Goal: Answer question/provide support: Share knowledge or assist other users

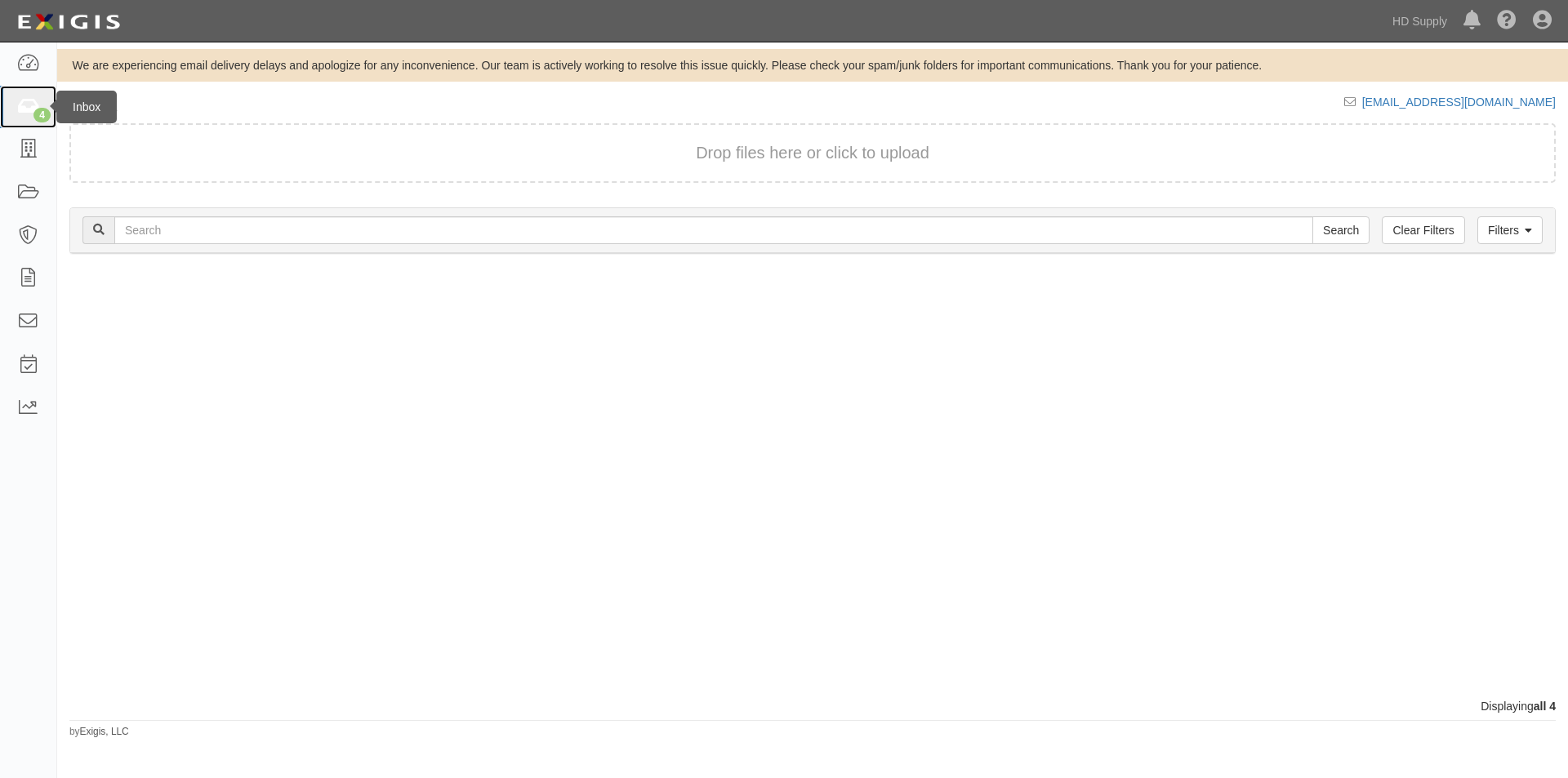
click at [33, 119] on link "4" at bounding box center [28, 107] width 56 height 43
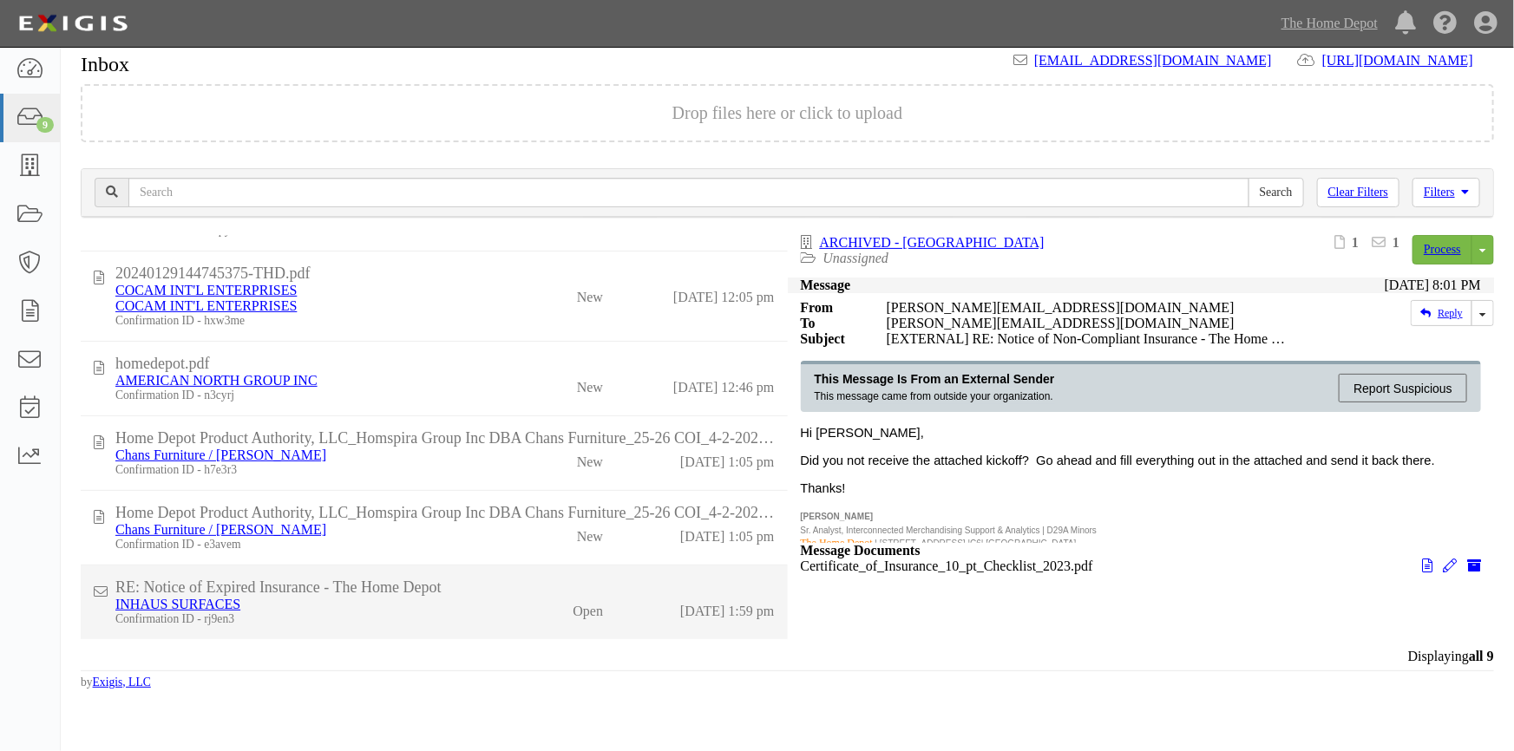
click at [379, 610] on div "INHAUS SURFACES" at bounding box center [302, 605] width 374 height 16
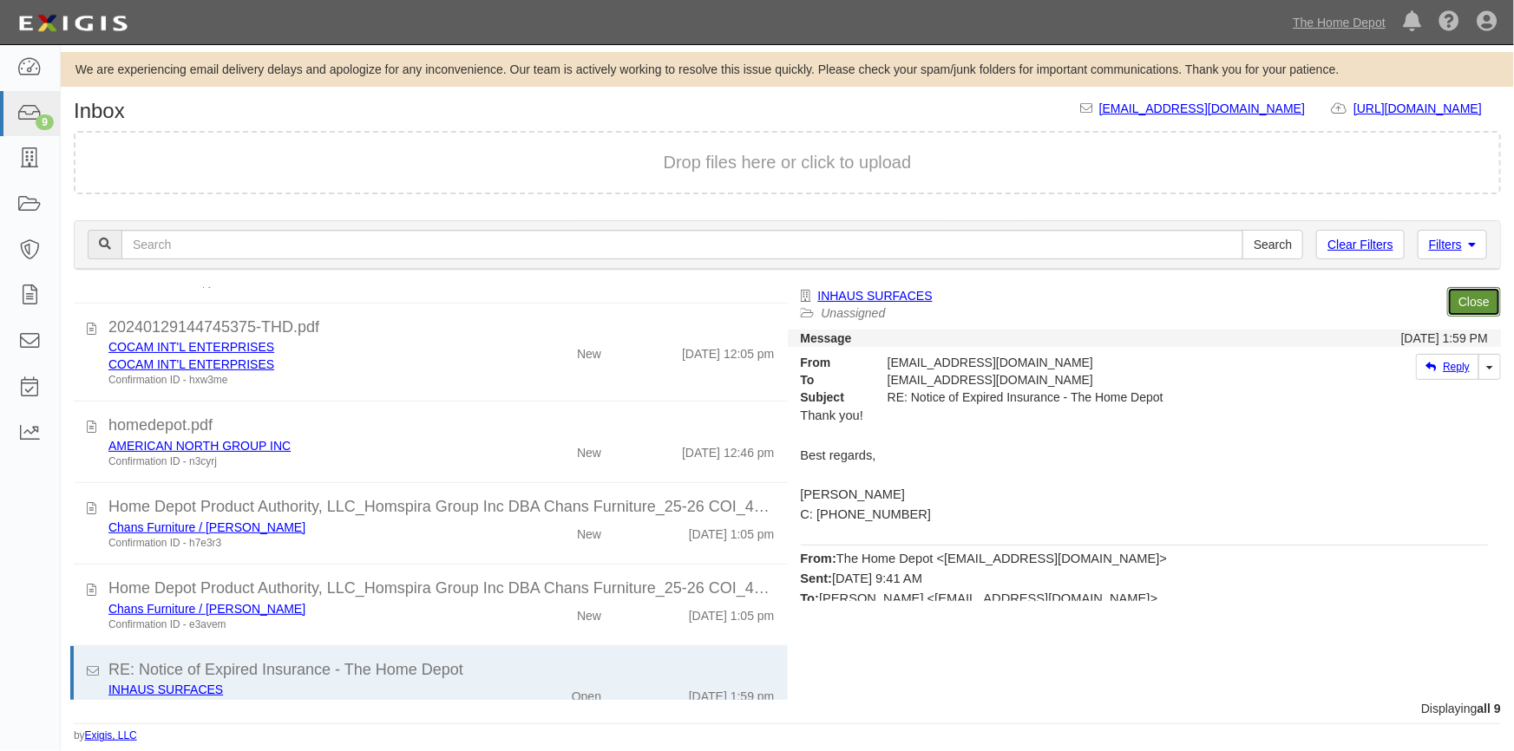
click at [1463, 298] on link "Close" at bounding box center [1474, 301] width 54 height 29
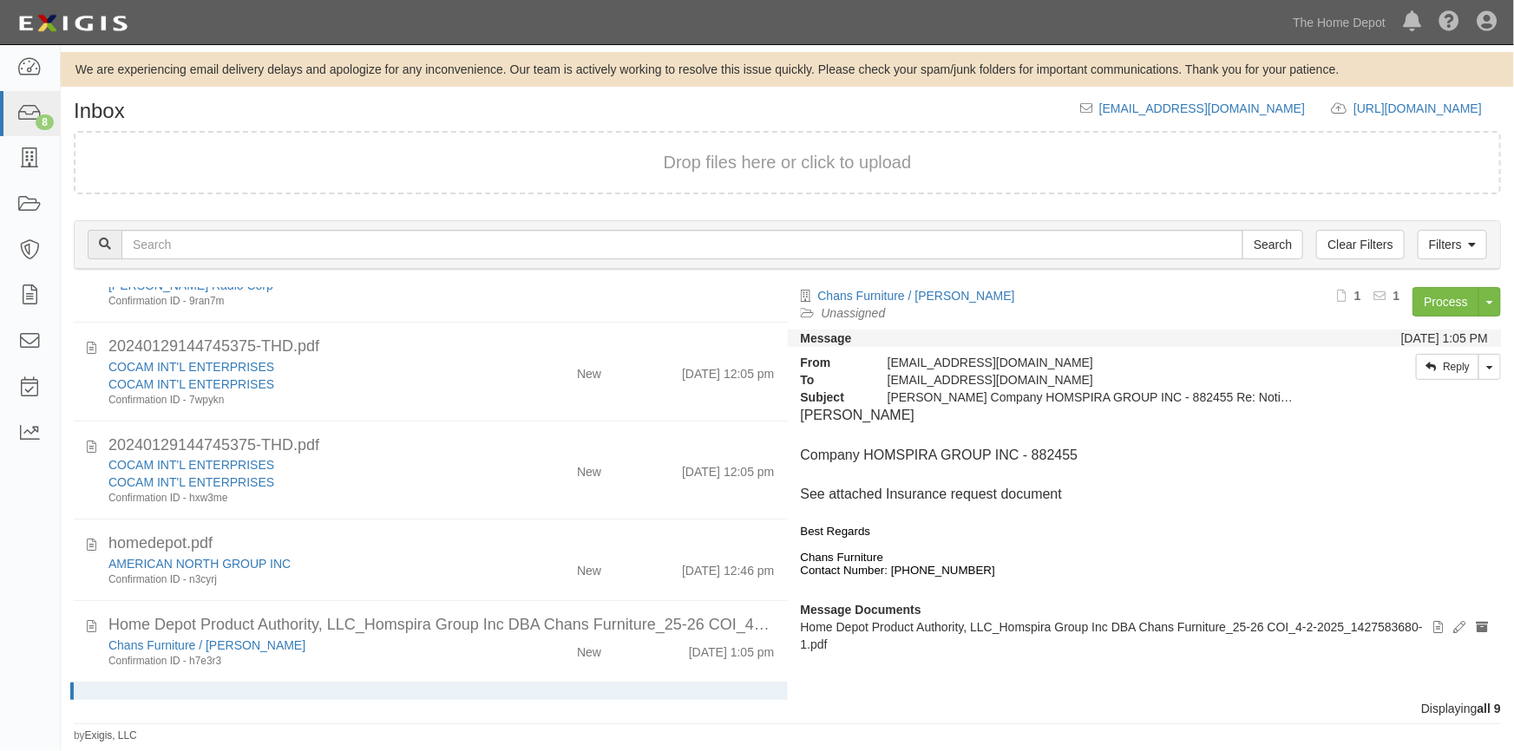
scroll to position [313, 0]
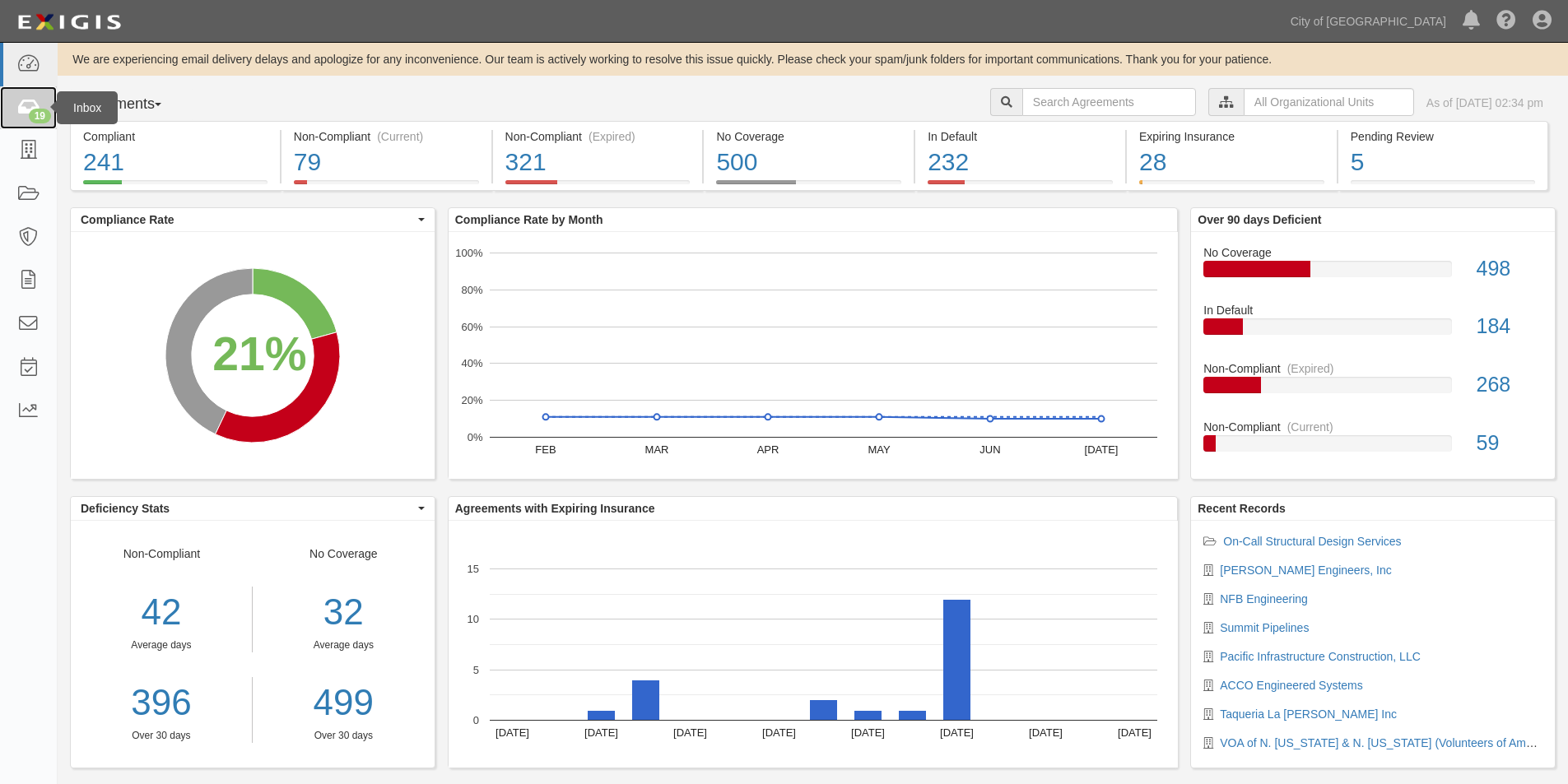
click at [25, 111] on icon at bounding box center [28, 108] width 23 height 19
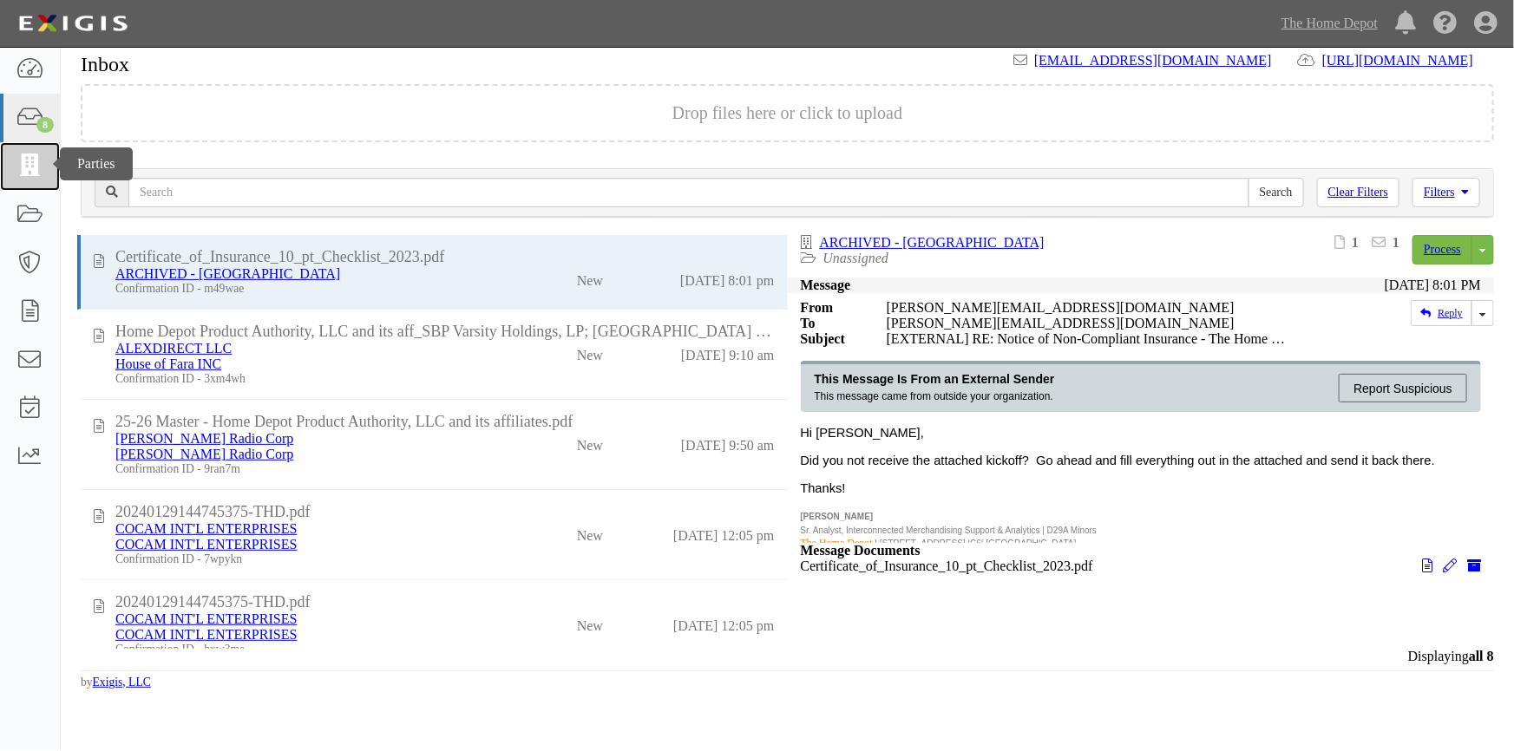
click at [32, 167] on icon at bounding box center [30, 166] width 28 height 23
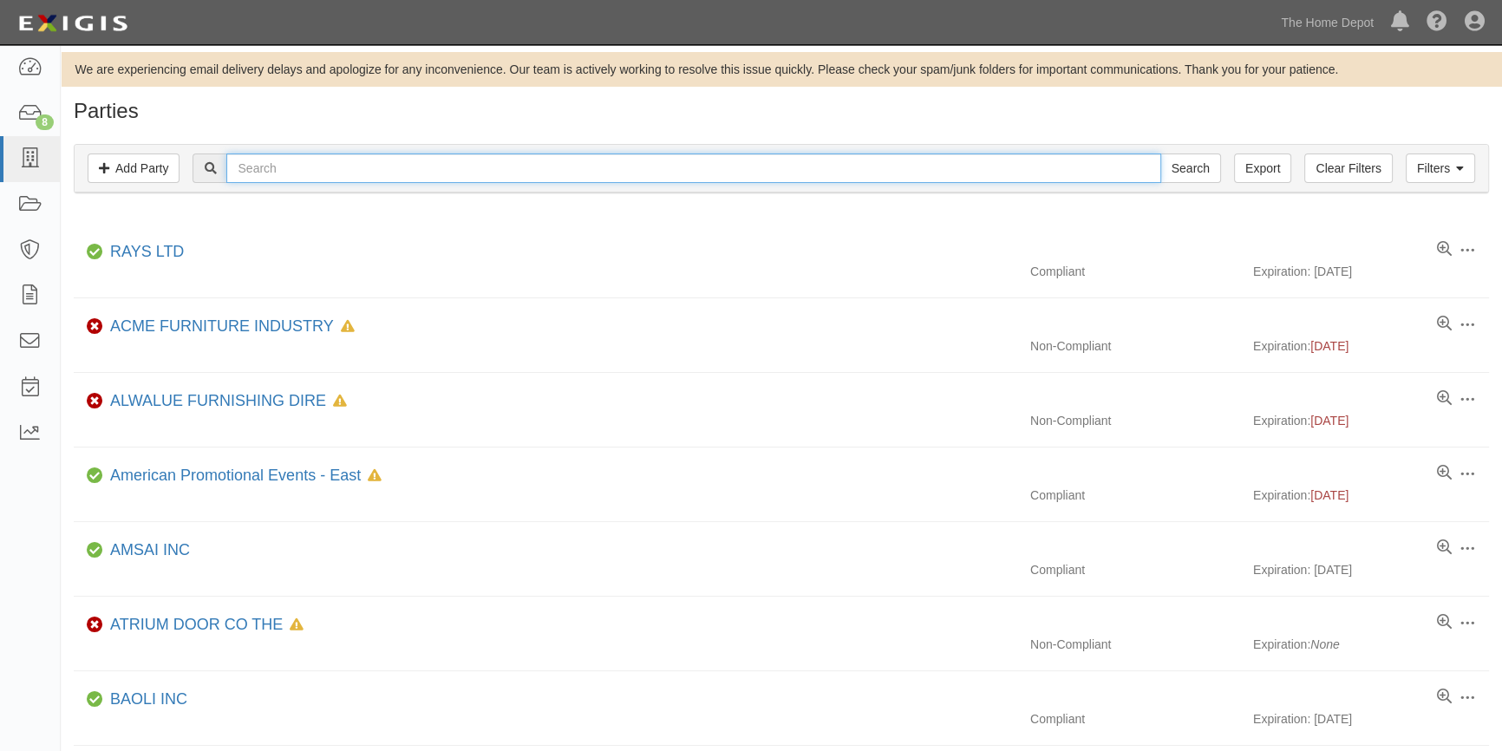
click at [259, 171] on input "text" at bounding box center [693, 168] width 934 height 29
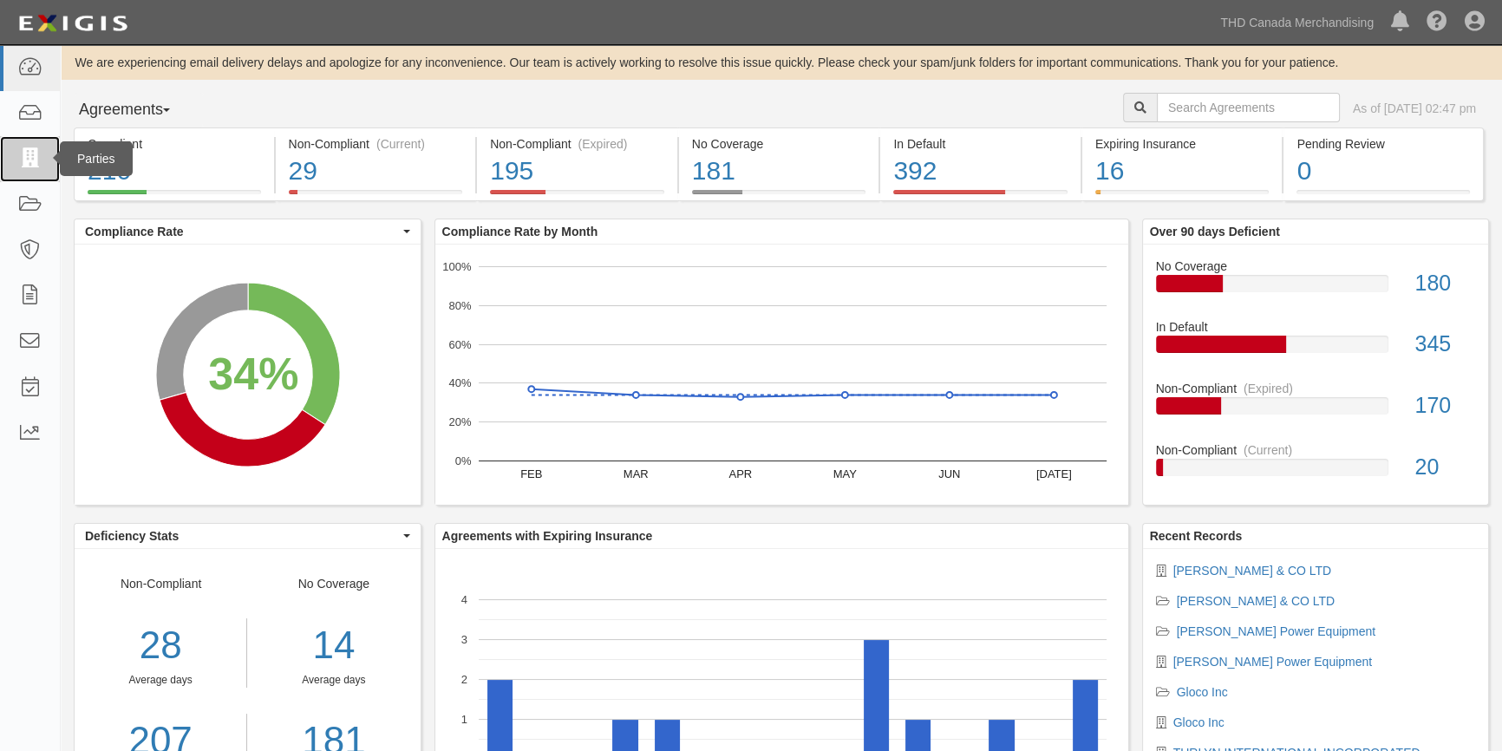
click at [22, 165] on icon at bounding box center [29, 159] width 24 height 20
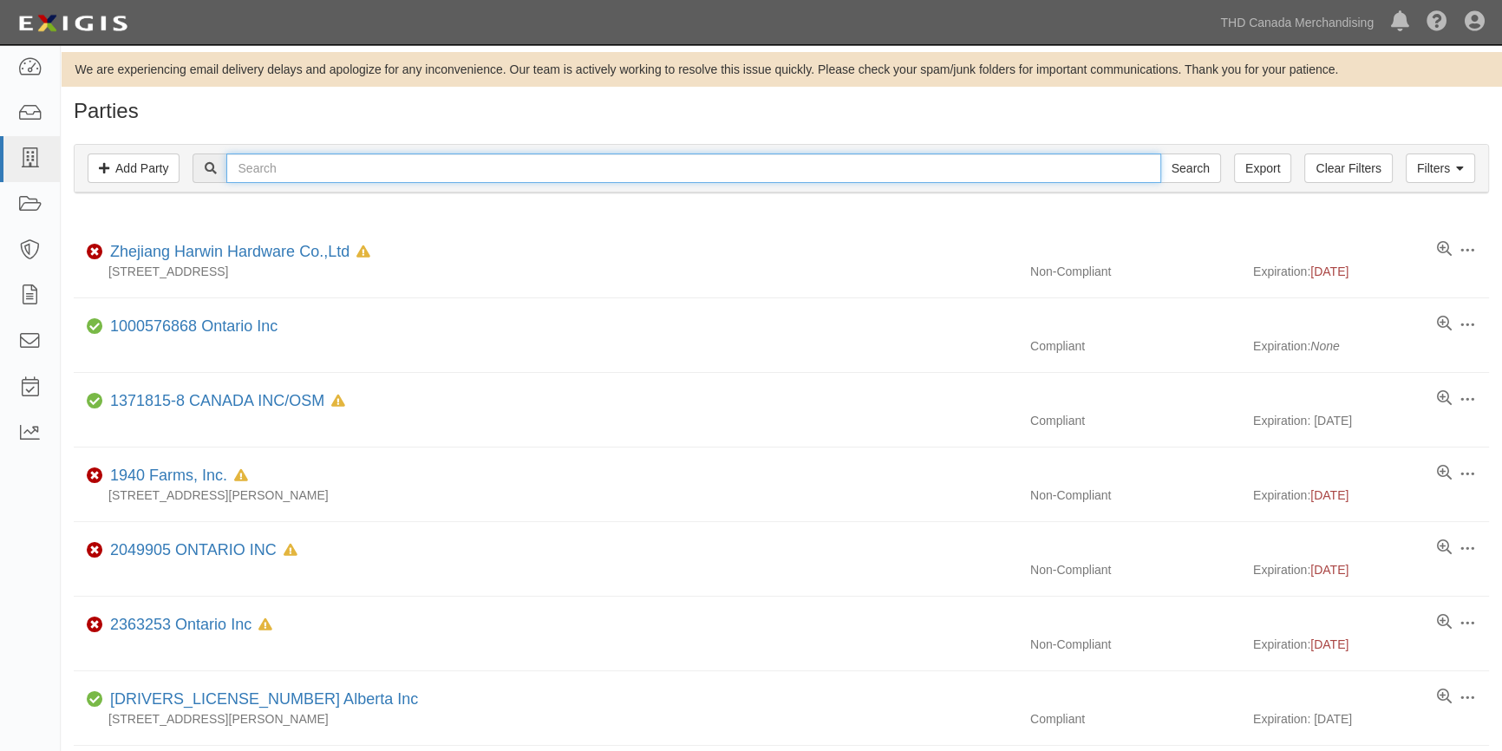
click at [239, 168] on input "text" at bounding box center [693, 168] width 934 height 29
type input "arborlake"
click at [1161, 154] on input "Search" at bounding box center [1191, 168] width 61 height 29
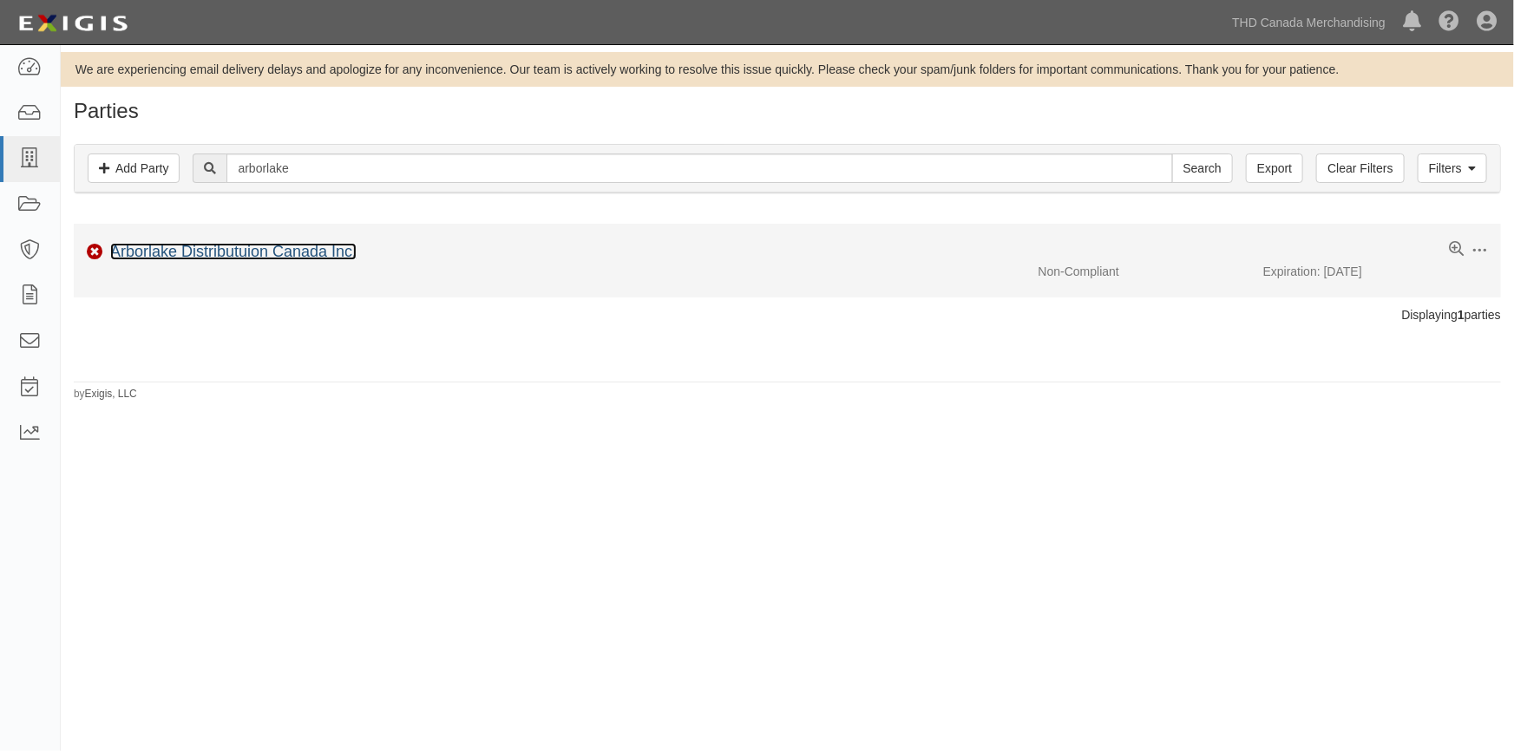
click at [225, 252] on link "Arborlake Distributuion Canada Inc." at bounding box center [233, 251] width 246 height 17
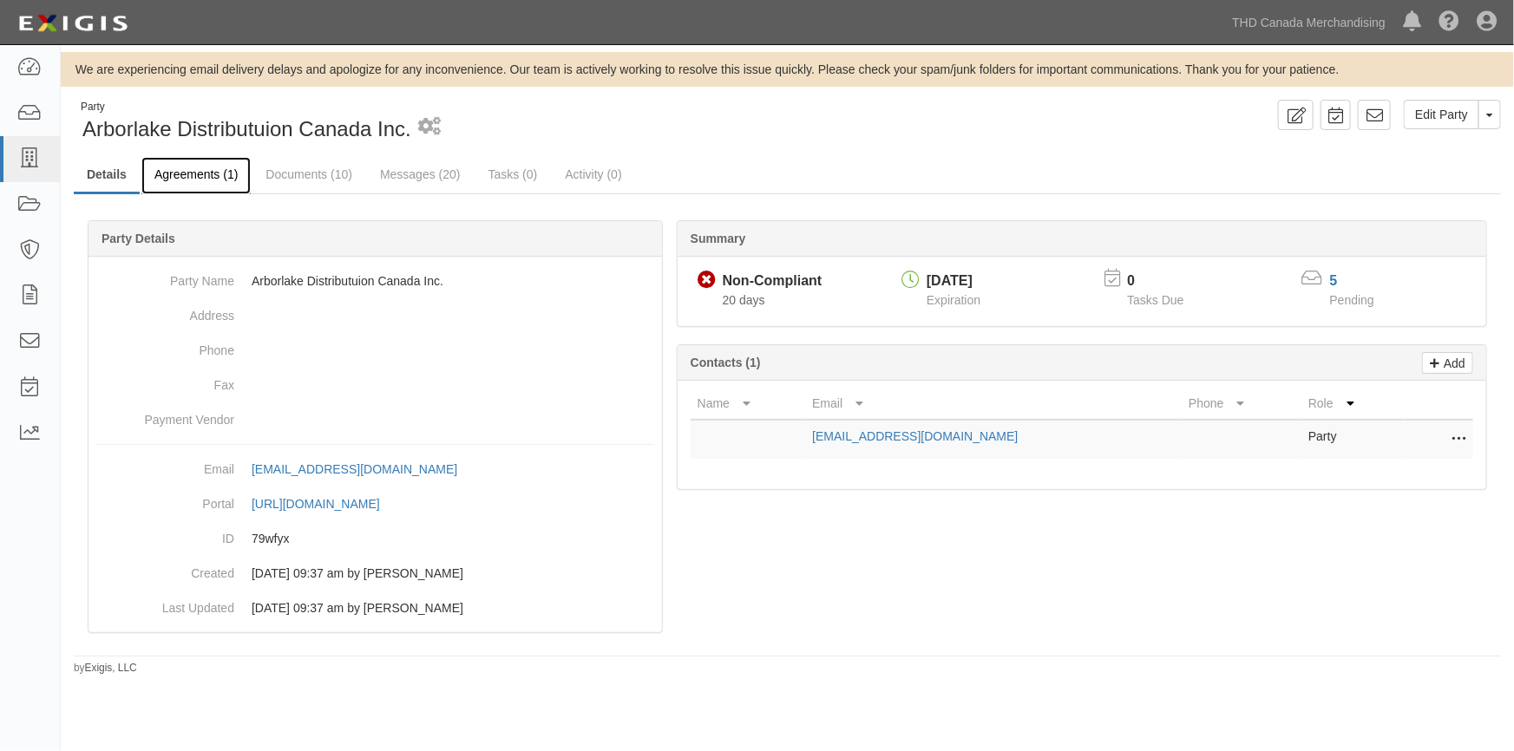
click at [200, 179] on link "Agreements (1)" at bounding box center [195, 175] width 109 height 37
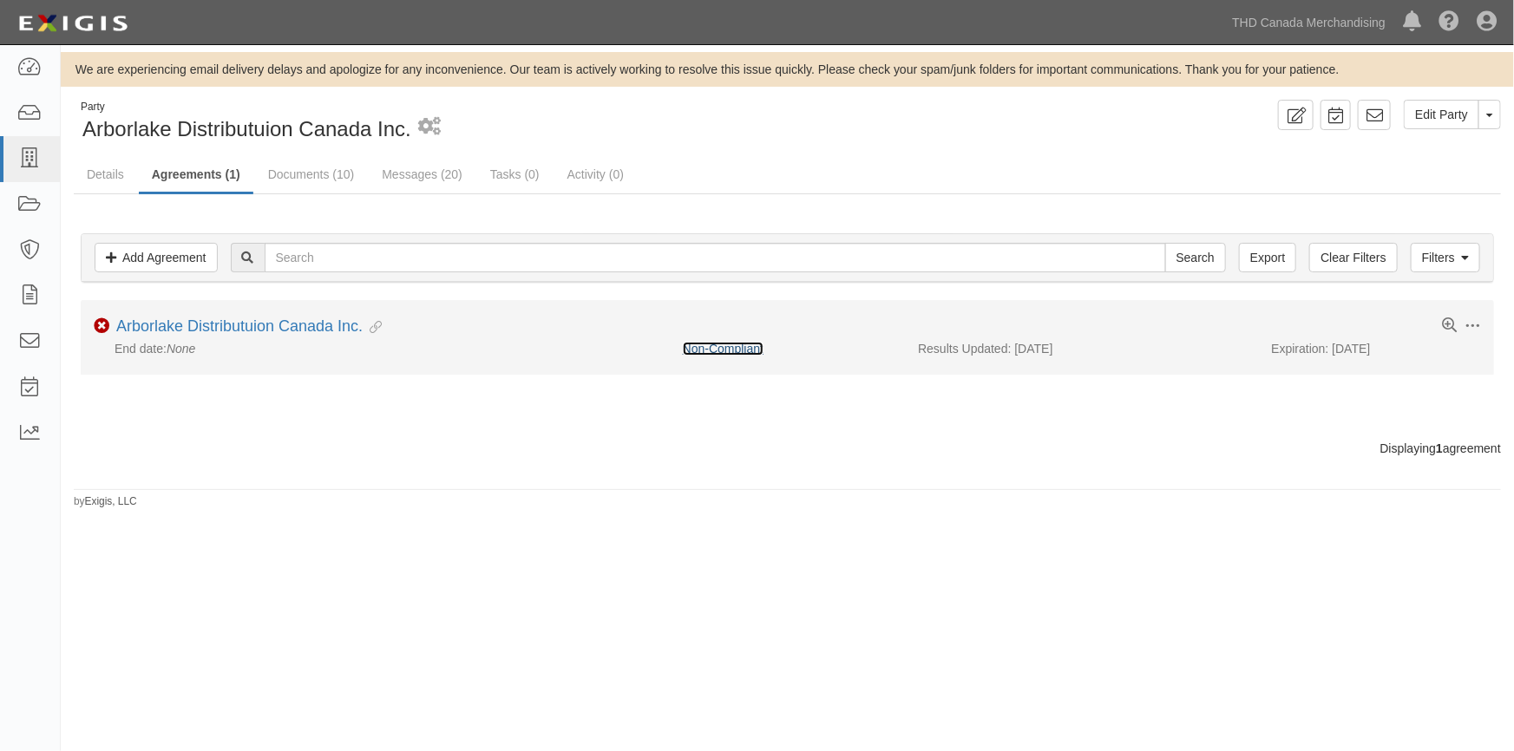
click at [716, 346] on link "Non-Compliant" at bounding box center [723, 349] width 81 height 14
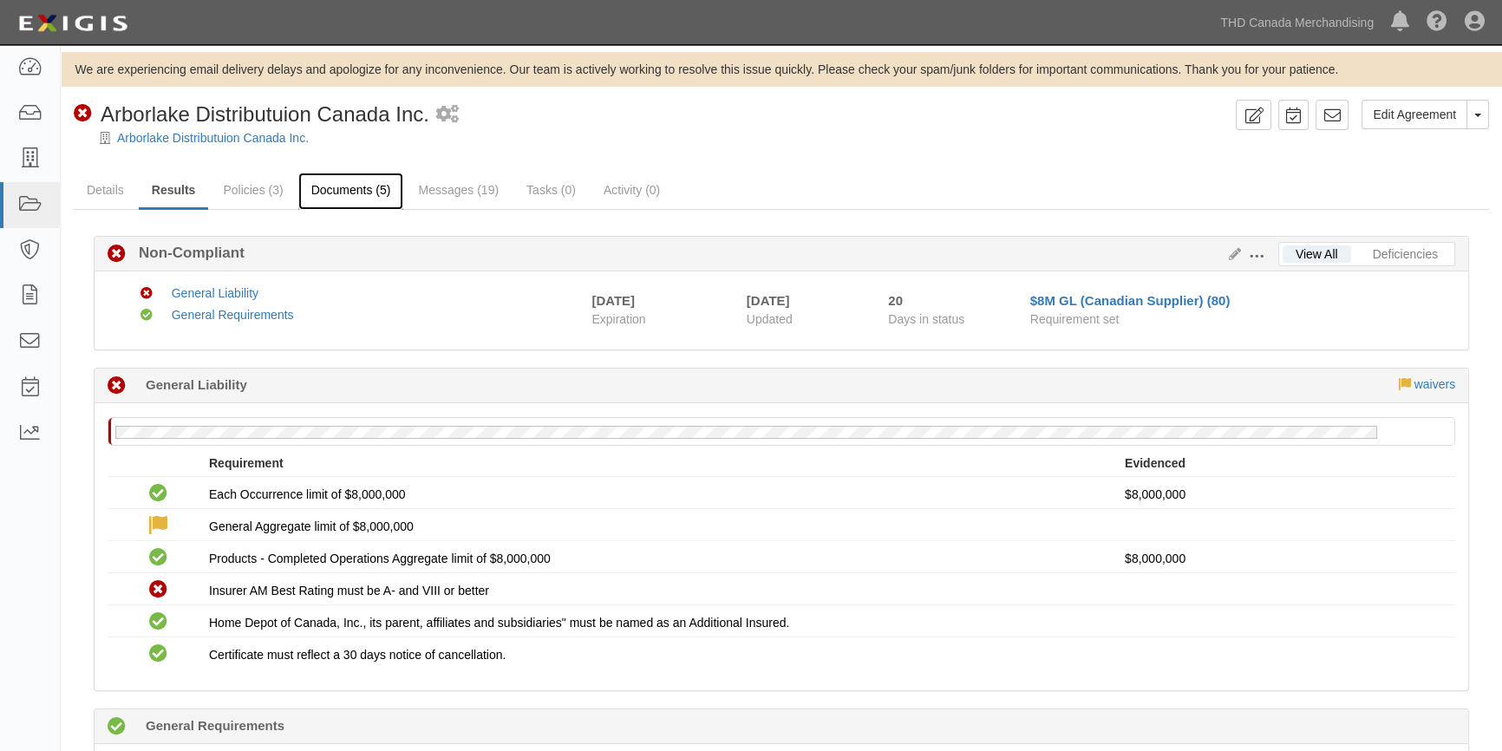
click at [350, 190] on link "Documents (5)" at bounding box center [351, 191] width 106 height 37
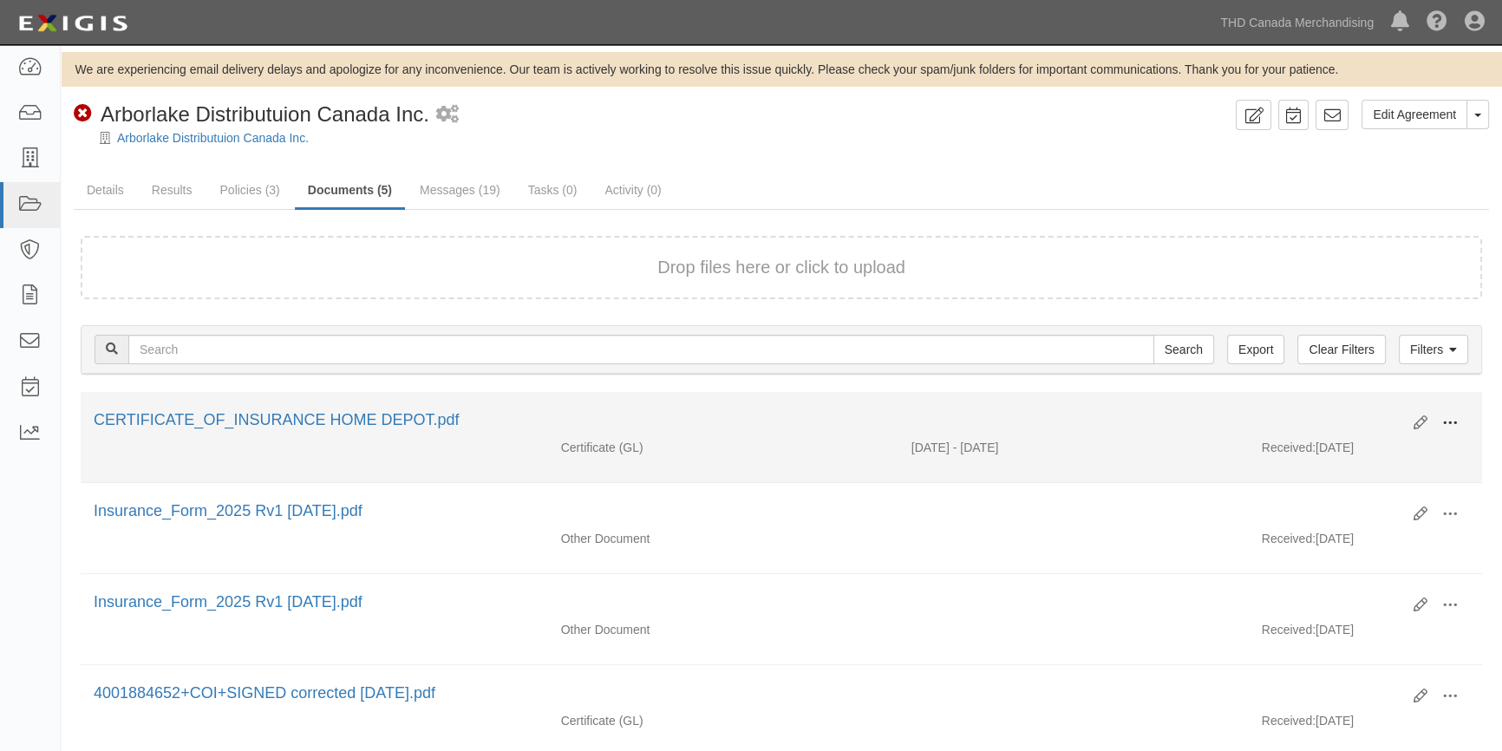
click at [1449, 421] on span at bounding box center [1451, 424] width 16 height 16
click at [1334, 444] on link "View" at bounding box center [1366, 448] width 137 height 31
click at [1417, 424] on icon at bounding box center [1421, 423] width 14 height 14
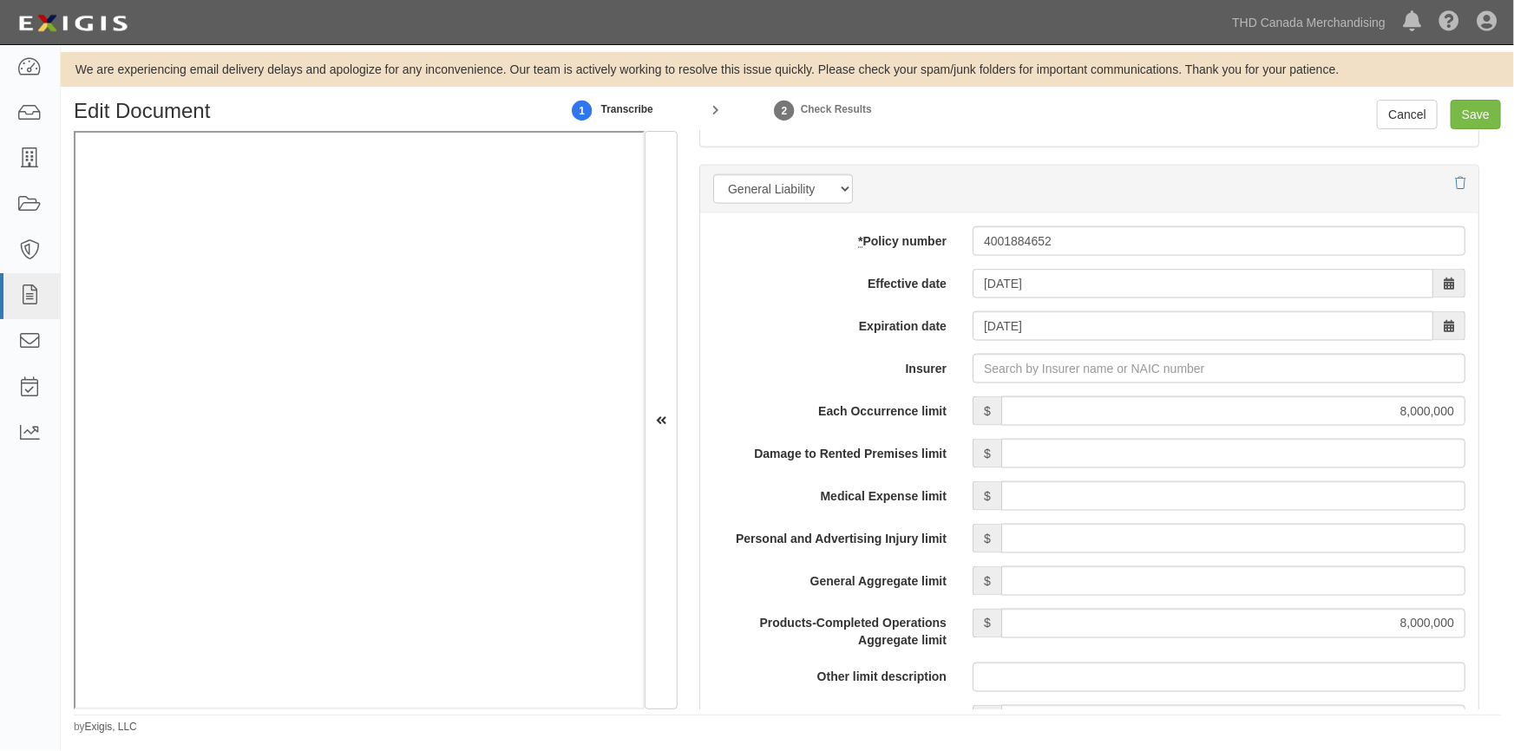
scroll to position [1261, 0]
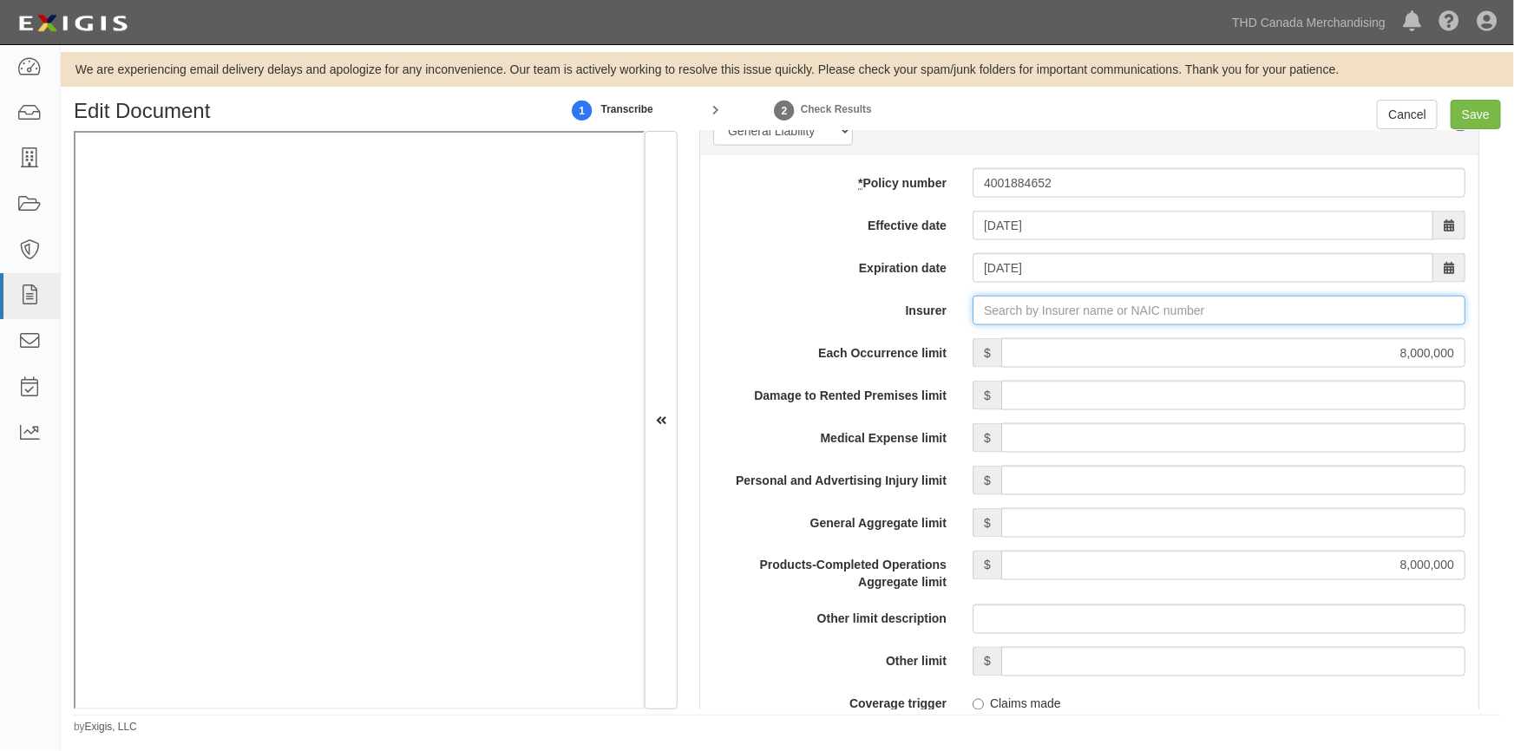
click at [993, 312] on input "Insurer" at bounding box center [1218, 310] width 493 height 29
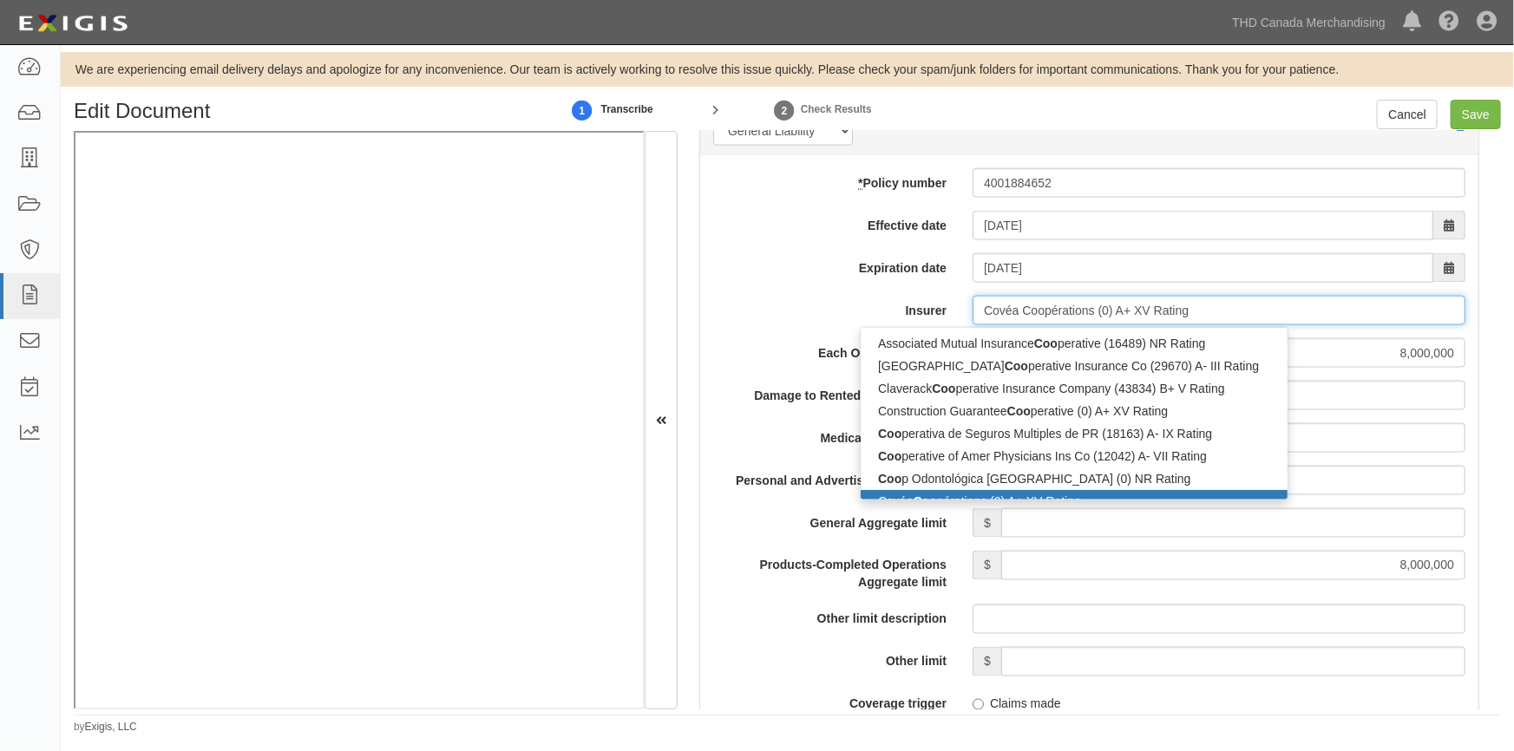
scroll to position [12, 0]
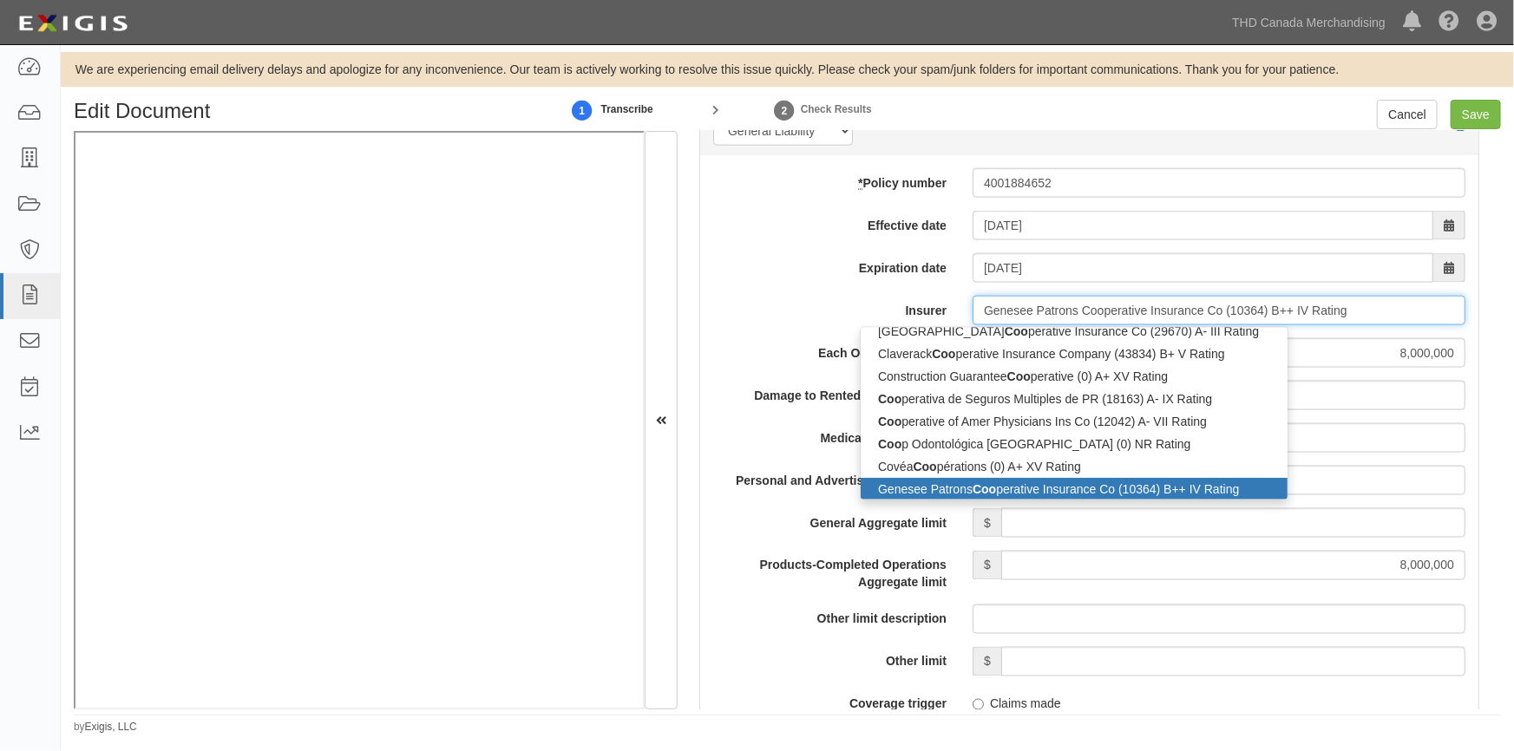
type input "Leatherstocking Cooperative Insurance Co (10380) A VI Rating"
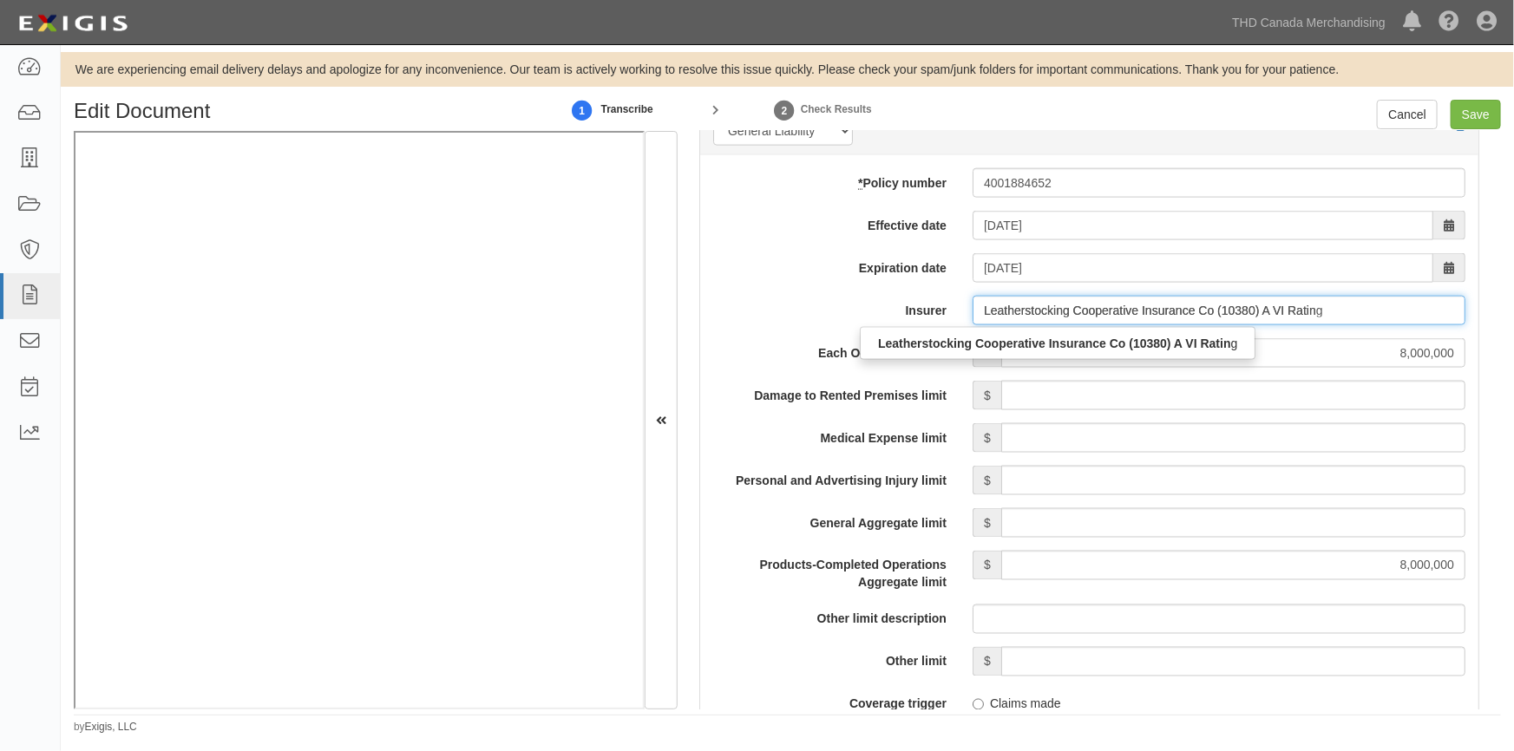
scroll to position [0, 0]
type input "Leat"
type input "Leadway Health Limited (0) NR Rating"
type input "L"
type input "Co-operators Life Insurance Company (0) A XII Rating"
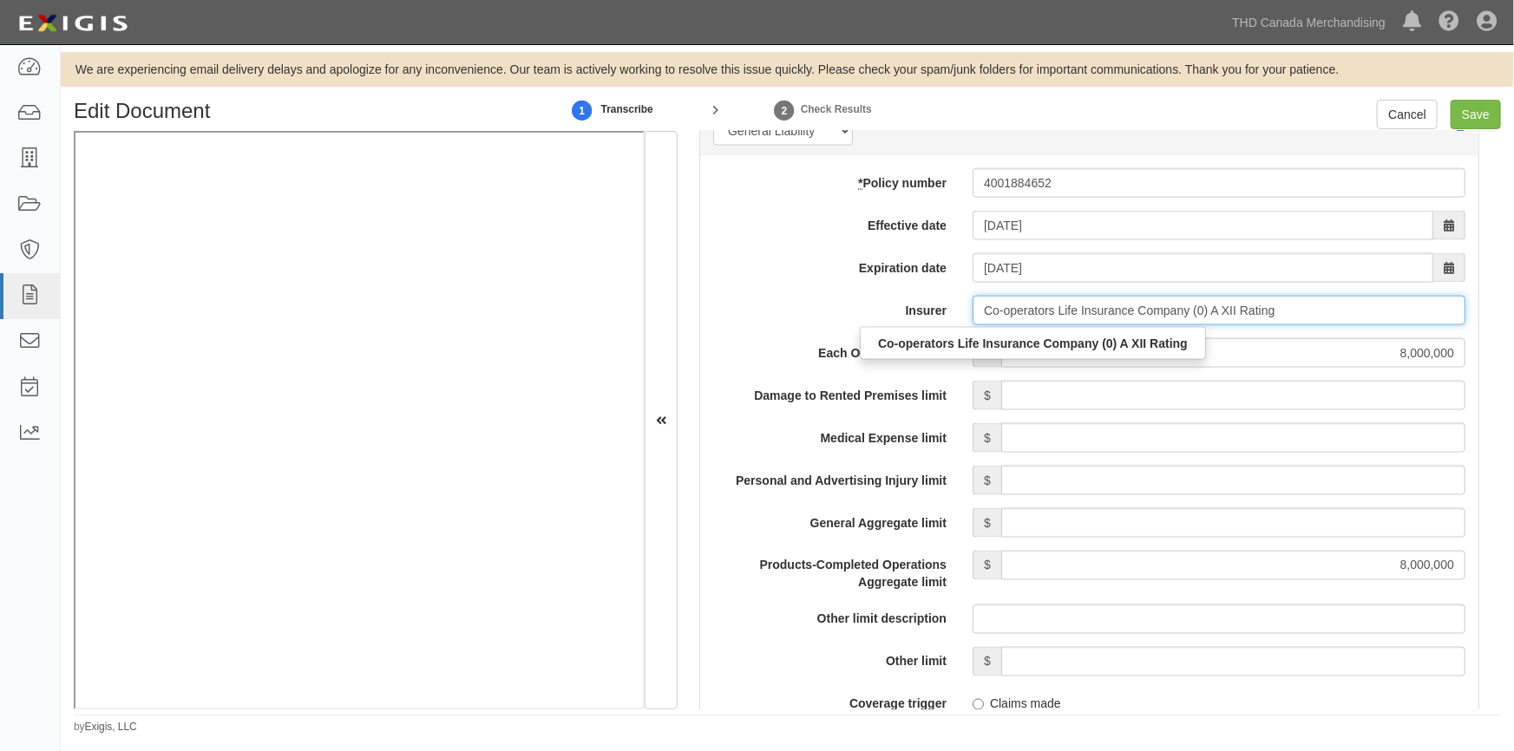
type input "Co-operators Life Insurance Company (0) A XII Rating"
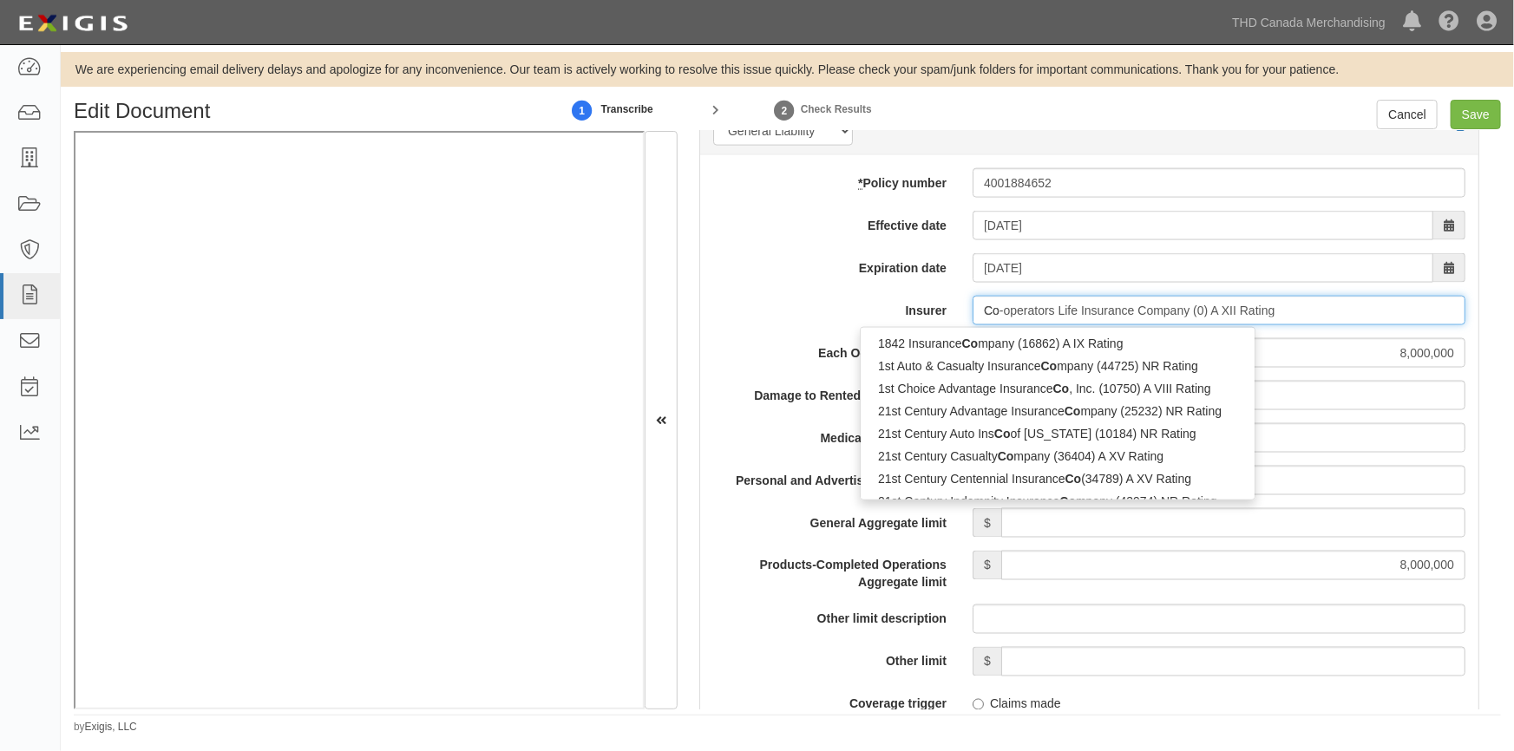
type input "C"
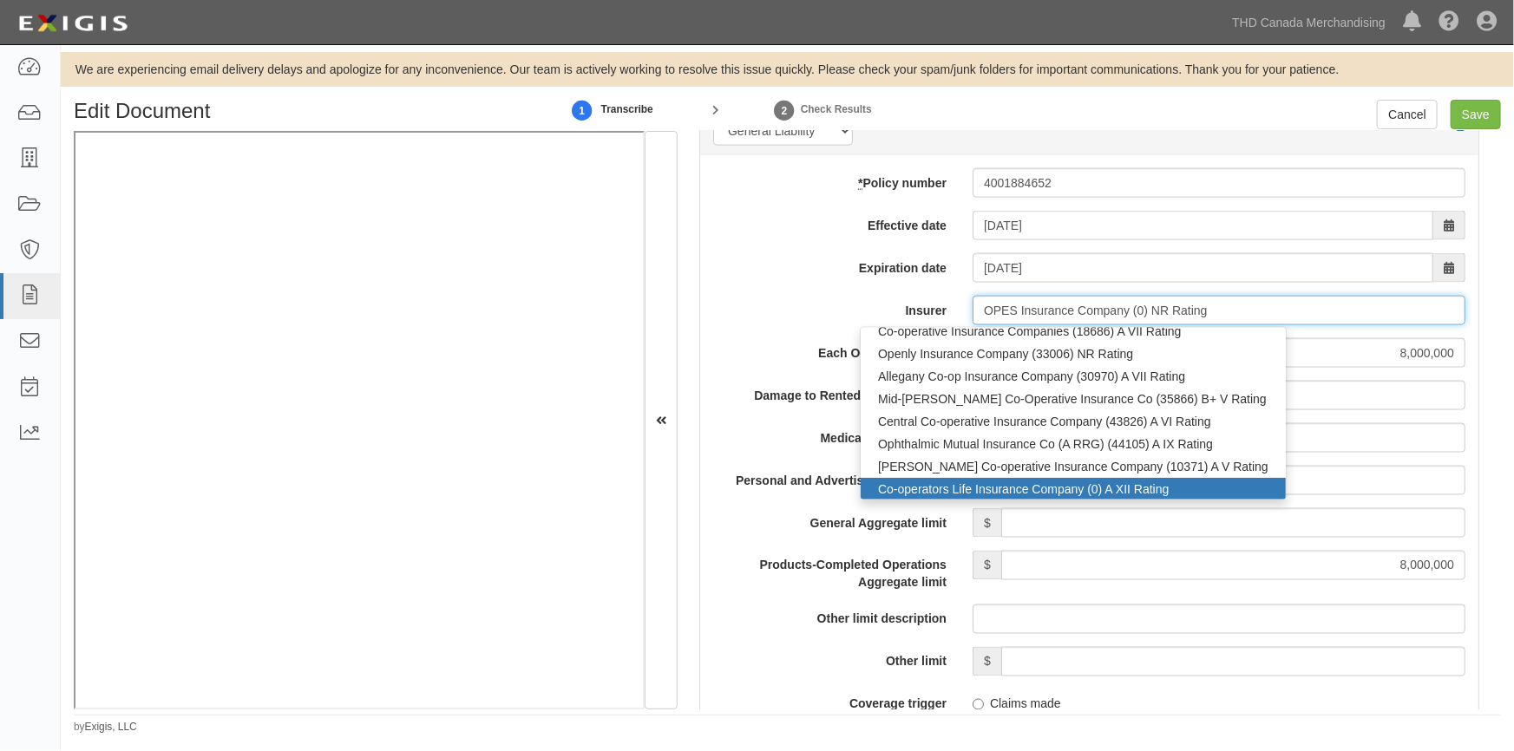
scroll to position [57, 0]
type input "Co-operators General Insurance Company (0) A XIV Rating"
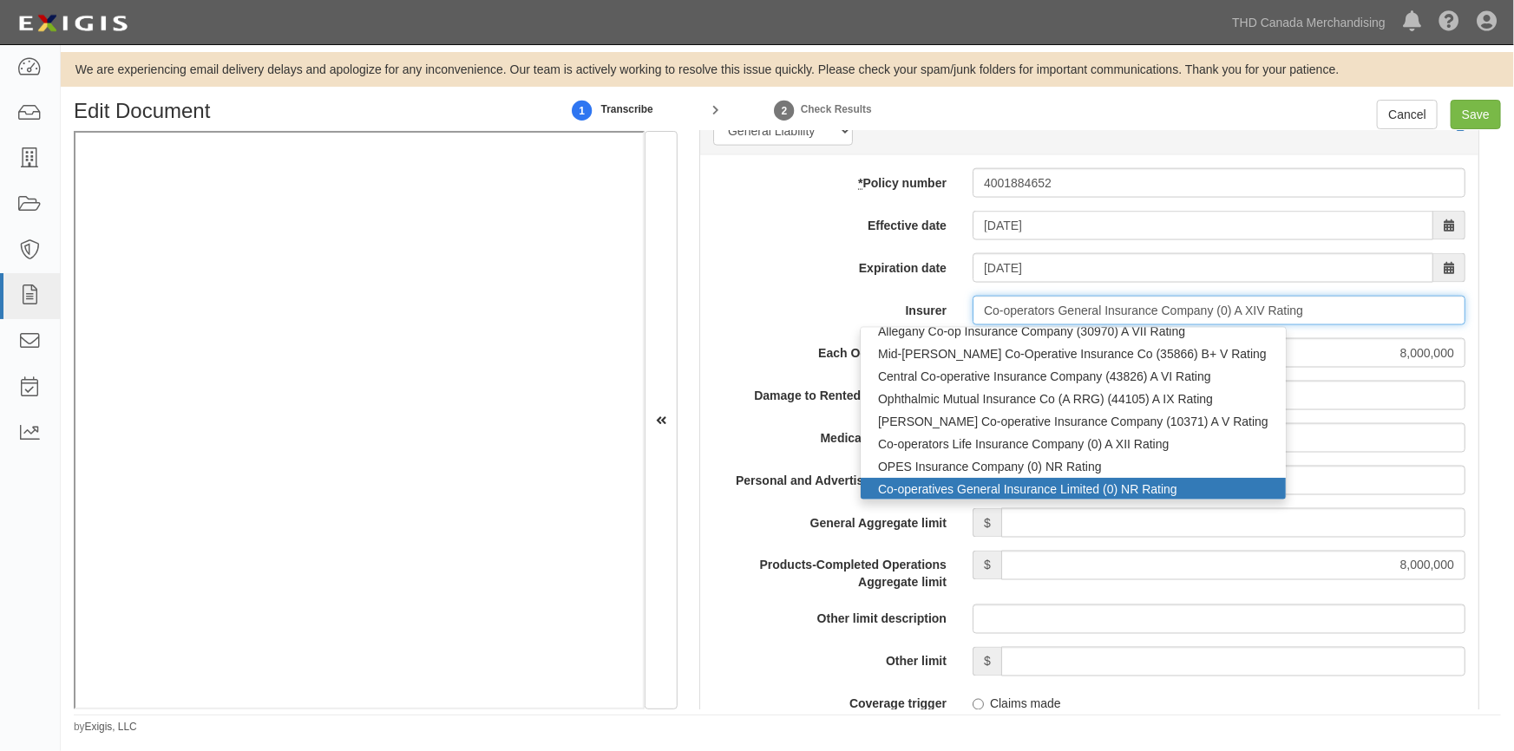
scroll to position [103, 0]
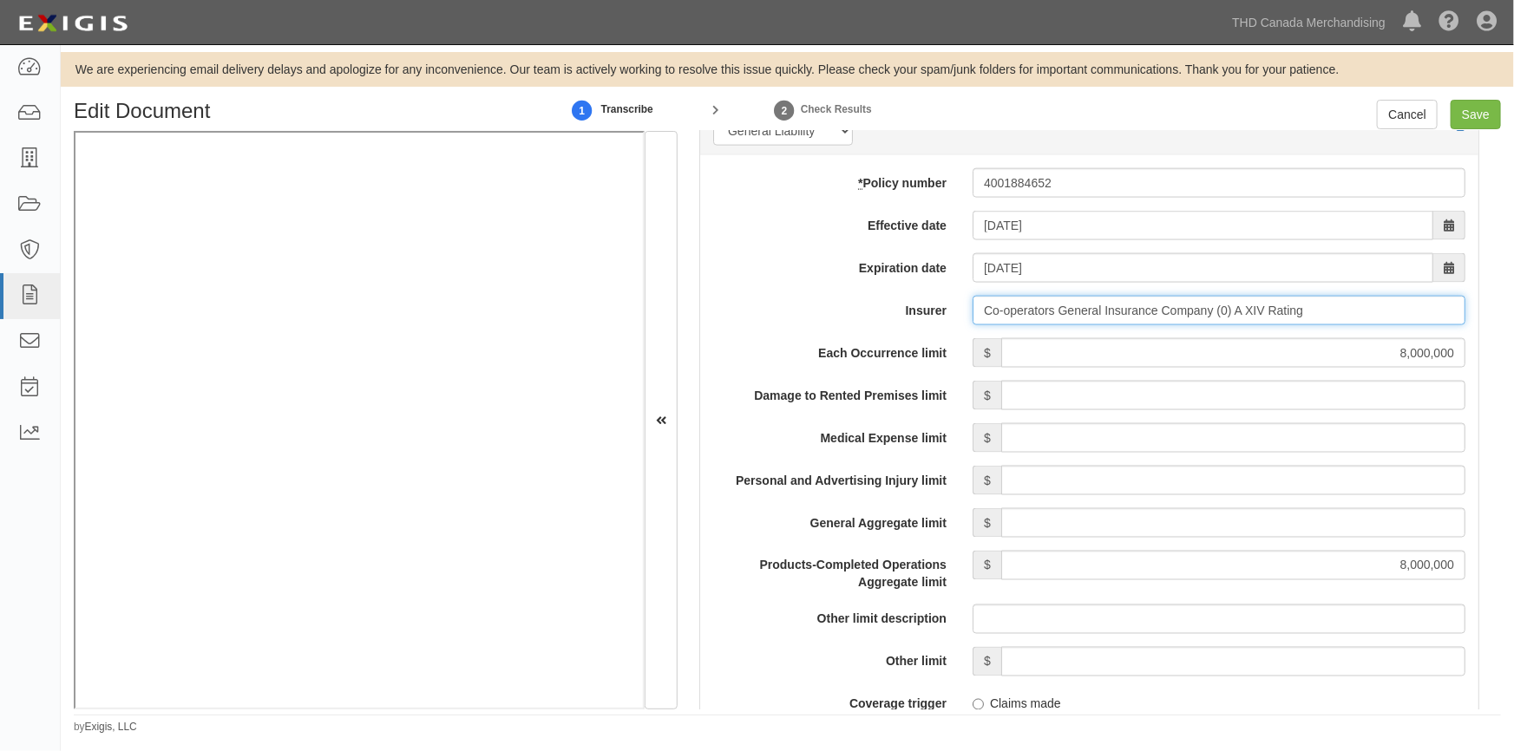
click at [1311, 312] on input "Co-operators General Insurance Company (0) A XIV Rating" at bounding box center [1218, 310] width 493 height 29
type input "Co-operators General Insurance Company (0) A XIV Rating"
type input "Co-operators G"
type input "Co-operators Life Insurance Company (0) A XII Rating"
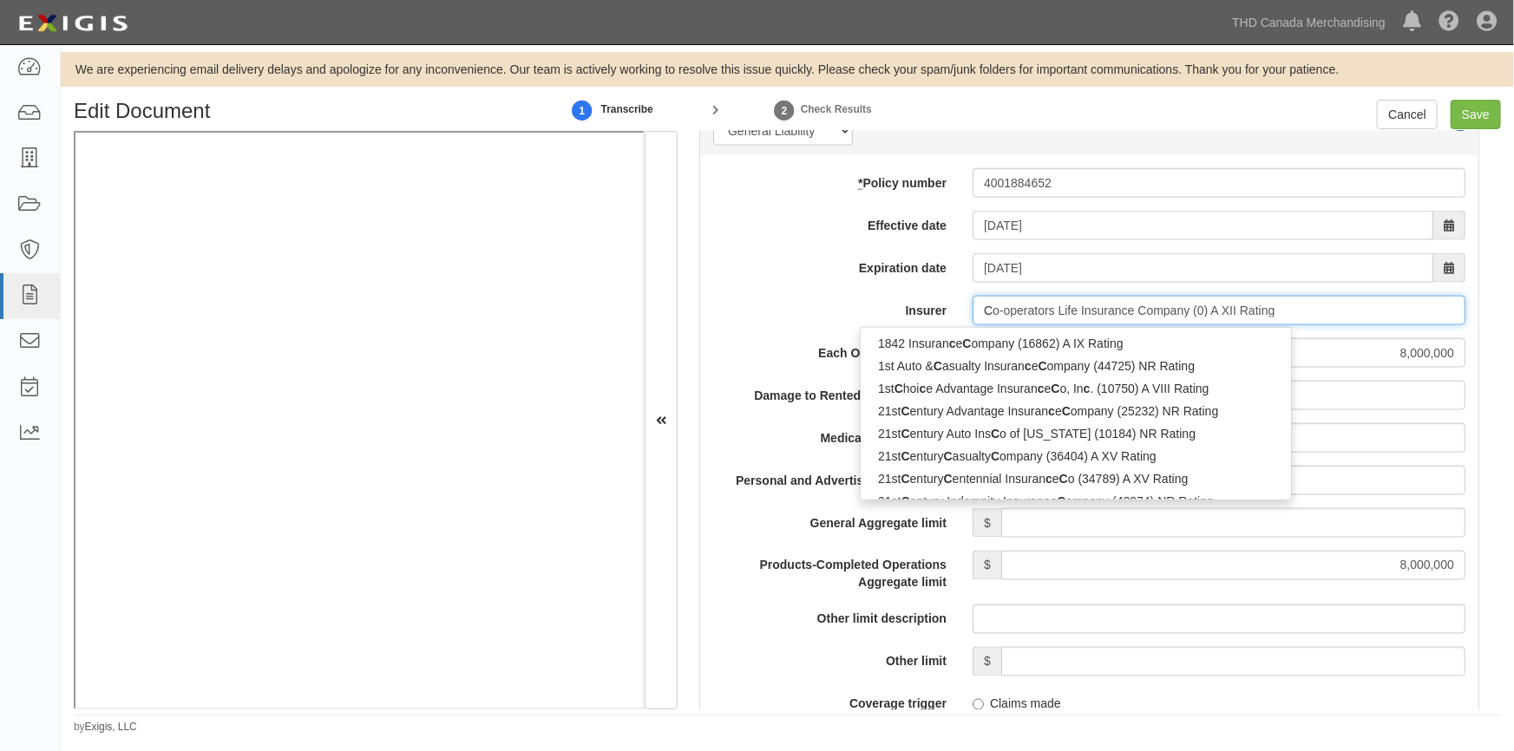
type input "Co"
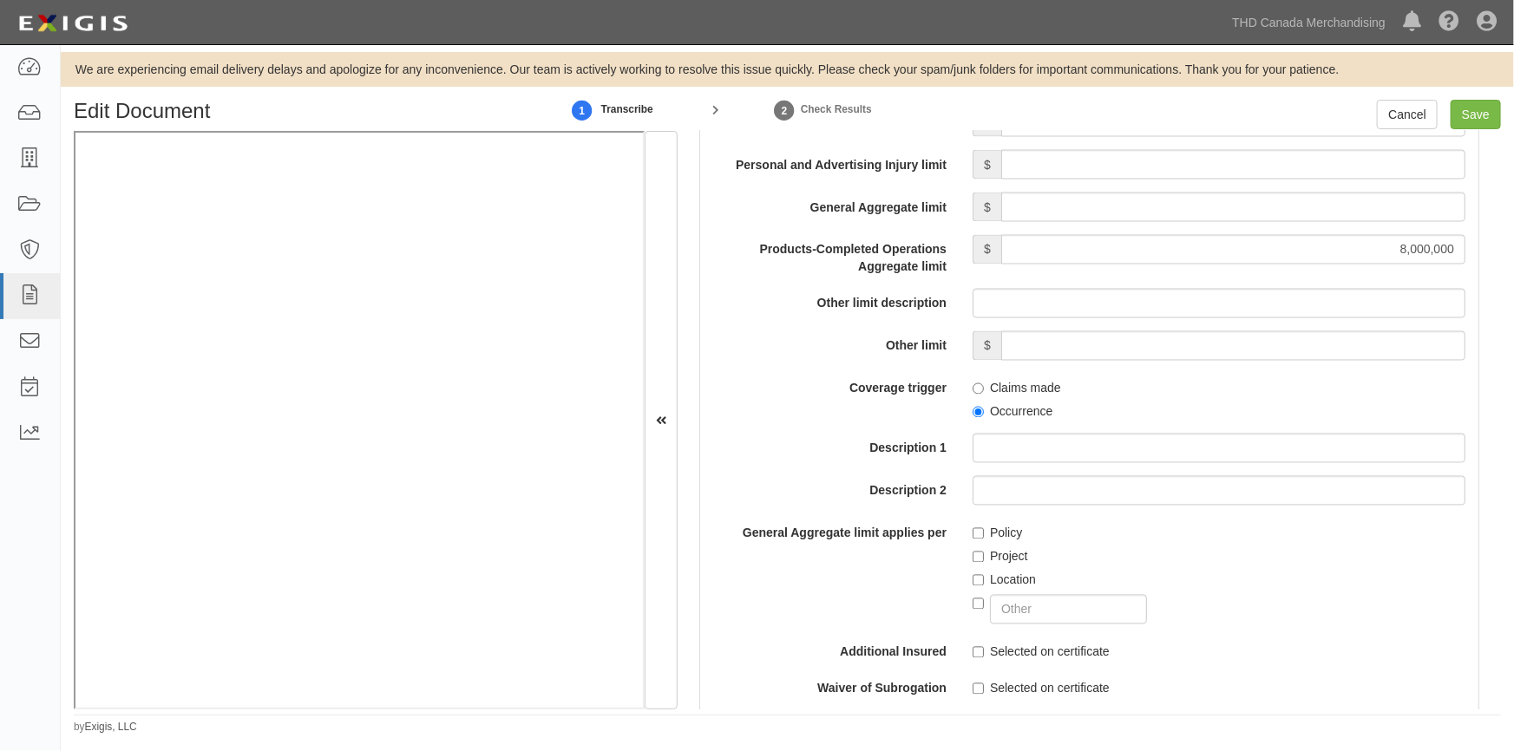
scroll to position [1892, 0]
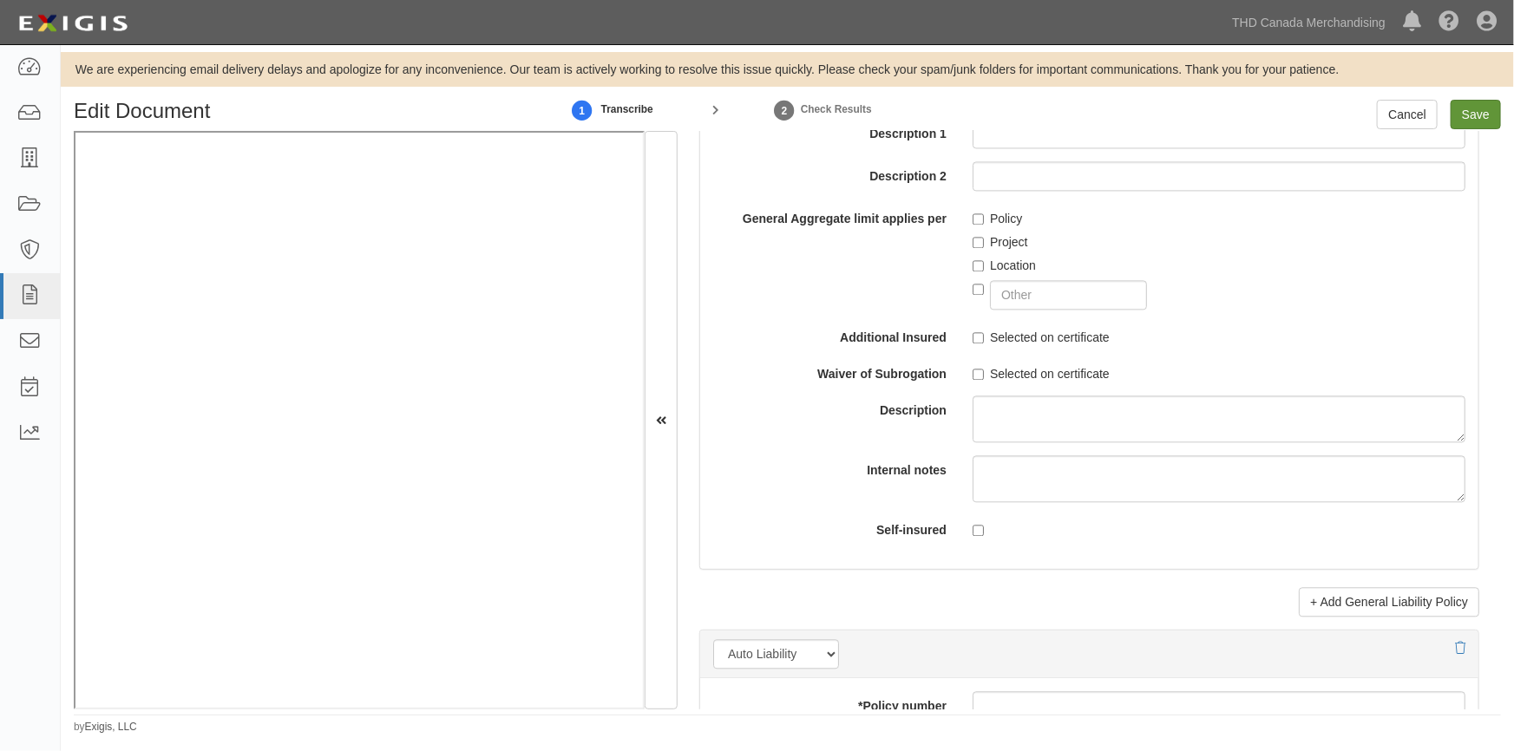
type input "Co-operators General Insurance Company (0) A XIV Rating"
click at [1478, 122] on input "Save" at bounding box center [1475, 114] width 50 height 29
type input "8000000"
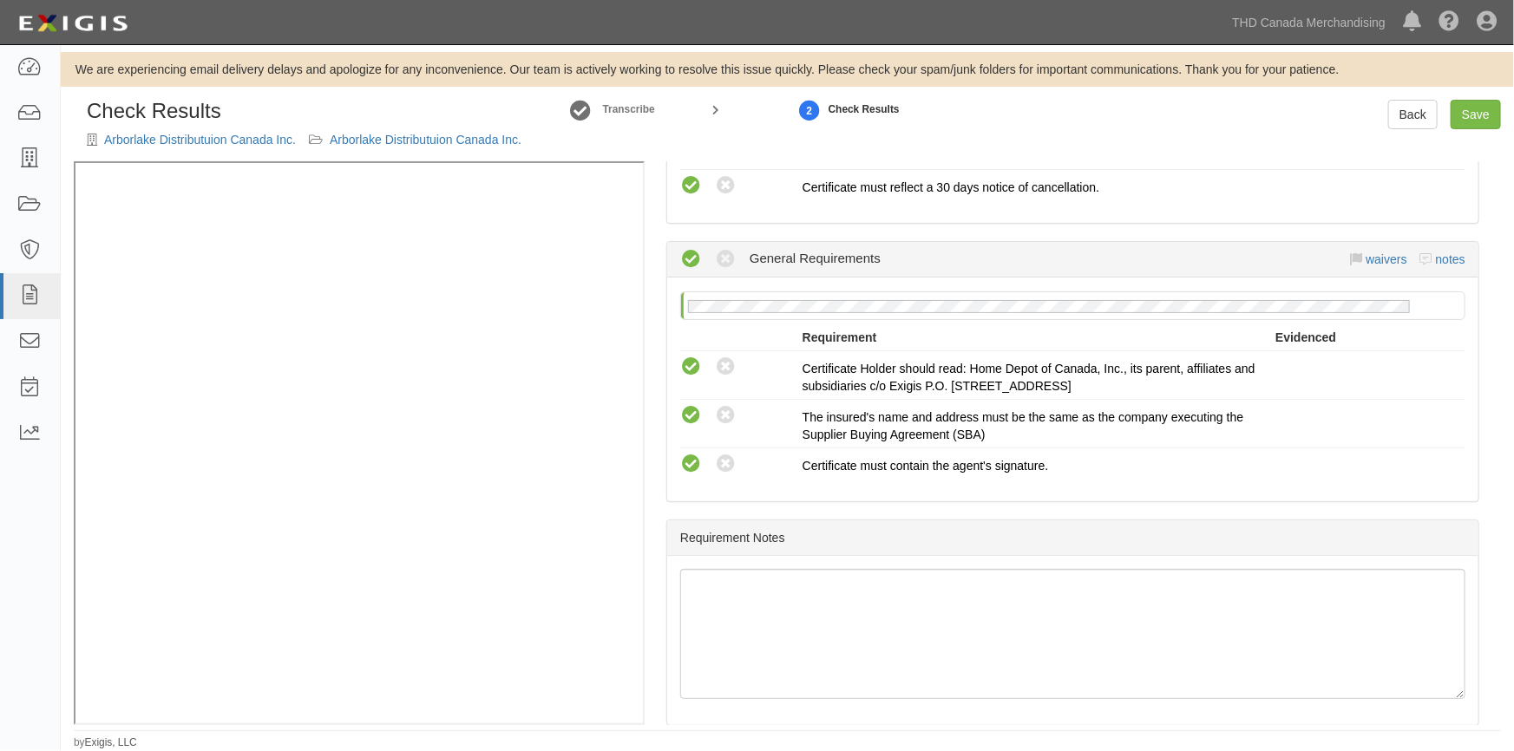
scroll to position [653, 0]
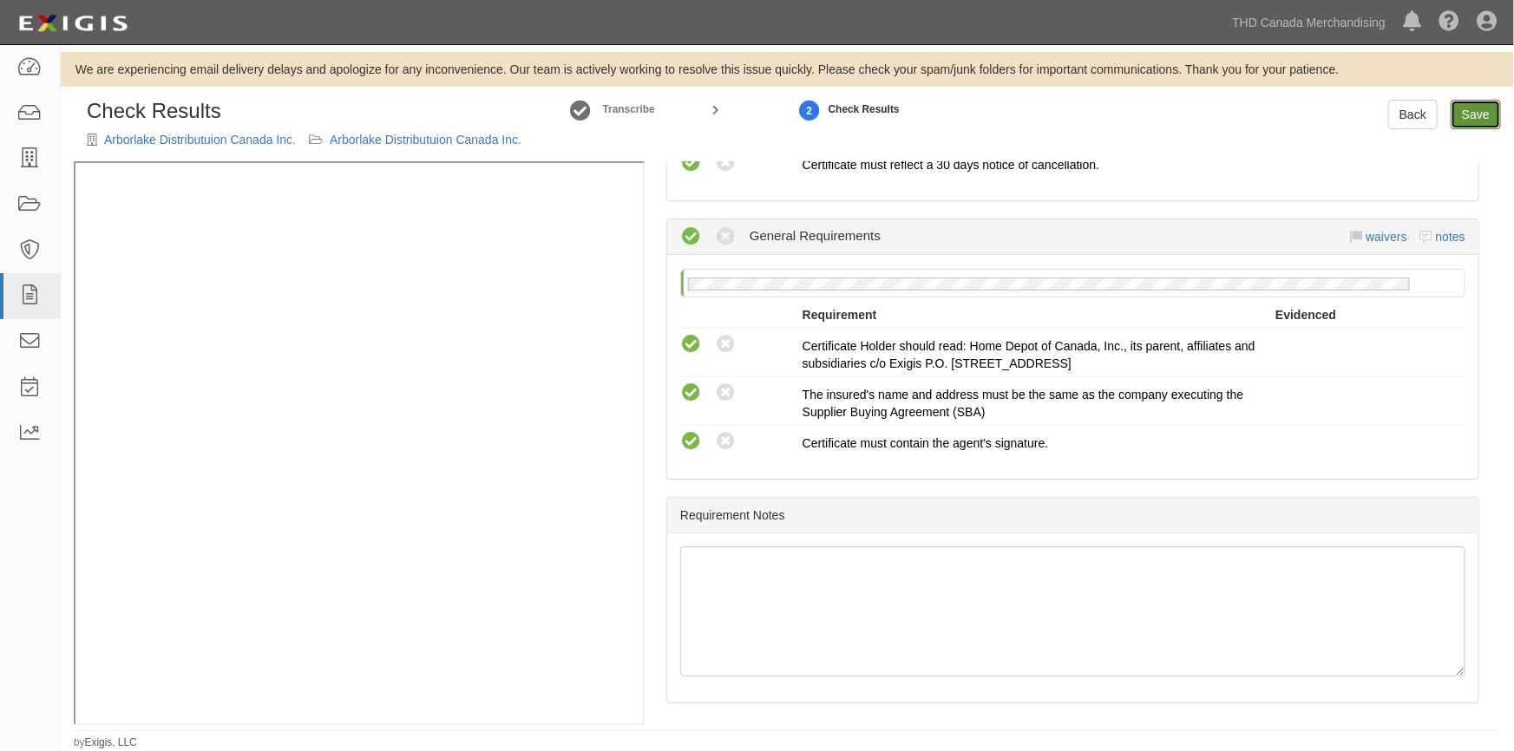
click at [1481, 114] on link "Save" at bounding box center [1475, 114] width 50 height 29
radio input "true"
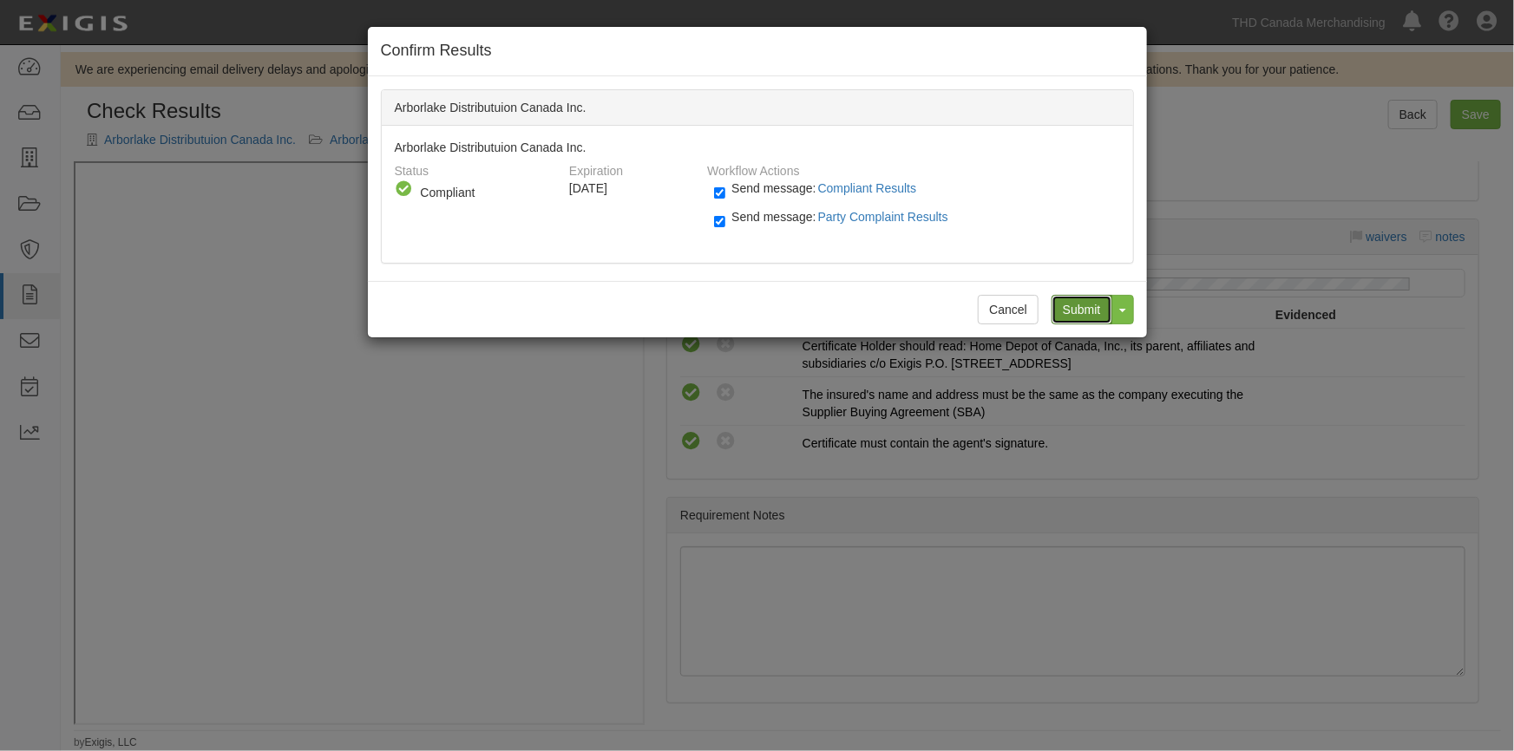
click at [1081, 317] on input "Submit" at bounding box center [1081, 309] width 61 height 29
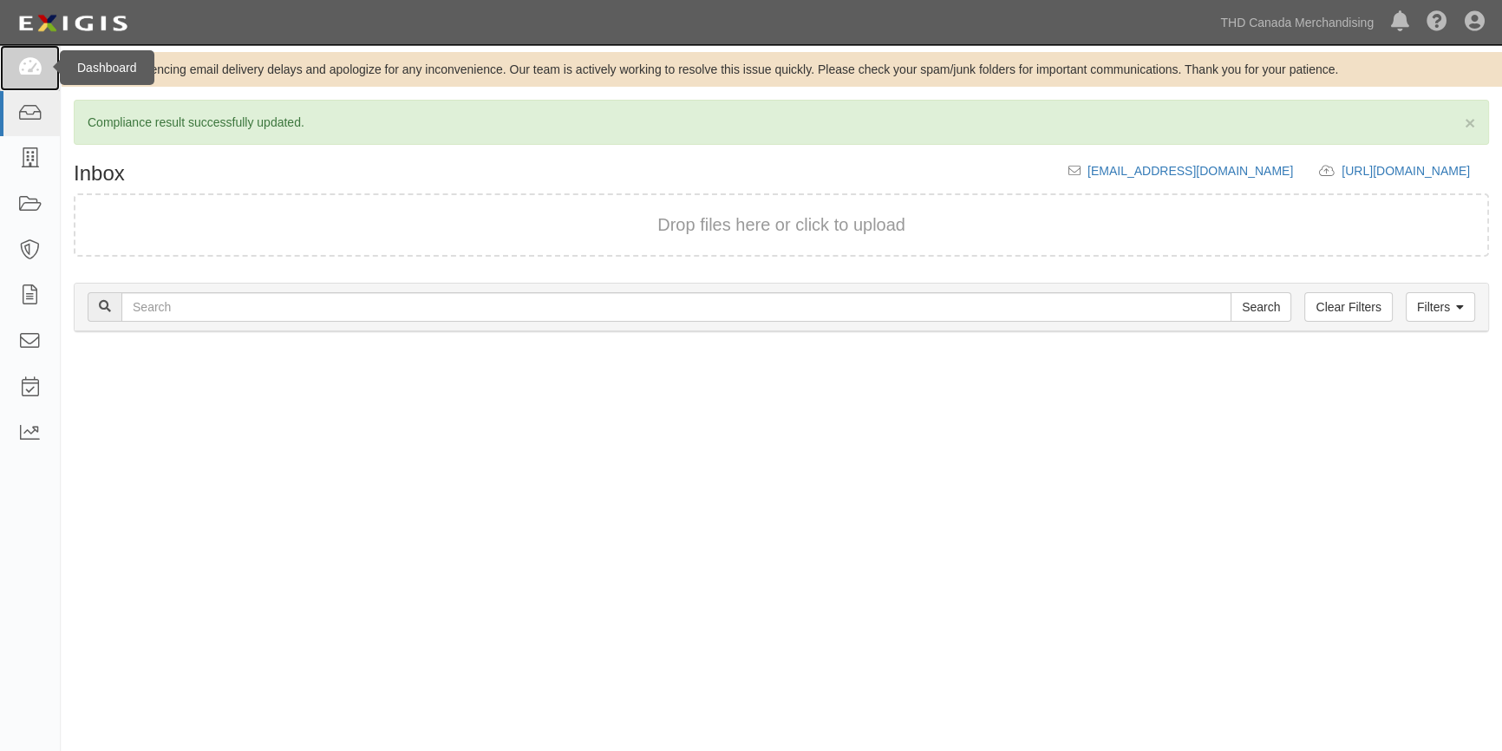
click at [35, 69] on icon at bounding box center [29, 68] width 24 height 20
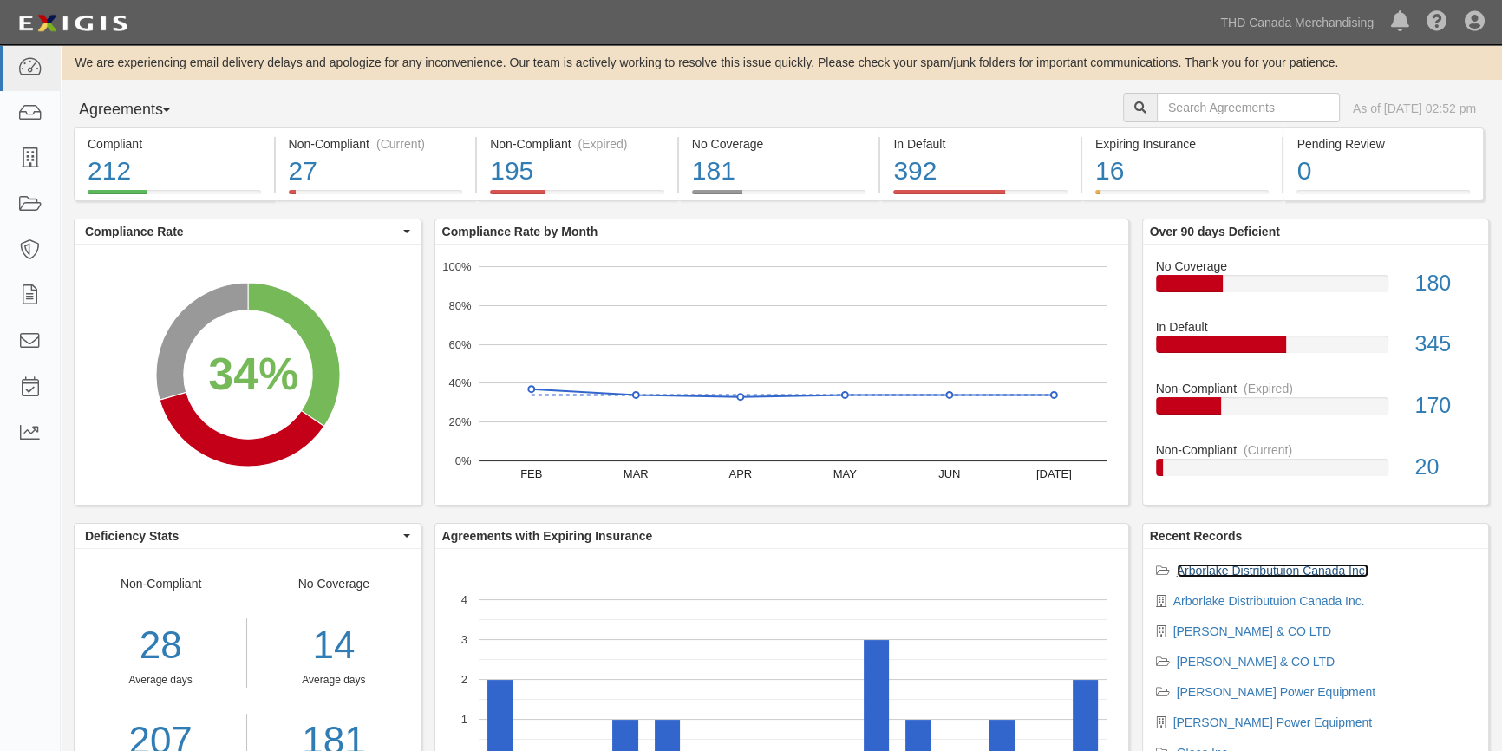
click at [1201, 572] on link "Arborlake Distributuion Canada Inc." at bounding box center [1273, 571] width 192 height 14
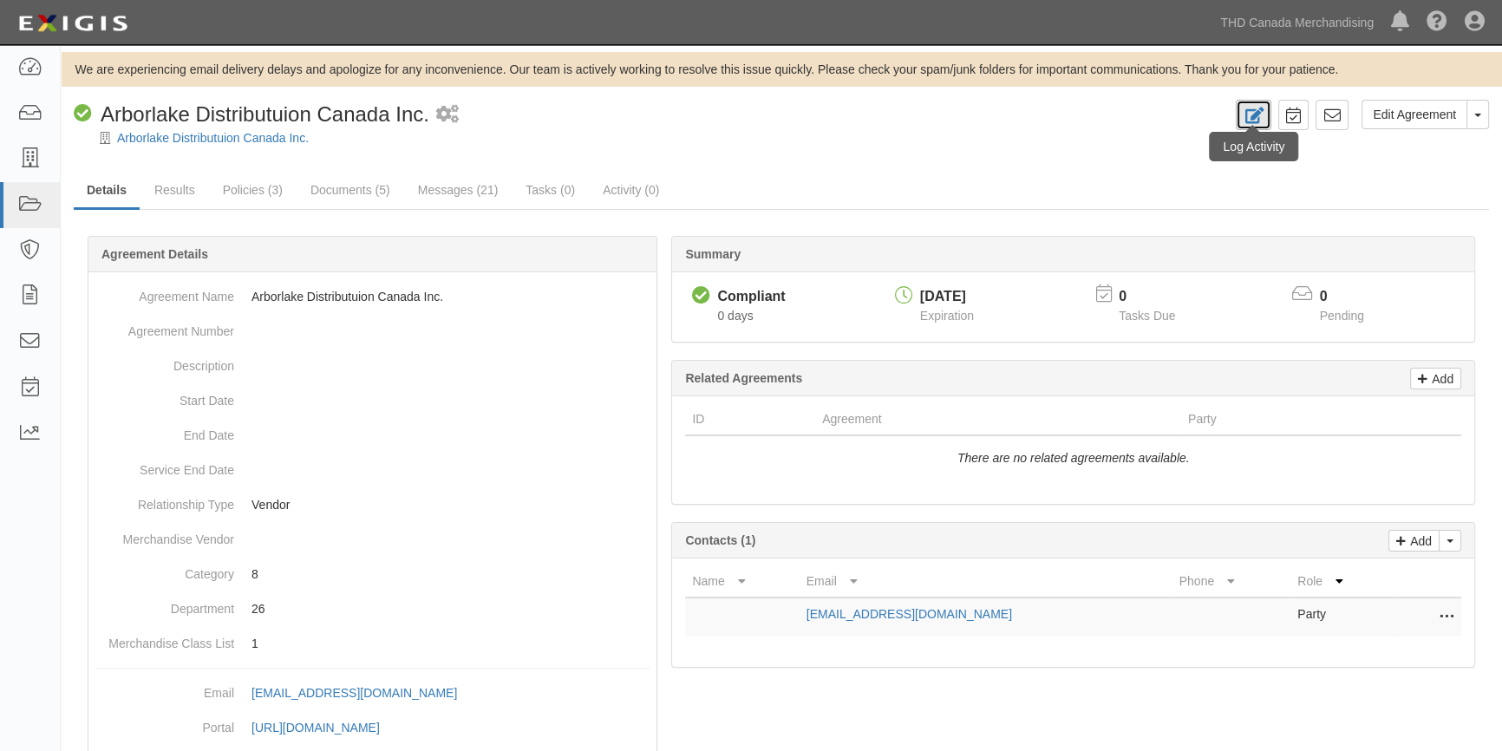
click at [1250, 117] on icon at bounding box center [1254, 116] width 20 height 16
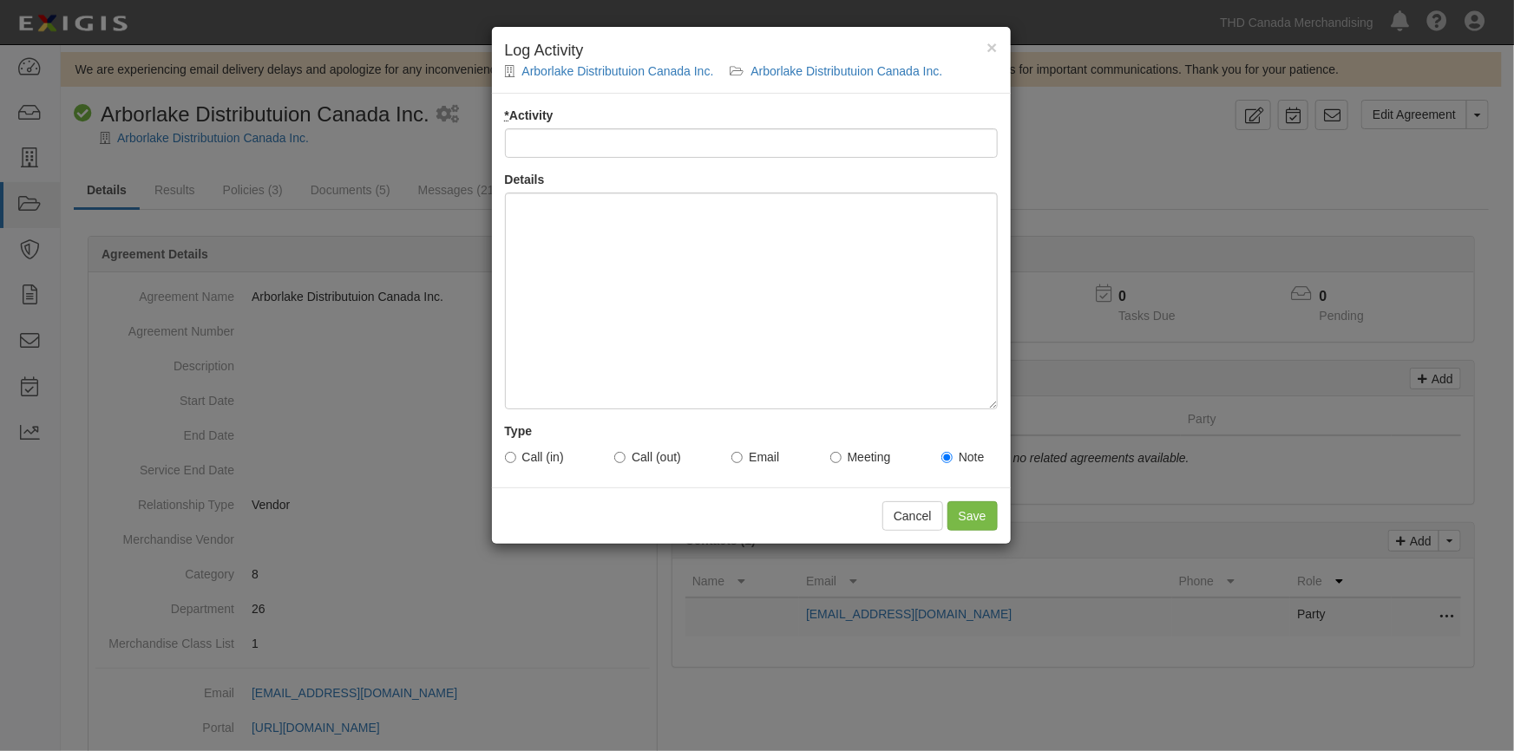
click at [590, 150] on input "* Activity" at bounding box center [751, 142] width 493 height 29
type input "Account status"
click at [604, 146] on input "Account status" at bounding box center [751, 142] width 493 height 29
click at [632, 146] on input "Account status" at bounding box center [751, 142] width 493 height 29
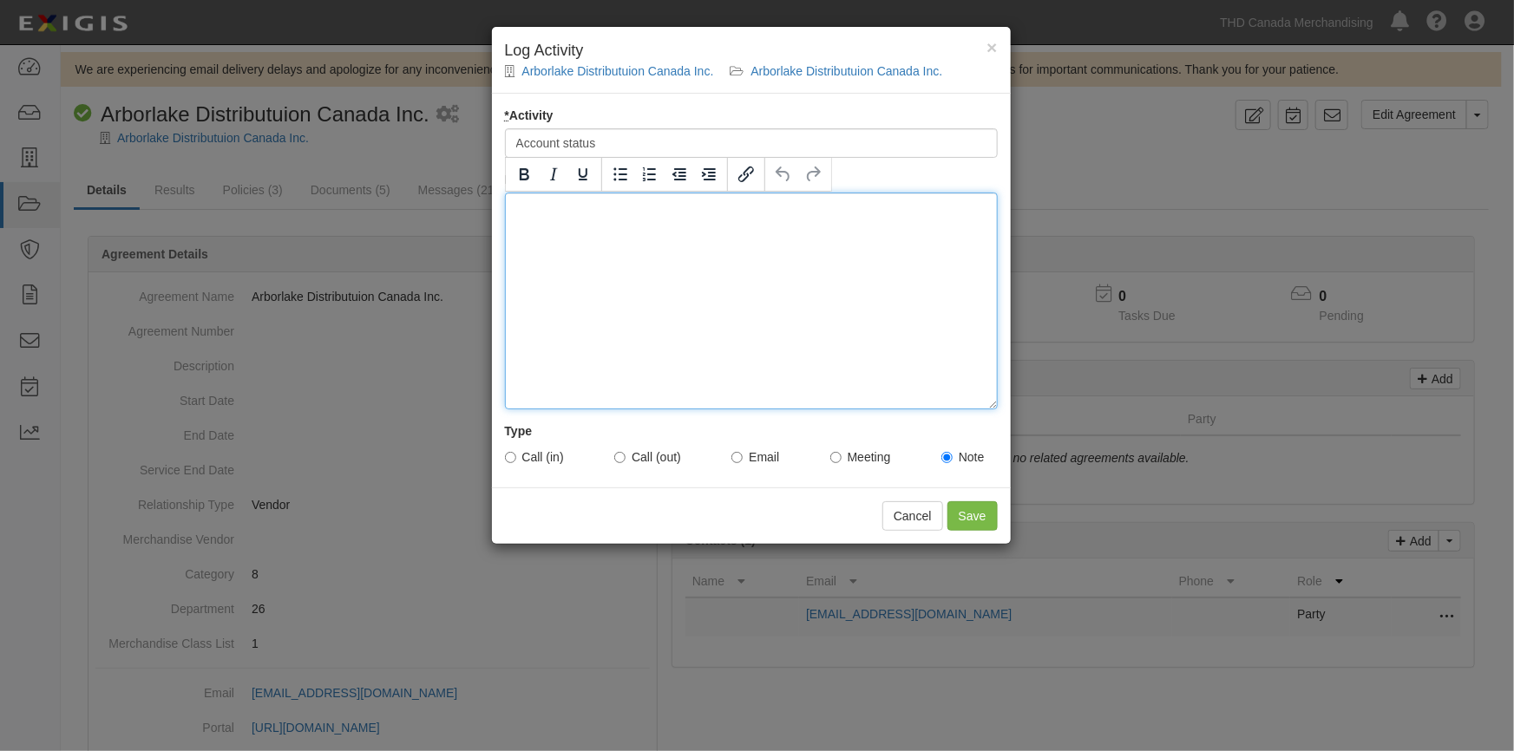
click at [582, 241] on div at bounding box center [751, 301] width 493 height 217
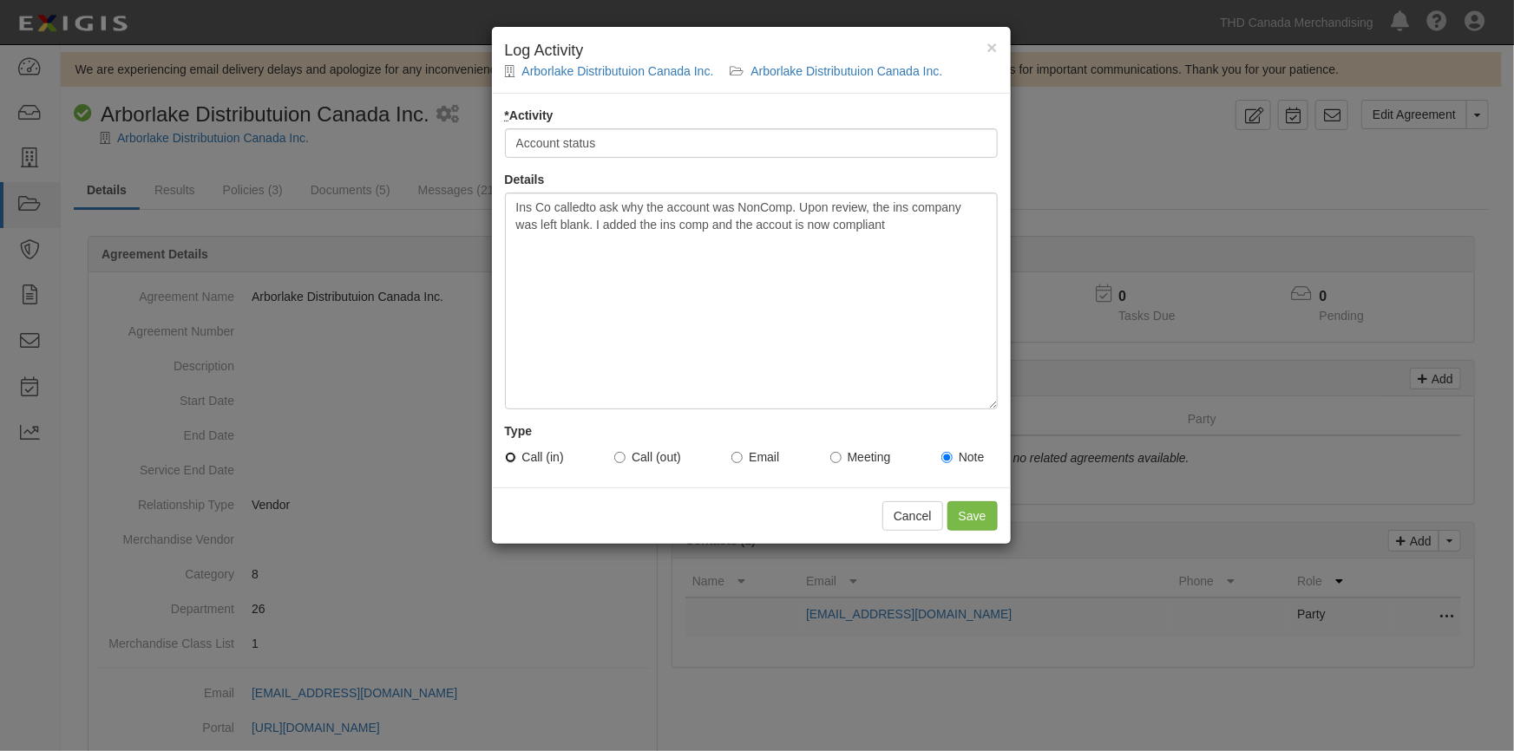
click at [510, 456] on input "Call (in)" at bounding box center [510, 457] width 11 height 11
radio input "true"
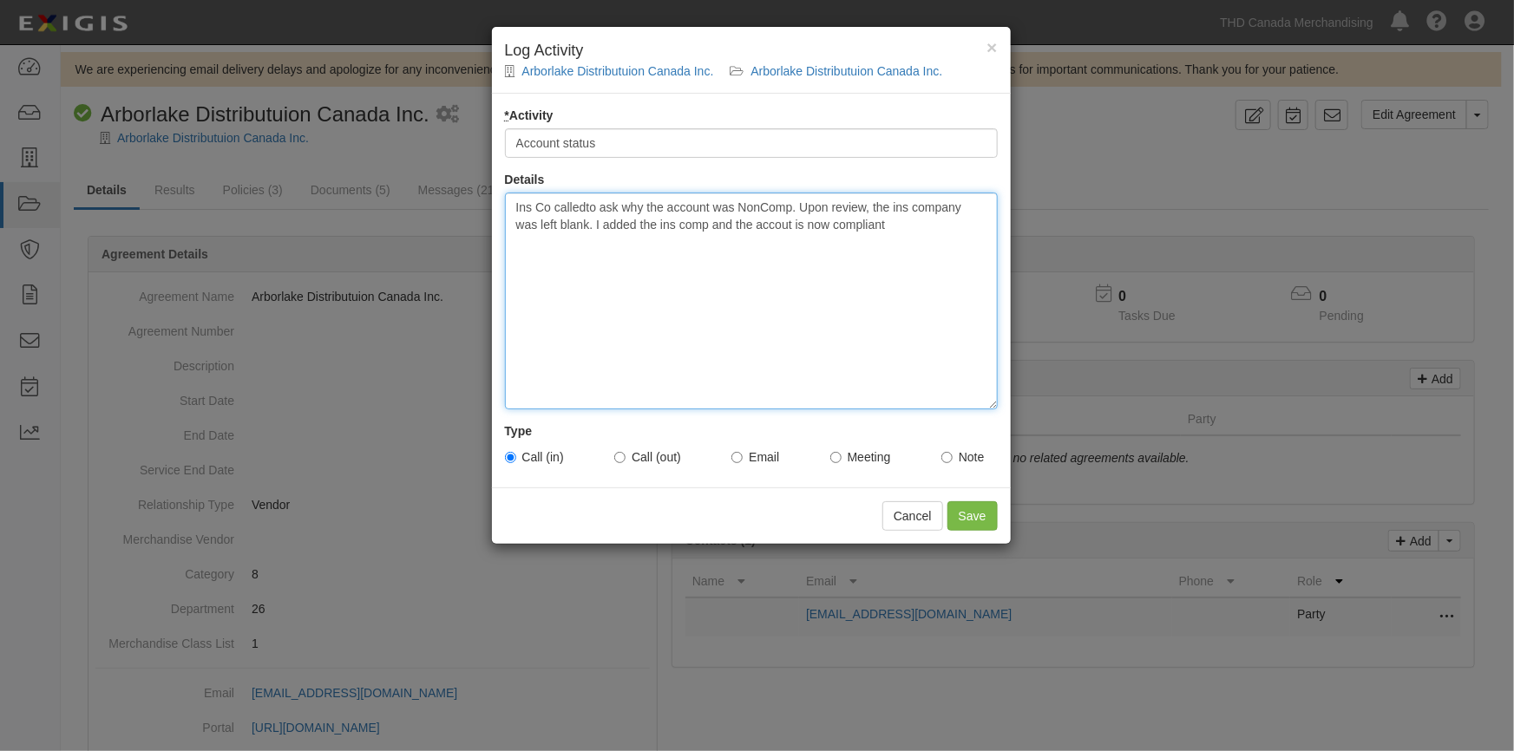
click at [582, 209] on div "Ins Co calledto ask why the account was NonComp. Upon review, the ins company w…" at bounding box center [751, 301] width 493 height 217
click at [511, 200] on div "Ins Co called to ask why the account was NonComp. Upon review, the ins company …" at bounding box center [751, 301] width 493 height 217
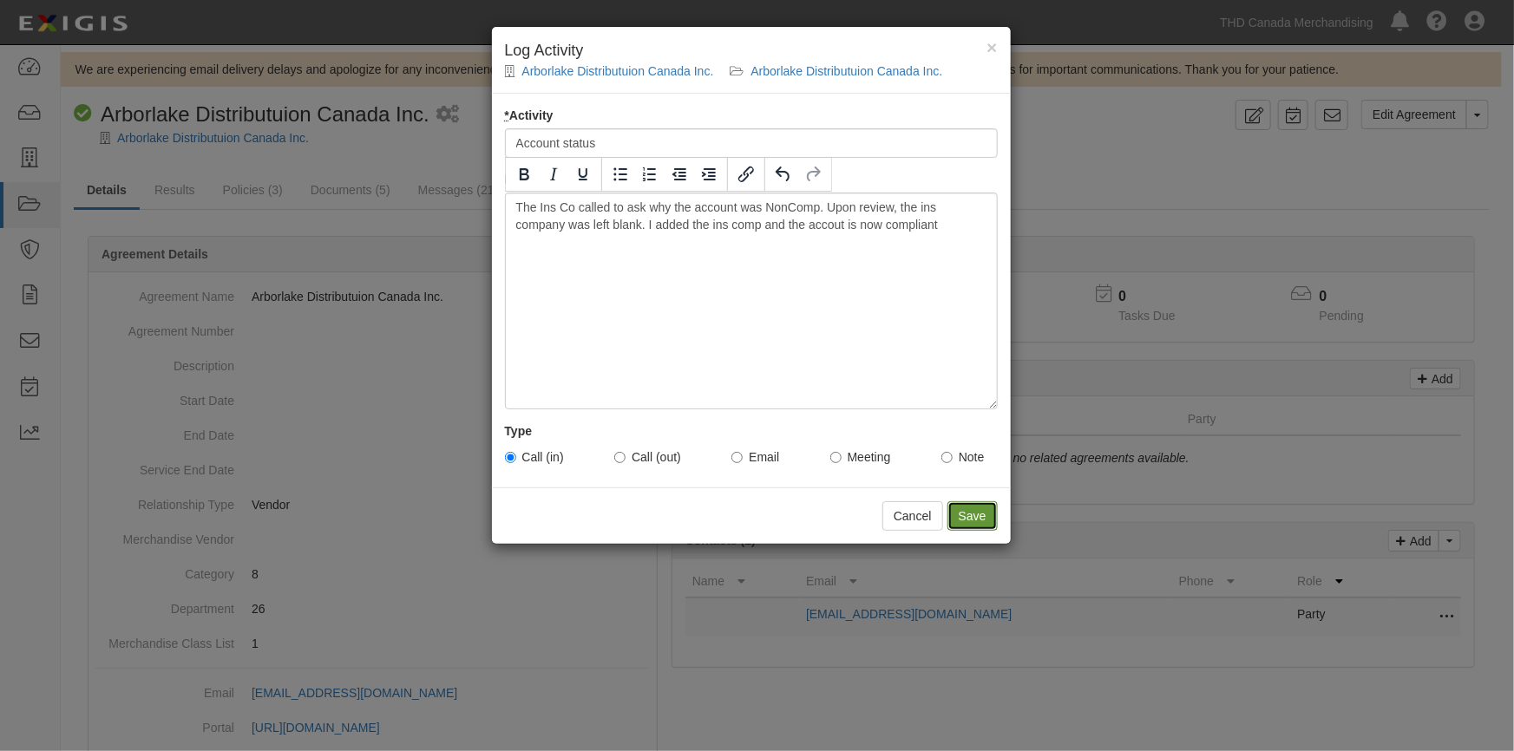
click at [973, 518] on input "Save" at bounding box center [972, 515] width 50 height 29
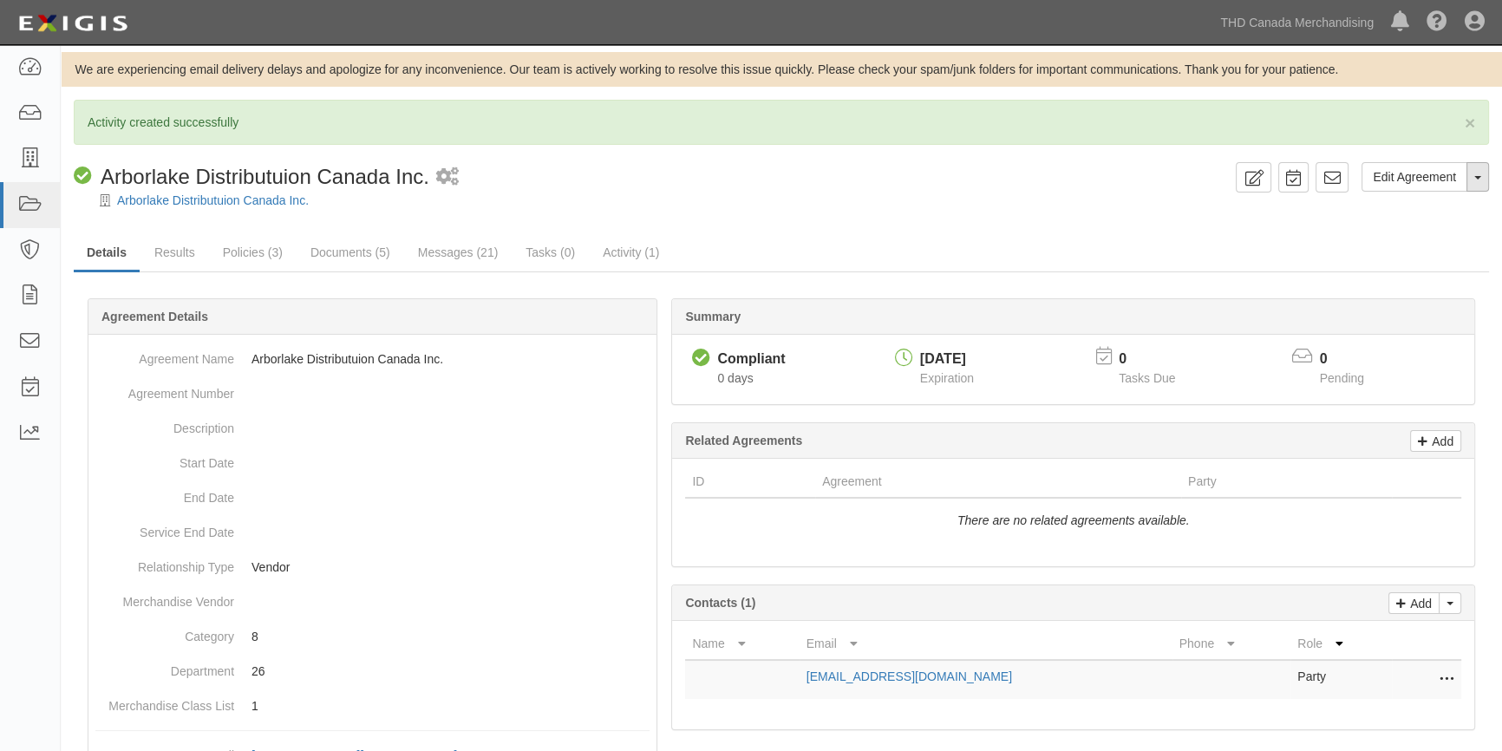
click at [1482, 166] on button "Toggle Agreement Dropdown" at bounding box center [1478, 176] width 23 height 29
click at [1396, 210] on link "View Audit Trail" at bounding box center [1420, 210] width 137 height 23
click at [107, 256] on link "Details" at bounding box center [107, 253] width 66 height 37
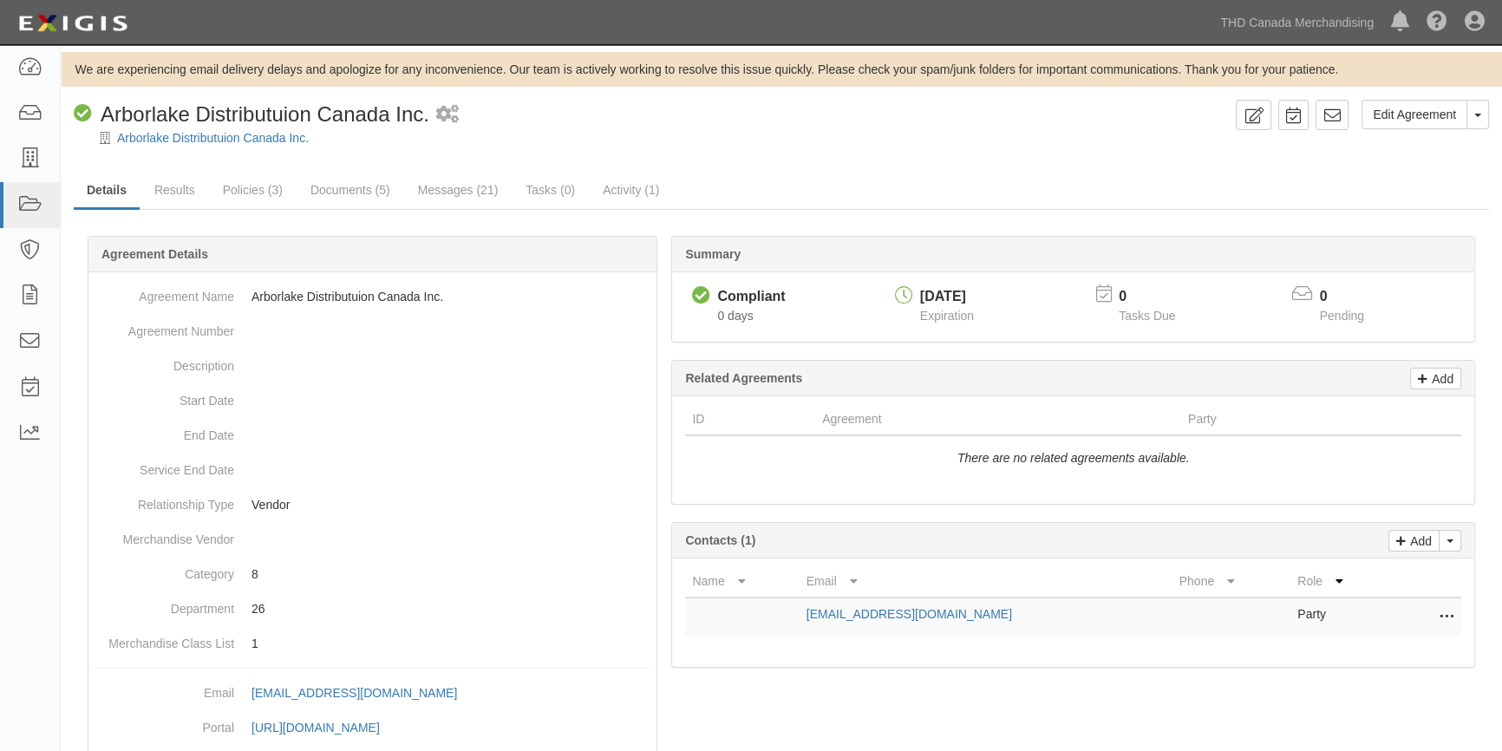
click at [106, 114] on div "Compliant Arborlake Distributuion Canada Inc." at bounding box center [252, 114] width 356 height 29
drag, startPoint x: 104, startPoint y: 114, endPoint x: 425, endPoint y: 120, distance: 321.0
click at [425, 120] on span "Arborlake Distributuion Canada Inc." at bounding box center [265, 113] width 329 height 23
copy span "Arborlake Distributuion Canada Inc"
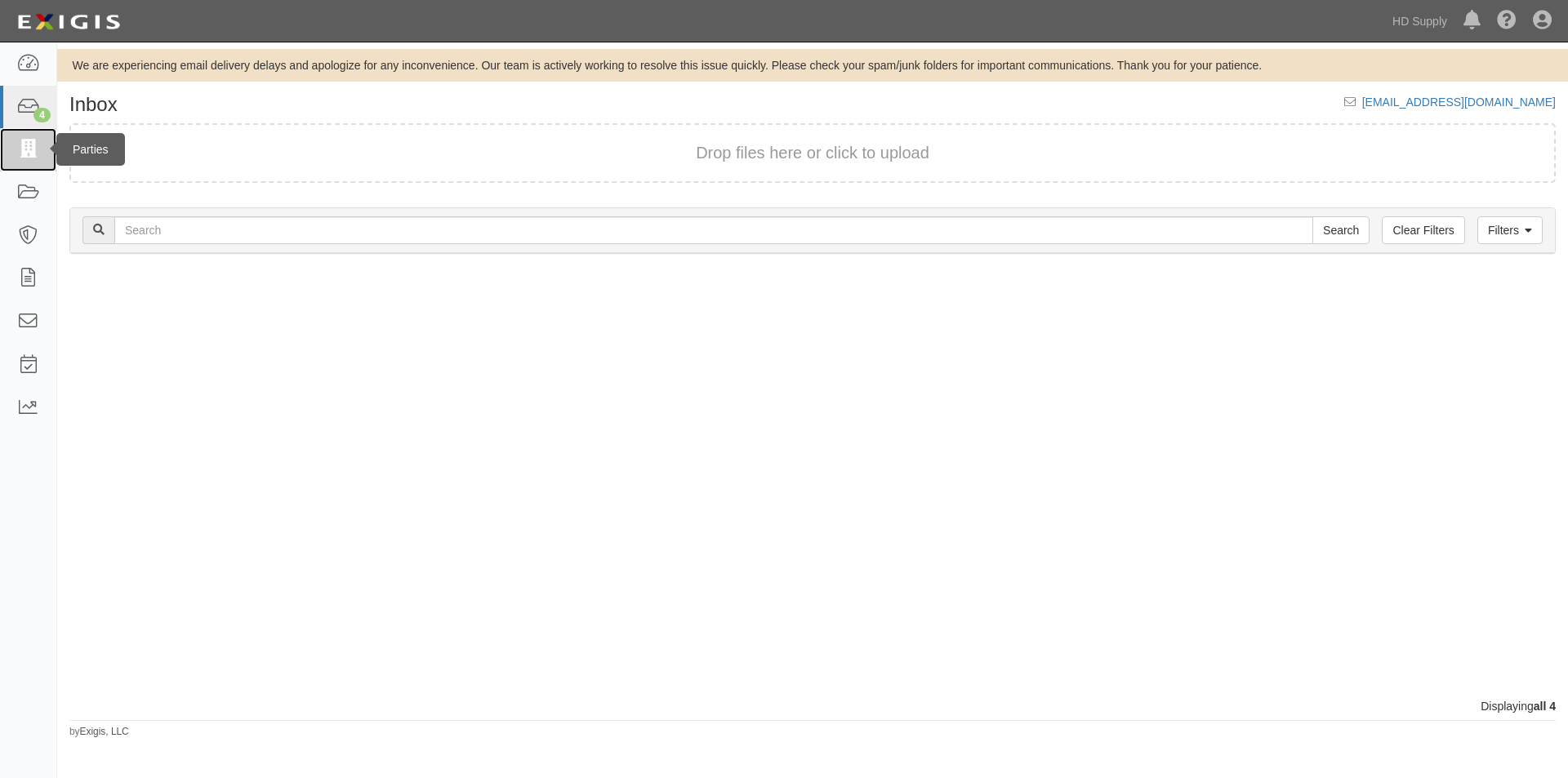
click at [27, 148] on icon at bounding box center [27, 150] width 23 height 19
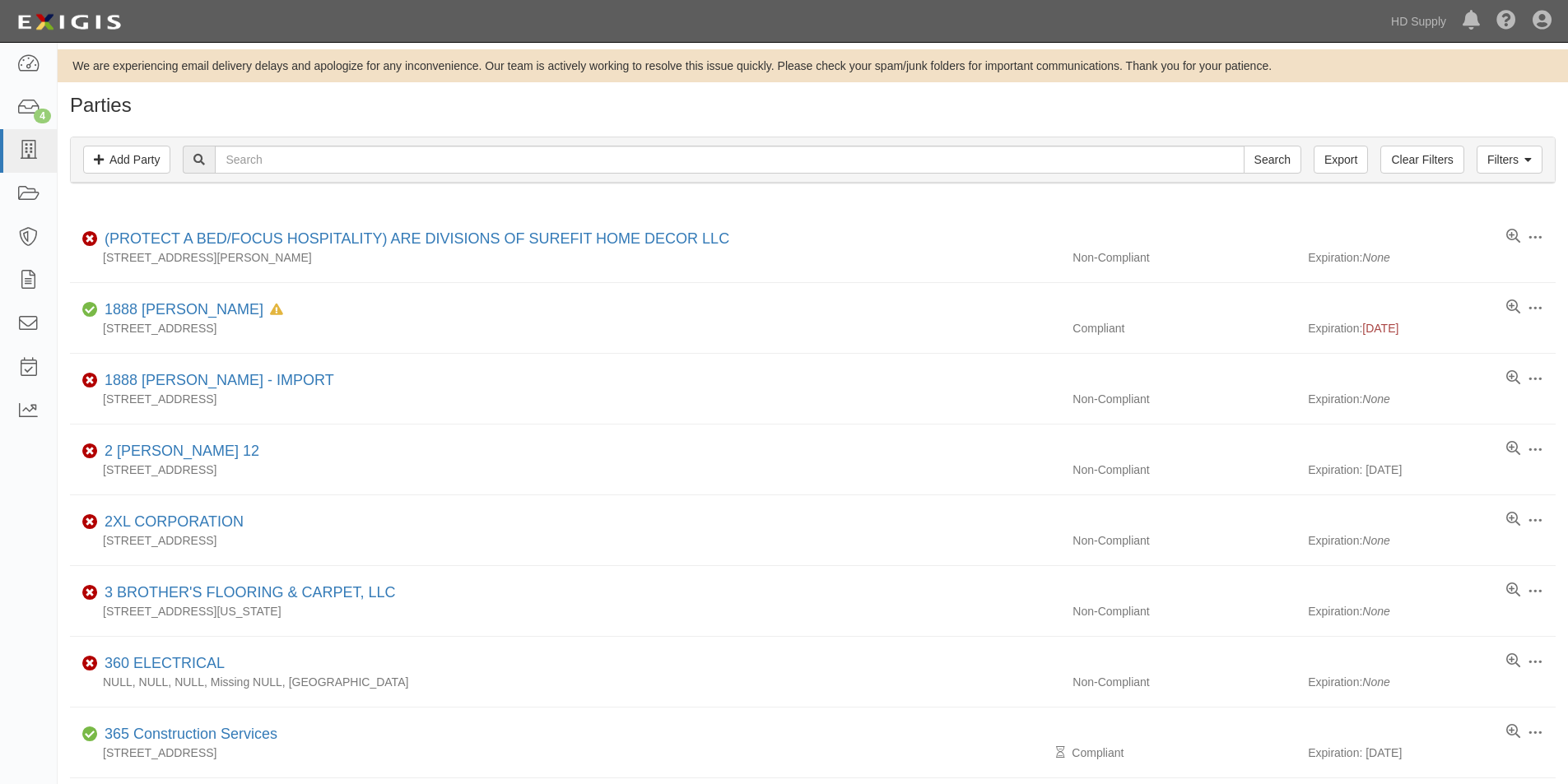
click at [33, 616] on div "Dashboard 4 Inbox Parties Agreements Coverages Documents Messages Tasks Reports" at bounding box center [28, 413] width 58 height 741
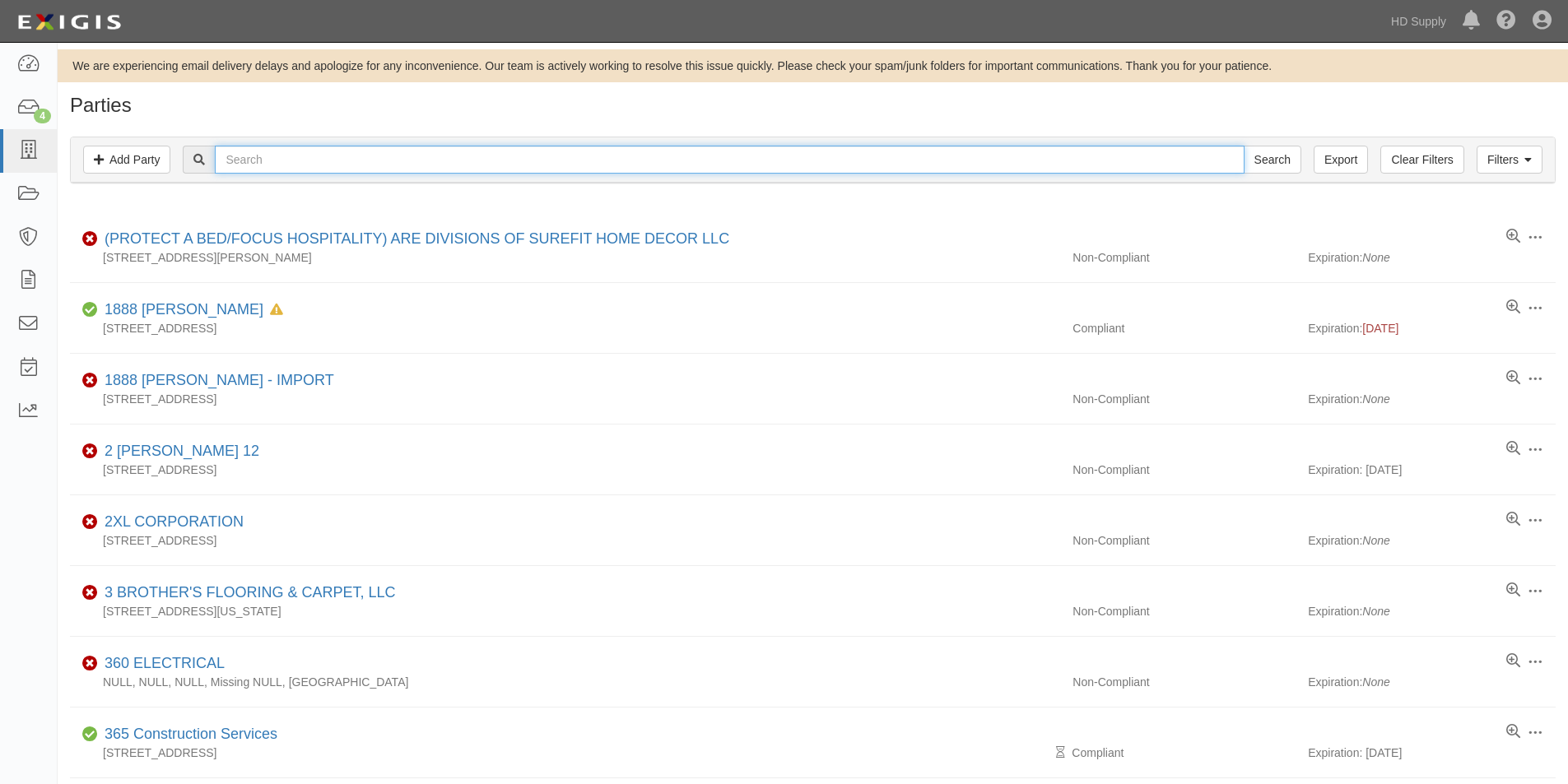
click at [243, 171] on input "text" at bounding box center [729, 159] width 1028 height 27
type input "buildpro"
click at [1244, 146] on input "Search" at bounding box center [1272, 159] width 58 height 27
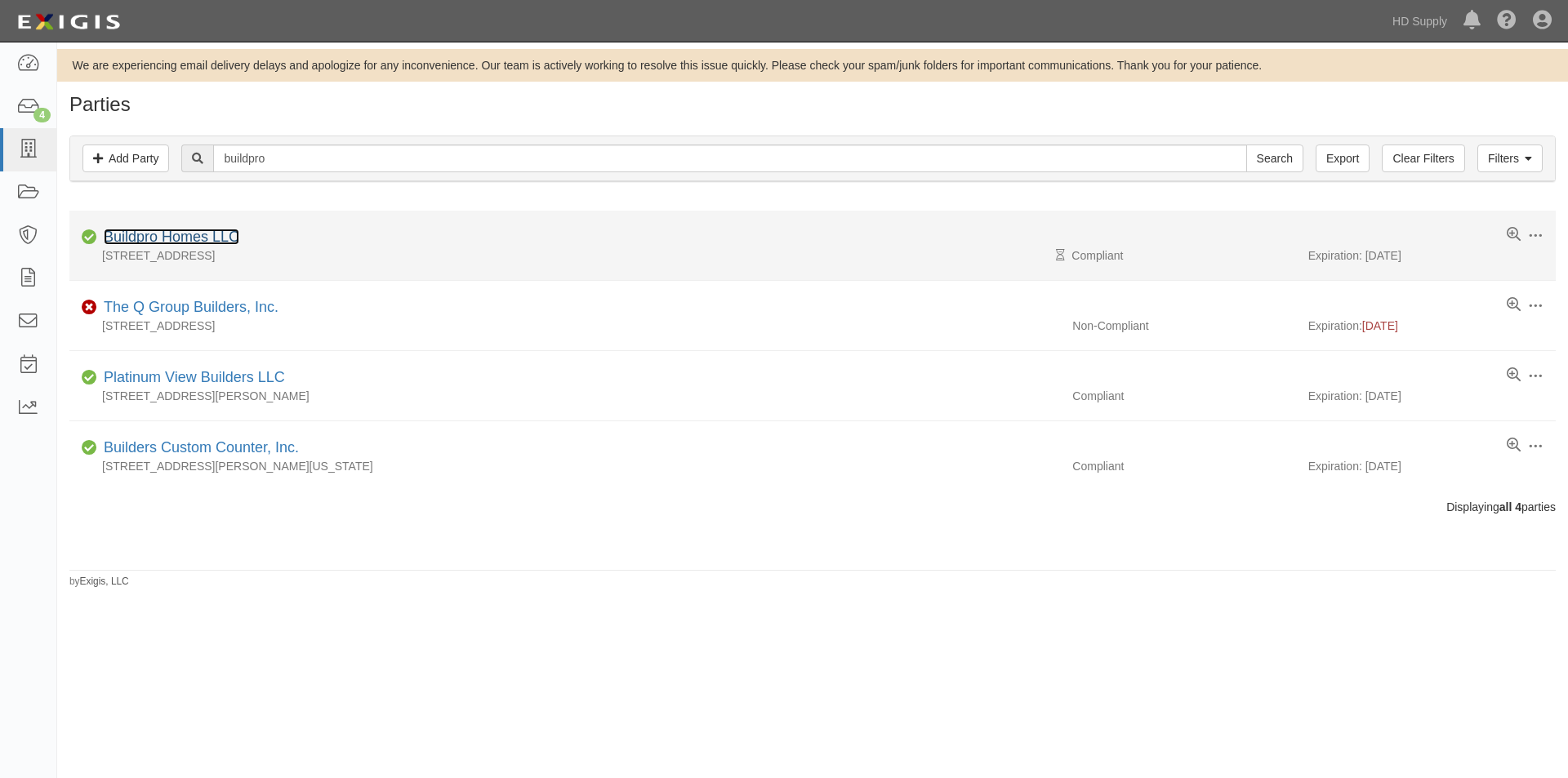
click at [169, 235] on link "Buildpro Homes LLC" at bounding box center [171, 236] width 136 height 16
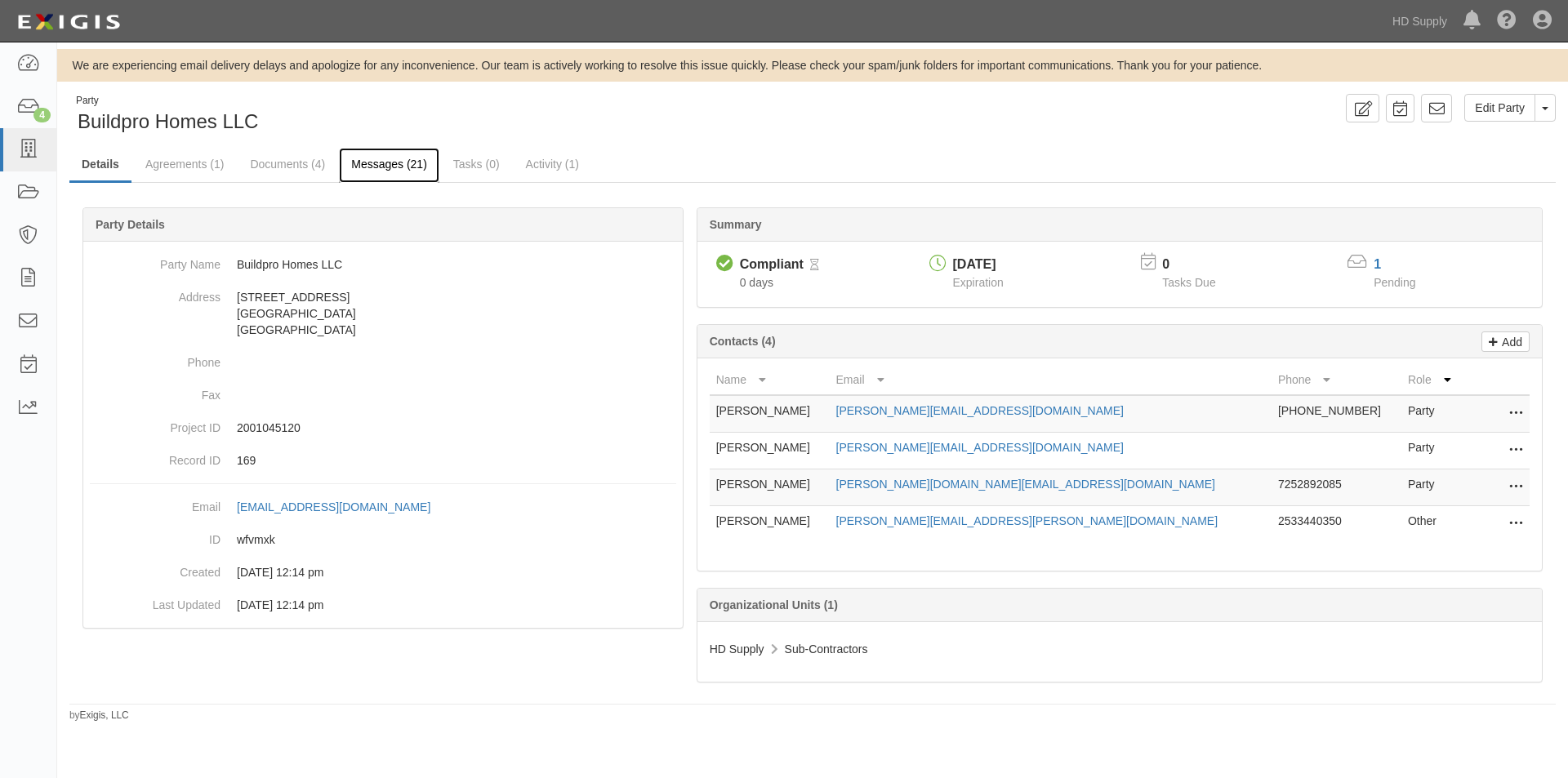
click at [382, 166] on link "Messages (21)" at bounding box center [389, 165] width 101 height 35
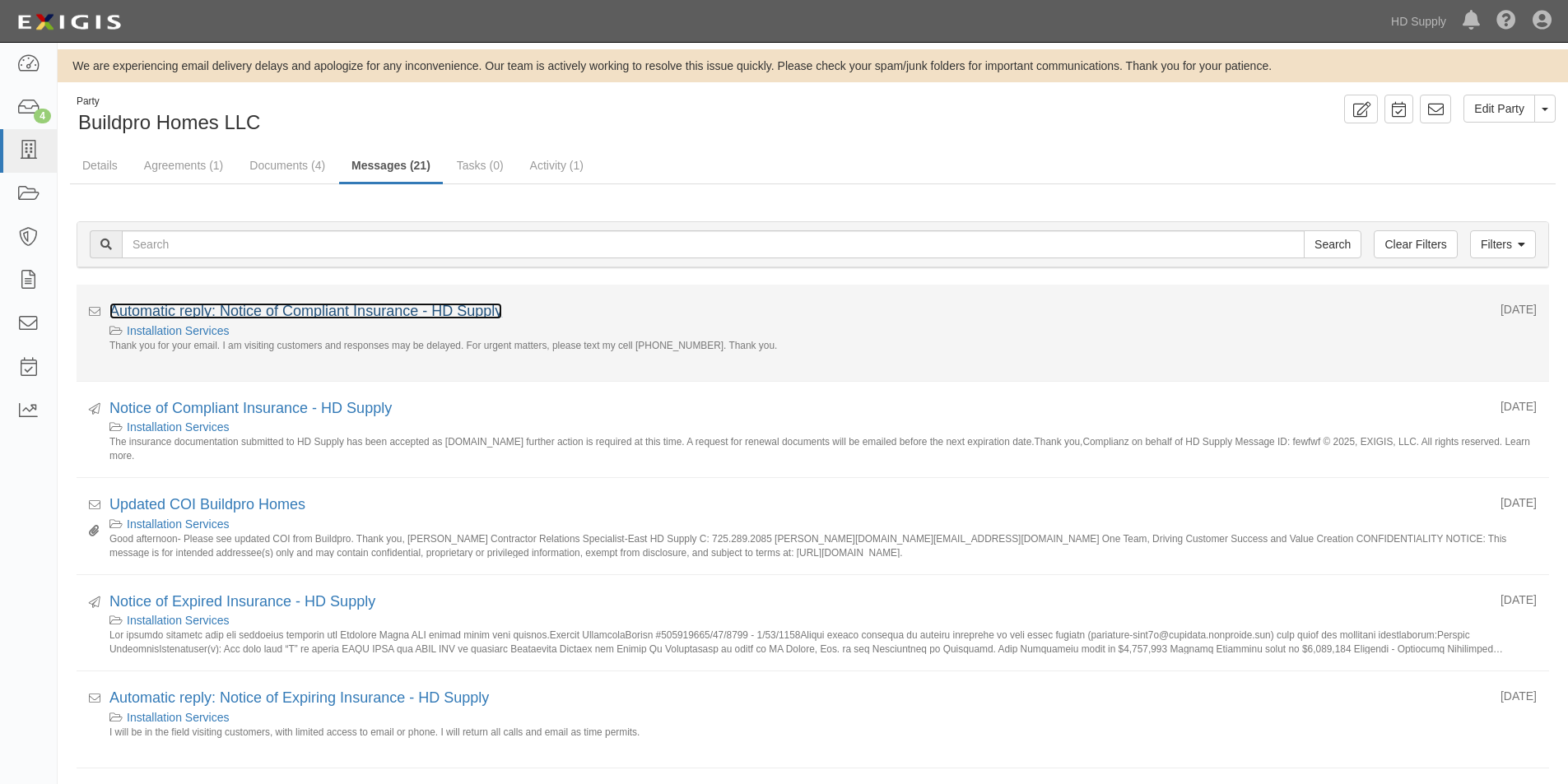
click at [336, 313] on link "Automatic reply: Notice of Compliant Insurance - HD Supply" at bounding box center [305, 310] width 393 height 16
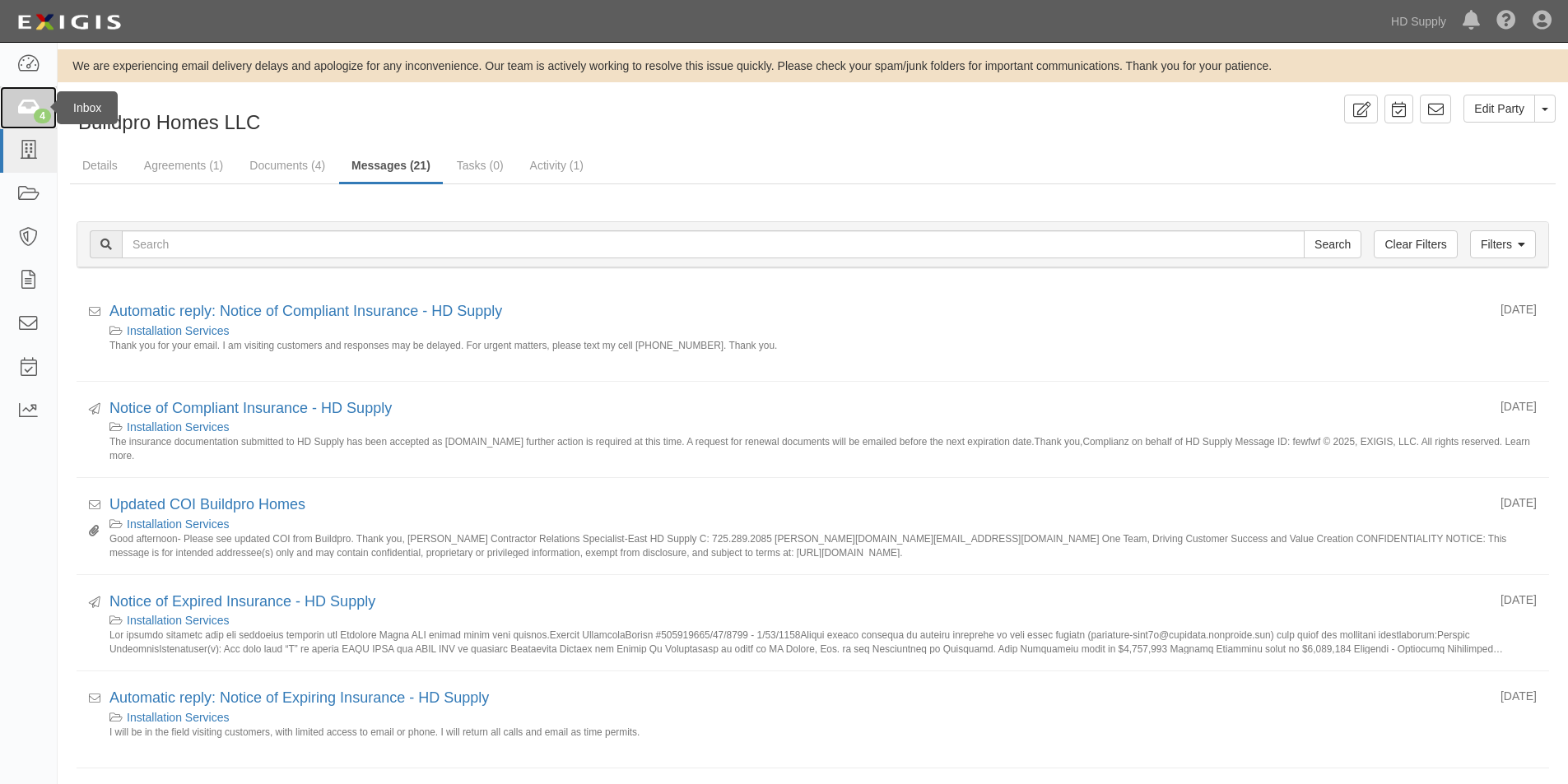
click at [34, 105] on icon at bounding box center [28, 108] width 23 height 19
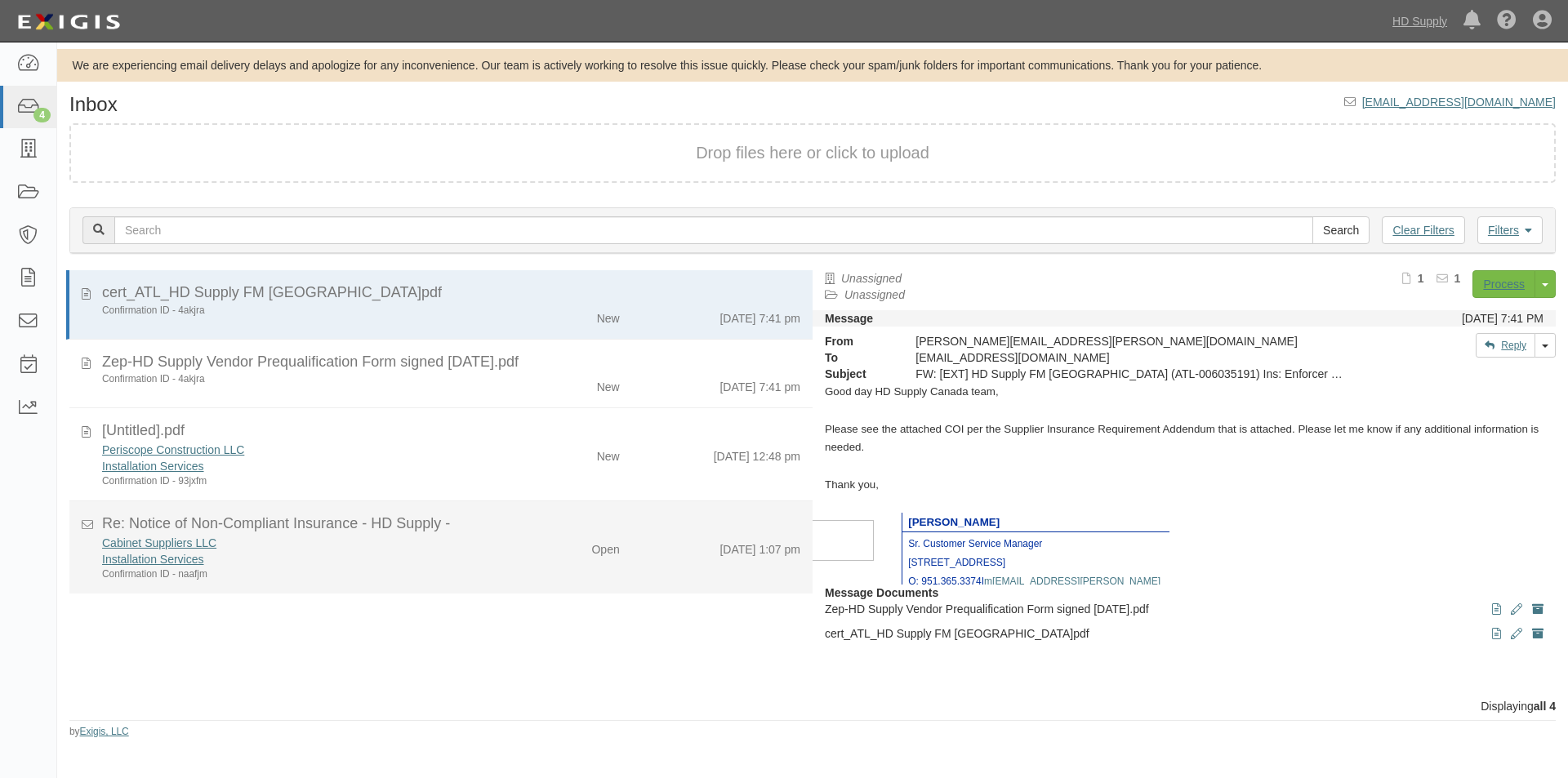
click at [306, 557] on div "Installation Services" at bounding box center [300, 559] width 397 height 16
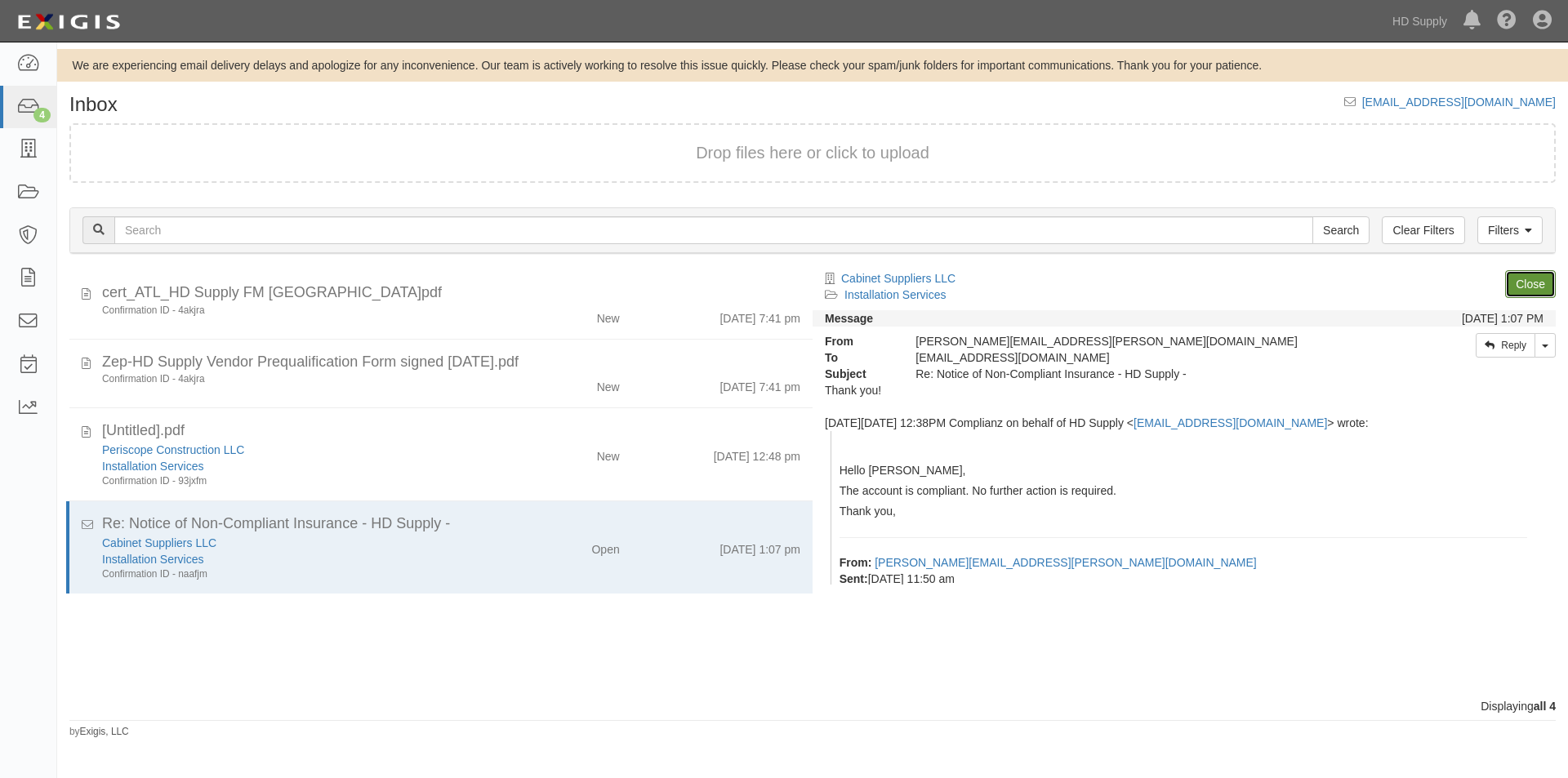
click at [1525, 293] on link "Close" at bounding box center [1530, 283] width 51 height 27
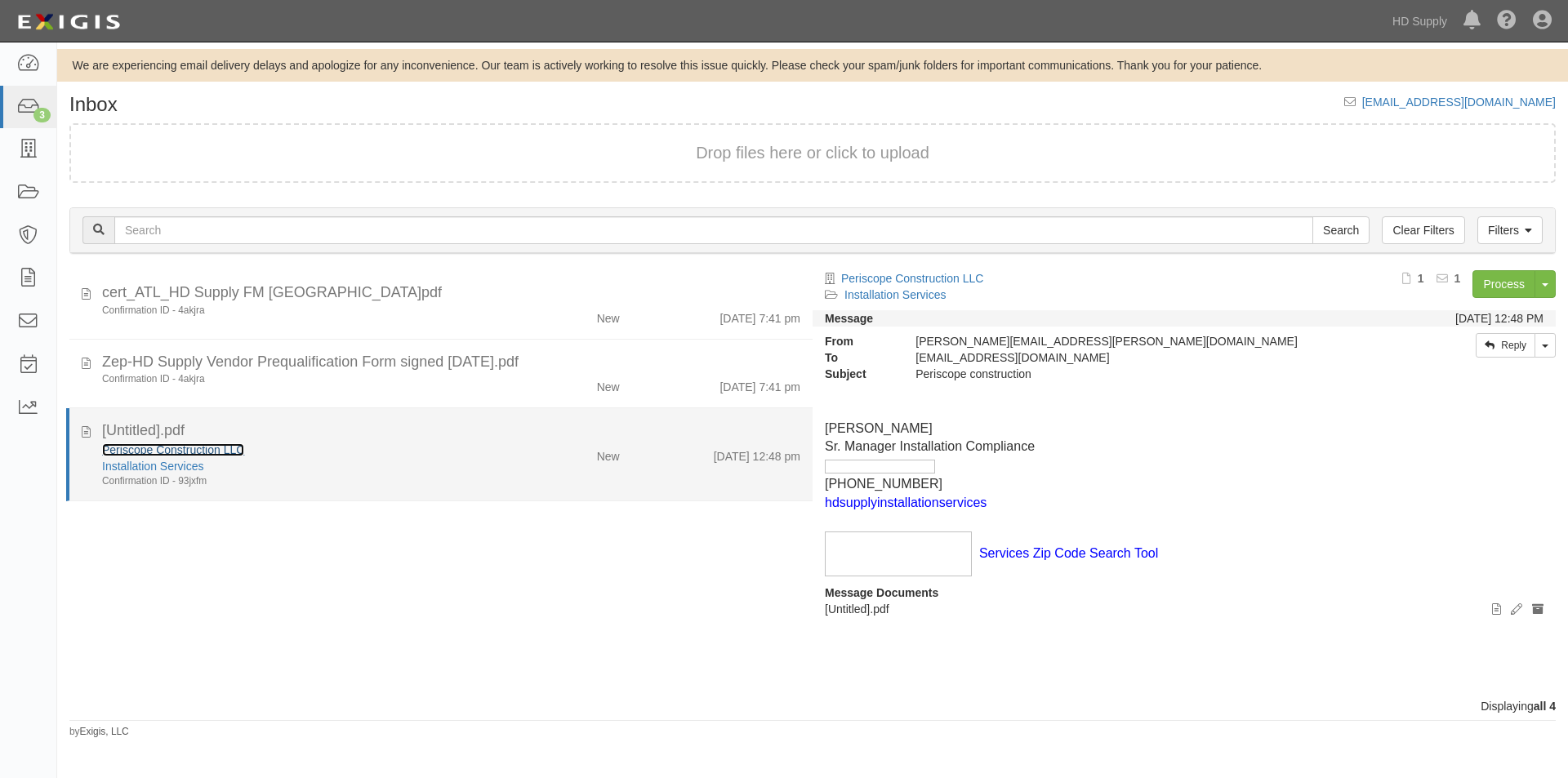
click at [186, 453] on link "Periscope Construction LLC" at bounding box center [172, 450] width 142 height 13
click at [299, 475] on div "Confirmation ID - 93jxfm" at bounding box center [300, 481] width 397 height 14
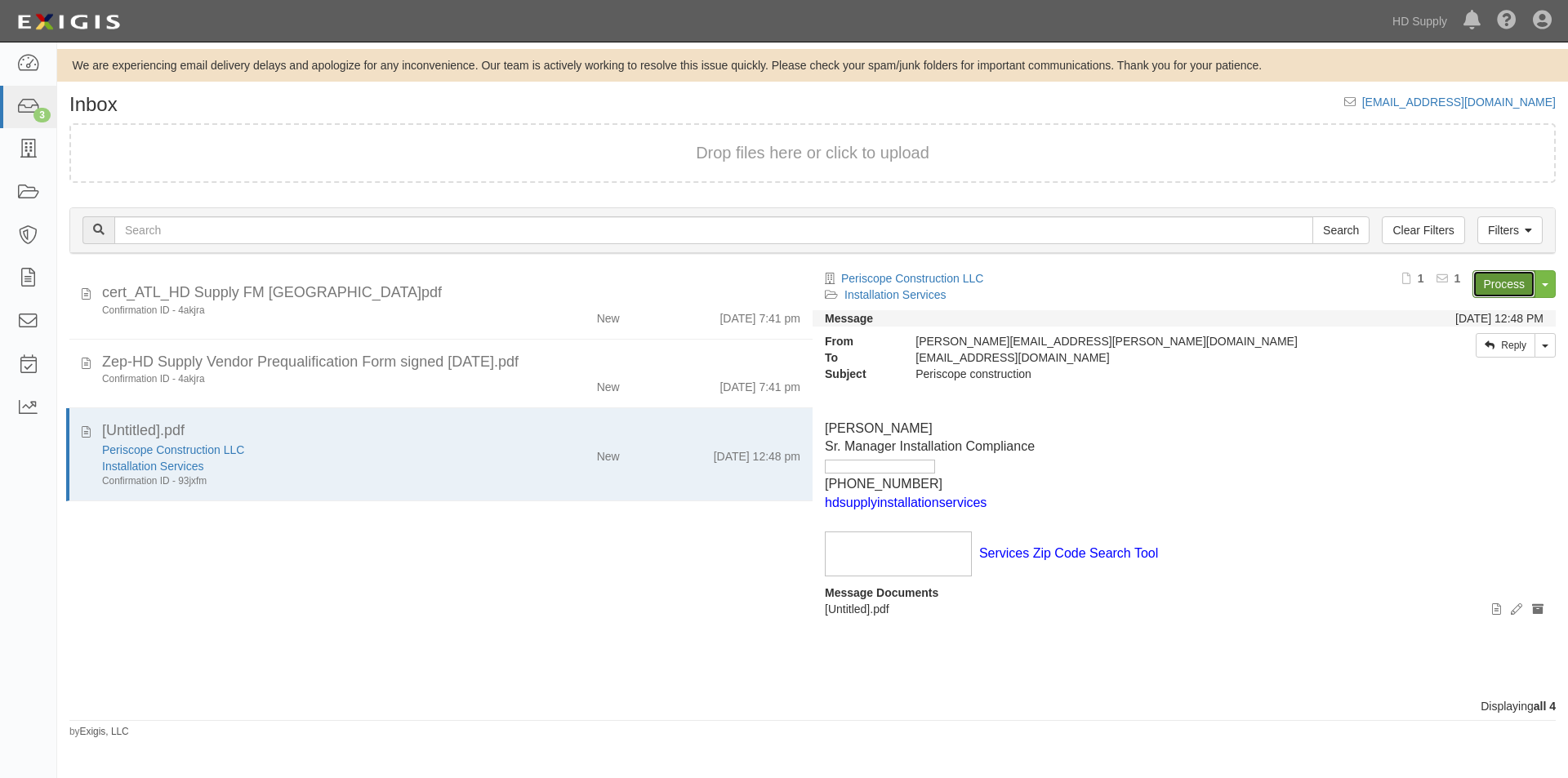
click at [1487, 286] on link "Process" at bounding box center [1503, 283] width 63 height 27
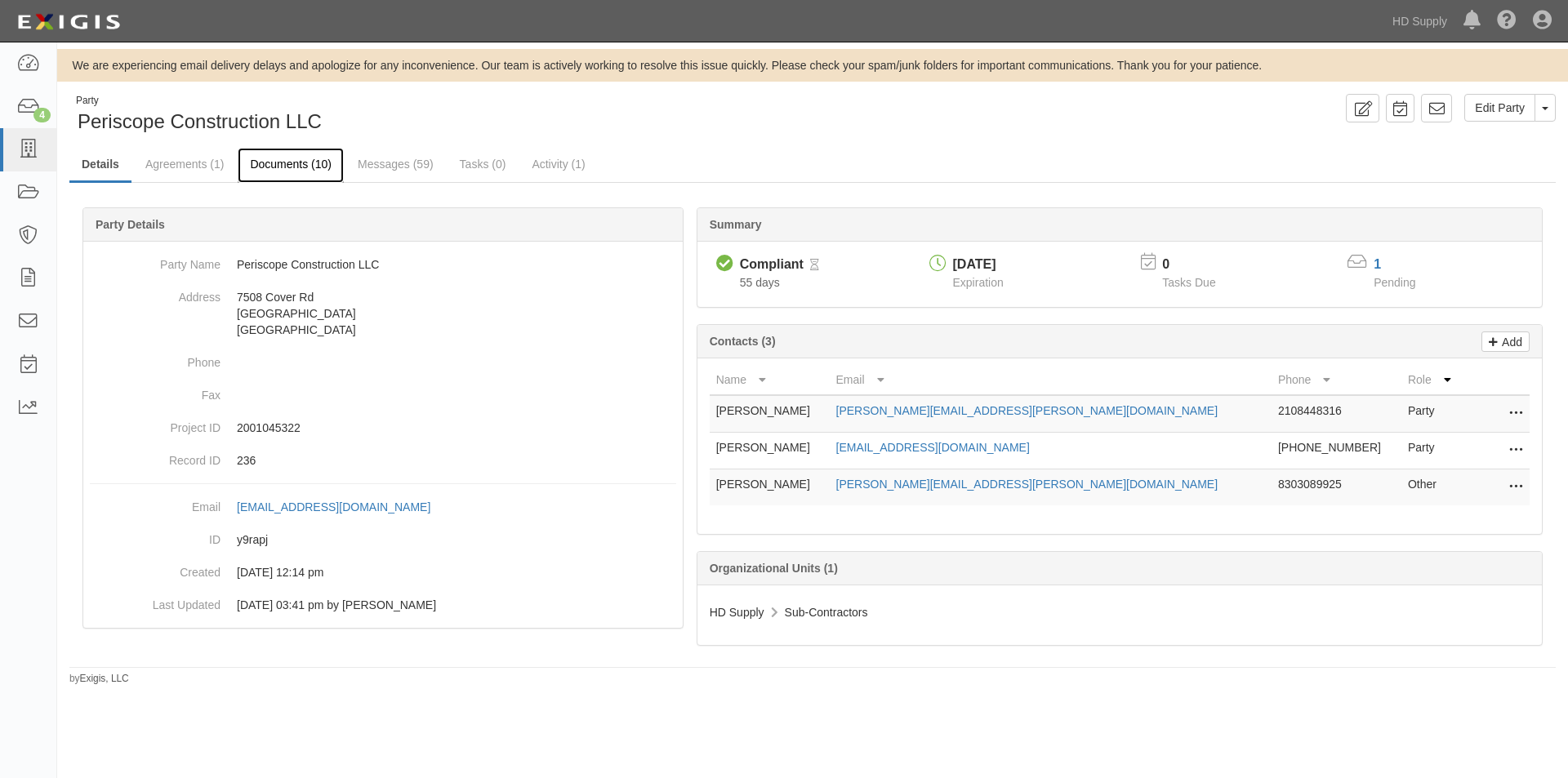
click at [279, 164] on link "Documents (10)" at bounding box center [290, 165] width 106 height 35
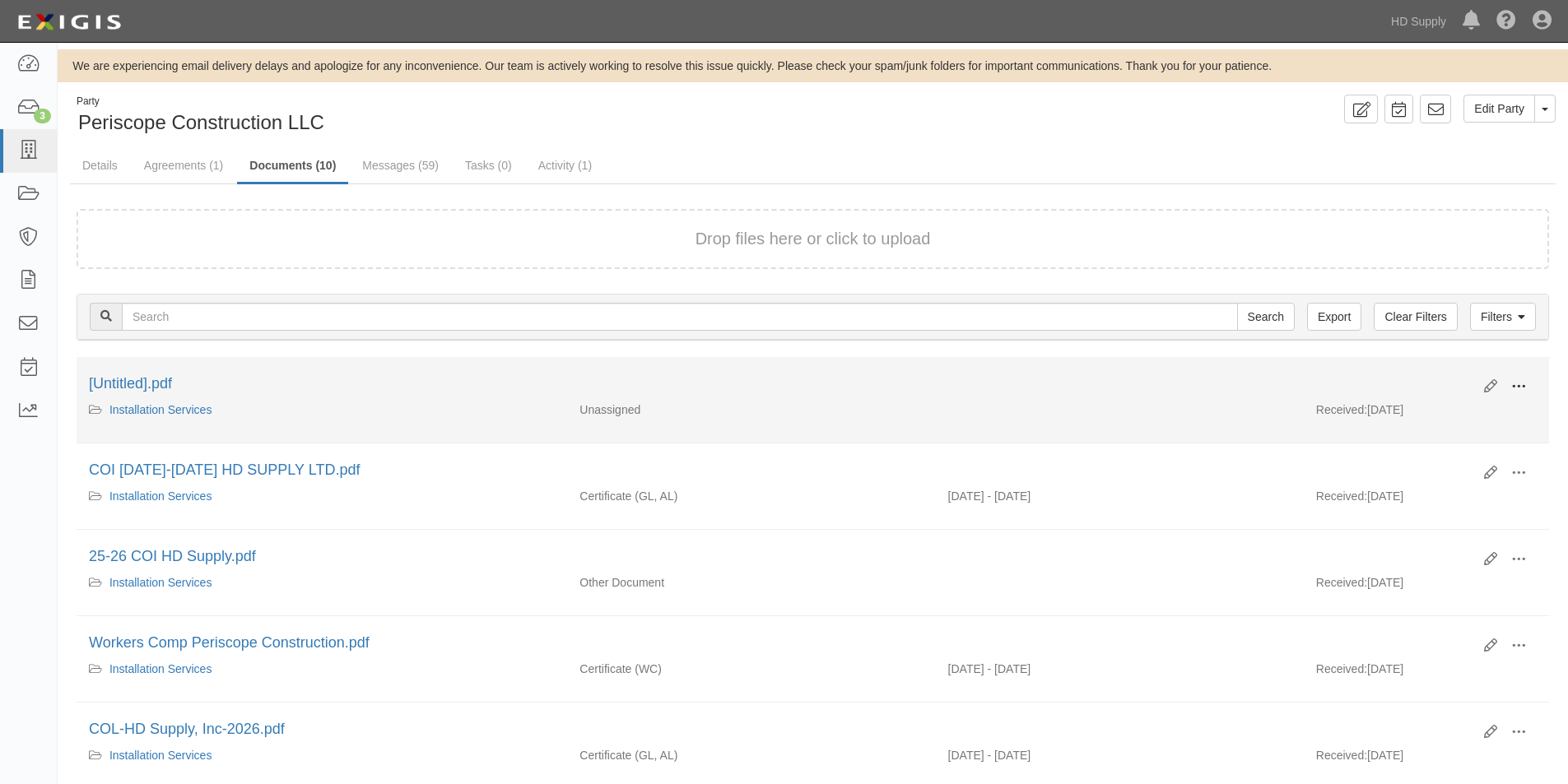
click at [1526, 390] on button at bounding box center [1518, 387] width 36 height 27
click at [1432, 413] on link "View" at bounding box center [1438, 410] width 130 height 29
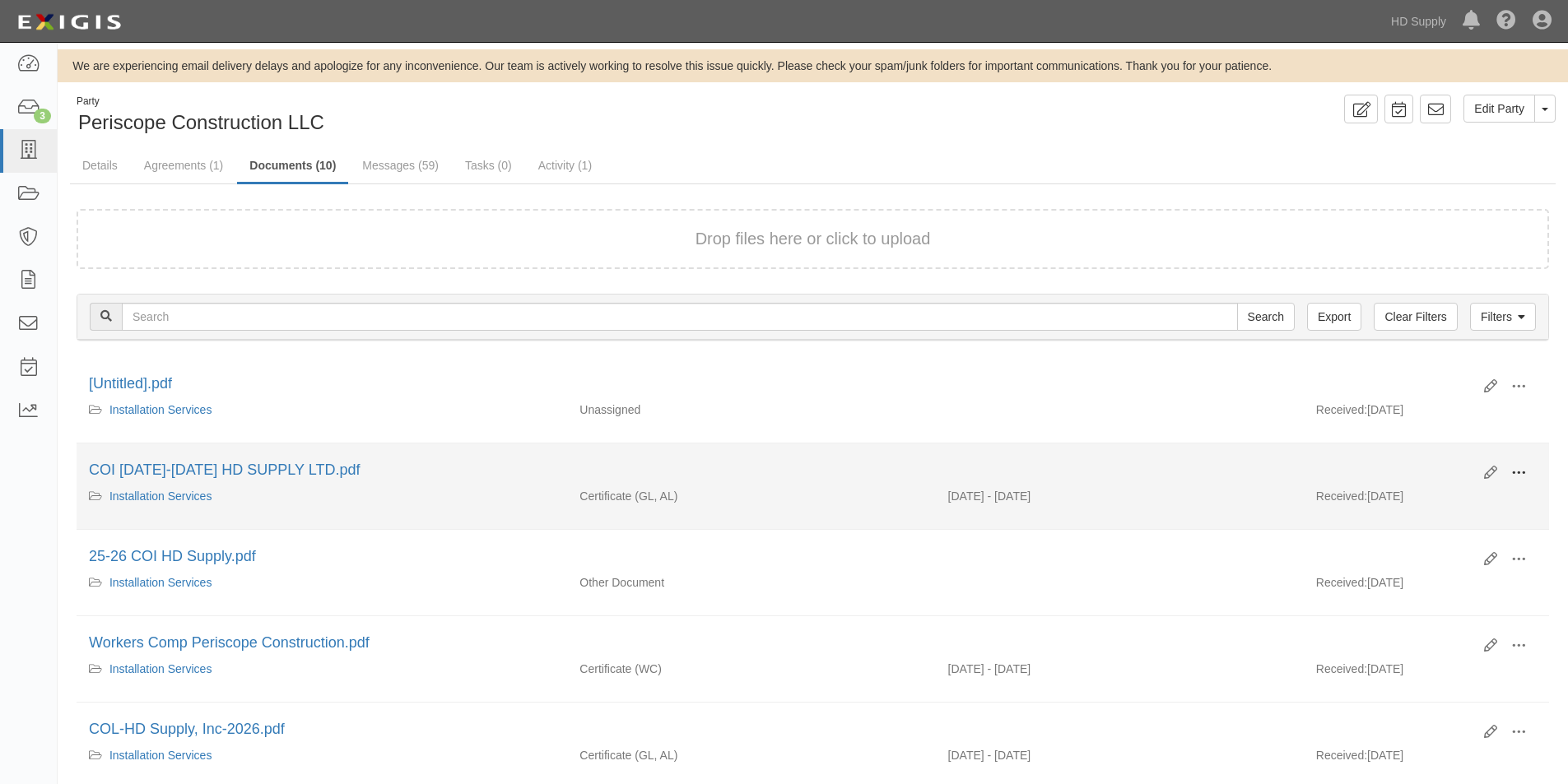
click at [1511, 476] on span at bounding box center [1519, 473] width 15 height 15
click at [1406, 500] on link "View" at bounding box center [1438, 496] width 130 height 29
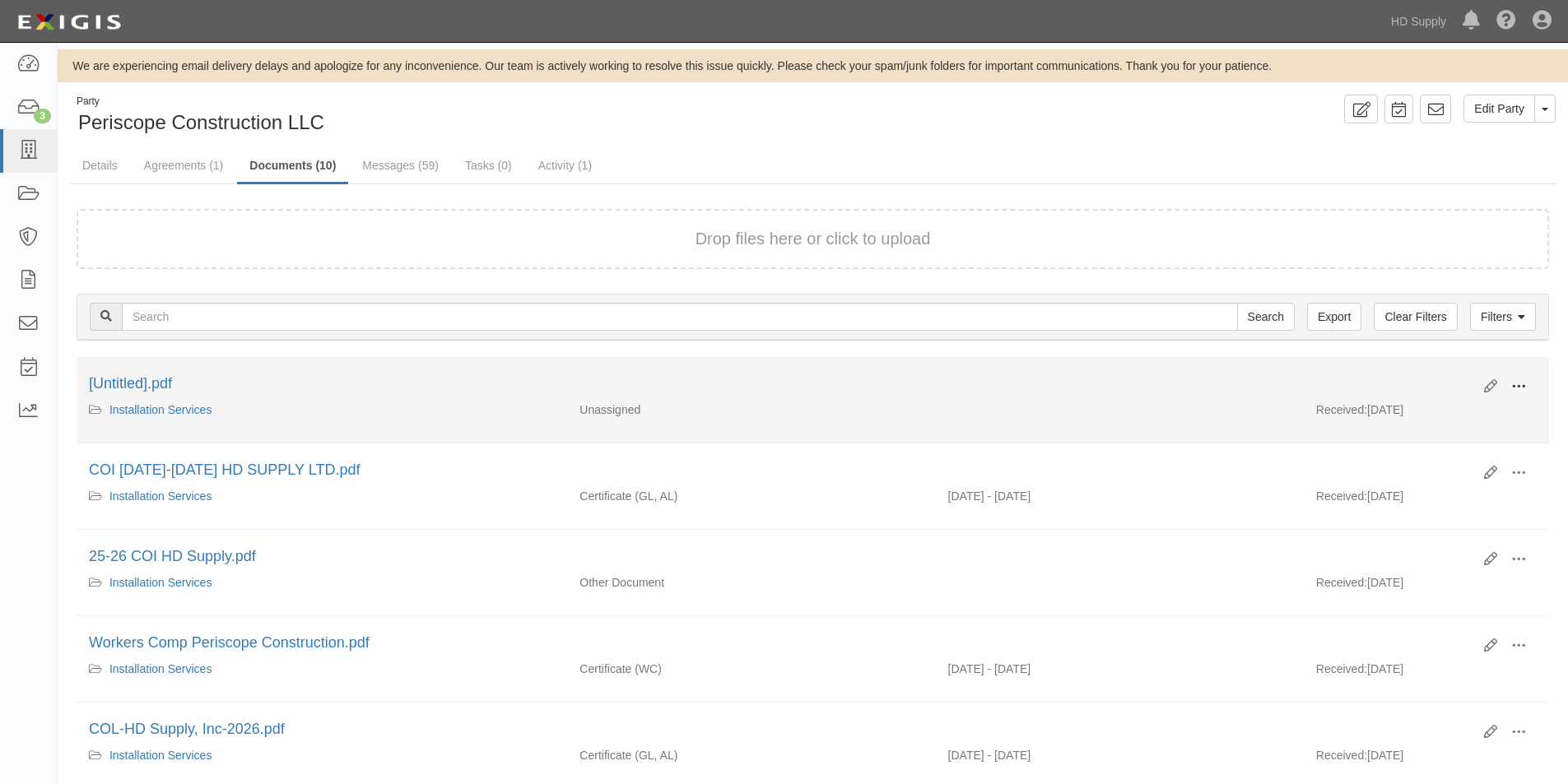
click at [1517, 395] on button at bounding box center [1518, 387] width 36 height 27
click at [1425, 417] on link "View" at bounding box center [1438, 410] width 130 height 29
click at [1518, 386] on span at bounding box center [1519, 387] width 15 height 15
click at [1440, 414] on link "View" at bounding box center [1438, 410] width 130 height 29
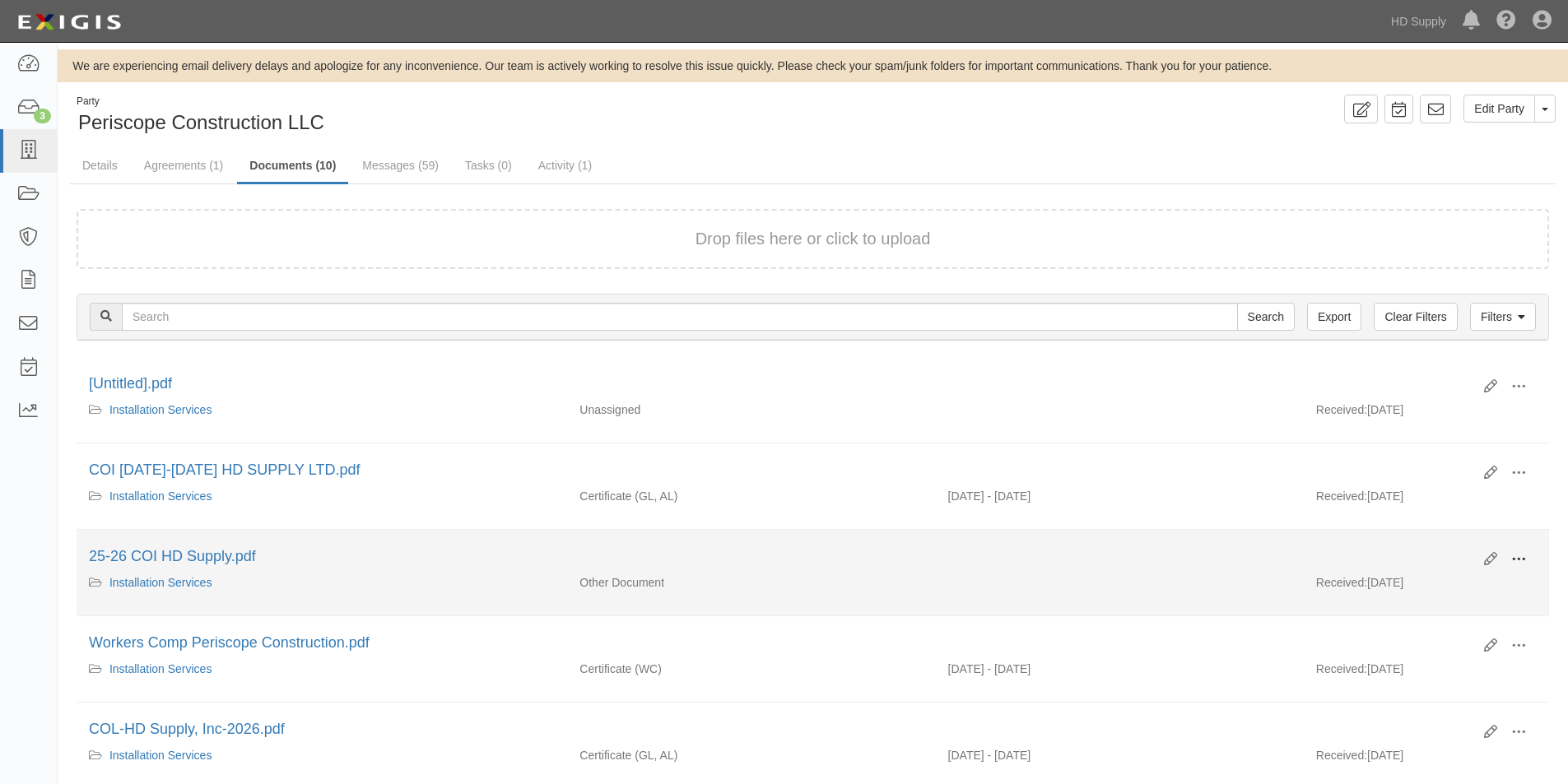
click at [1519, 552] on span at bounding box center [1519, 559] width 15 height 15
click at [1429, 584] on link "View" at bounding box center [1438, 582] width 130 height 29
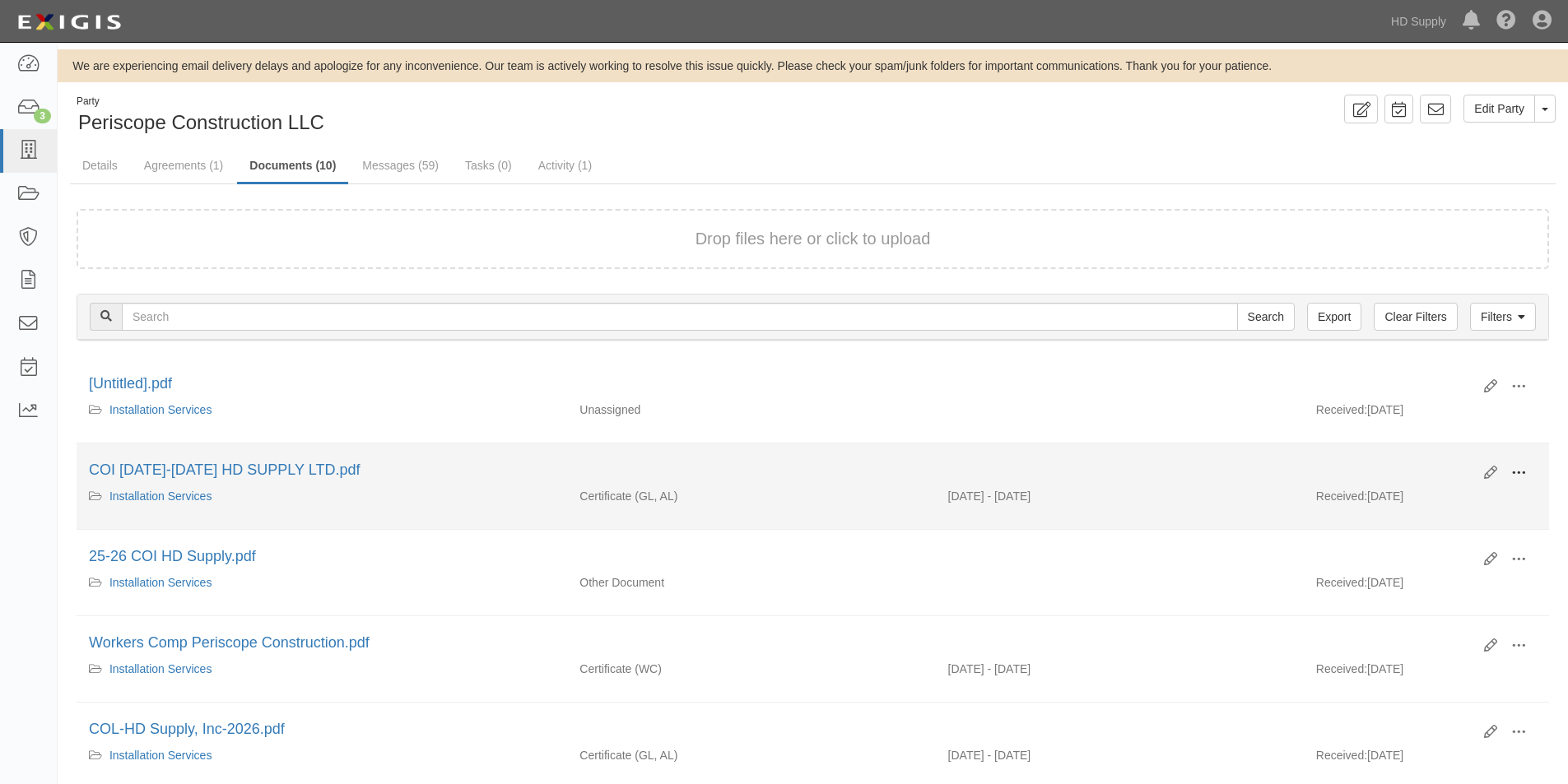
click at [1509, 468] on button at bounding box center [1518, 473] width 36 height 27
click at [1416, 498] on link "View" at bounding box center [1438, 496] width 130 height 29
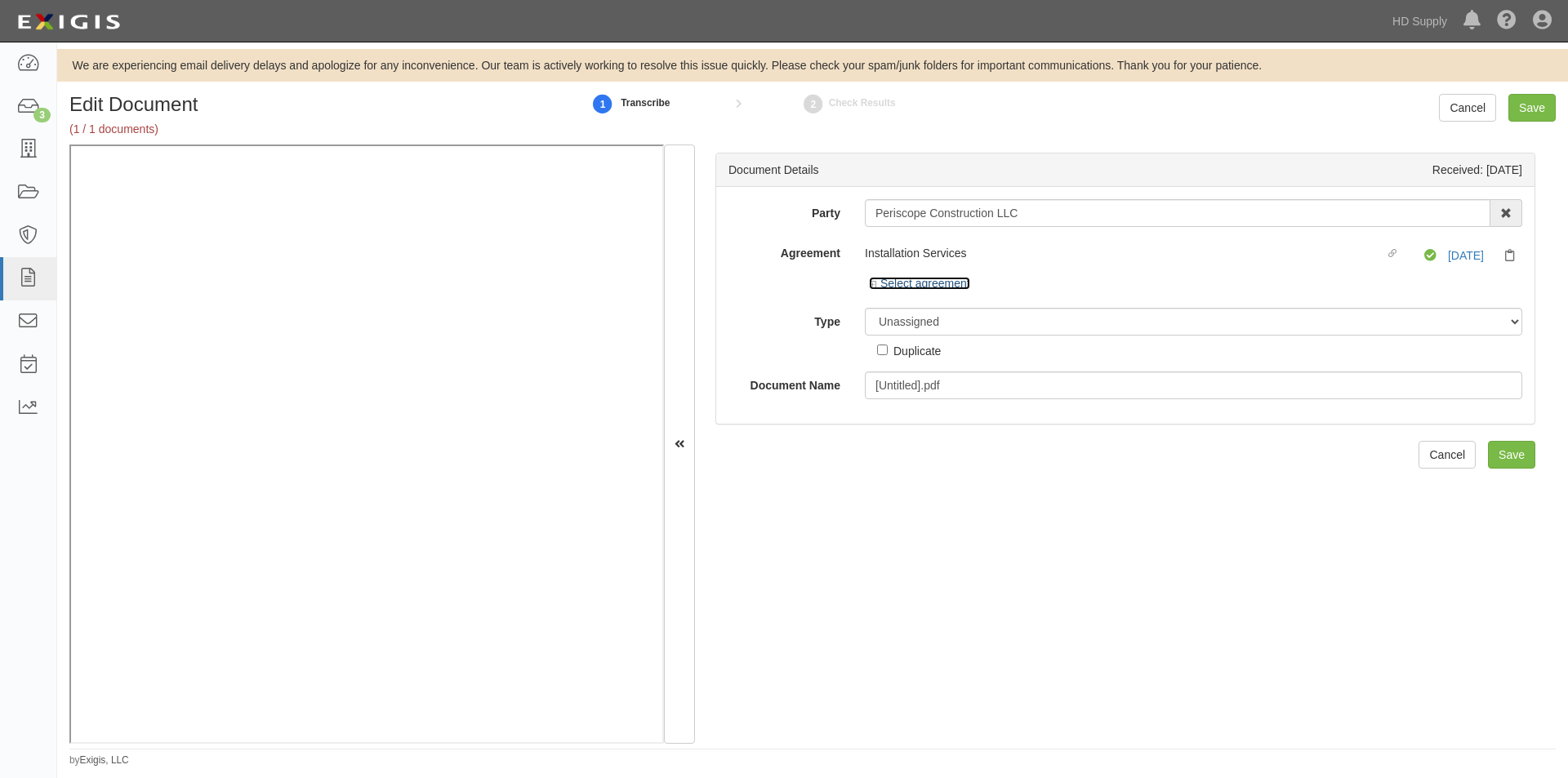
click at [911, 285] on link "Select agreement" at bounding box center [920, 283] width 102 height 13
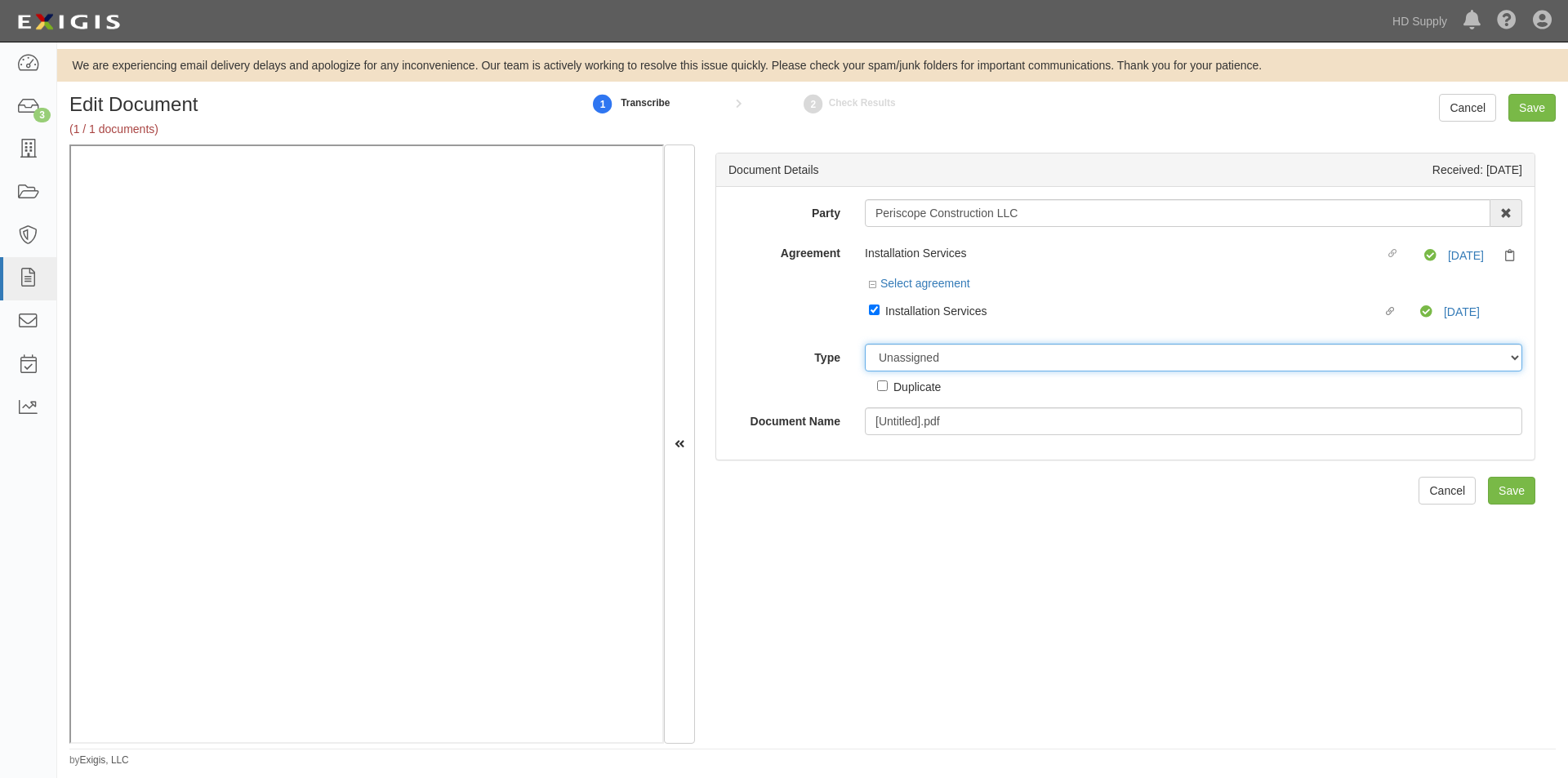
click at [935, 370] on select "Unassigned Binder Cancellation Notice Certificate Contract Endorsement Insuranc…" at bounding box center [1193, 357] width 657 height 27
select select "CancellationNoticeDetail"
click at [865, 343] on select "Unassigned Binder Cancellation Notice Certificate Contract Endorsement Insuranc…" at bounding box center [1193, 357] width 657 height 27
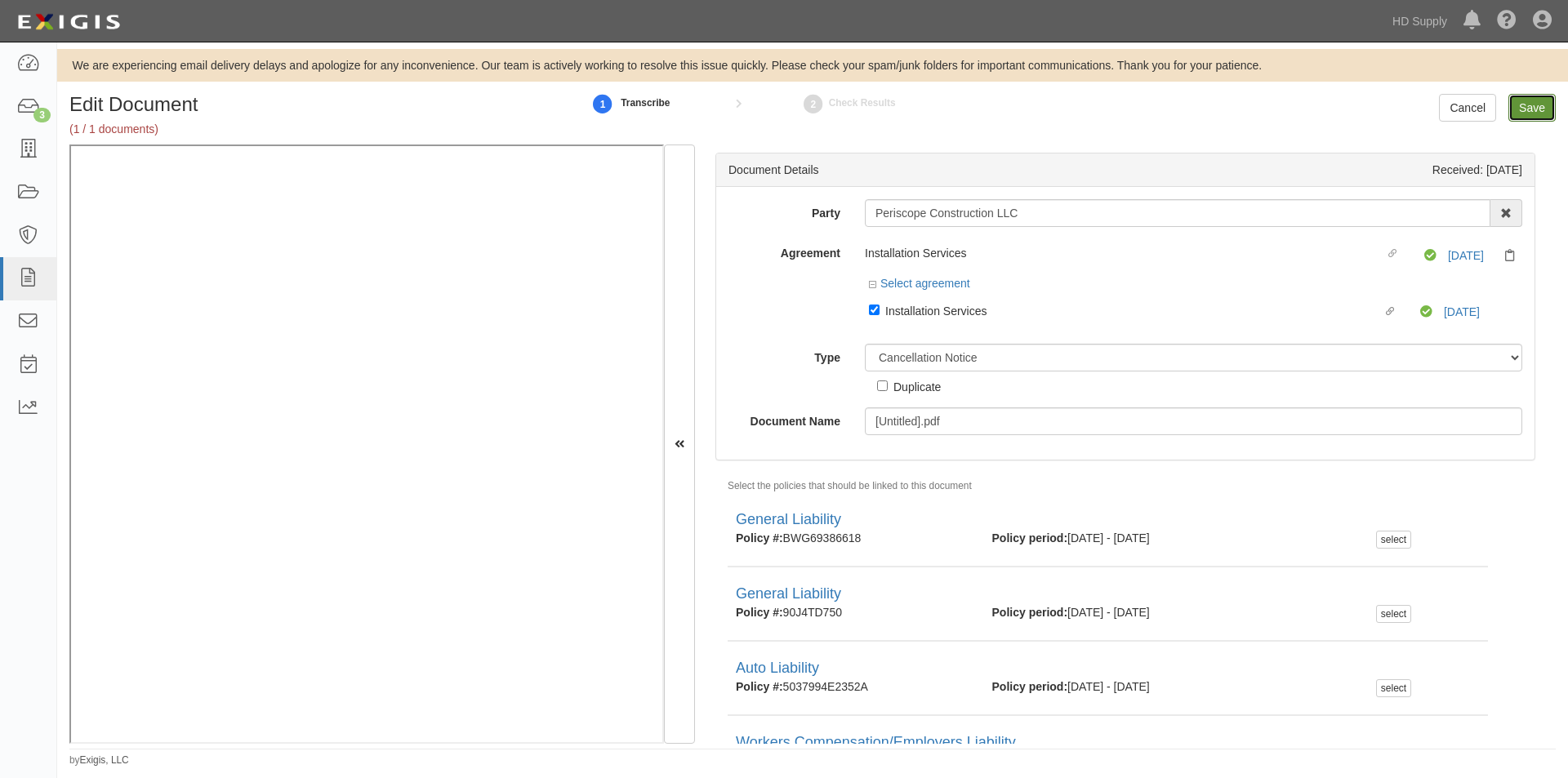
click at [1535, 96] on input "Save" at bounding box center [1531, 107] width 47 height 27
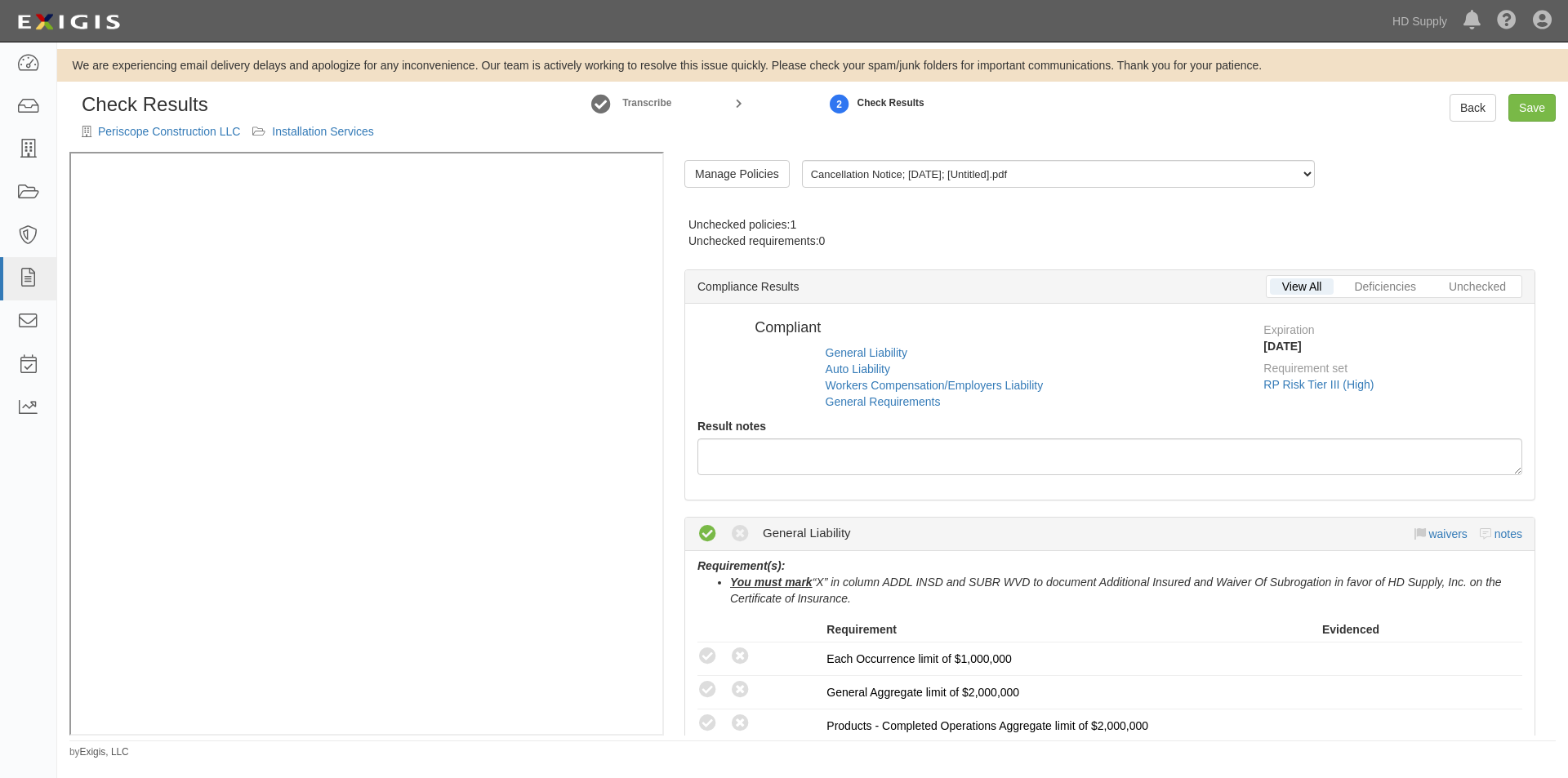
radio input "false"
radio input "true"
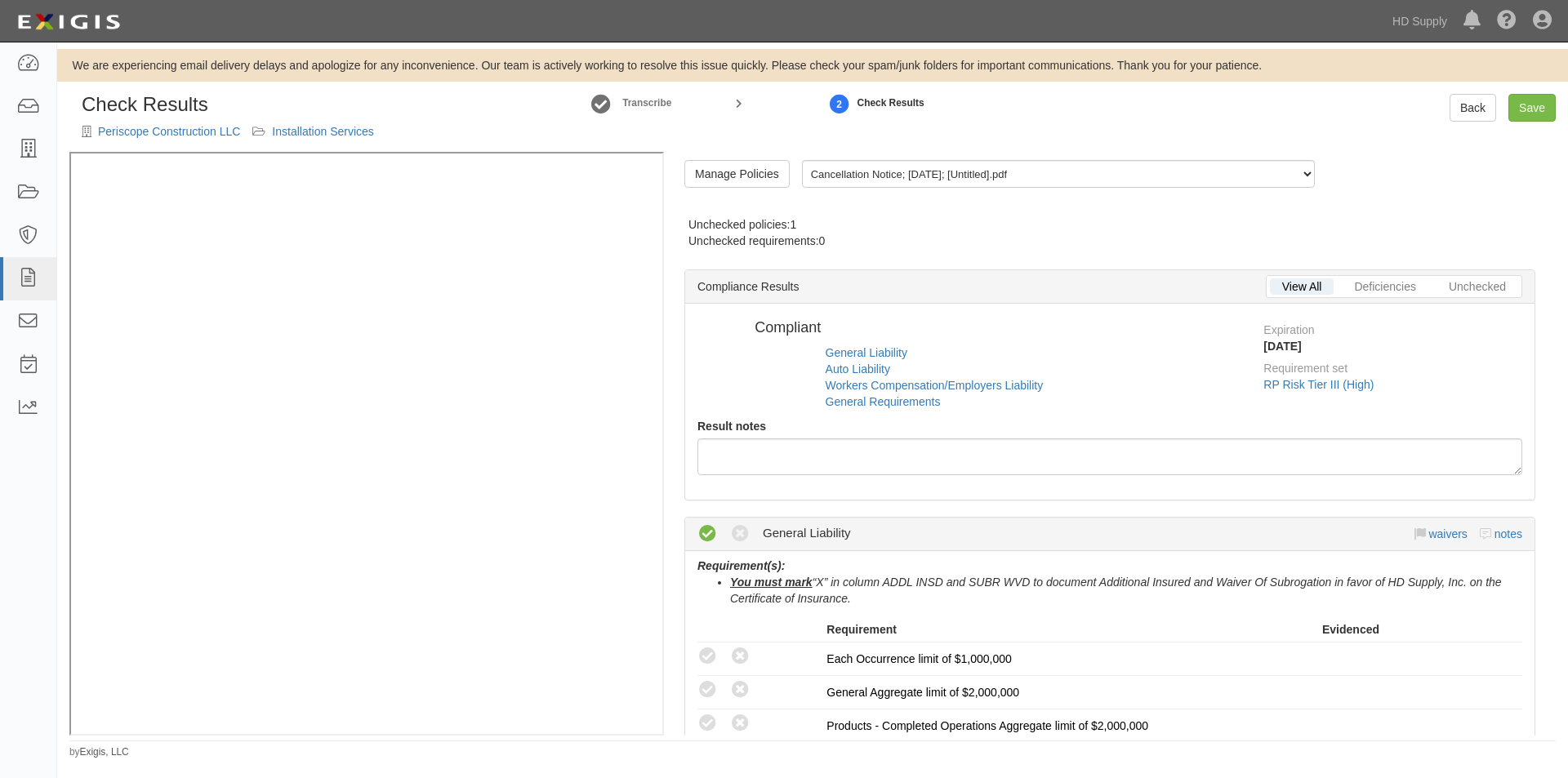
radio input "true"
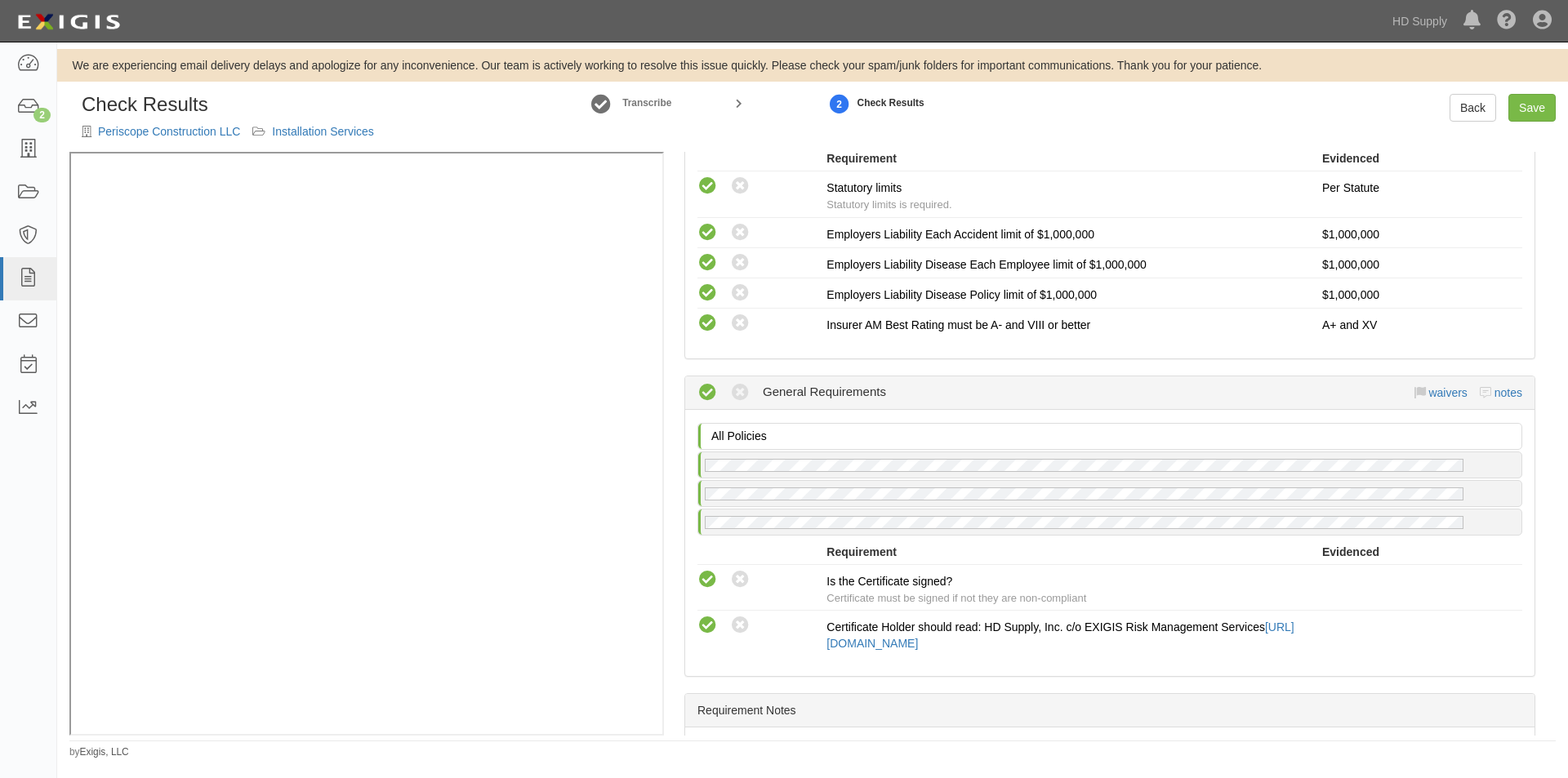
scroll to position [1388, 0]
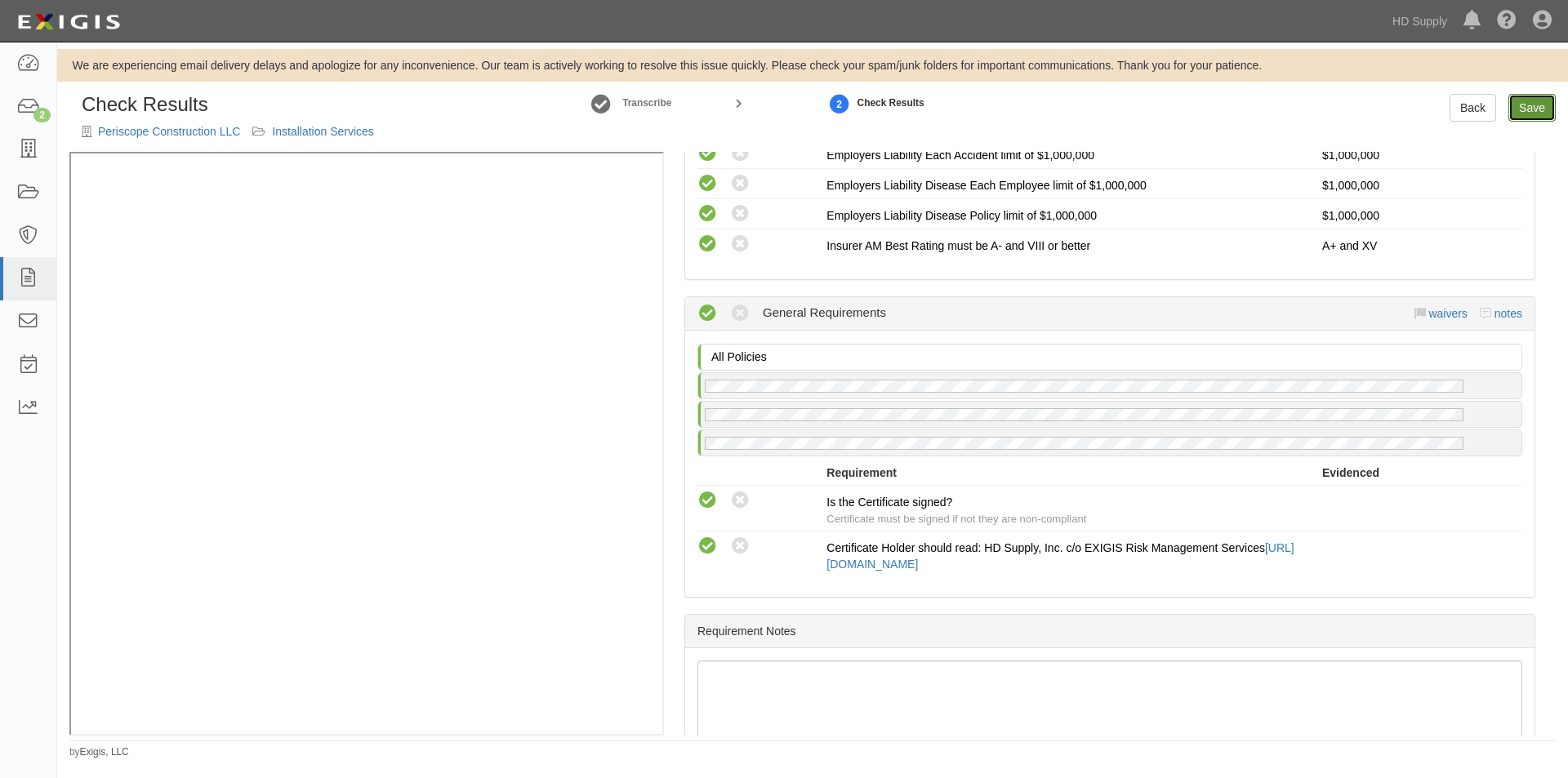
click at [1531, 115] on link "Save" at bounding box center [1531, 107] width 47 height 27
radio input "true"
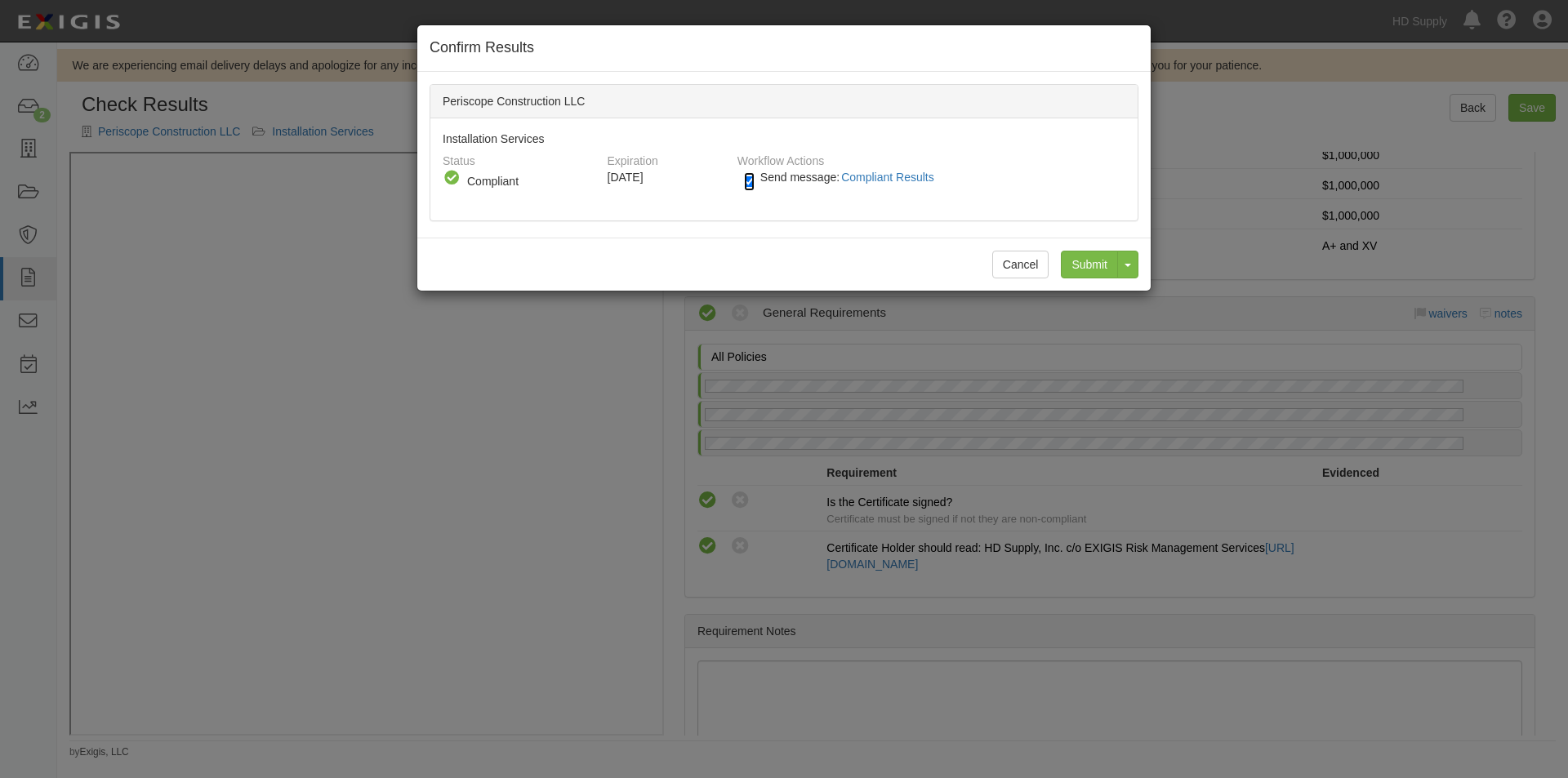
click at [750, 179] on input "Send message: Compliant Results" at bounding box center [748, 182] width 10 height 19
checkbox input "false"
click at [1078, 262] on input "Submit" at bounding box center [1089, 263] width 57 height 27
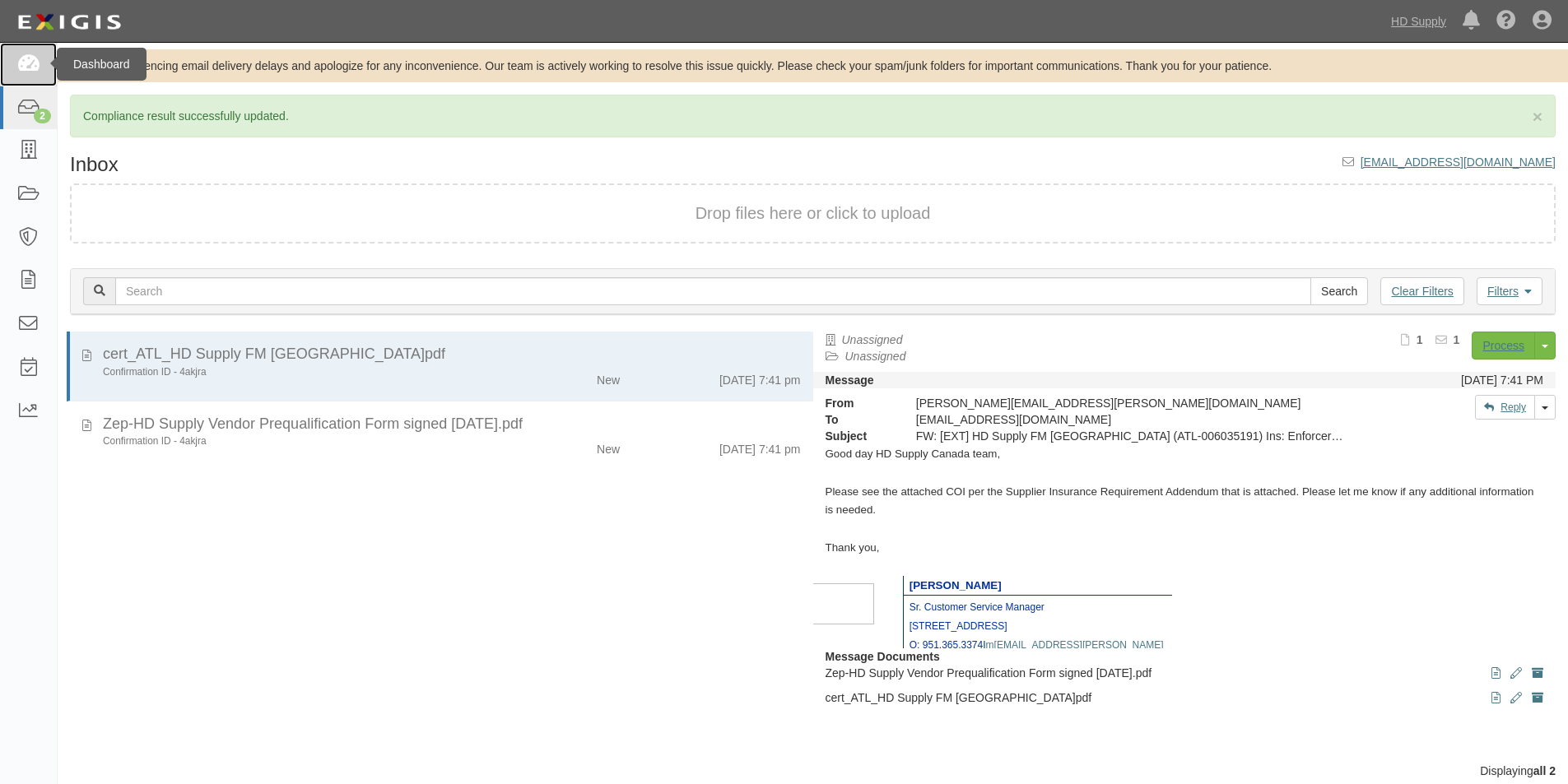
click at [39, 73] on icon at bounding box center [28, 64] width 23 height 19
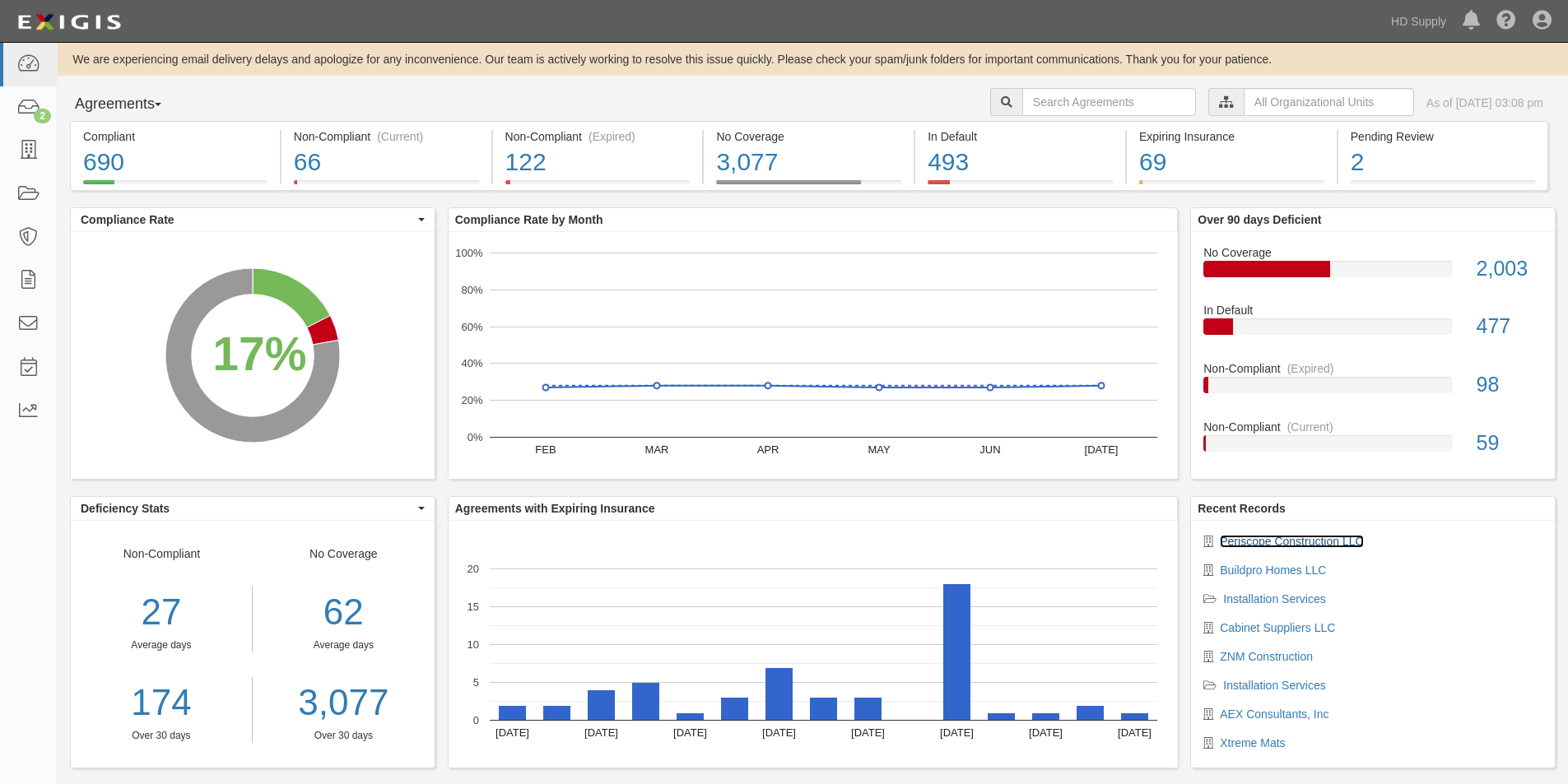
click at [1276, 545] on link "Periscope Construction LLC" at bounding box center [1291, 541] width 143 height 13
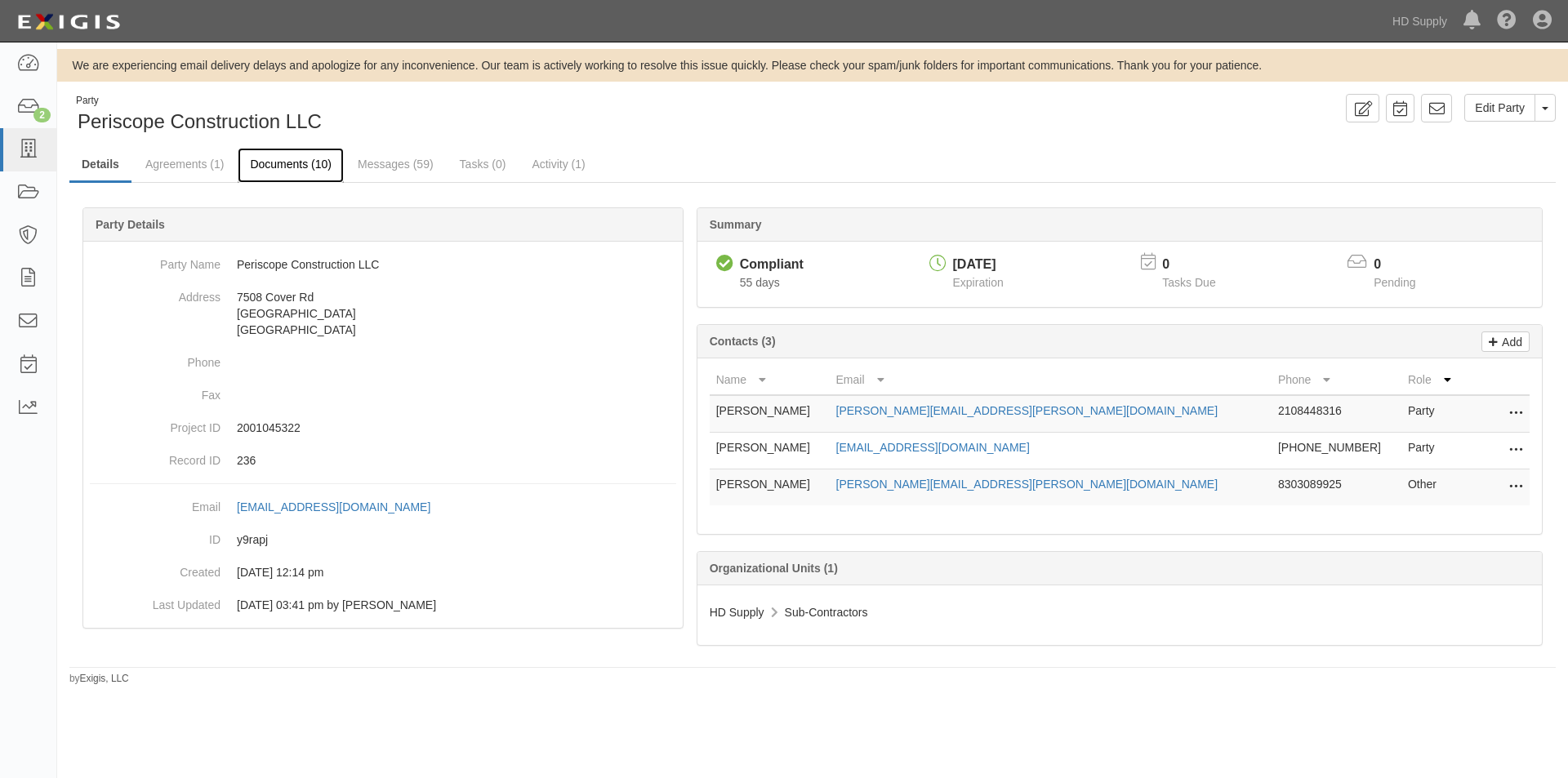
click at [287, 165] on link "Documents (10)" at bounding box center [290, 165] width 106 height 35
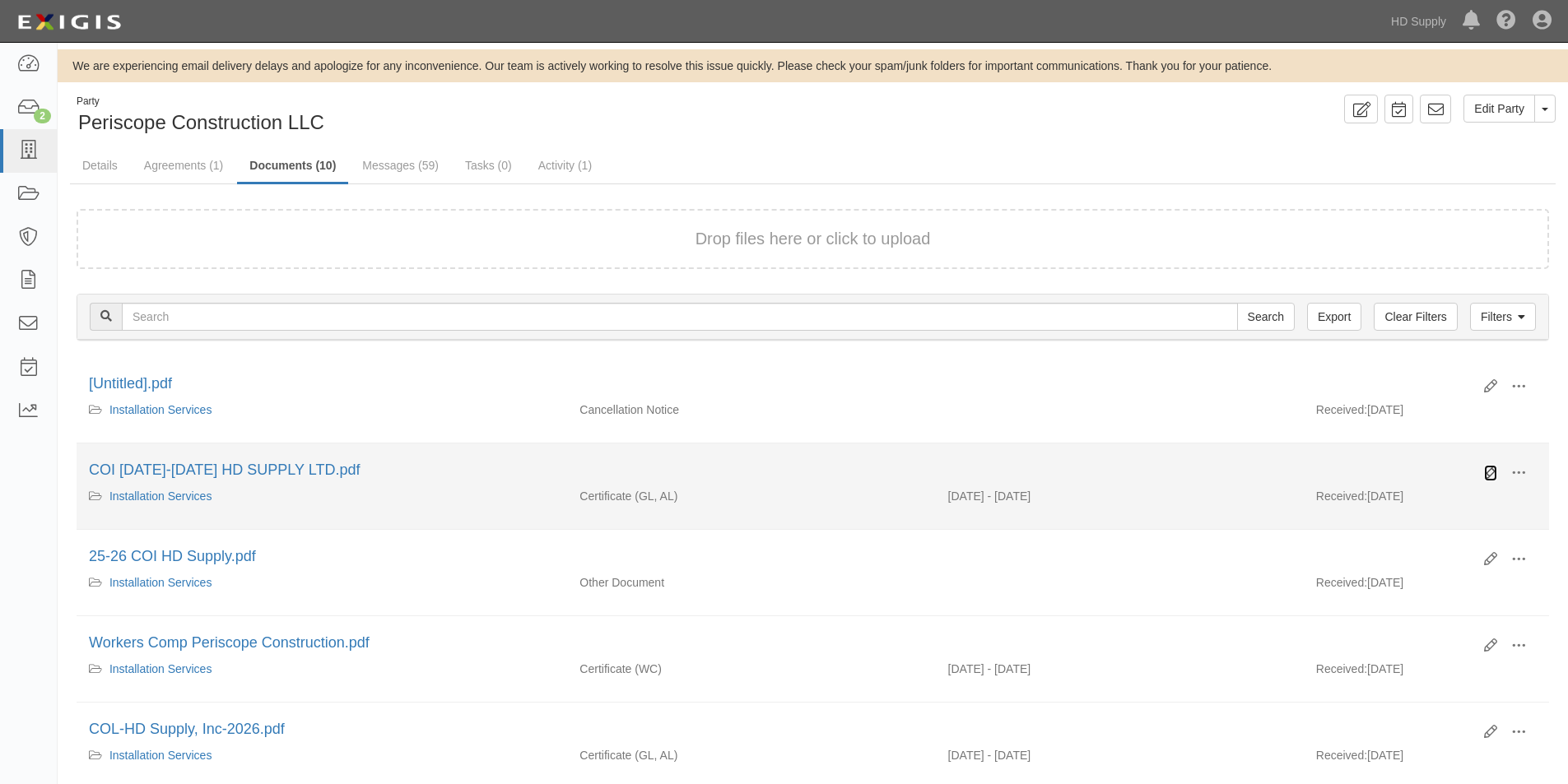
click at [1493, 469] on icon at bounding box center [1490, 473] width 13 height 13
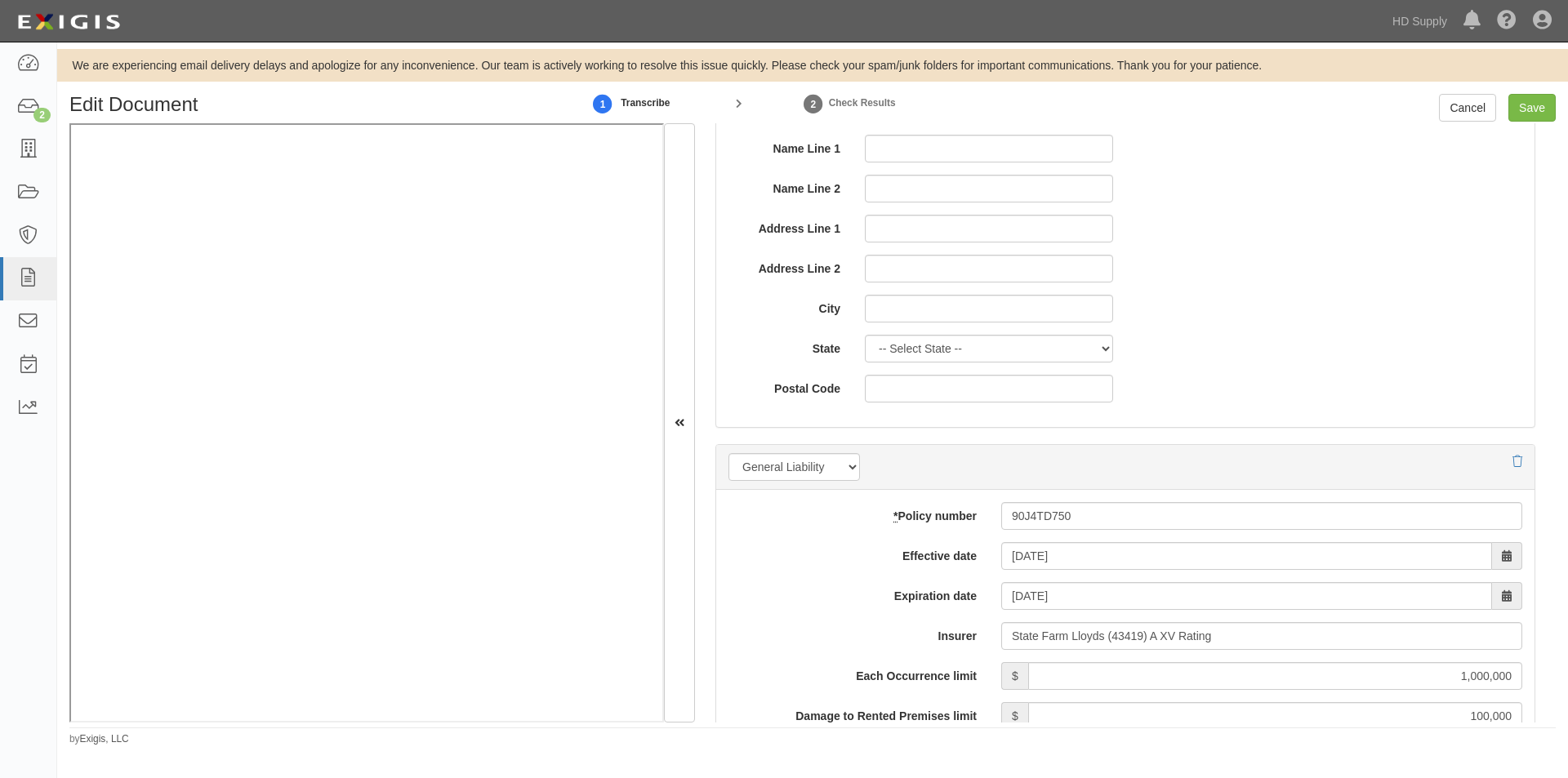
scroll to position [979, 0]
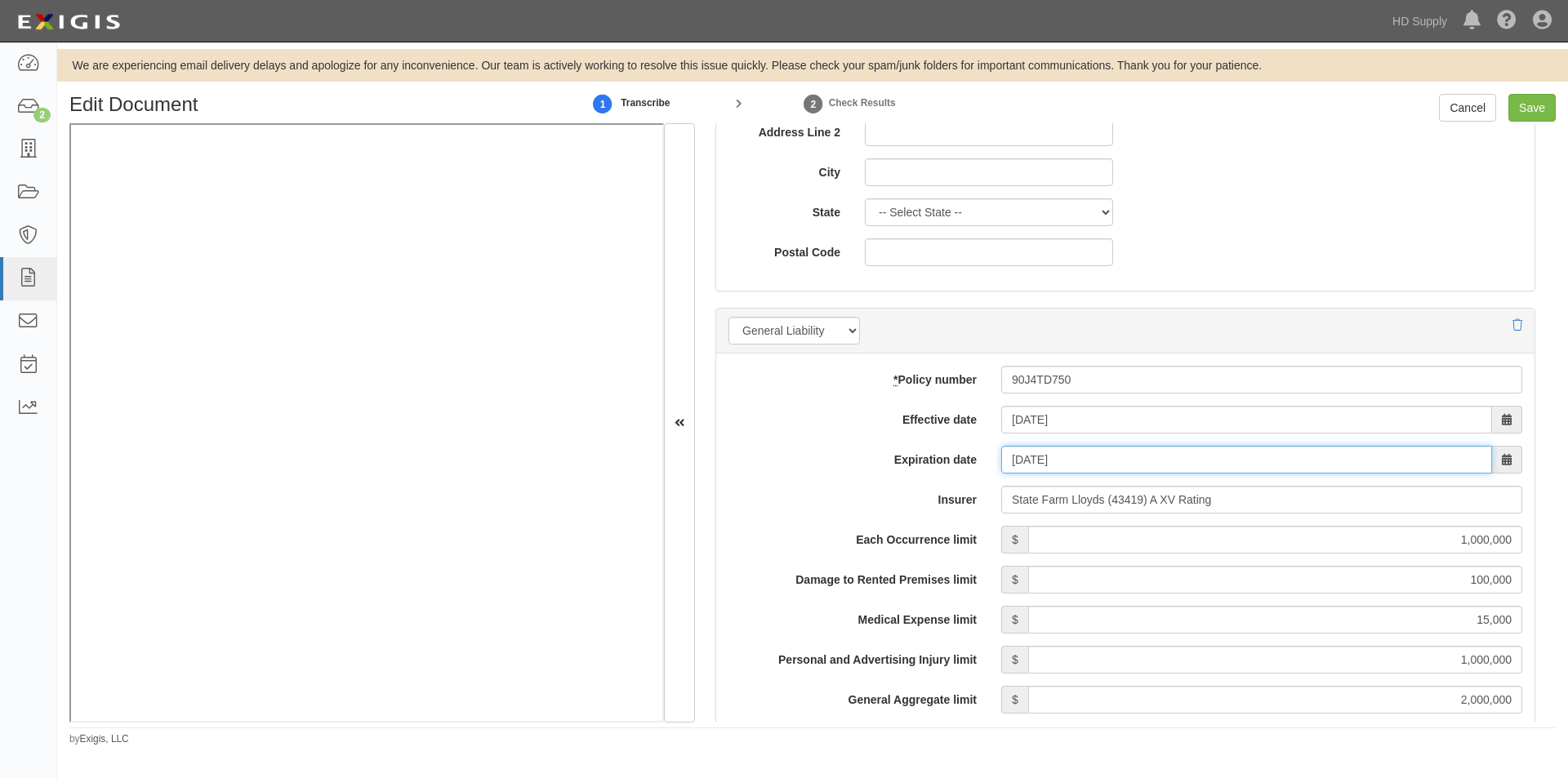
click at [1098, 456] on input "03/07/2026" at bounding box center [1246, 459] width 490 height 27
type input "0"
type input "[DATE]"
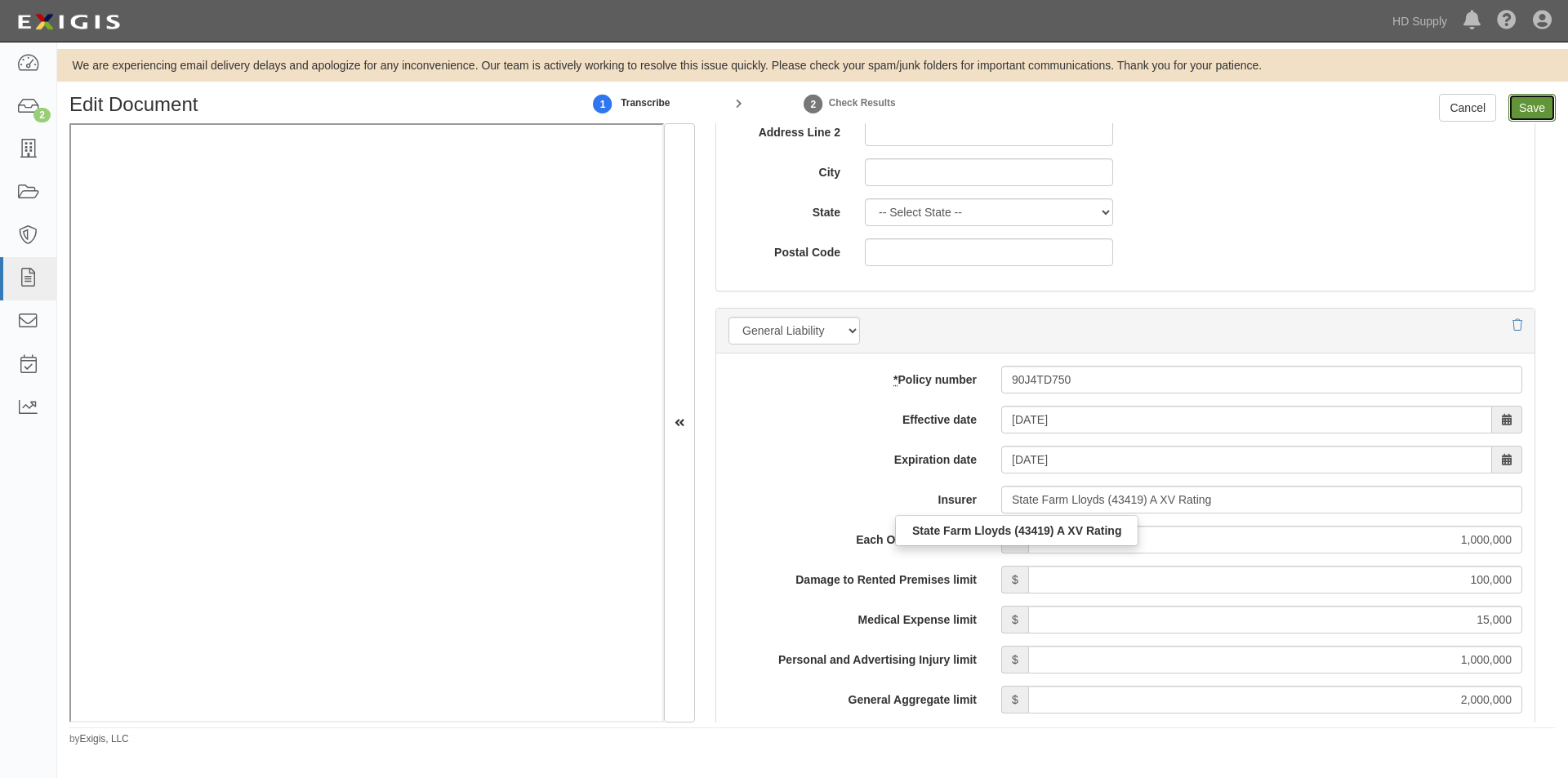
click at [1521, 115] on input "Save" at bounding box center [1531, 107] width 47 height 27
type input "1000000"
type input "100000"
type input "15000"
type input "1000000"
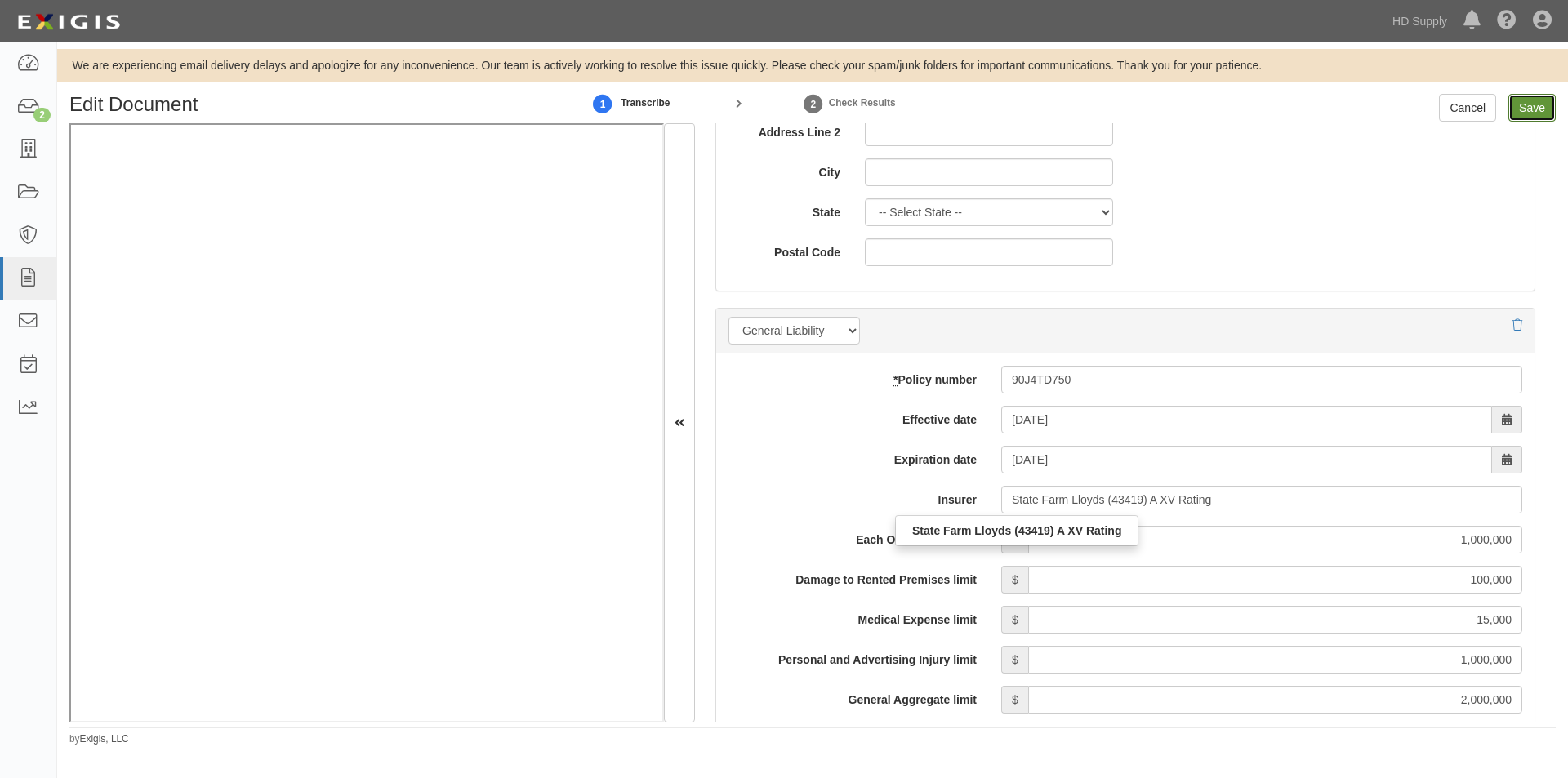
type input "2000000"
type input "1000000"
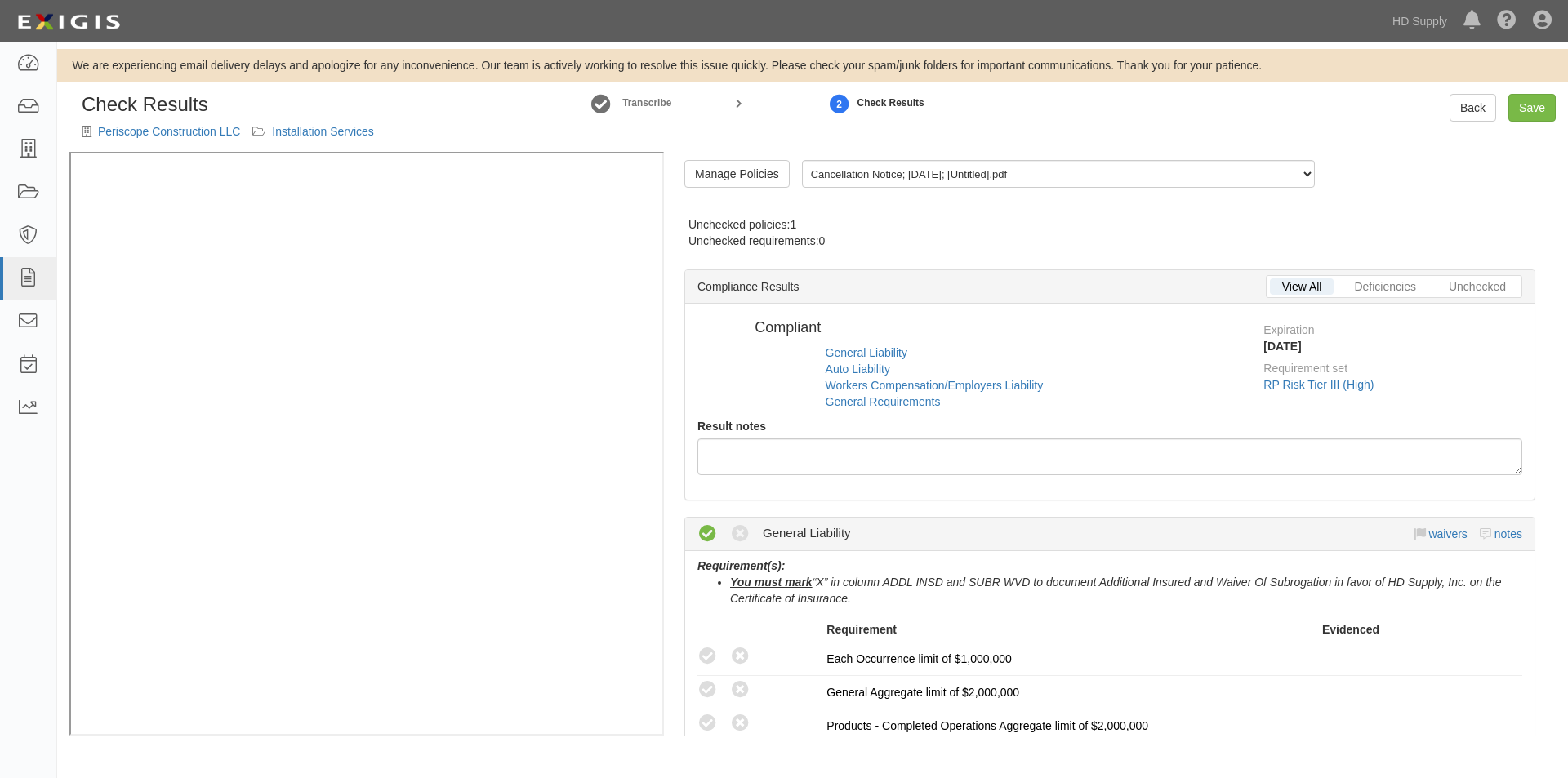
radio input "false"
radio input "true"
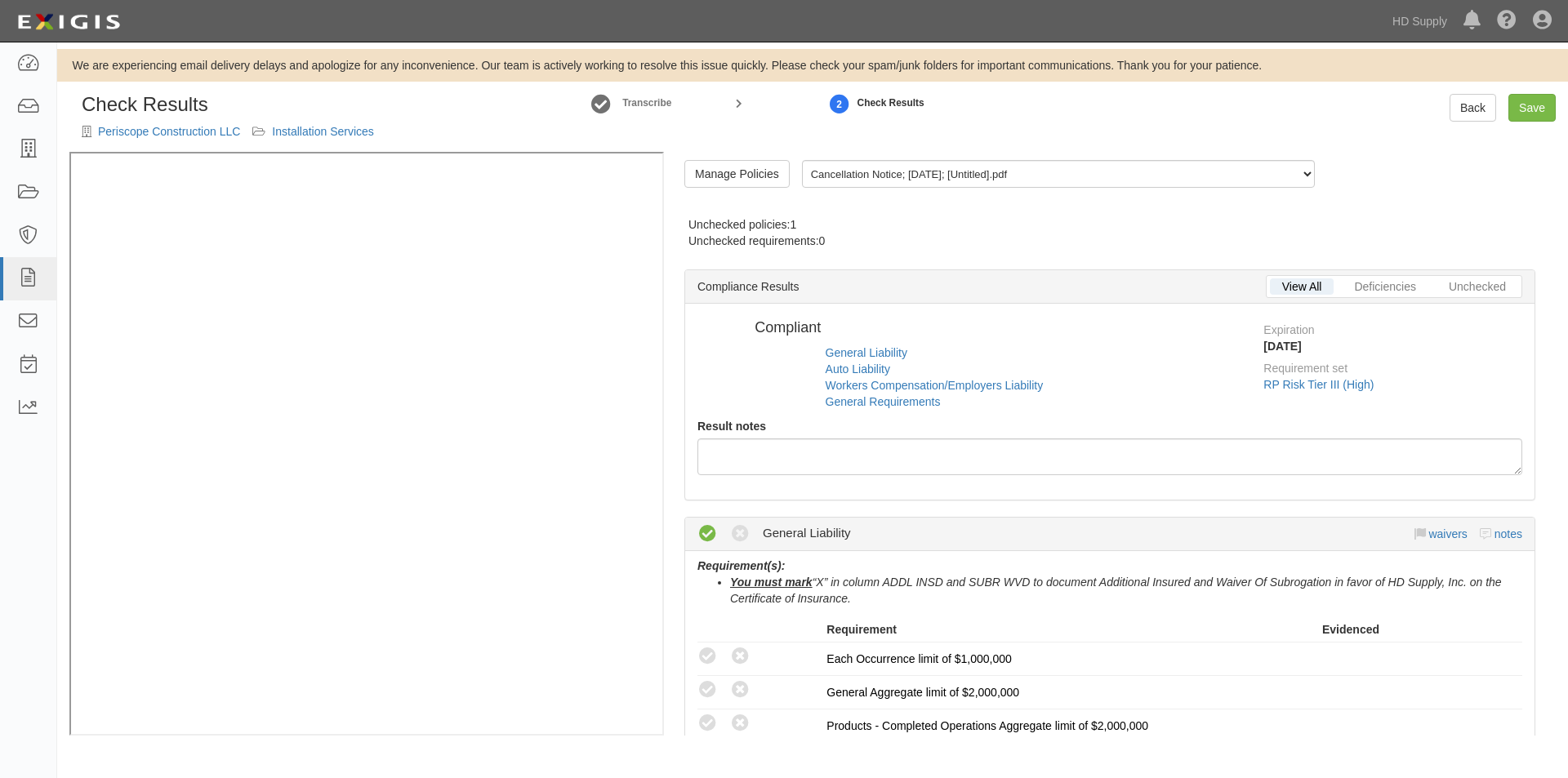
radio input "true"
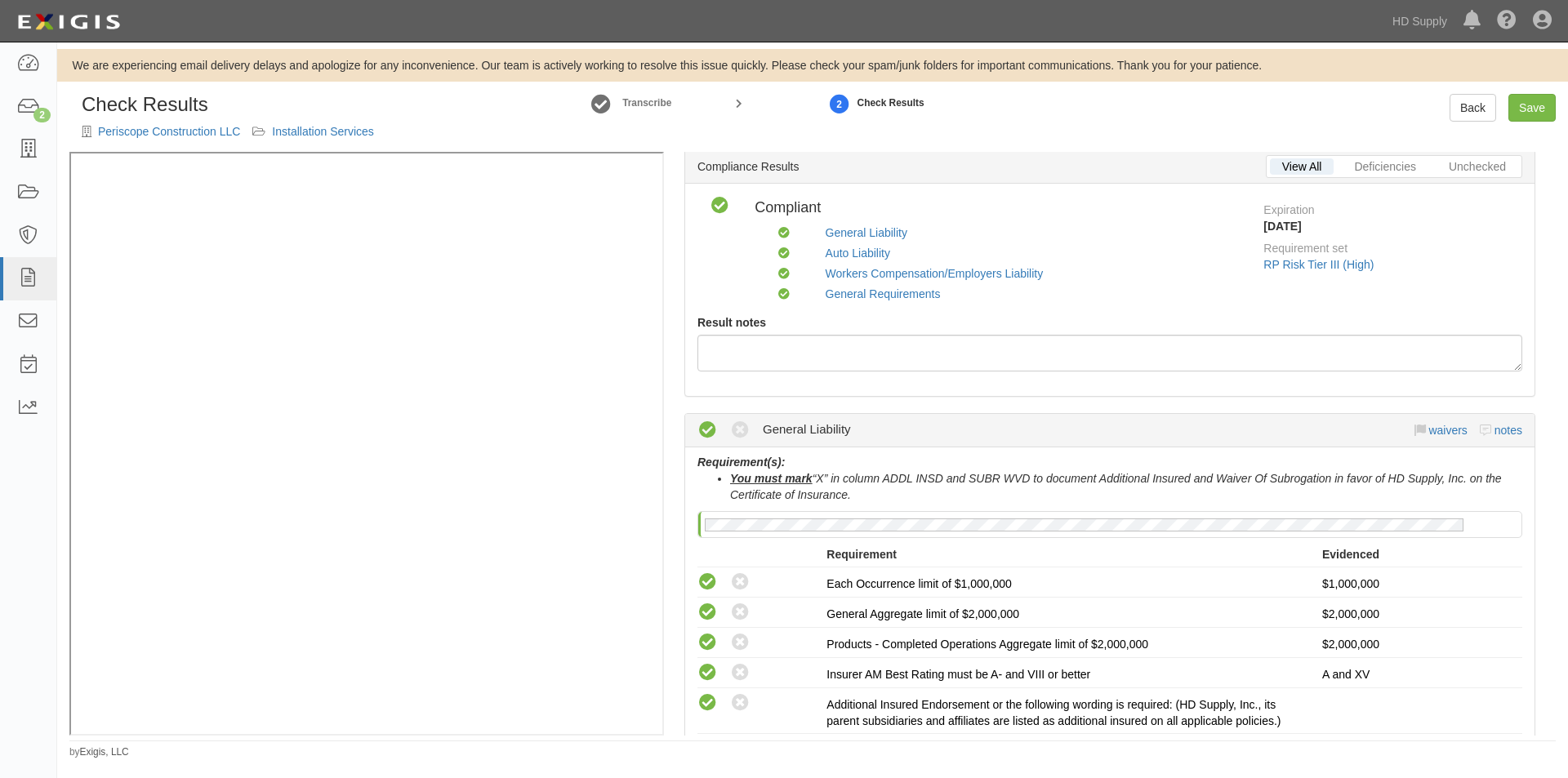
scroll to position [163, 0]
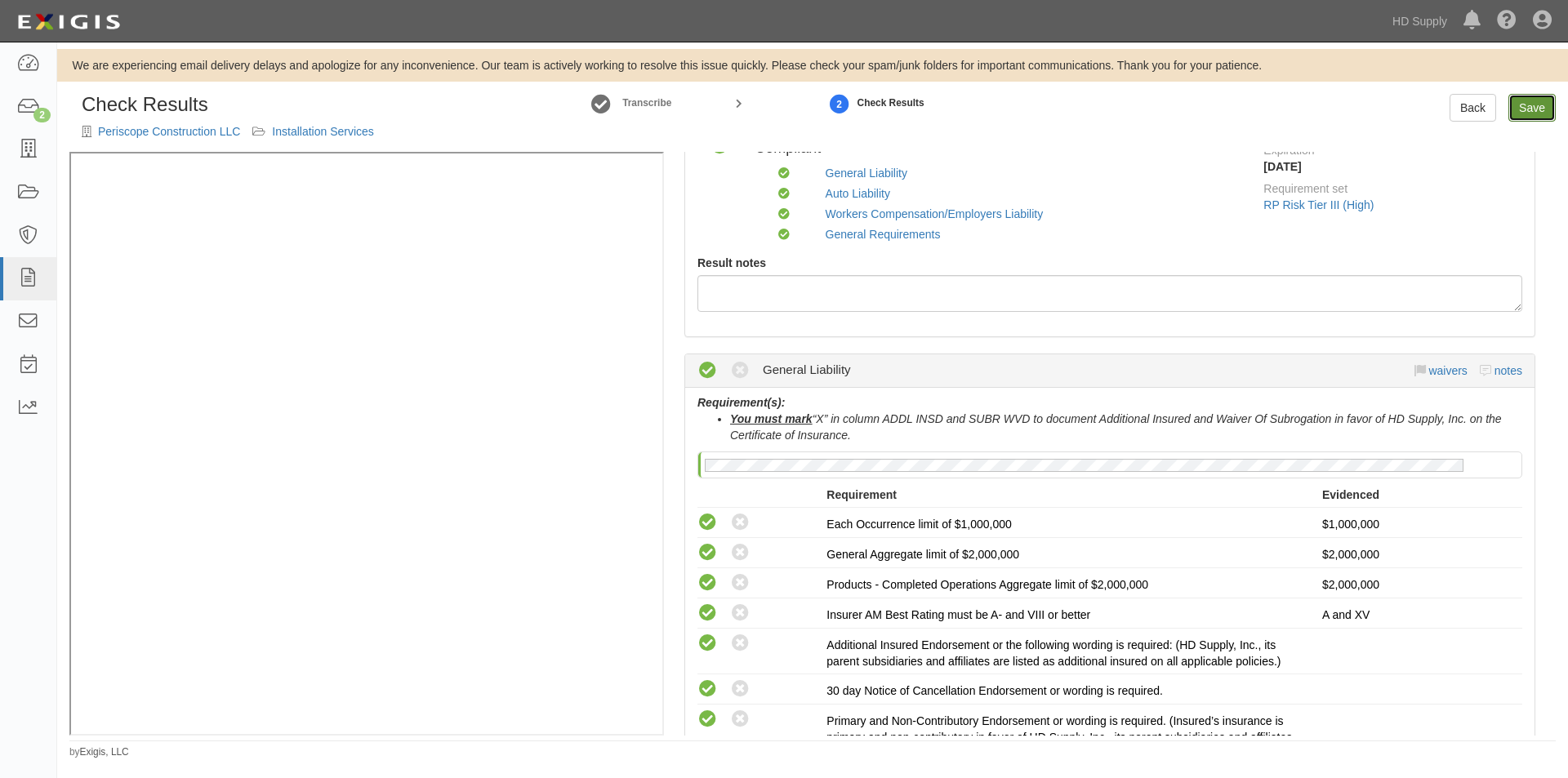
click at [1525, 108] on link "Save" at bounding box center [1531, 107] width 47 height 27
radio input "true"
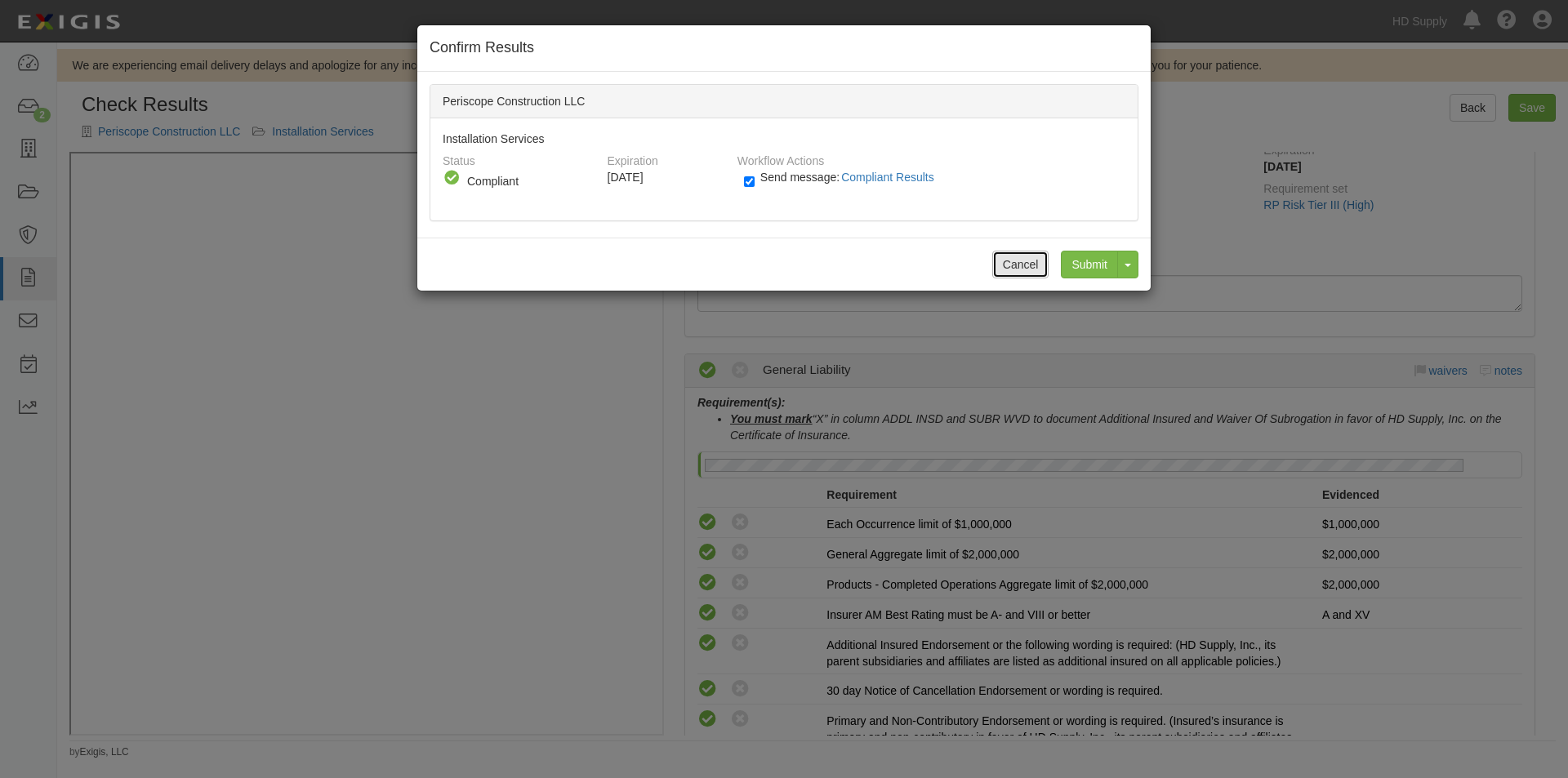
click at [1015, 268] on button "Cancel" at bounding box center [1020, 263] width 57 height 27
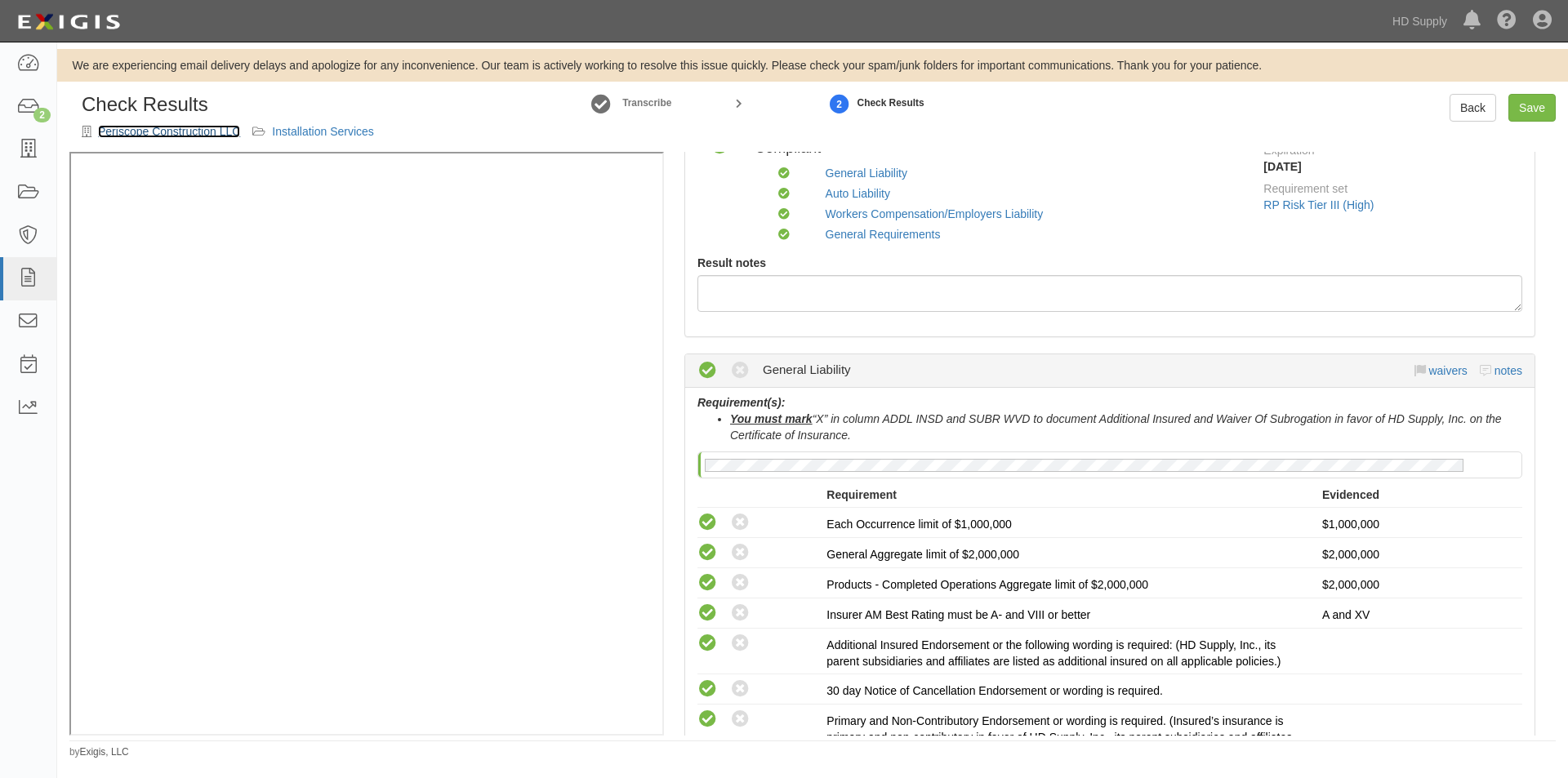
click at [133, 131] on link "Periscope Construction LLC" at bounding box center [168, 132] width 142 height 13
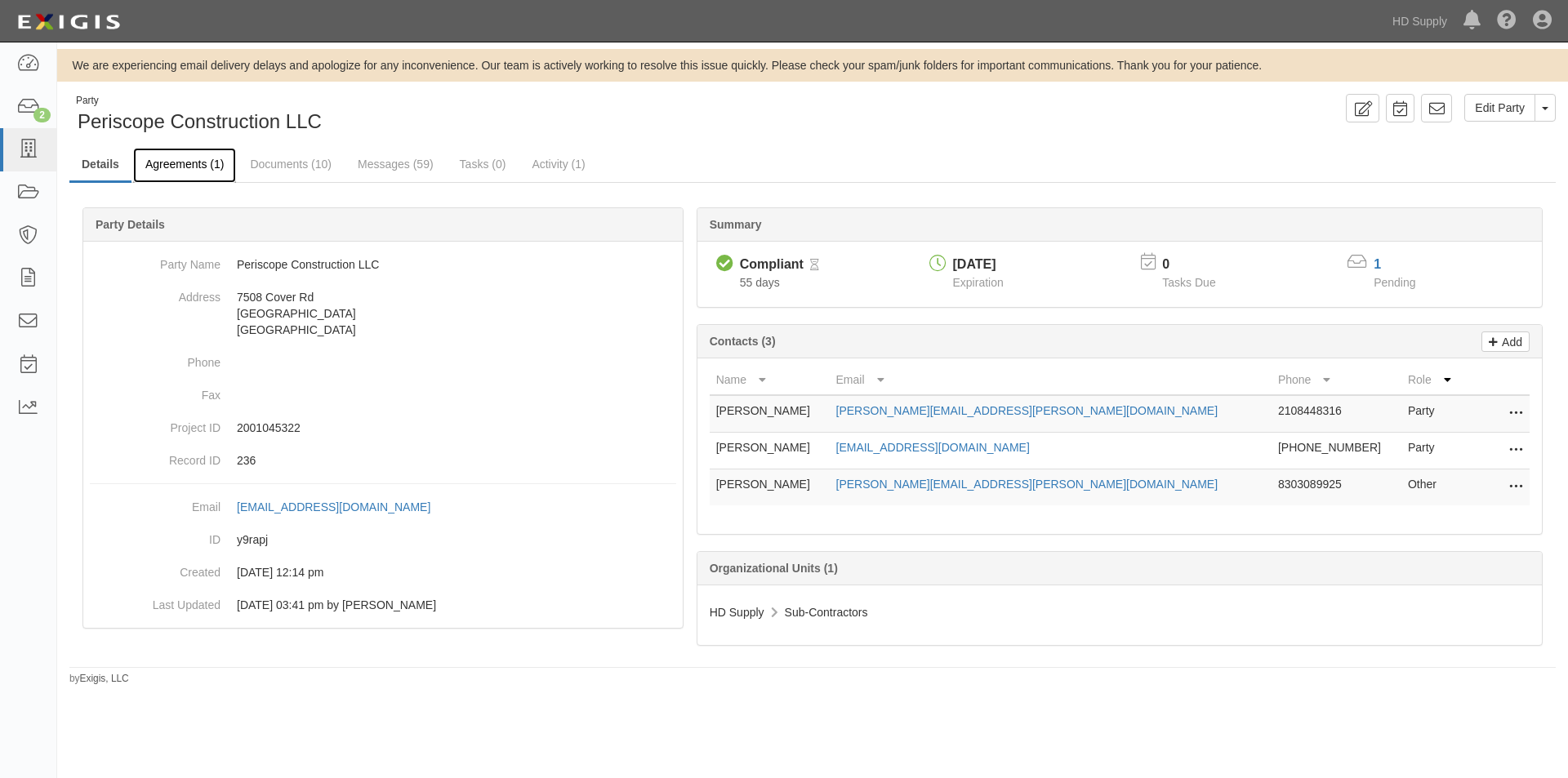
click at [176, 169] on link "Agreements (1)" at bounding box center [184, 165] width 103 height 35
click at [168, 168] on link "Agreements (1)" at bounding box center [184, 165] width 103 height 35
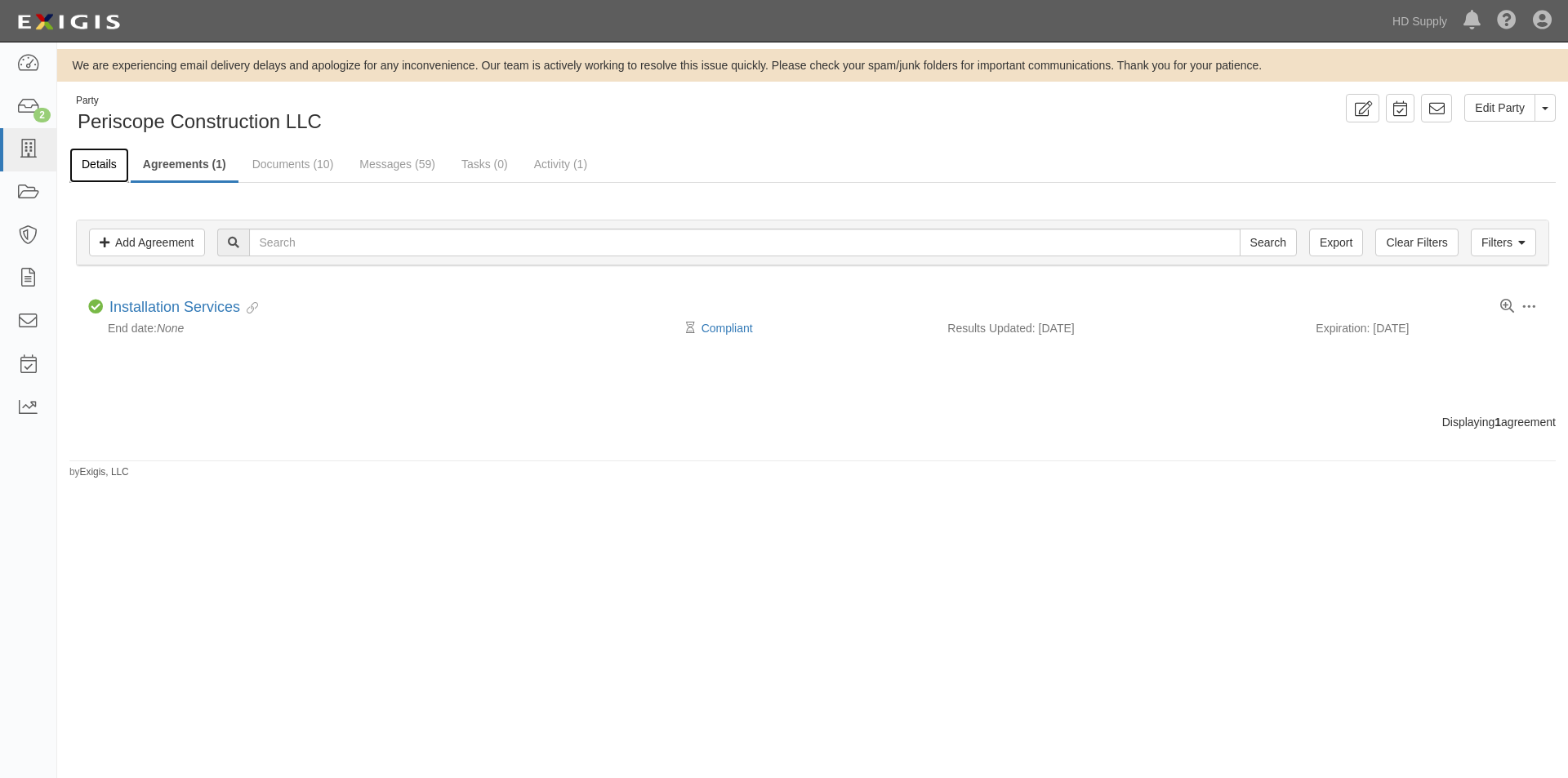
click at [92, 168] on link "Details" at bounding box center [99, 165] width 59 height 35
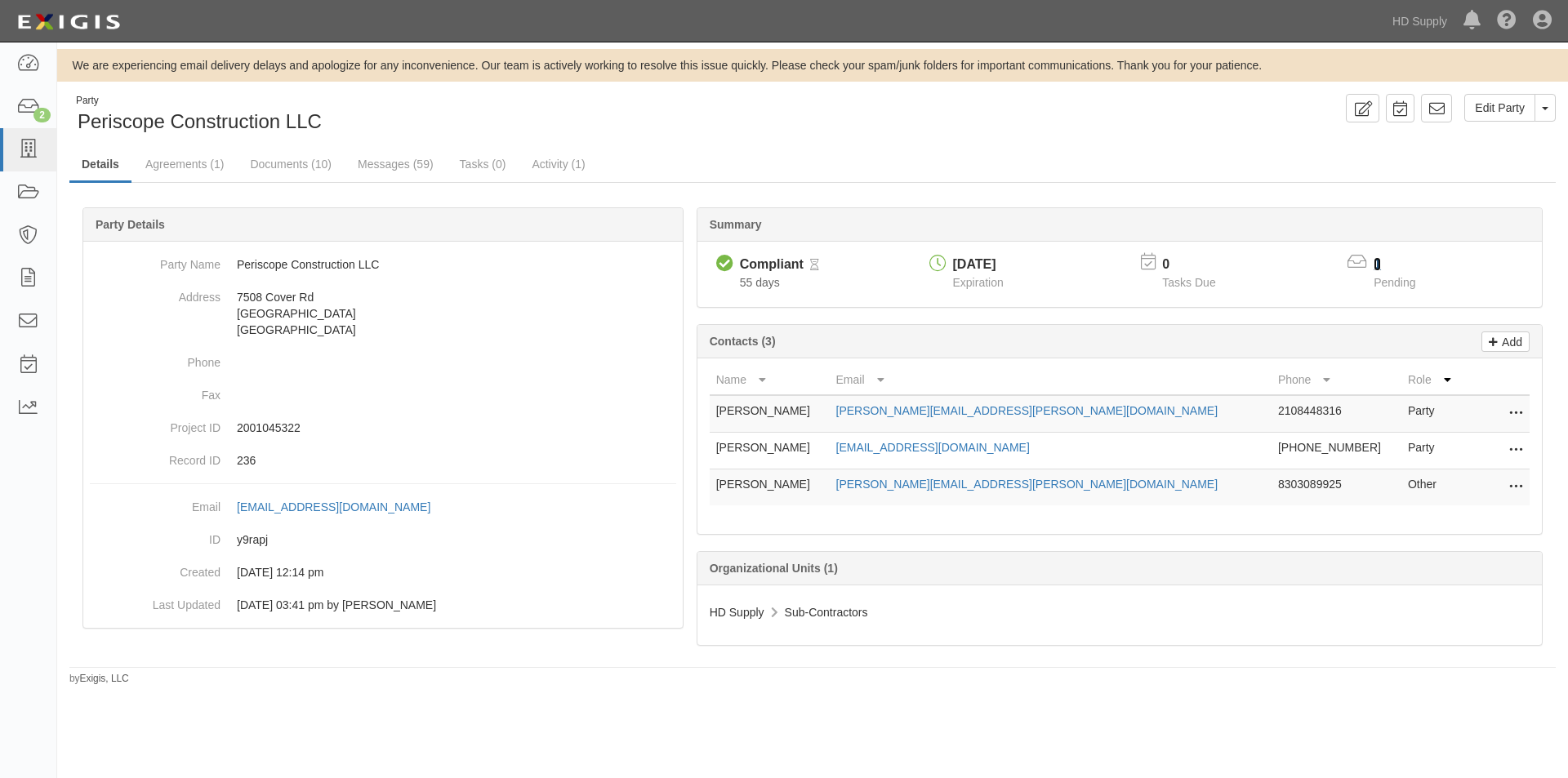
click at [1380, 263] on link "1" at bounding box center [1377, 263] width 8 height 14
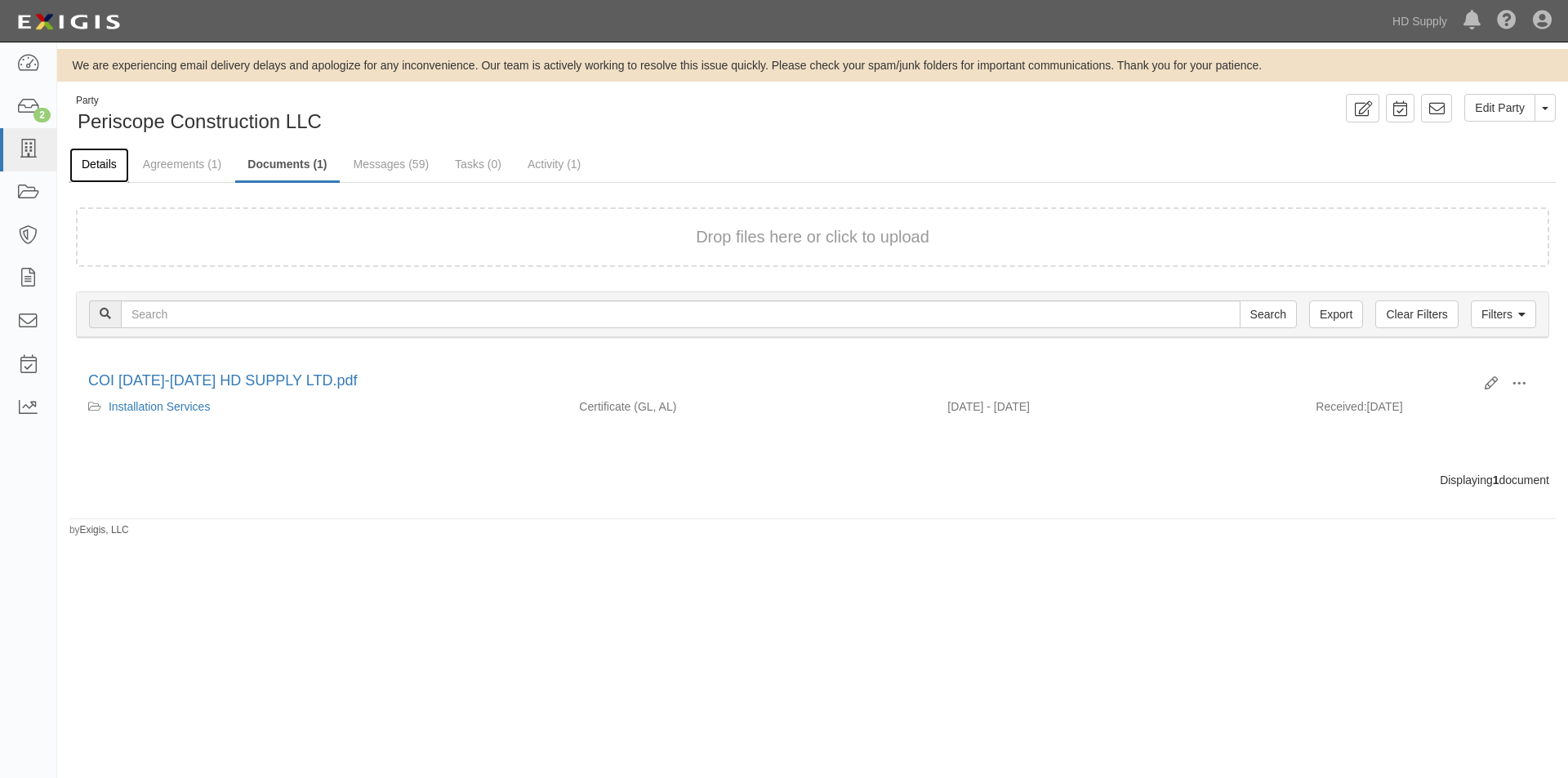
click at [95, 163] on link "Details" at bounding box center [99, 165] width 59 height 35
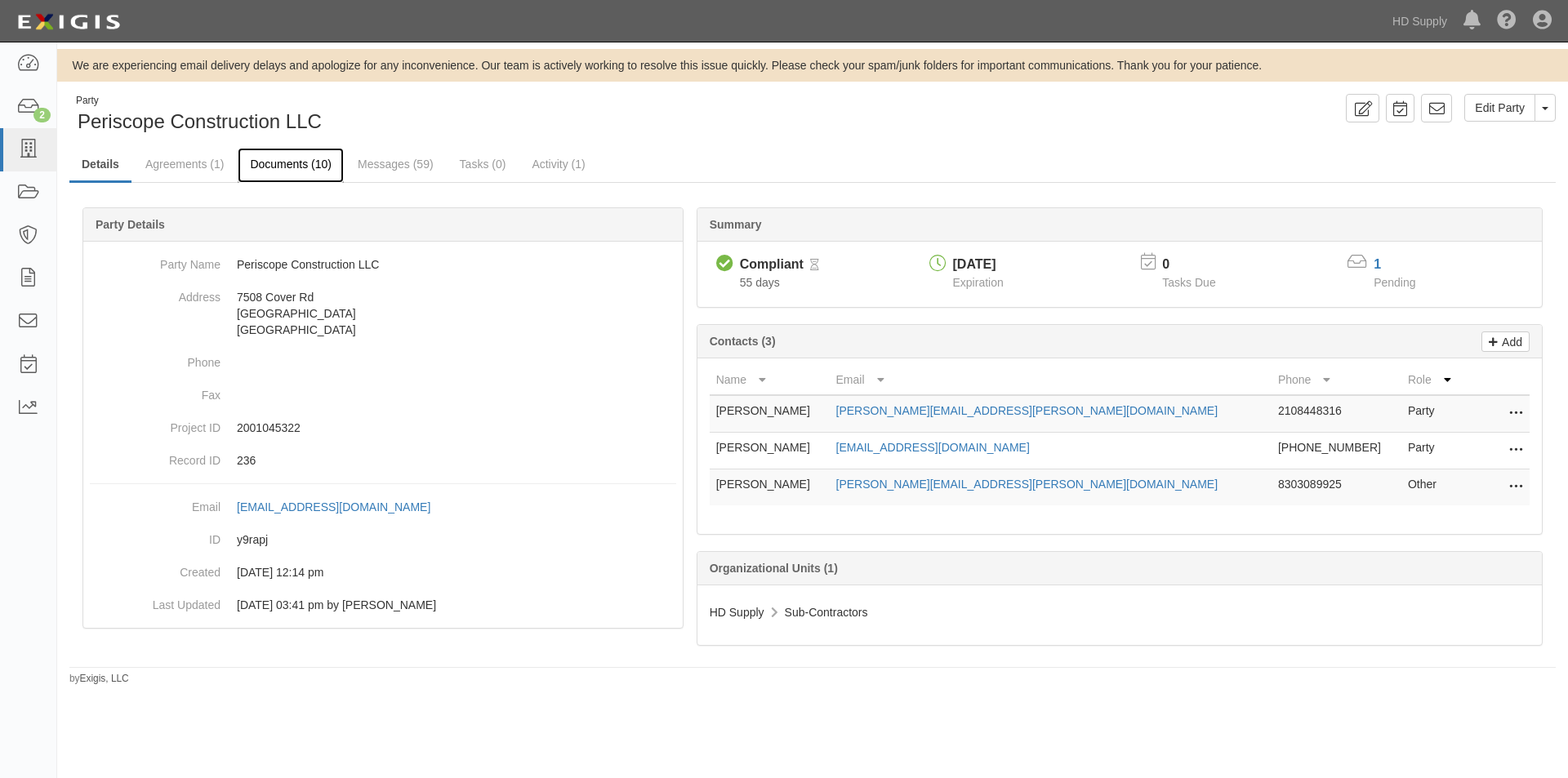
click at [290, 166] on link "Documents (10)" at bounding box center [290, 165] width 106 height 35
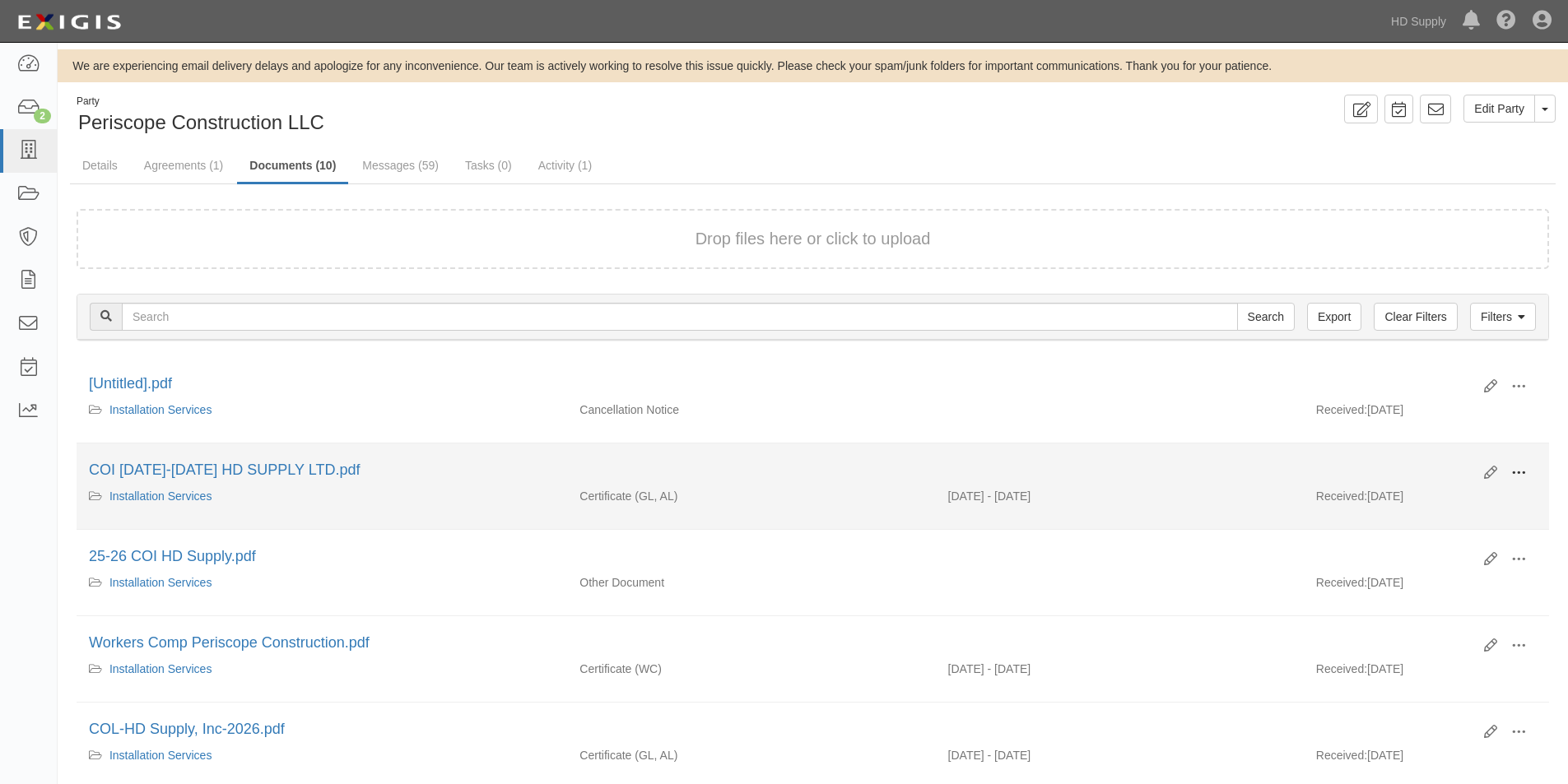
click at [1526, 472] on button at bounding box center [1518, 473] width 36 height 27
click at [1512, 445] on li "Edit View View details Archive COI 2025-2026 HD SUPPLY LTD.pdf Installation Ser…" at bounding box center [813, 486] width 1472 height 86
click at [1491, 470] on icon at bounding box center [1490, 473] width 13 height 13
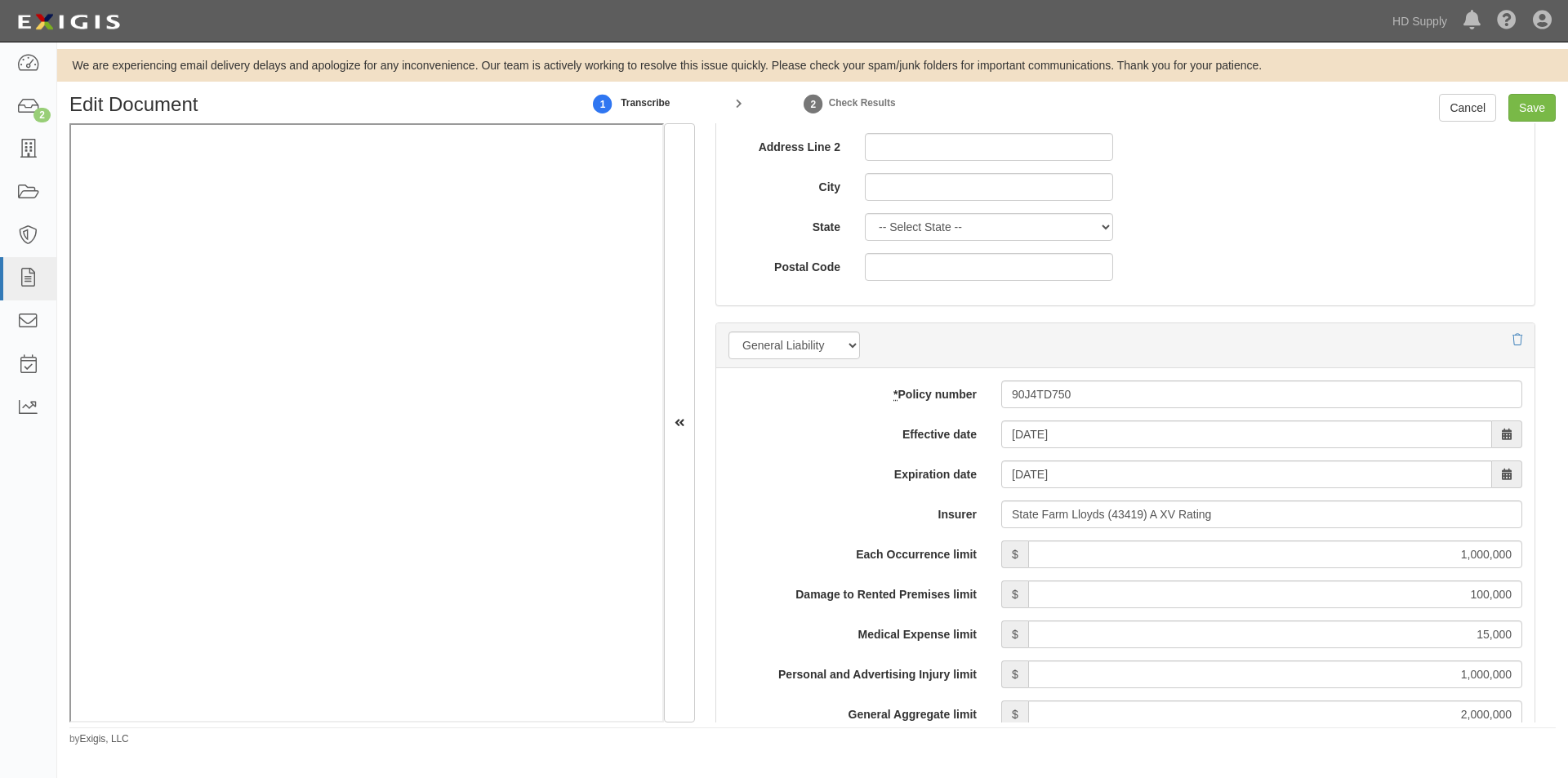
scroll to position [1061, 0]
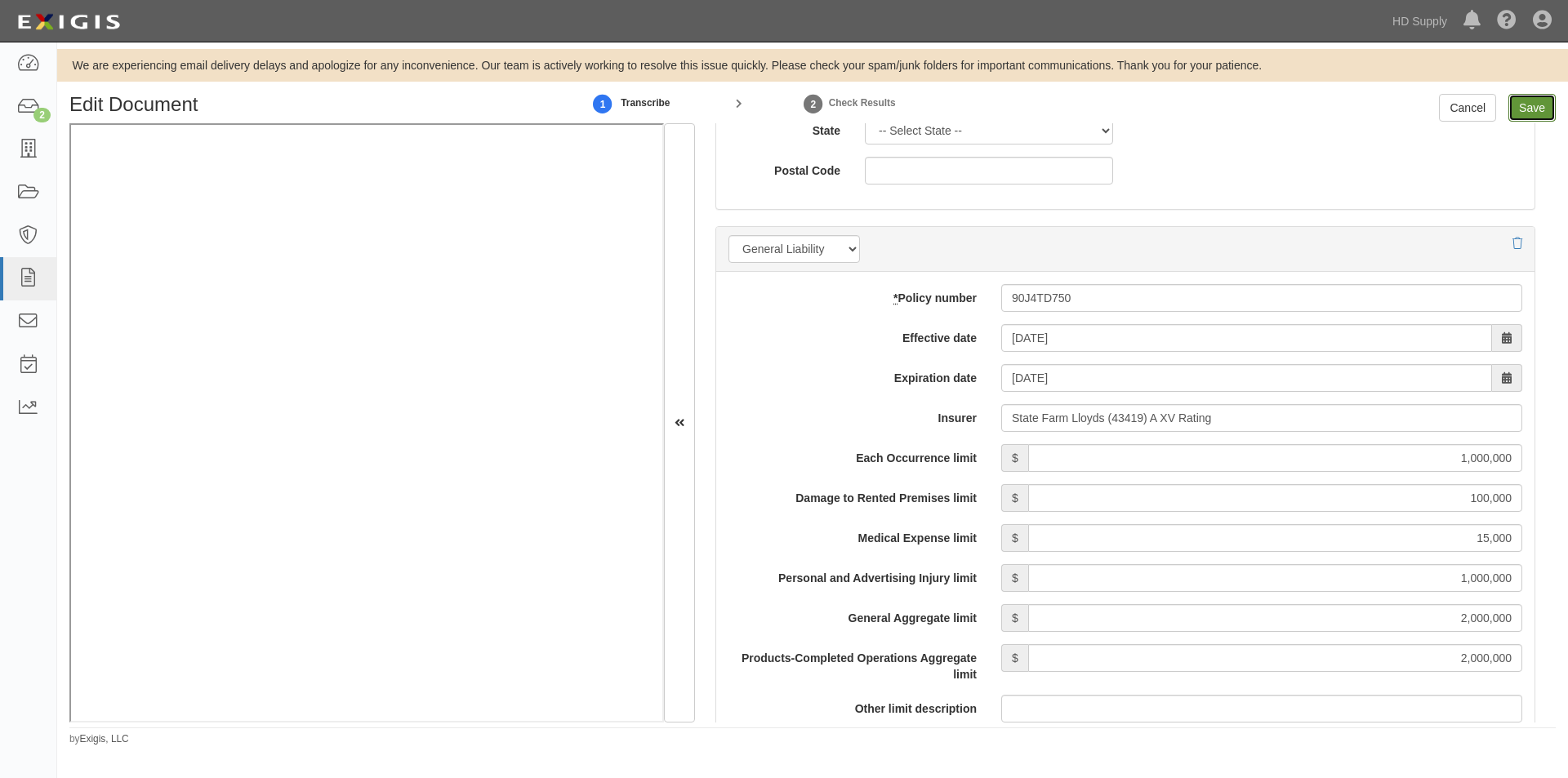
click at [1527, 111] on input "Save" at bounding box center [1531, 107] width 47 height 27
type input "1000000"
type input "100000"
type input "15000"
type input "1000000"
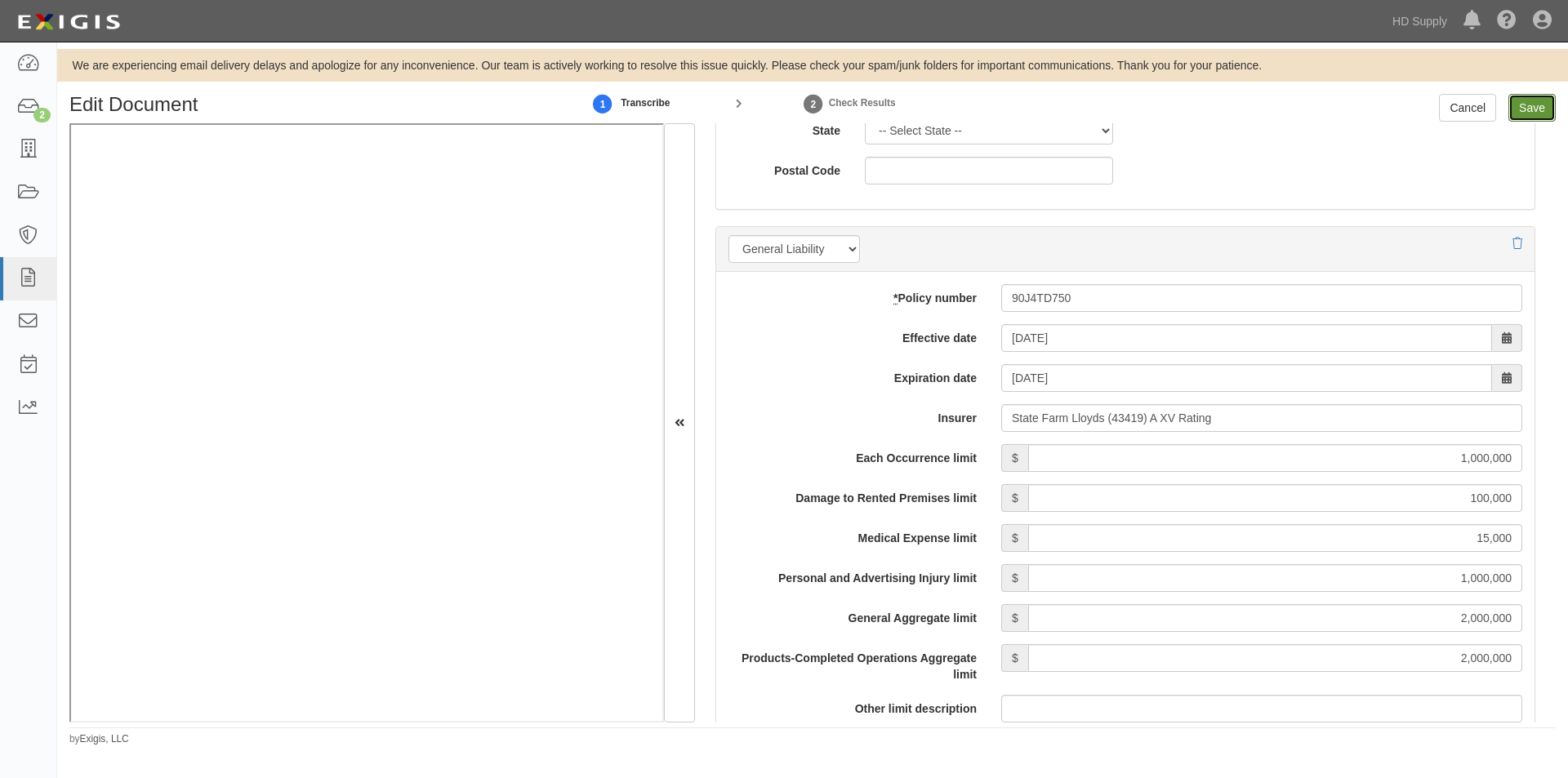
type input "2000000"
type input "1000000"
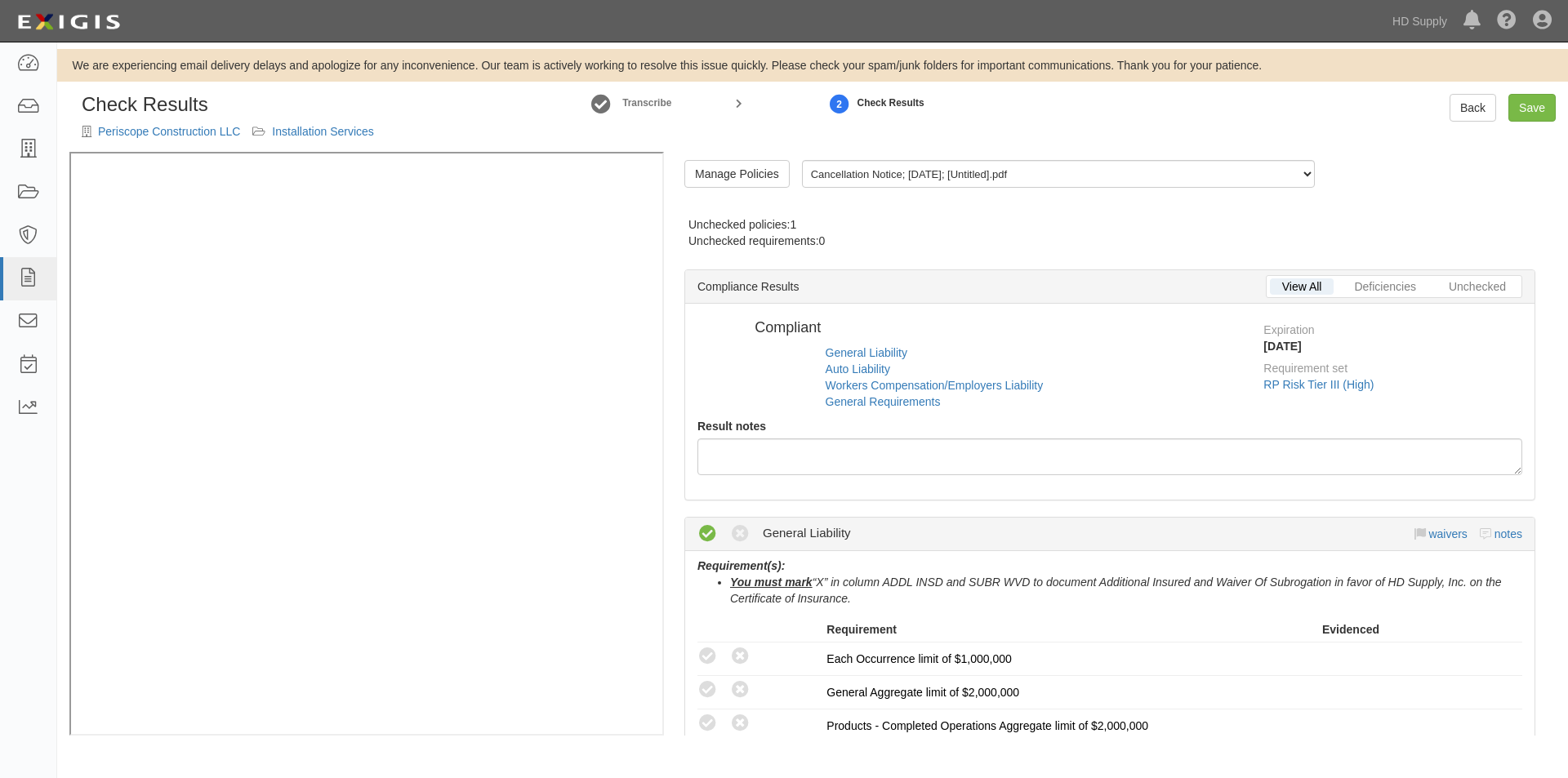
radio input "false"
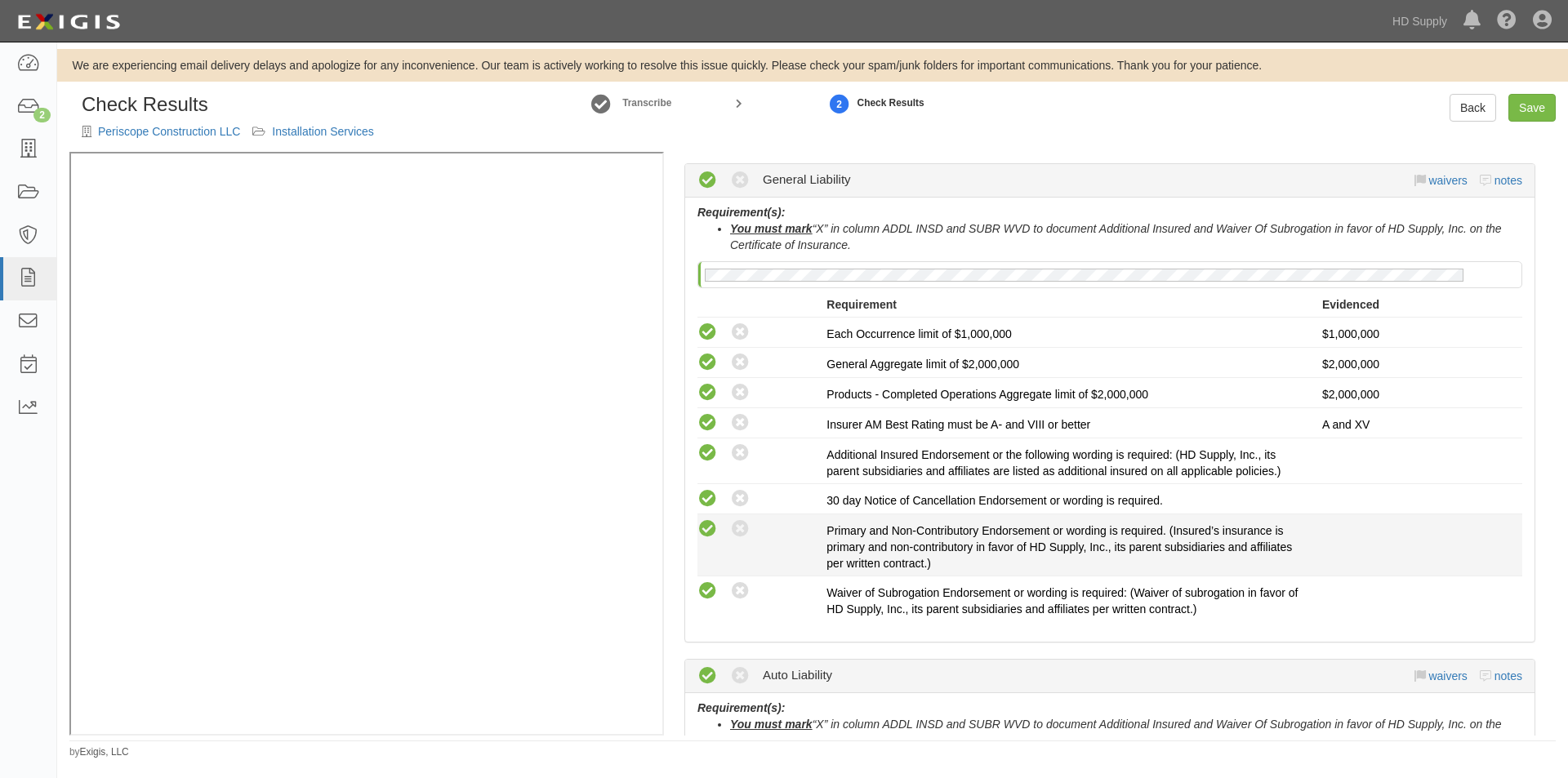
scroll to position [326, 0]
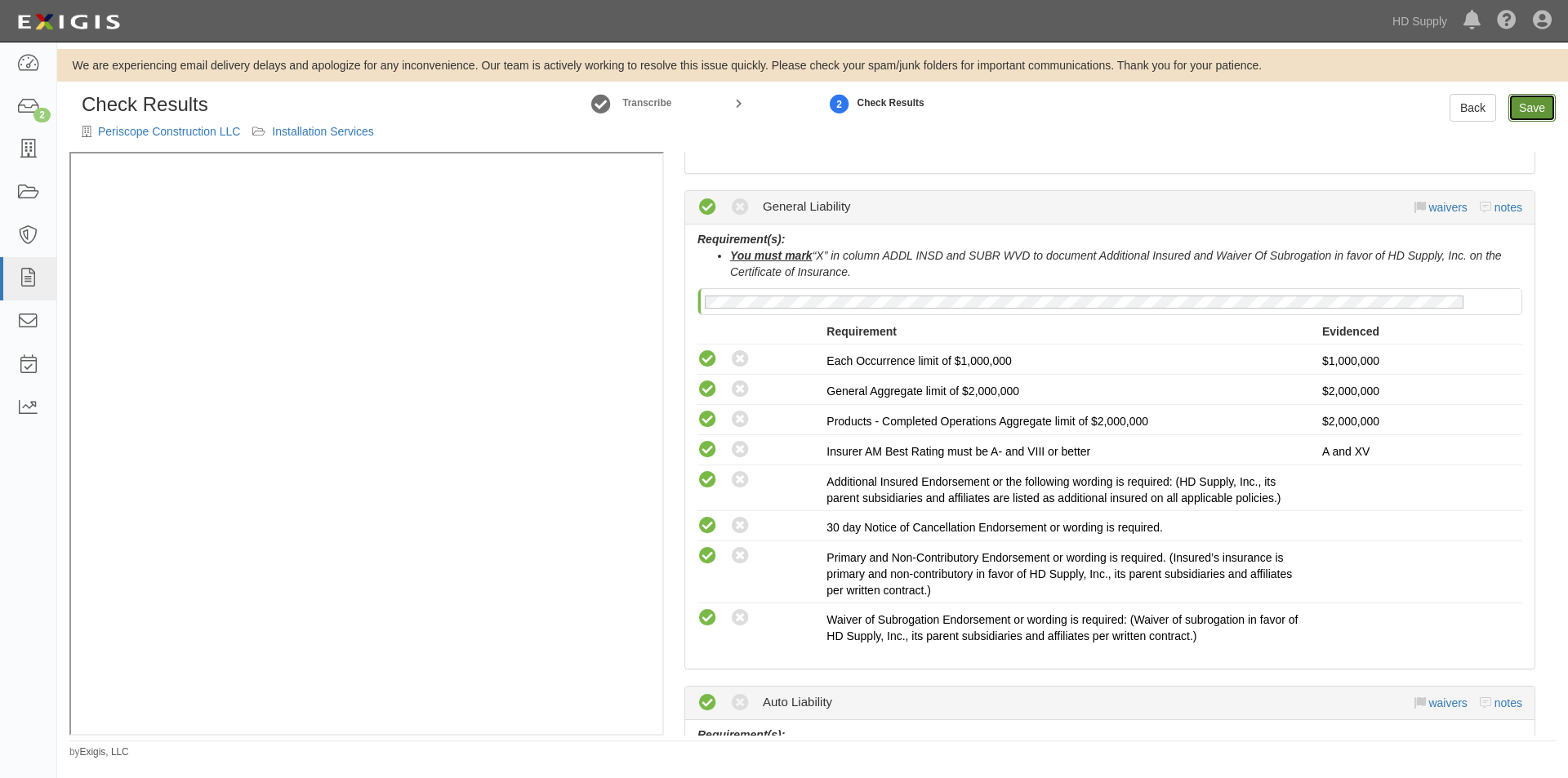
click at [1528, 113] on link "Save" at bounding box center [1531, 107] width 47 height 27
radio input "true"
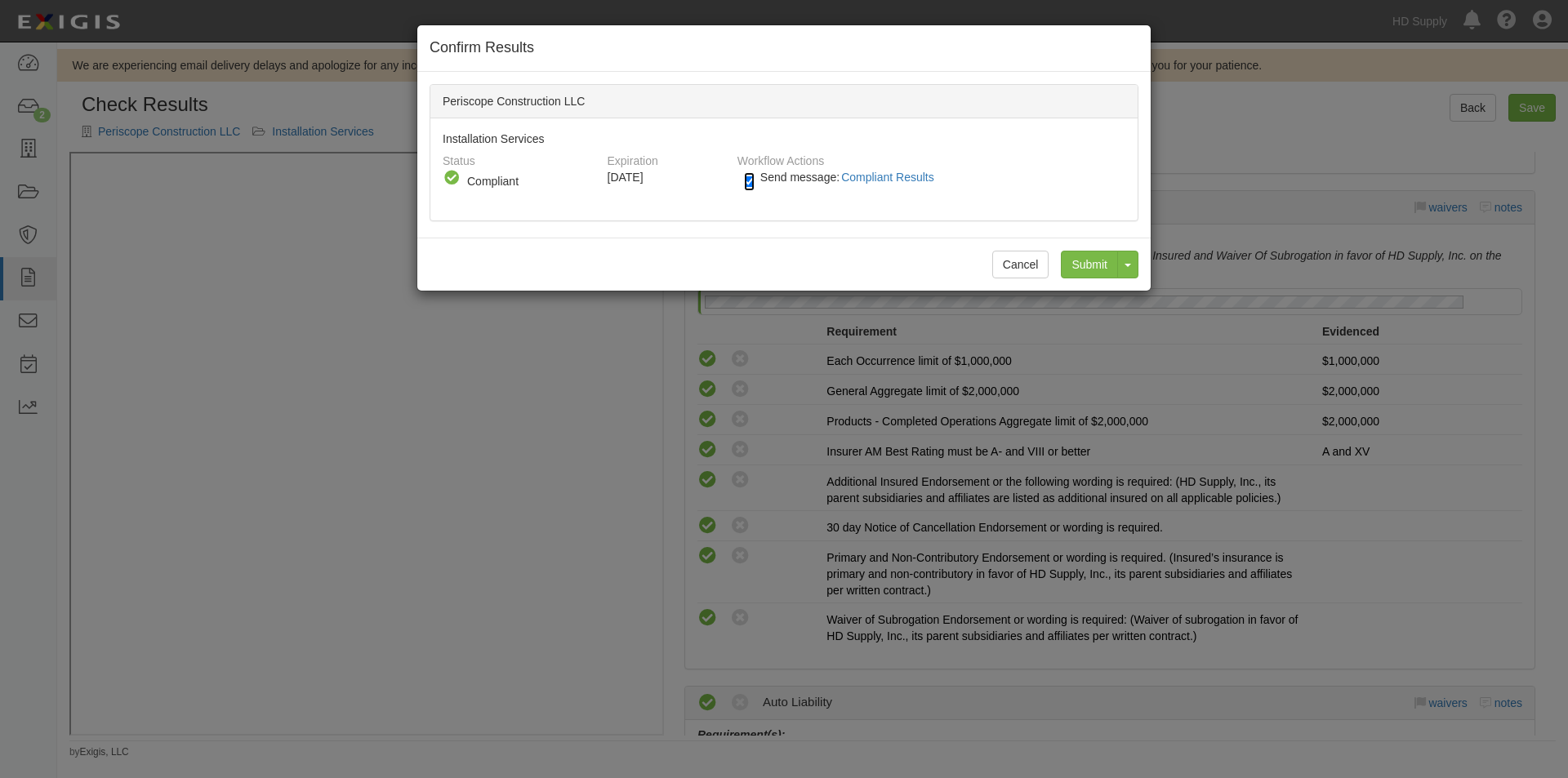
click at [747, 183] on input "Send message: Compliant Results" at bounding box center [748, 182] width 10 height 19
checkbox input "false"
click at [1082, 268] on input "Submit" at bounding box center [1089, 263] width 57 height 27
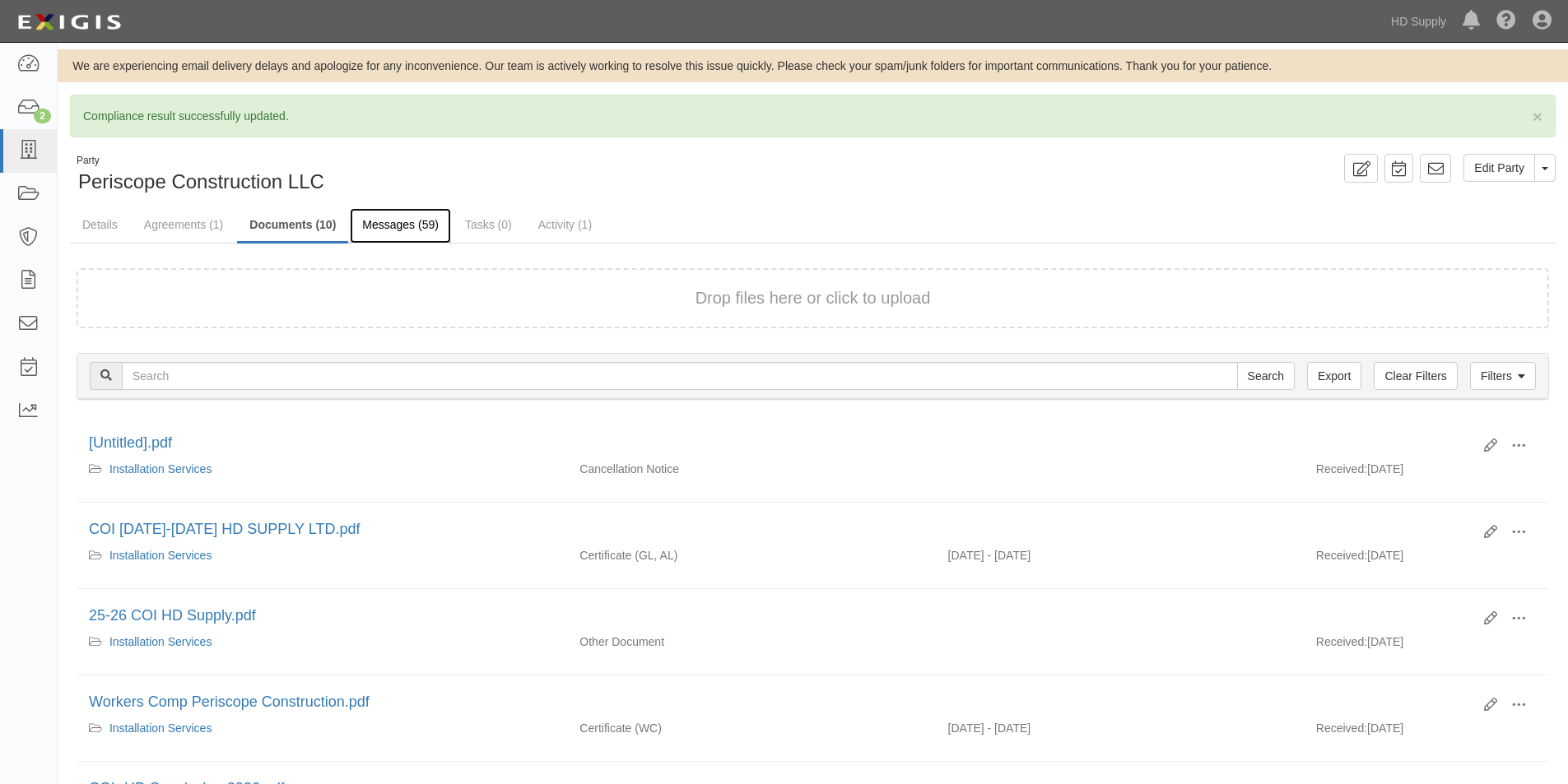
click at [378, 223] on link "Messages (59)" at bounding box center [400, 225] width 101 height 35
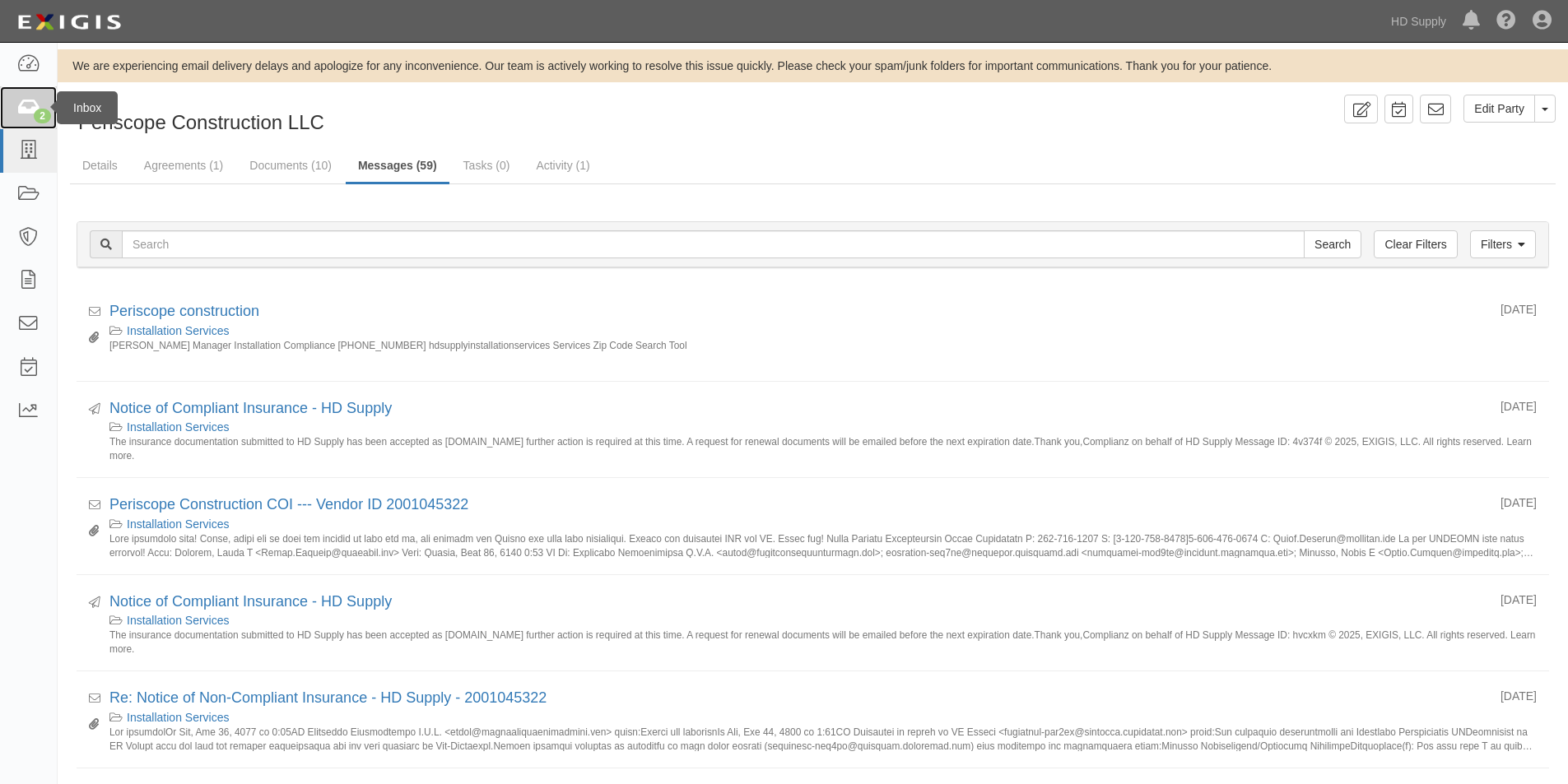
click at [26, 122] on link "2" at bounding box center [28, 108] width 57 height 44
click at [276, 161] on link "Documents (10)" at bounding box center [290, 166] width 107 height 35
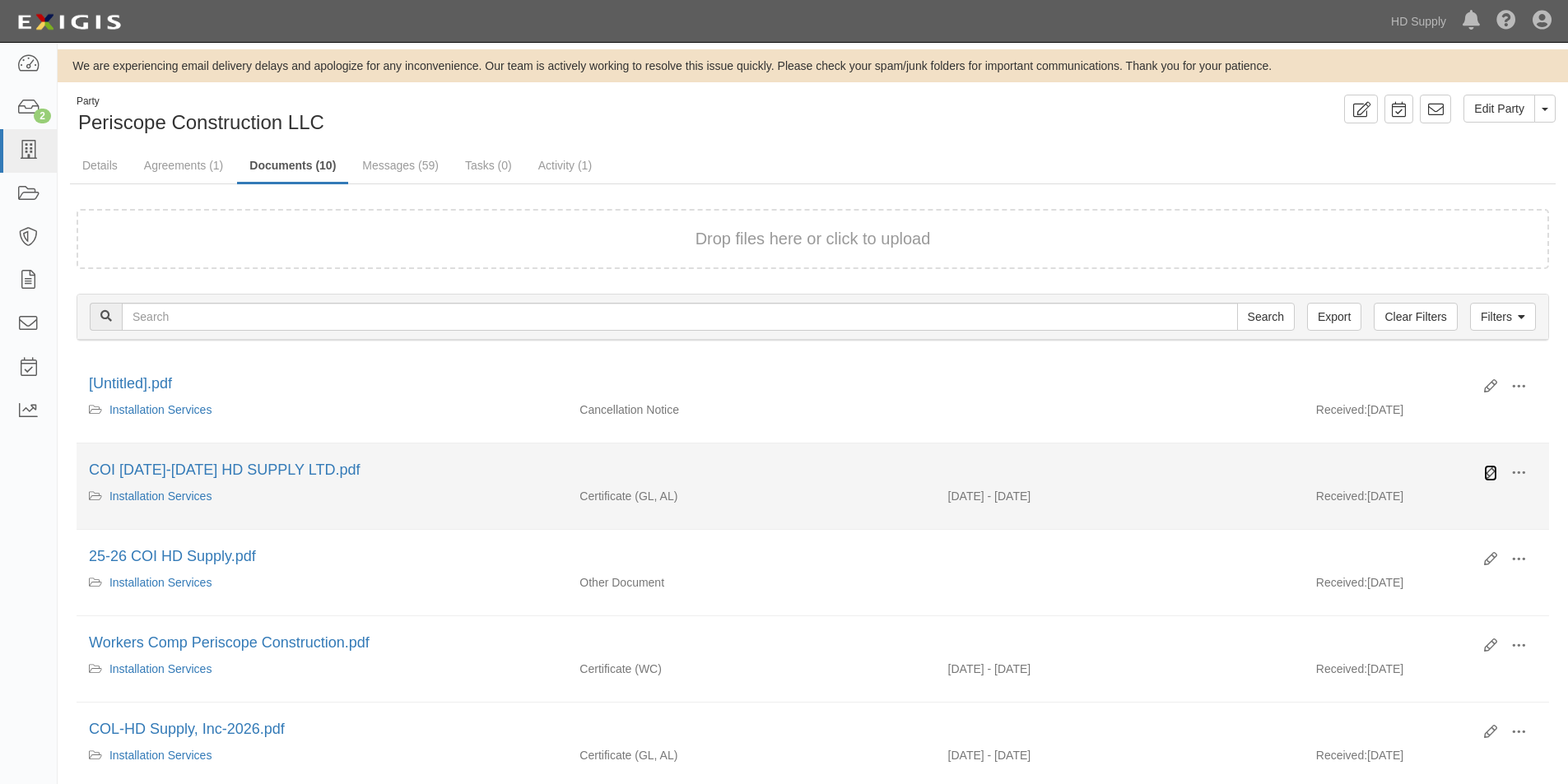
click at [1487, 471] on icon at bounding box center [1490, 473] width 13 height 13
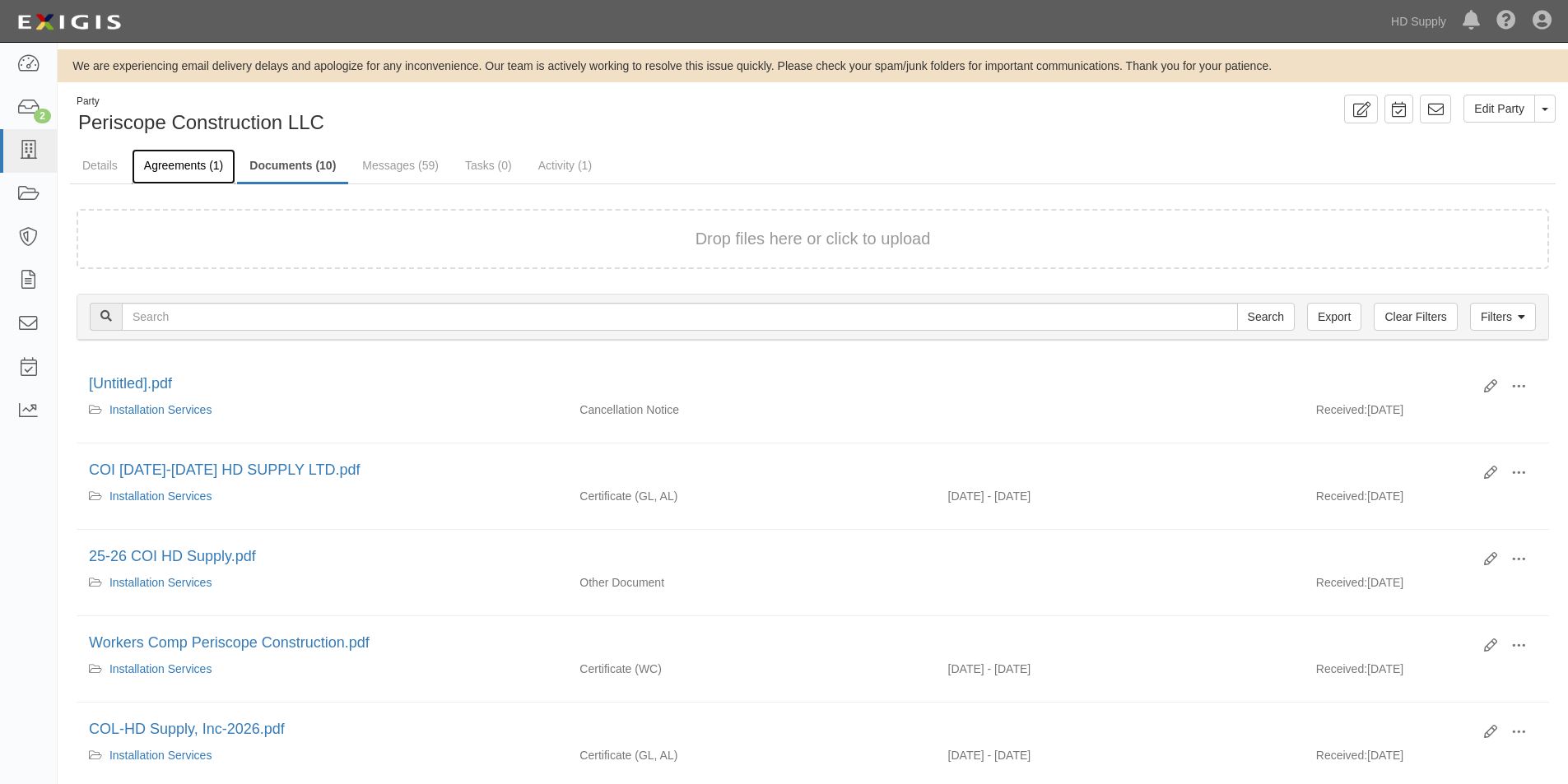
click at [162, 156] on link "Agreements (1)" at bounding box center [183, 166] width 103 height 35
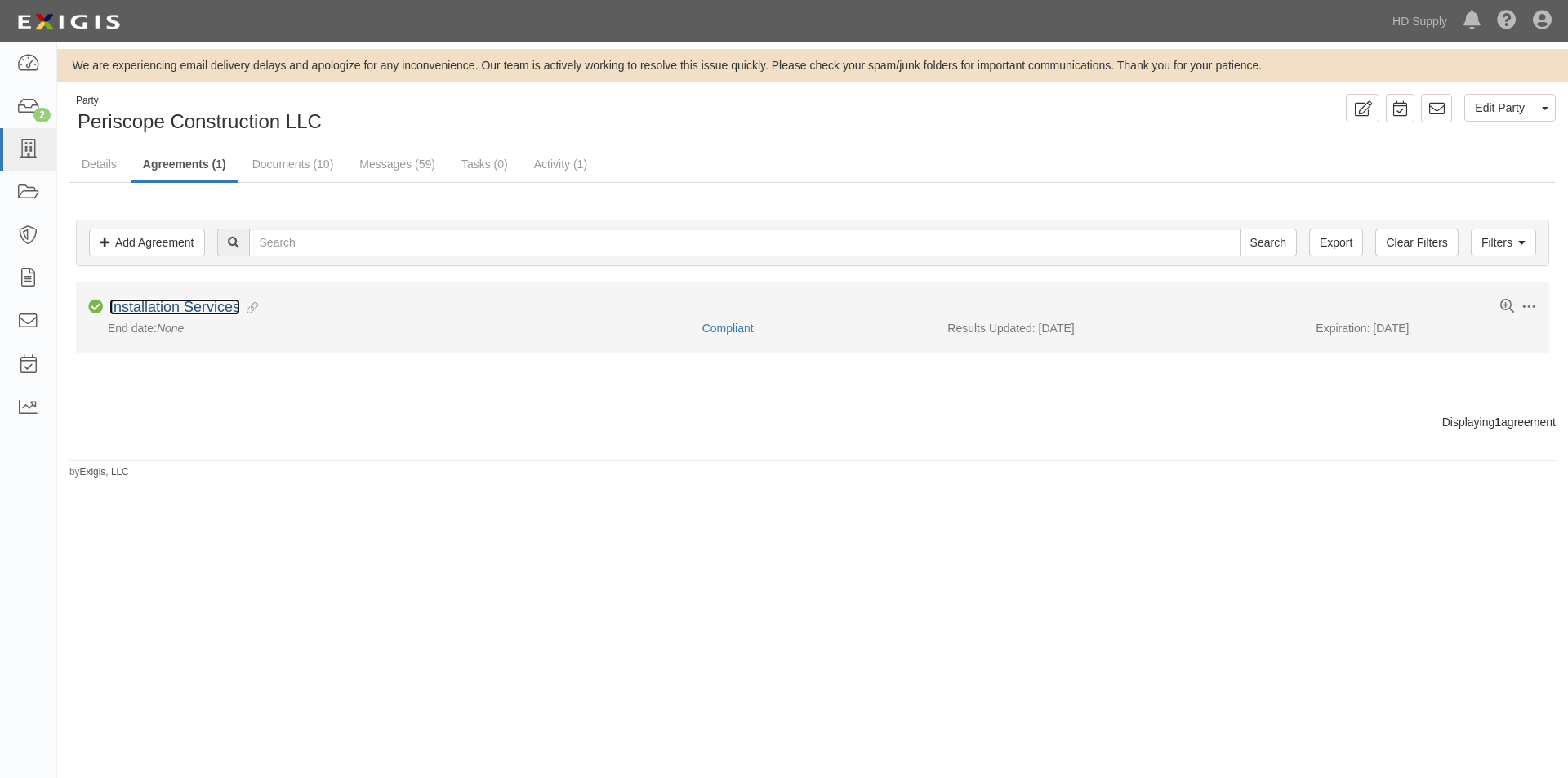
click at [157, 304] on link "Installation Services" at bounding box center [174, 307] width 131 height 16
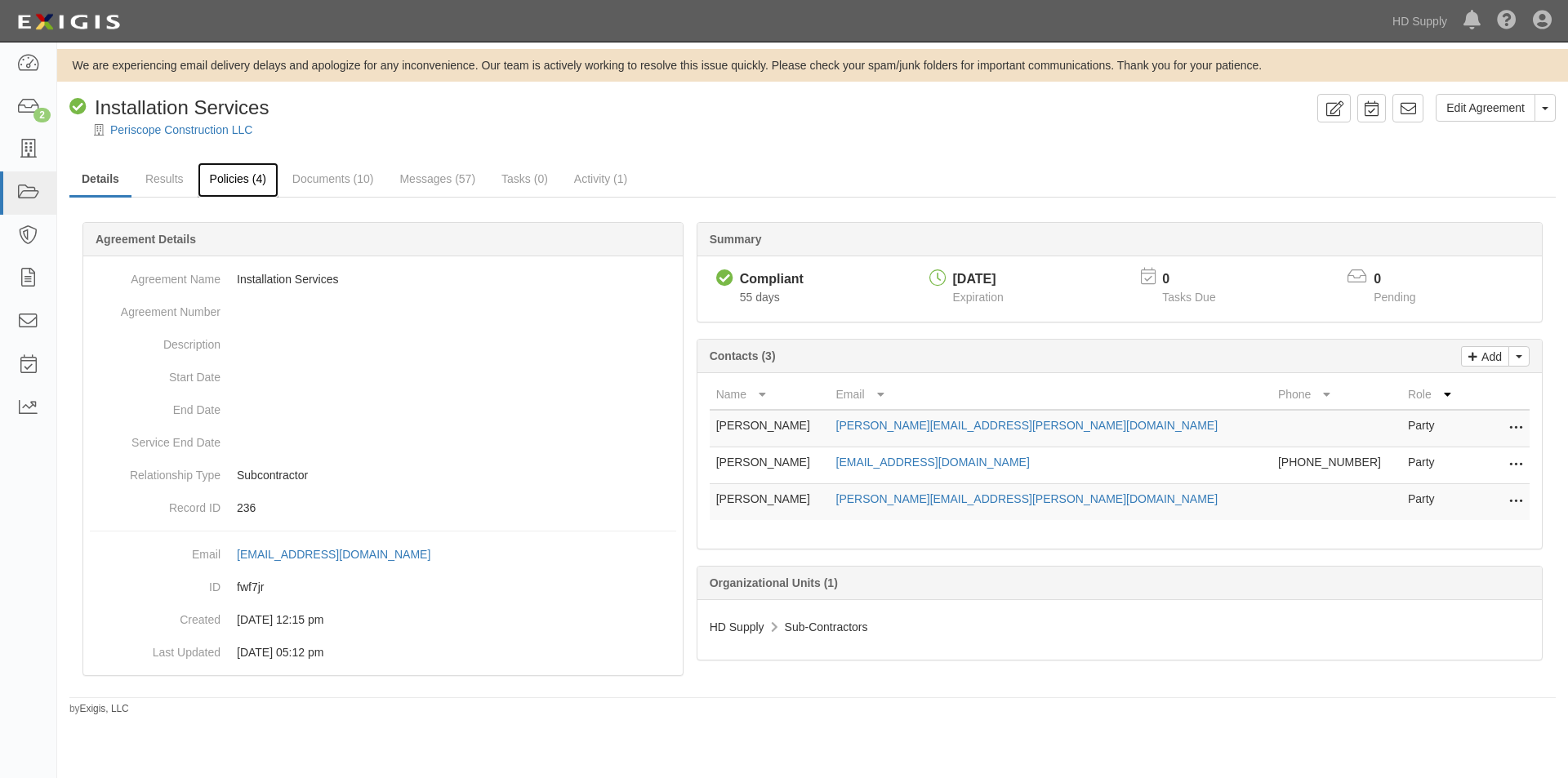
click at [224, 181] on link "Policies (4)" at bounding box center [238, 180] width 81 height 35
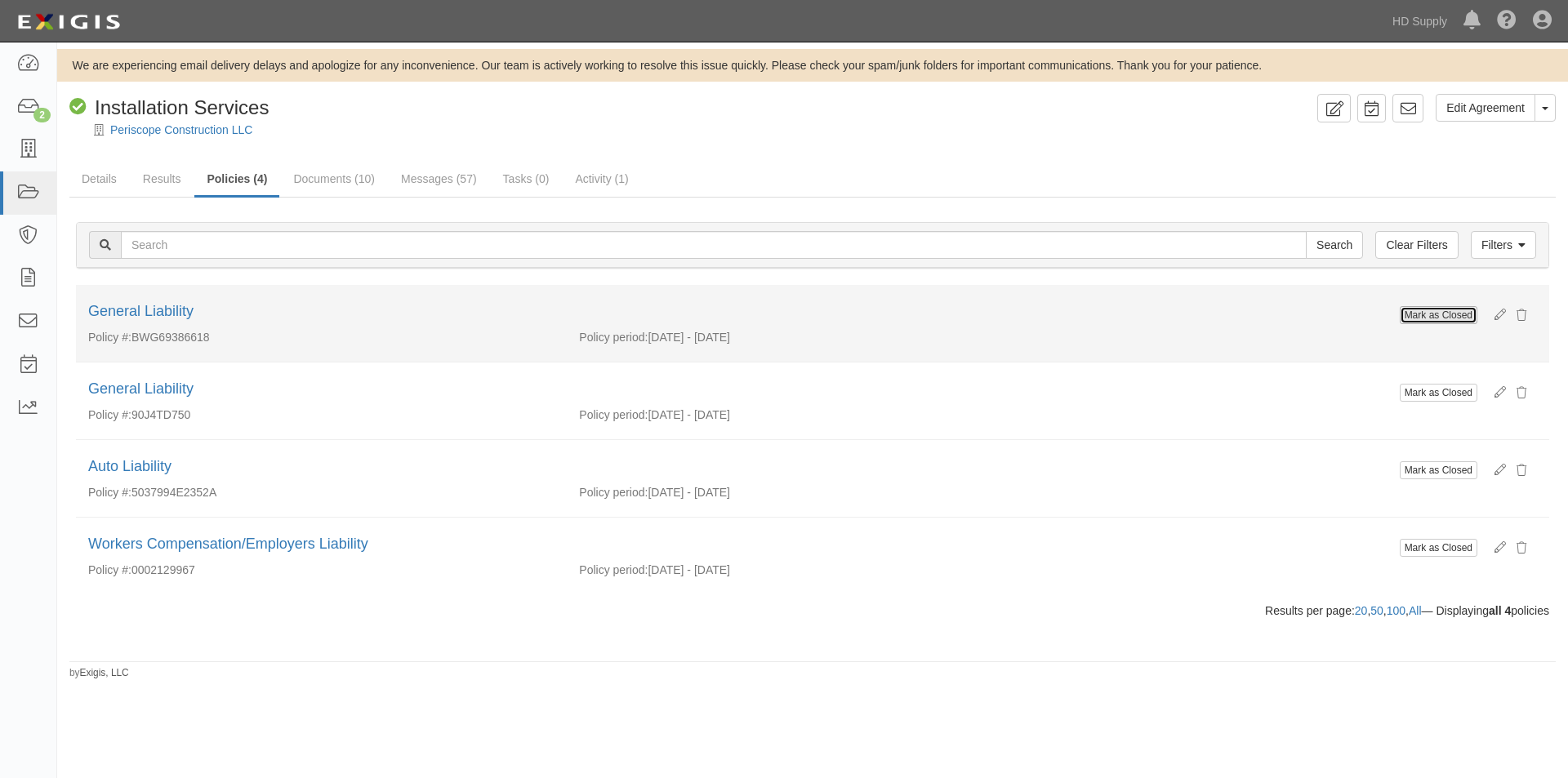
click at [1418, 313] on button "Mark as Closed" at bounding box center [1438, 314] width 77 height 18
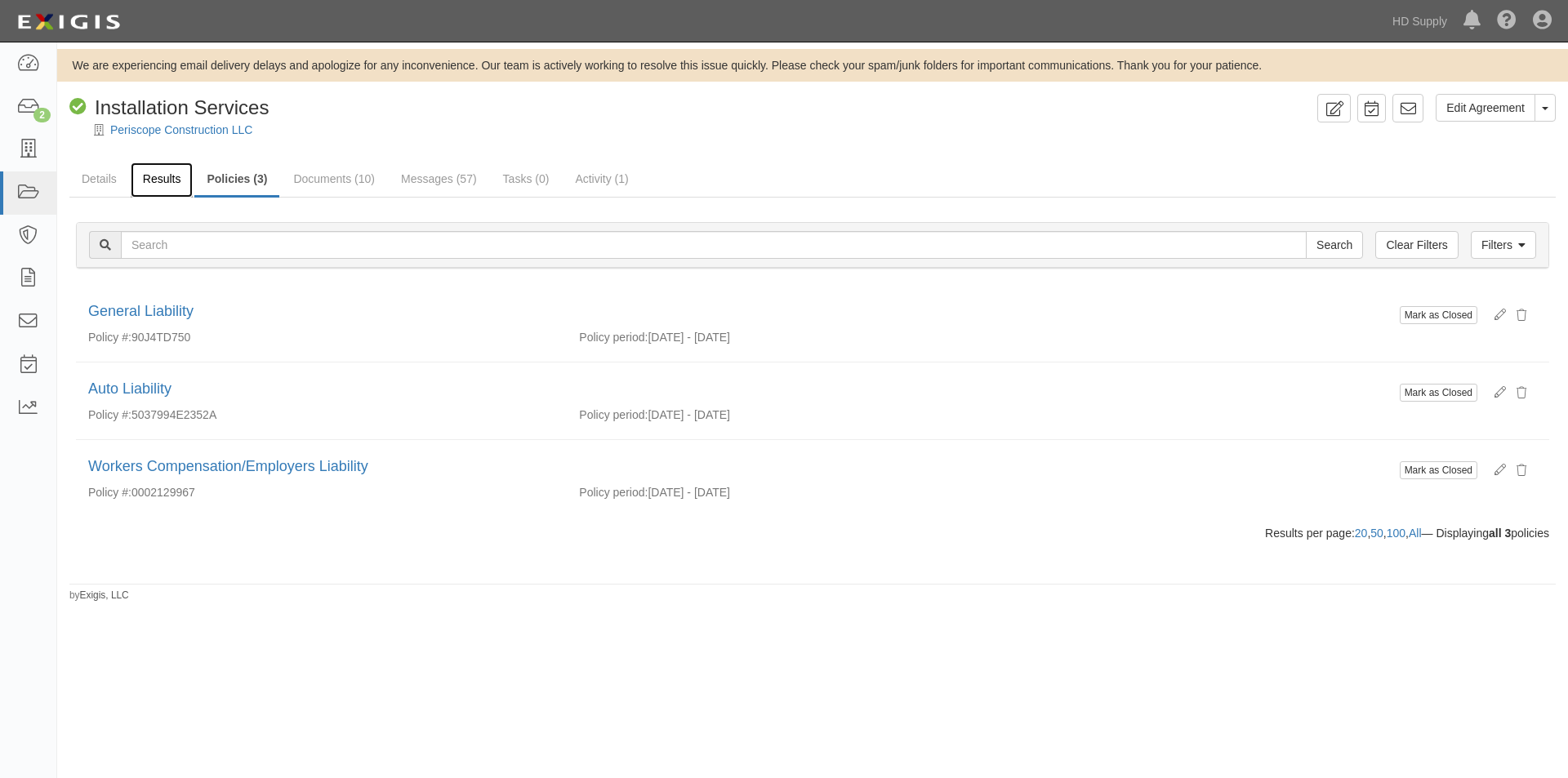
click at [145, 174] on link "Results" at bounding box center [162, 180] width 63 height 35
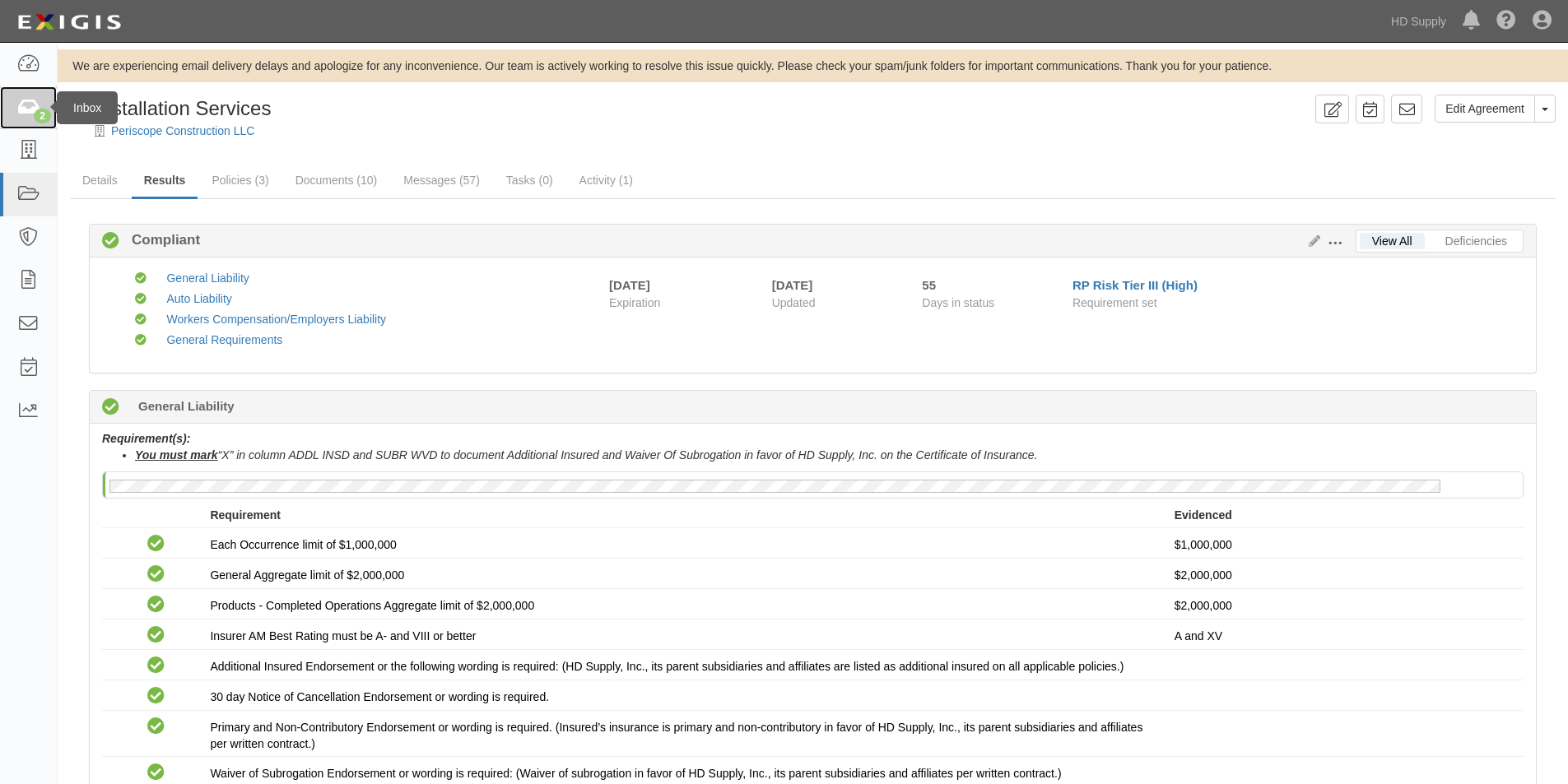
click at [33, 114] on icon at bounding box center [28, 108] width 23 height 19
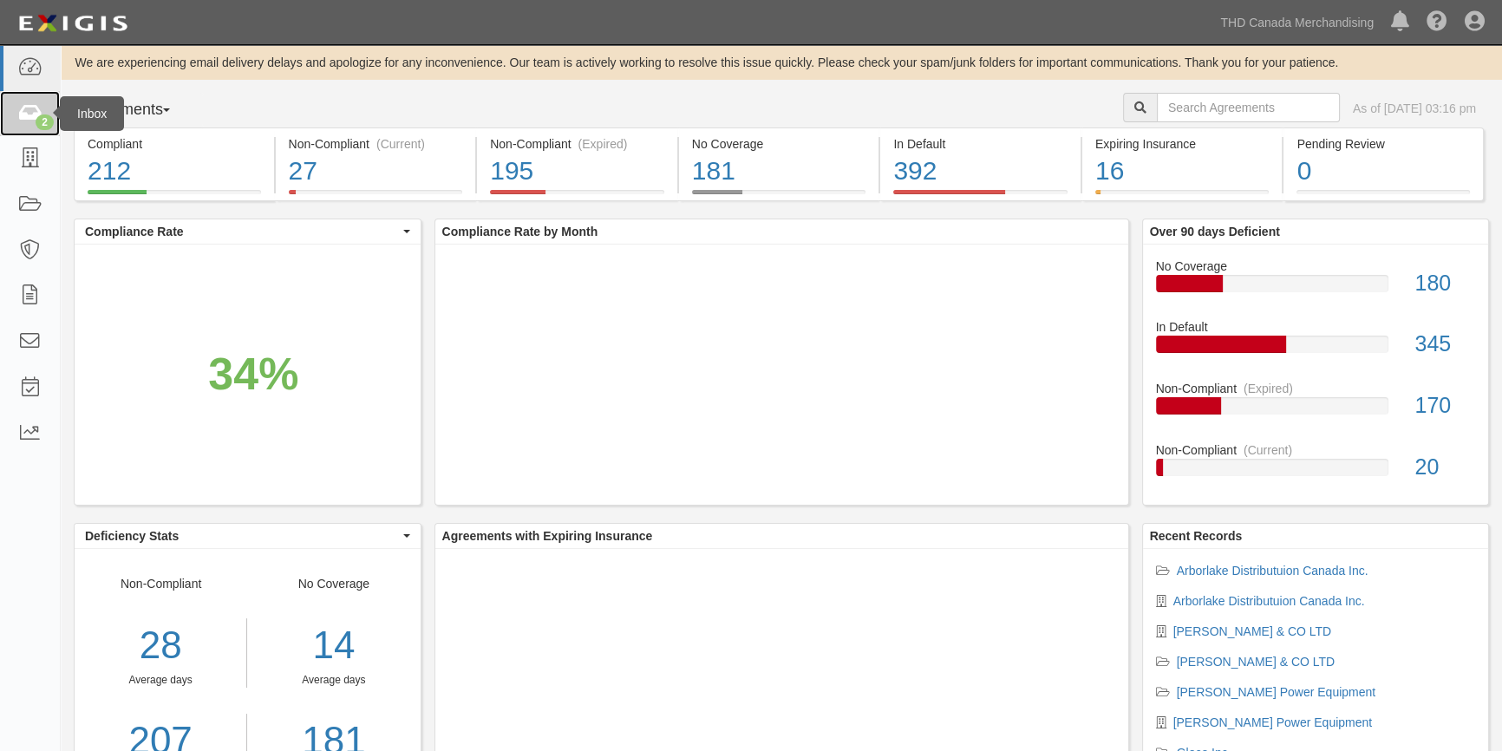
click at [39, 117] on div "2" at bounding box center [45, 123] width 18 height 16
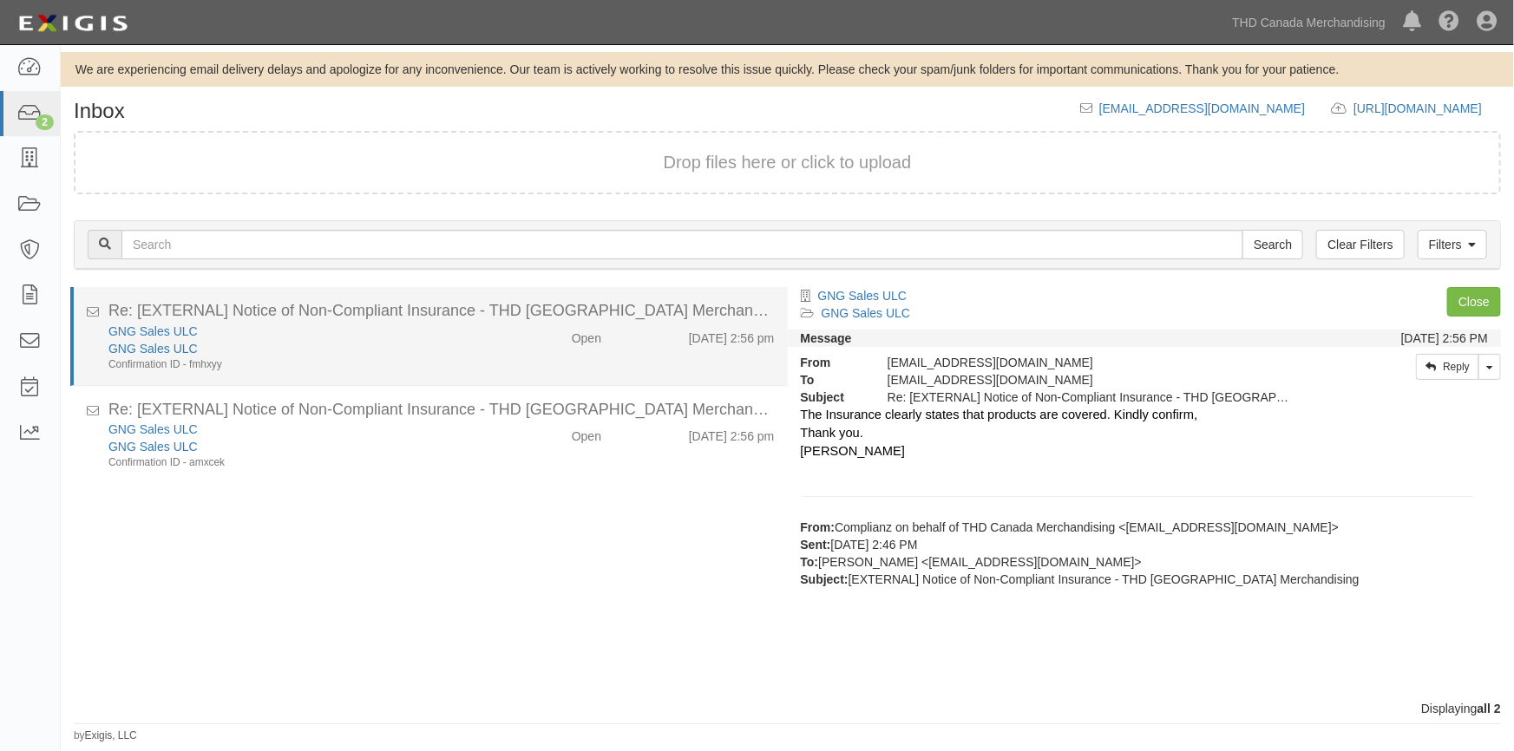
click at [300, 357] on div "Confirmation ID - fmhxyy" at bounding box center [296, 364] width 377 height 15
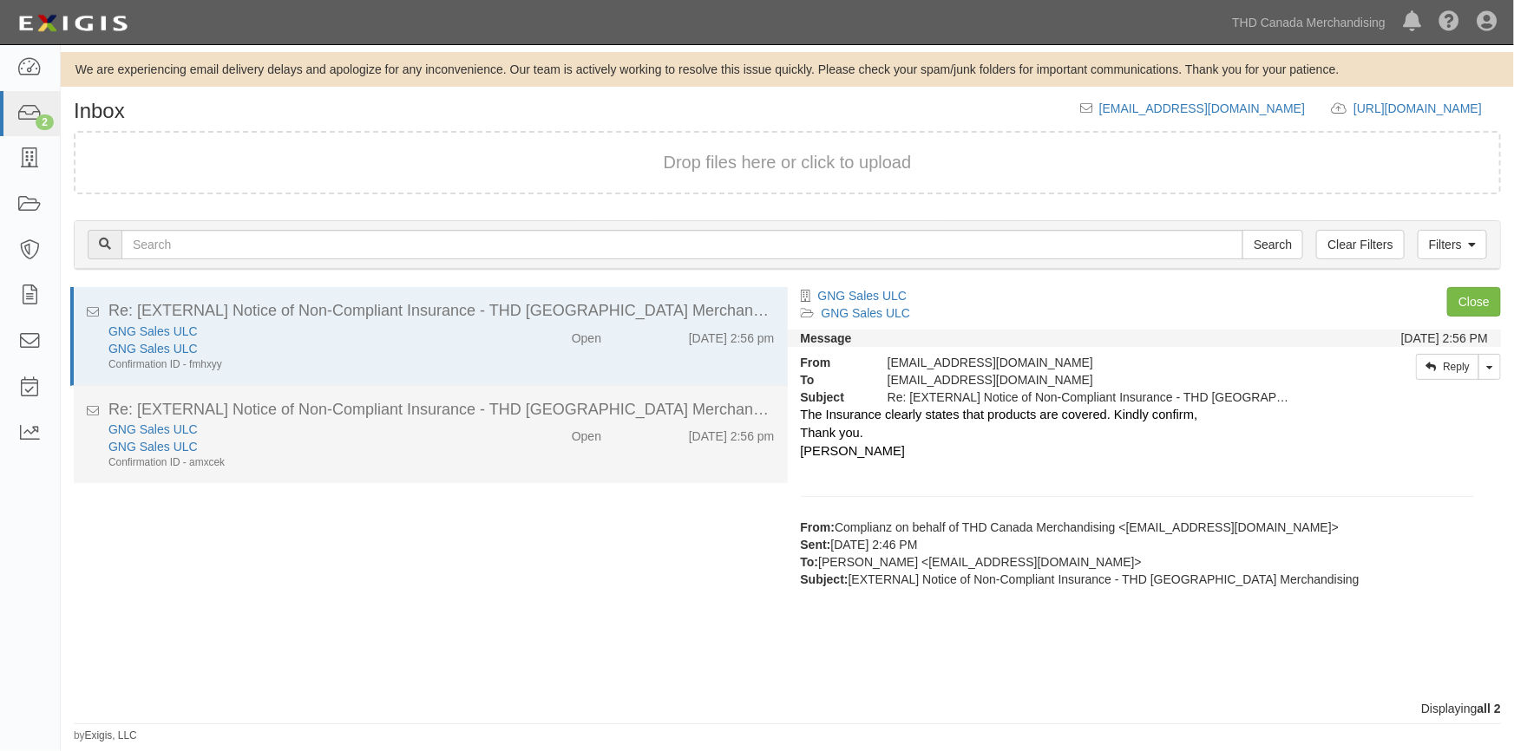
click at [316, 447] on div "GNG Sales ULC" at bounding box center [296, 446] width 377 height 17
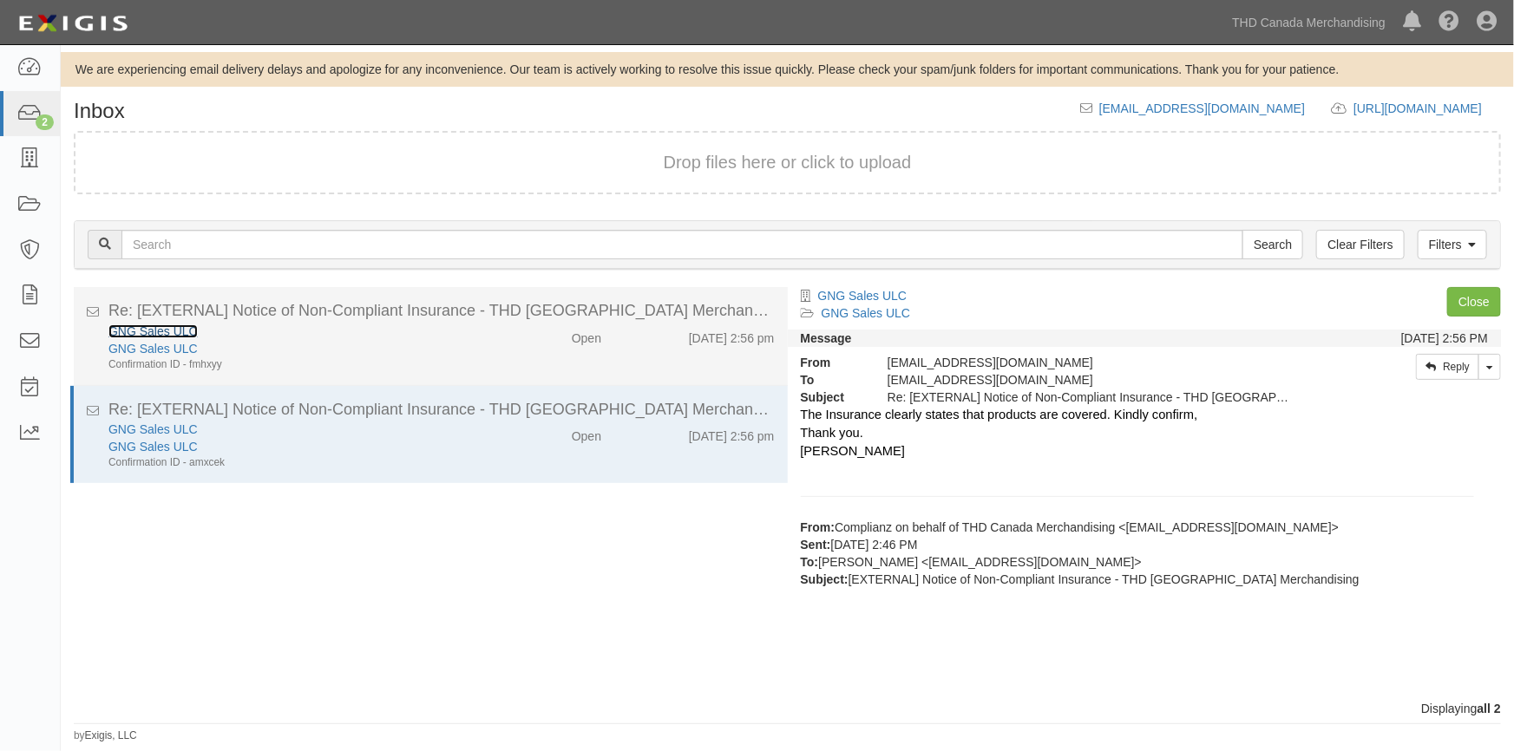
click at [173, 329] on link "GNG Sales ULC" at bounding box center [152, 331] width 89 height 14
click at [165, 326] on link "GNG Sales ULC" at bounding box center [152, 331] width 89 height 14
drag, startPoint x: 381, startPoint y: 346, endPoint x: 448, endPoint y: 370, distance: 71.1
click at [380, 346] on div "GNG Sales ULC" at bounding box center [296, 348] width 377 height 17
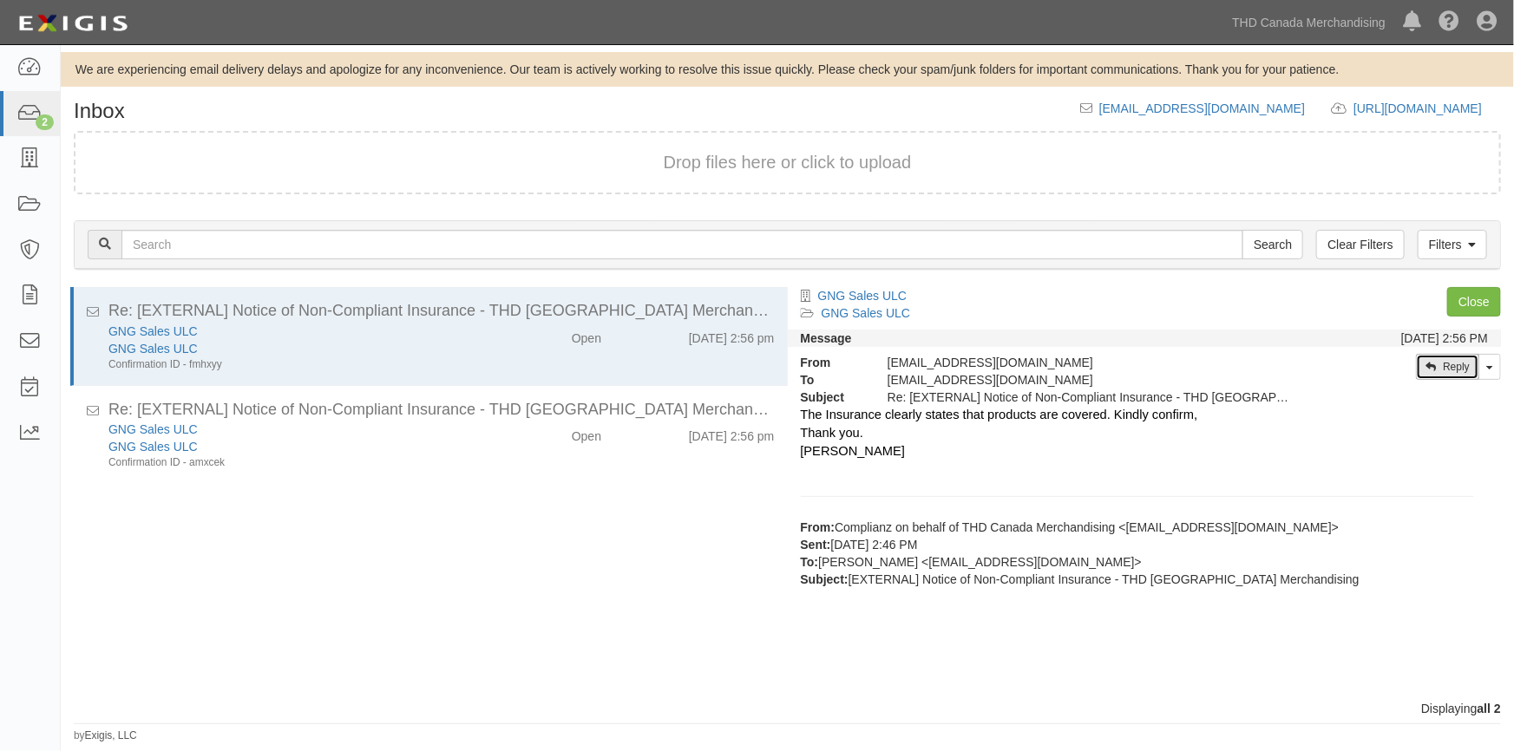
click at [1431, 363] on icon at bounding box center [1430, 367] width 10 height 10
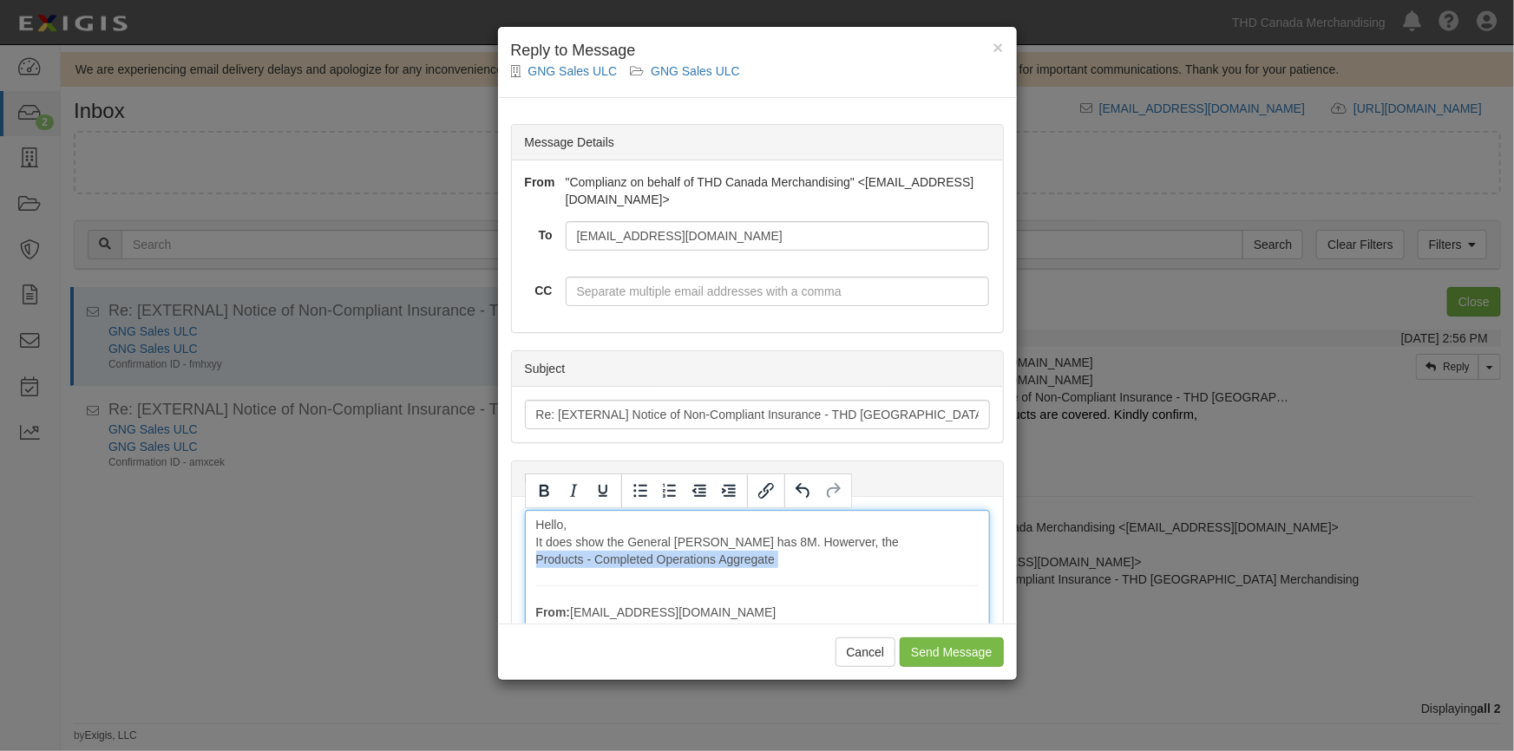
drag, startPoint x: 534, startPoint y: 557, endPoint x: 770, endPoint y: 568, distance: 237.1
click at [546, 489] on icon "Bold" at bounding box center [545, 491] width 10 height 12
drag, startPoint x: 796, startPoint y: 560, endPoint x: 868, endPoint y: 562, distance: 72.0
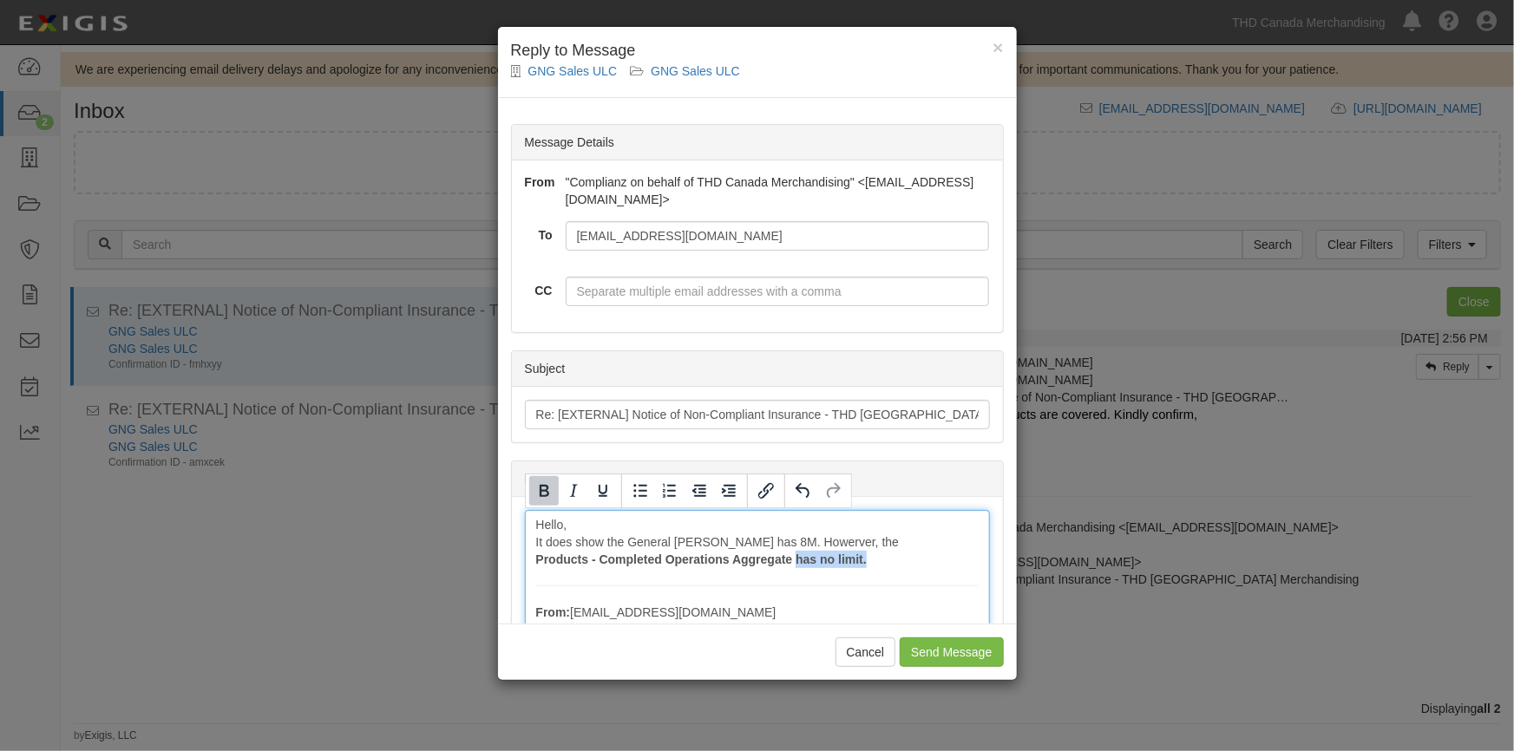
click at [540, 488] on icon "Bold" at bounding box center [545, 491] width 10 height 12
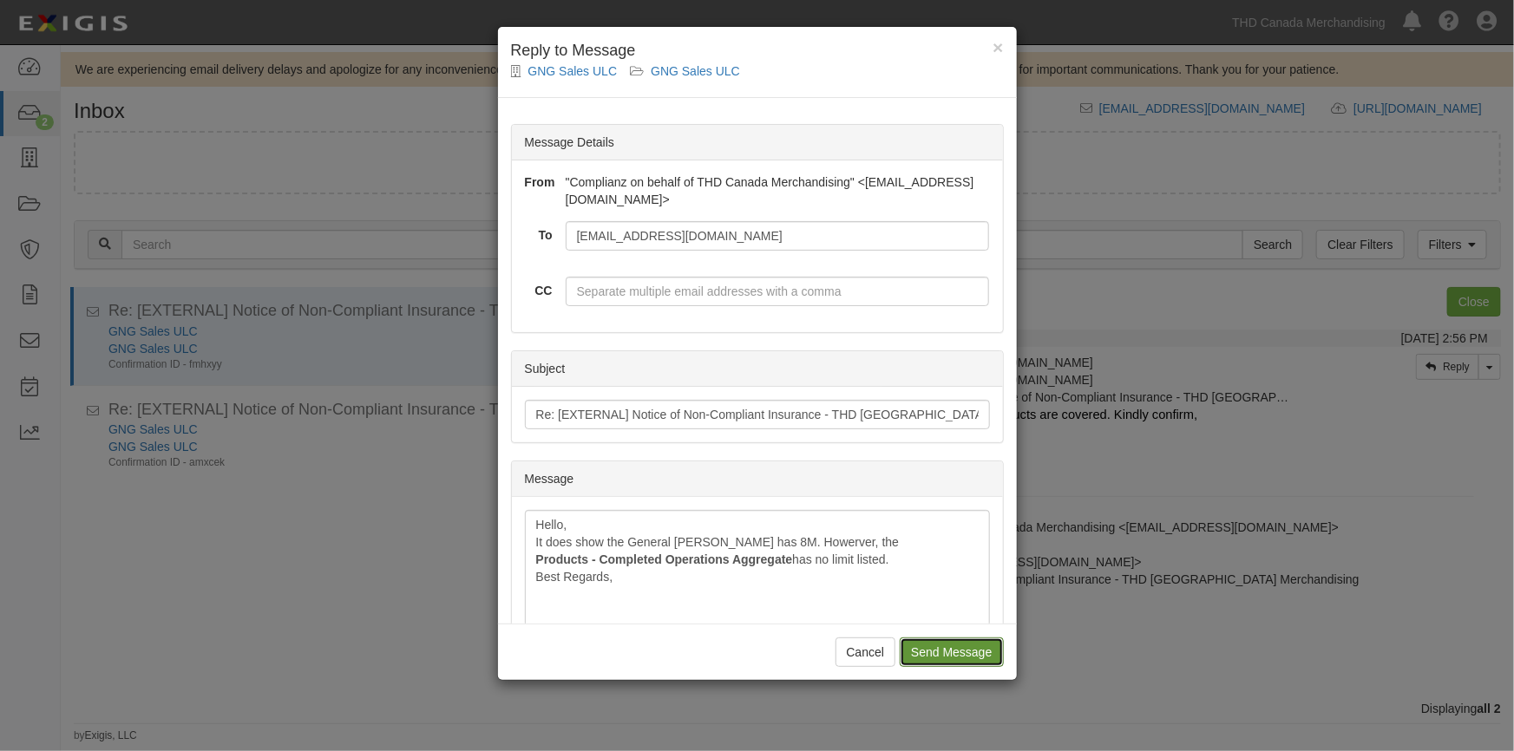
click at [939, 648] on input "Send Message" at bounding box center [951, 652] width 103 height 29
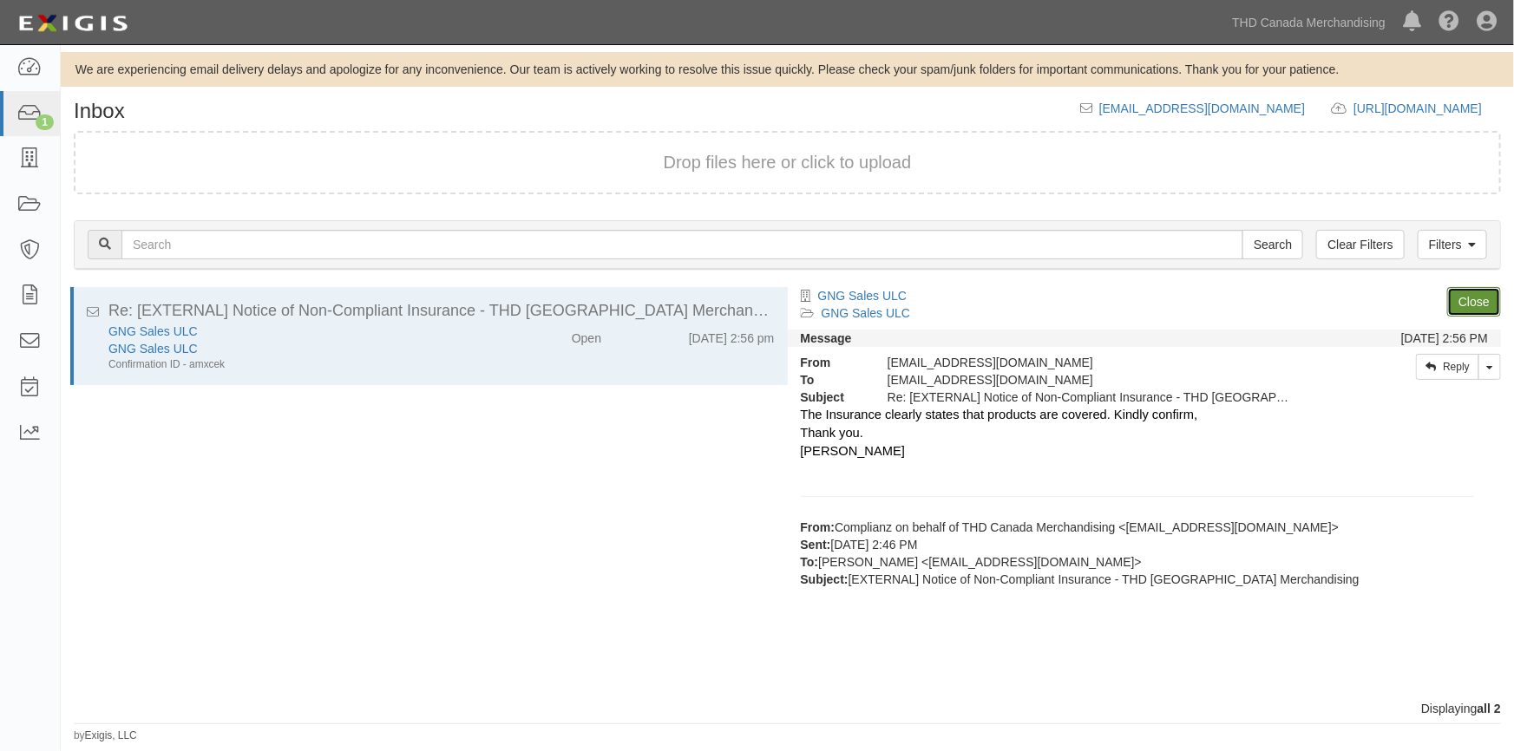
click at [1469, 299] on link "Close" at bounding box center [1474, 301] width 54 height 29
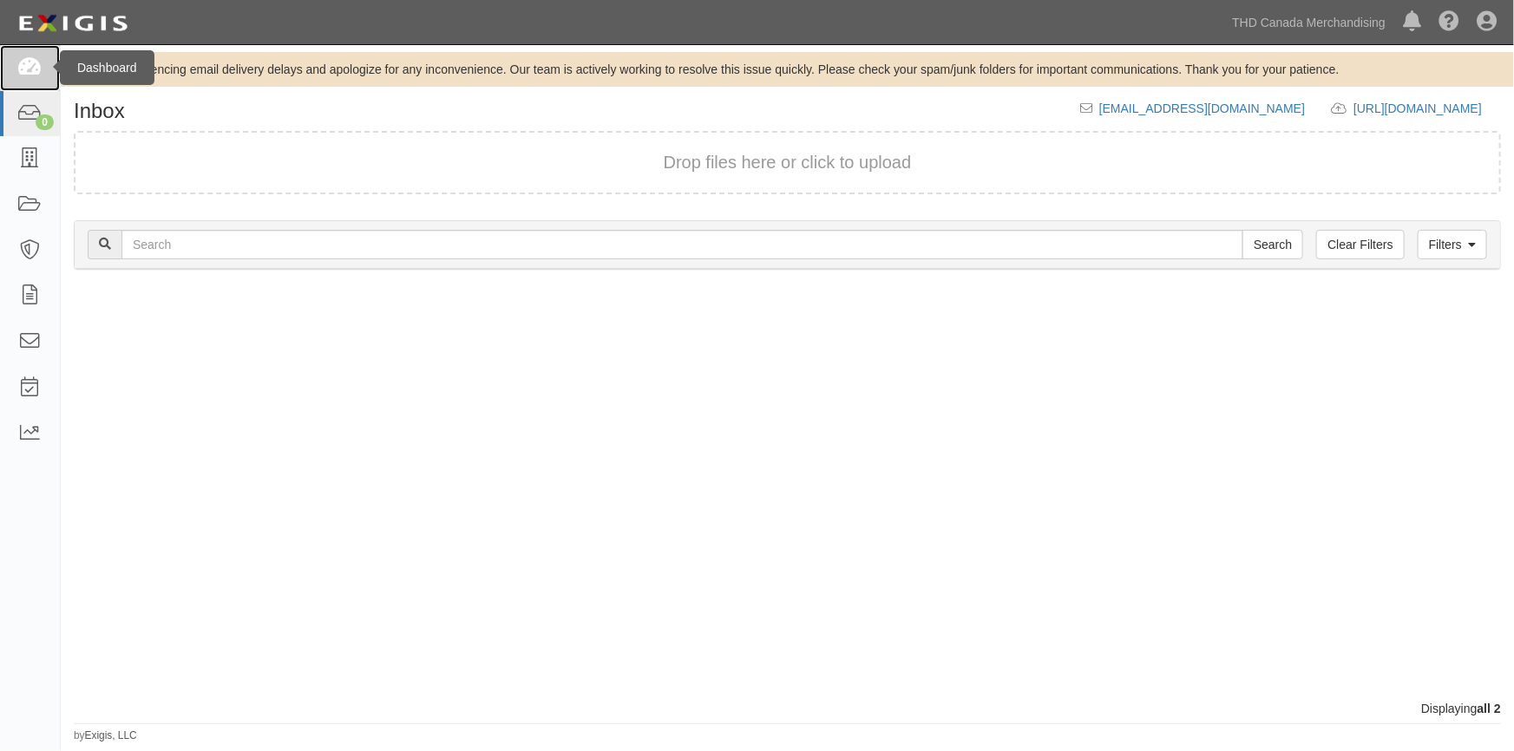
click at [24, 69] on icon at bounding box center [29, 68] width 24 height 20
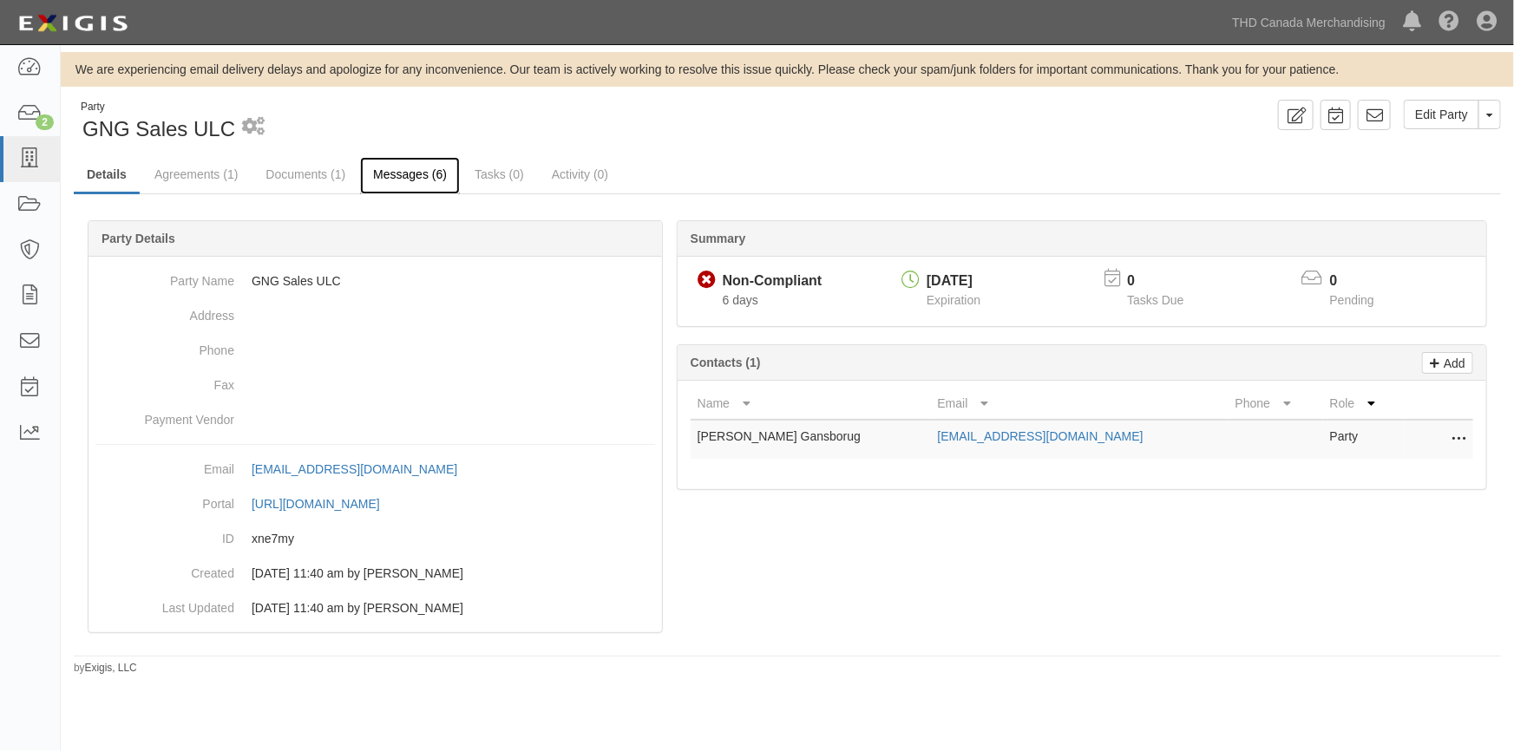
click at [391, 174] on link "Messages (6)" at bounding box center [410, 175] width 100 height 37
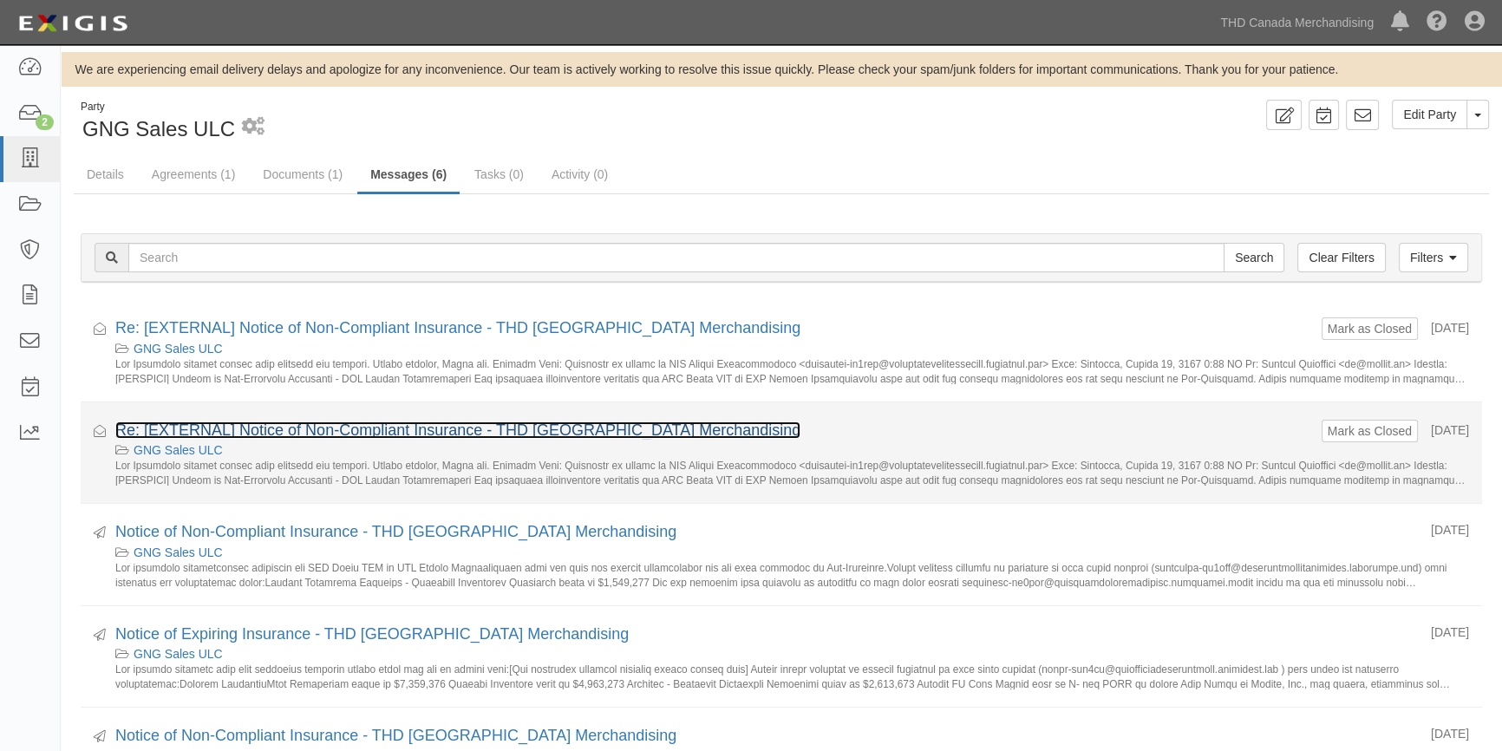
click at [313, 435] on link "Re: [EXTERNAL] Notice of Non-Compliant Insurance - THD Canada Merchandising" at bounding box center [457, 430] width 685 height 17
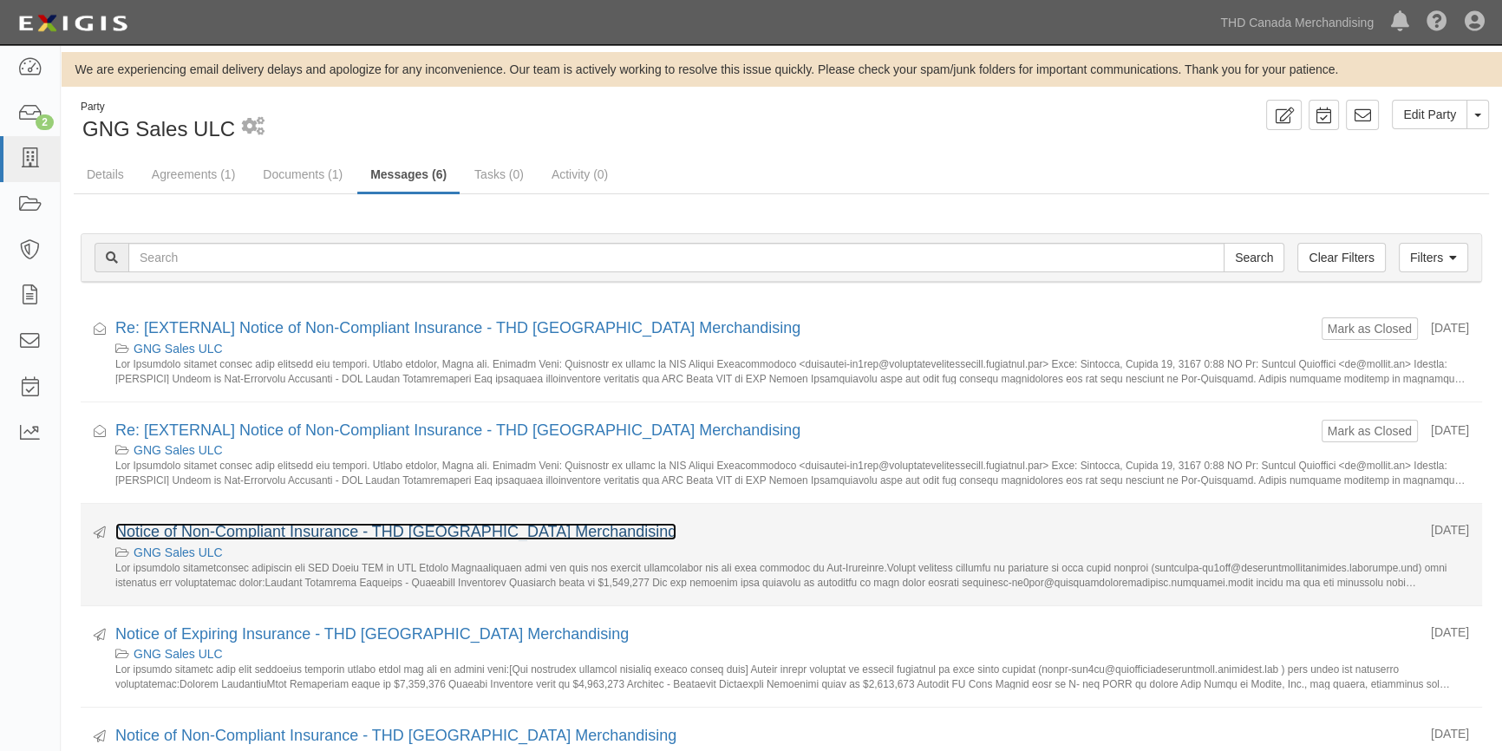
click at [270, 528] on link "Notice of Non-Compliant Insurance - THD [GEOGRAPHIC_DATA] Merchandising" at bounding box center [395, 531] width 561 height 17
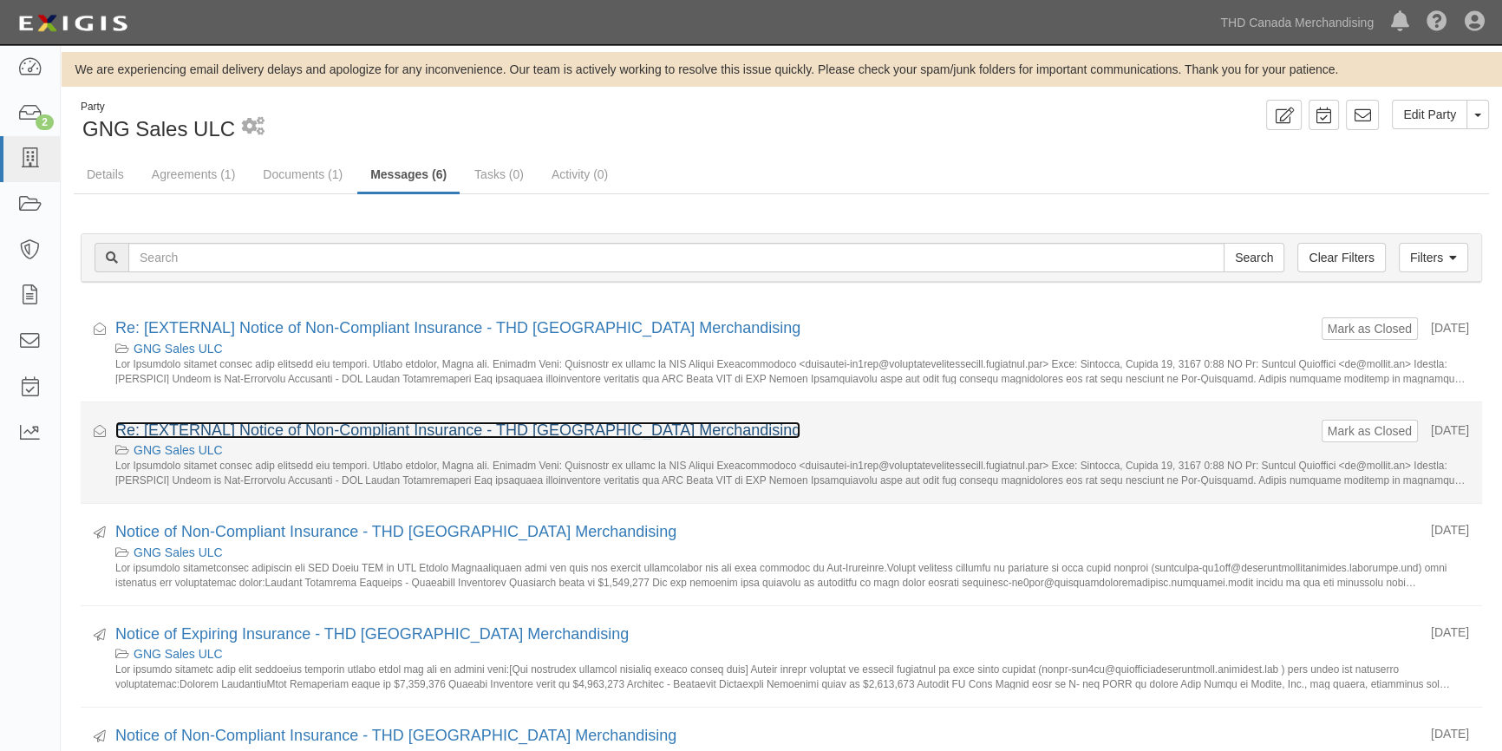
click at [276, 430] on link "Re: [EXTERNAL] Notice of Non-Compliant Insurance - THD Canada Merchandising" at bounding box center [457, 430] width 685 height 17
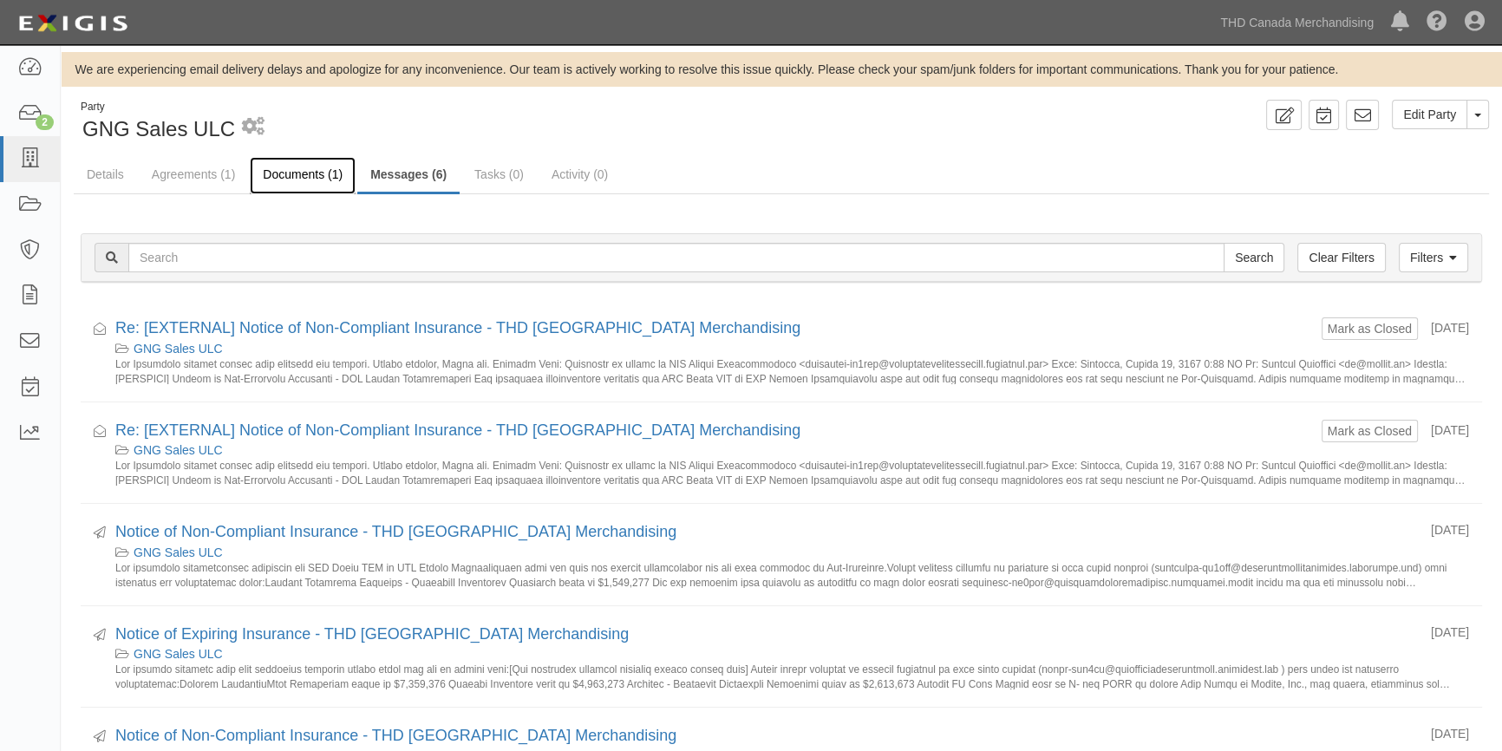
click at [312, 179] on link "Documents (1)" at bounding box center [303, 175] width 106 height 37
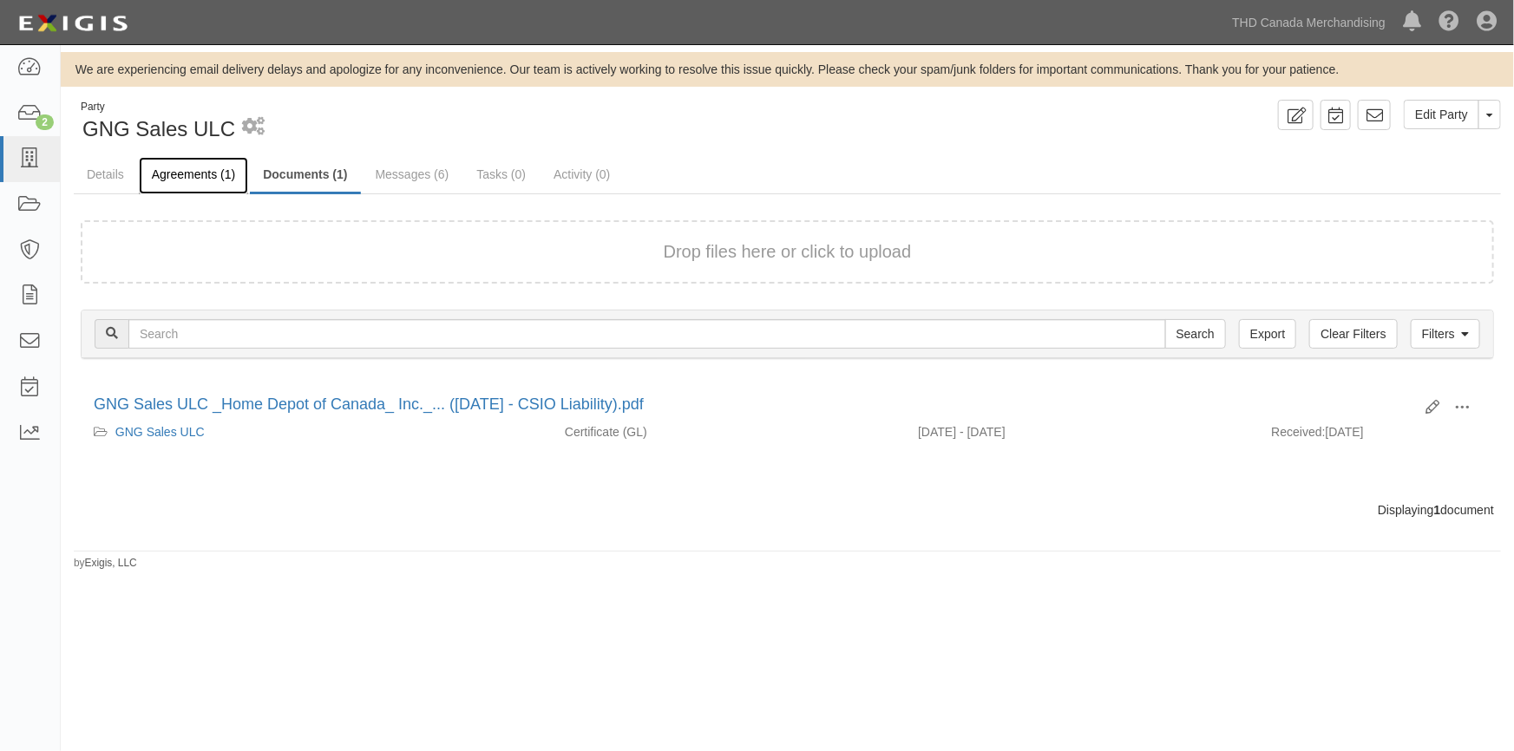
click at [193, 175] on link "Agreements (1)" at bounding box center [193, 175] width 109 height 37
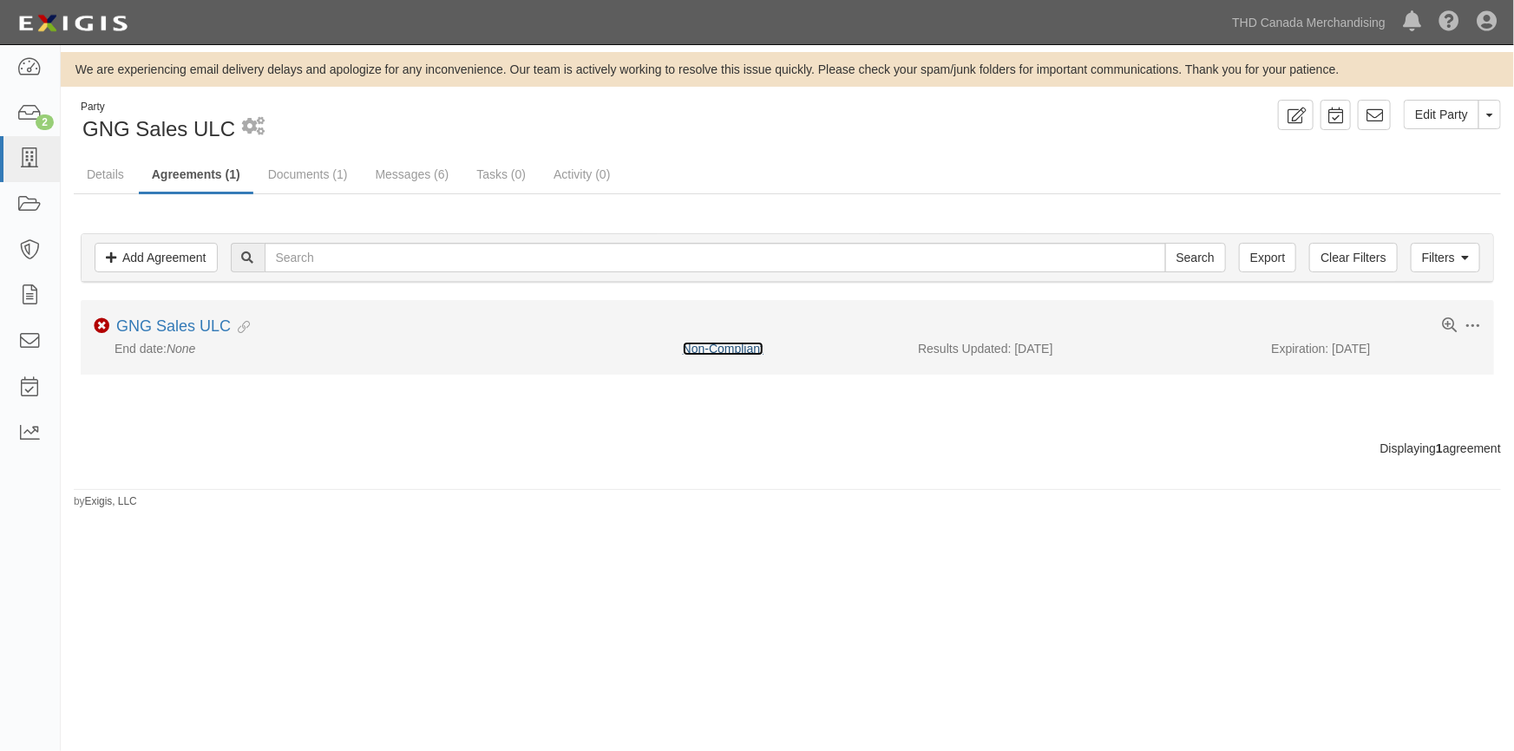
click at [717, 346] on link "Non-Compliant" at bounding box center [723, 349] width 81 height 14
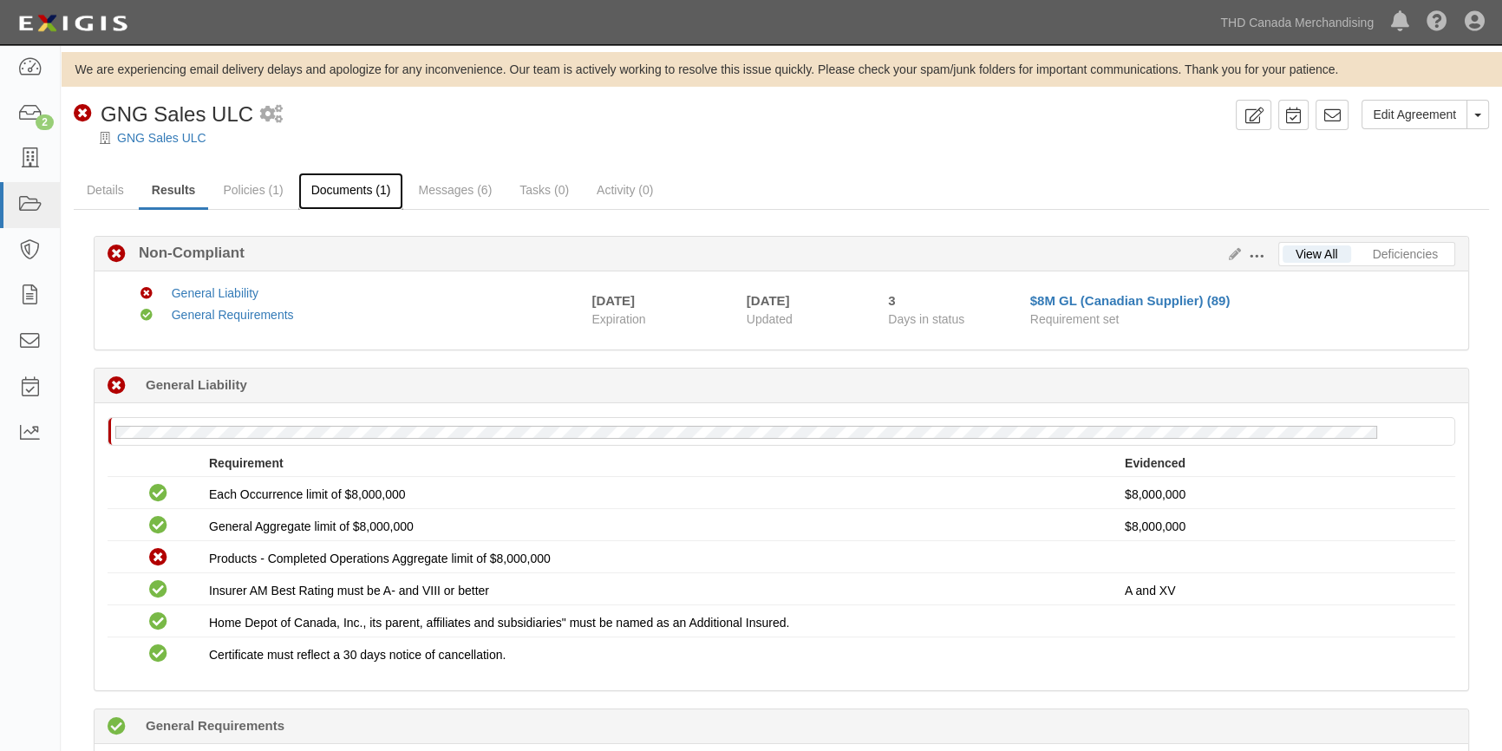
click at [369, 193] on link "Documents (1)" at bounding box center [351, 191] width 106 height 37
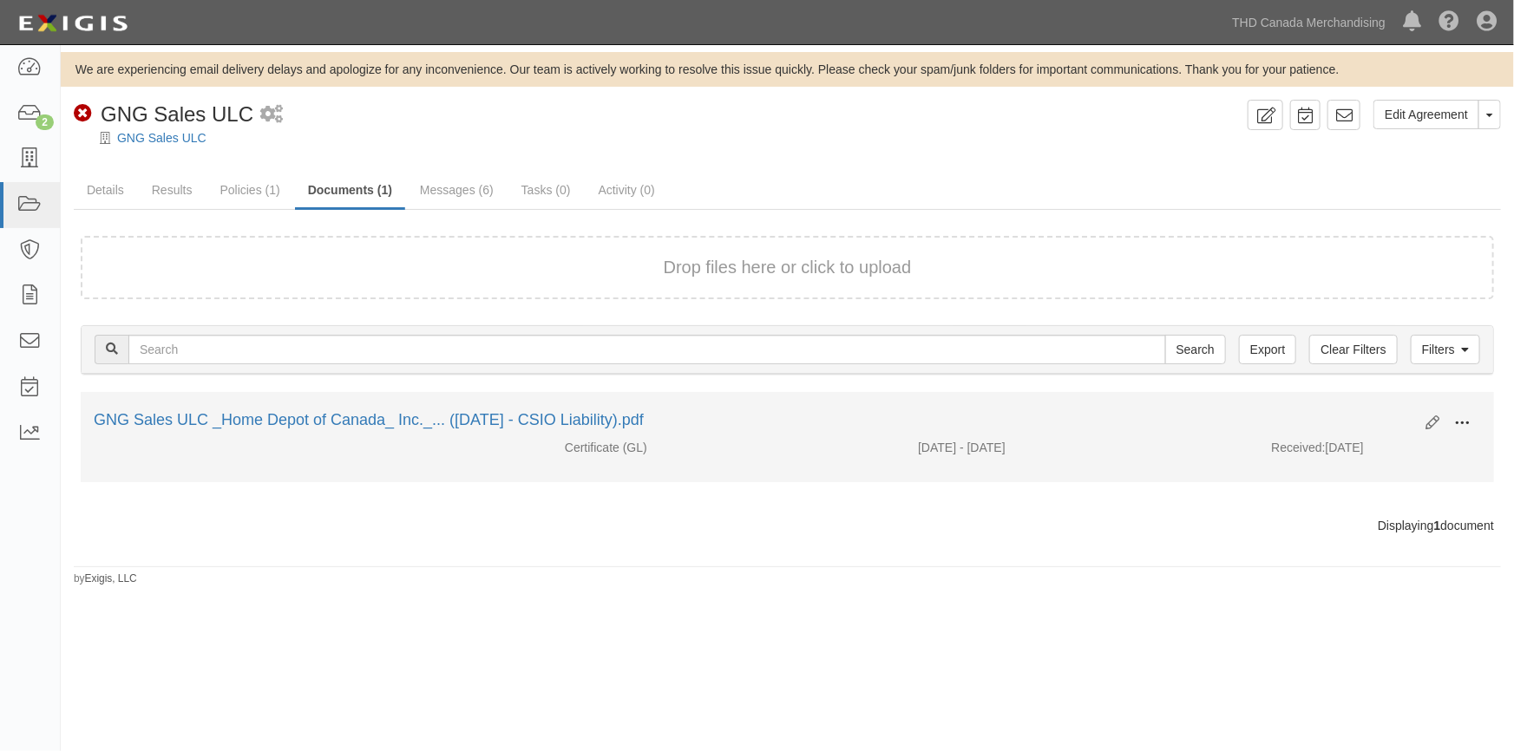
click at [1463, 425] on span at bounding box center [1462, 424] width 16 height 16
click at [1390, 445] on link "View" at bounding box center [1377, 448] width 137 height 31
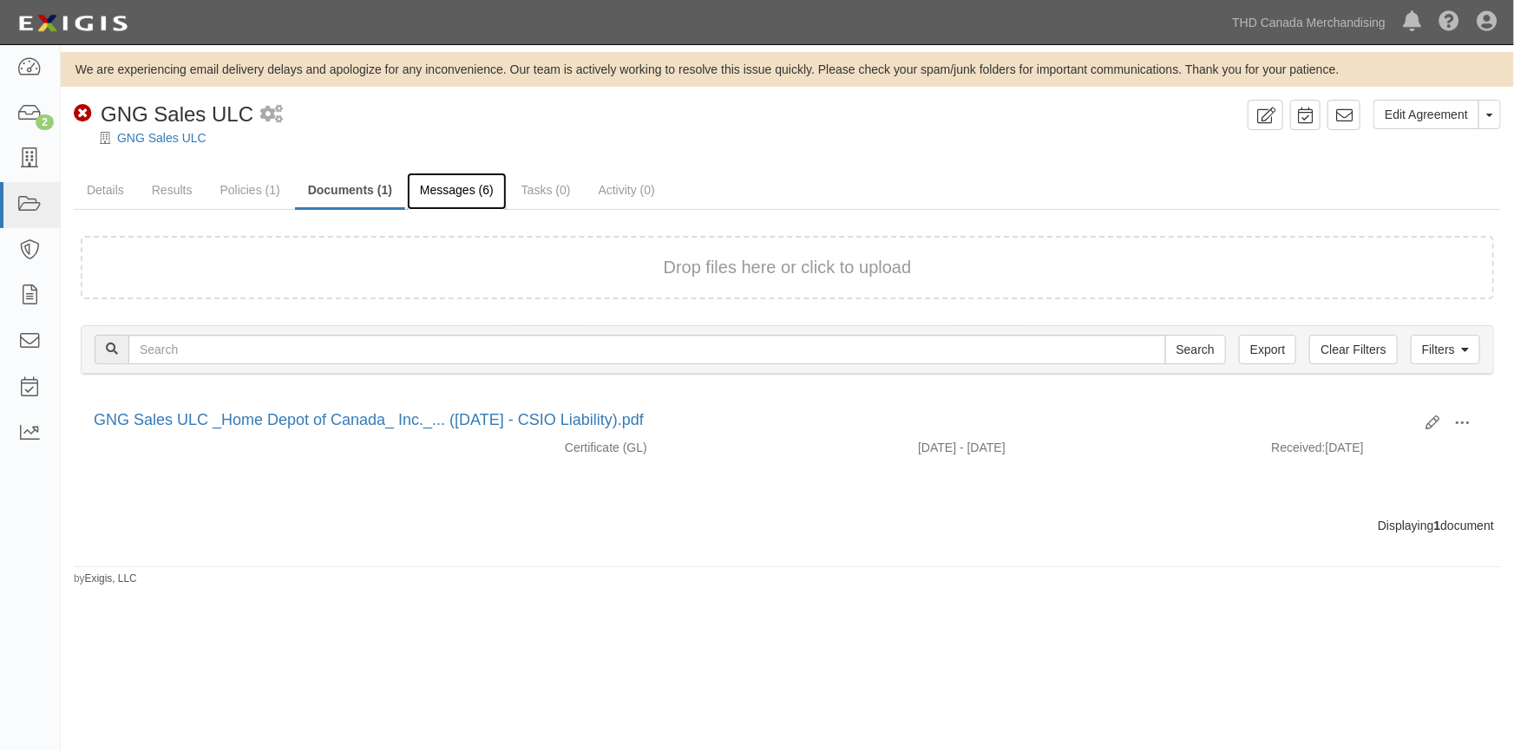
click at [430, 191] on link "Messages (6)" at bounding box center [457, 191] width 100 height 37
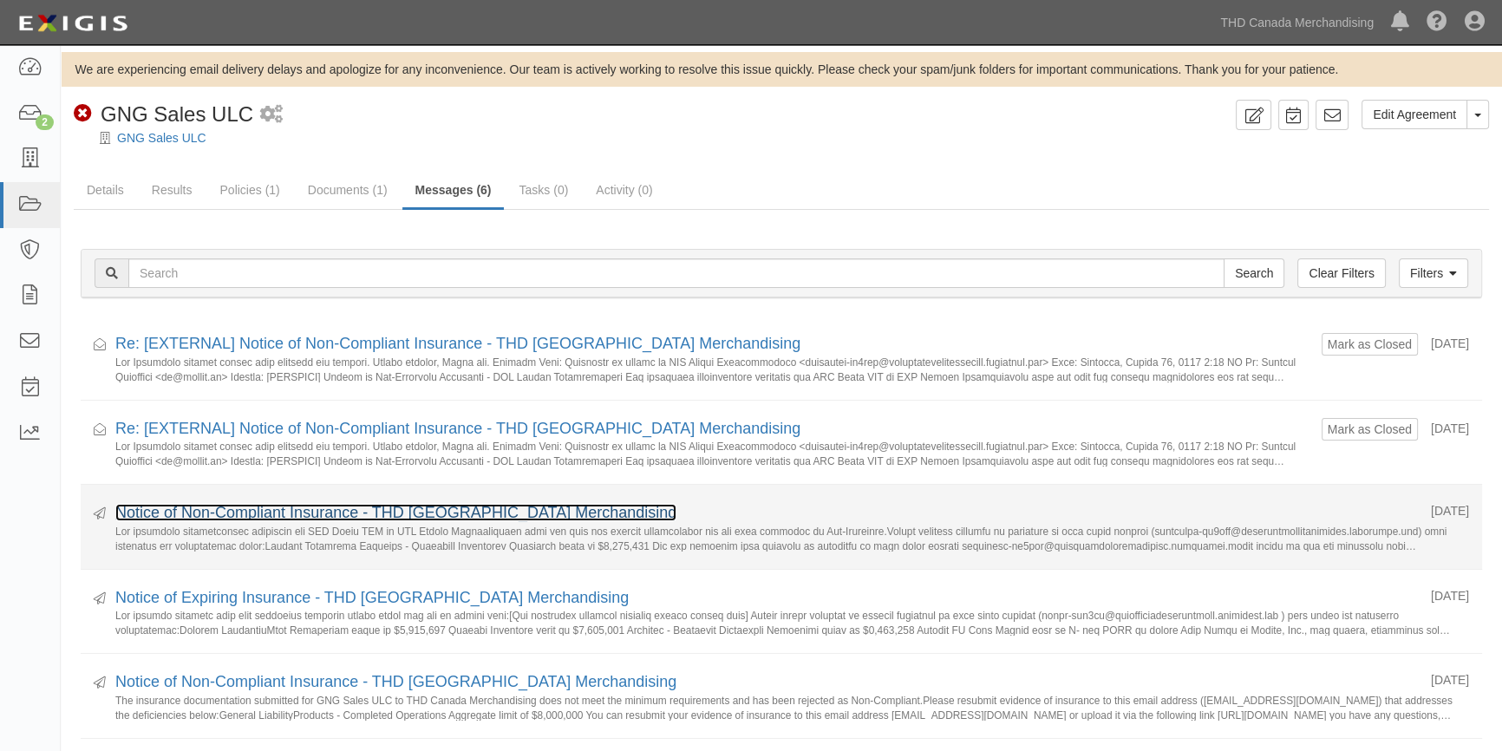
click at [328, 510] on link "Notice of Non-Compliant Insurance - THD [GEOGRAPHIC_DATA] Merchandising" at bounding box center [395, 512] width 561 height 17
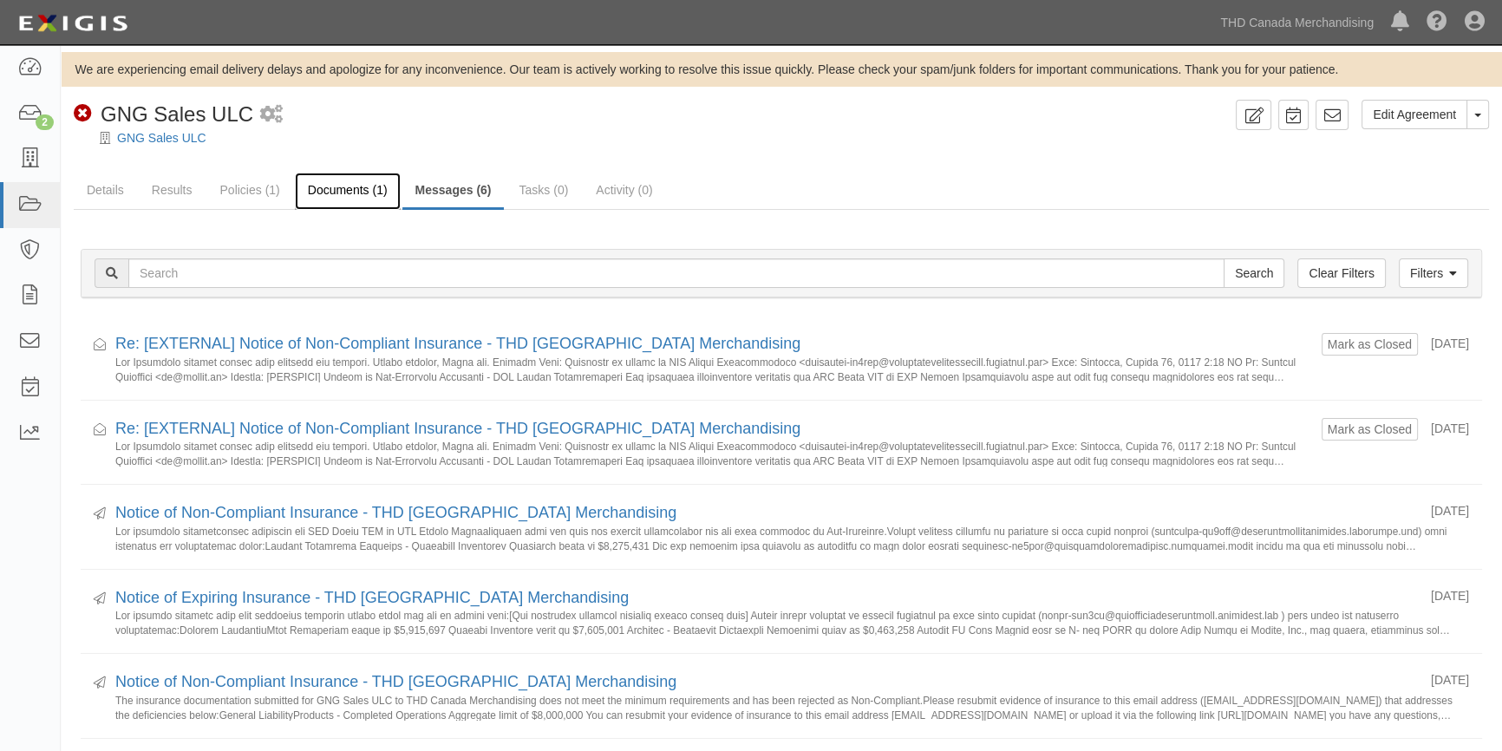
click at [338, 191] on link "Documents (1)" at bounding box center [348, 191] width 106 height 37
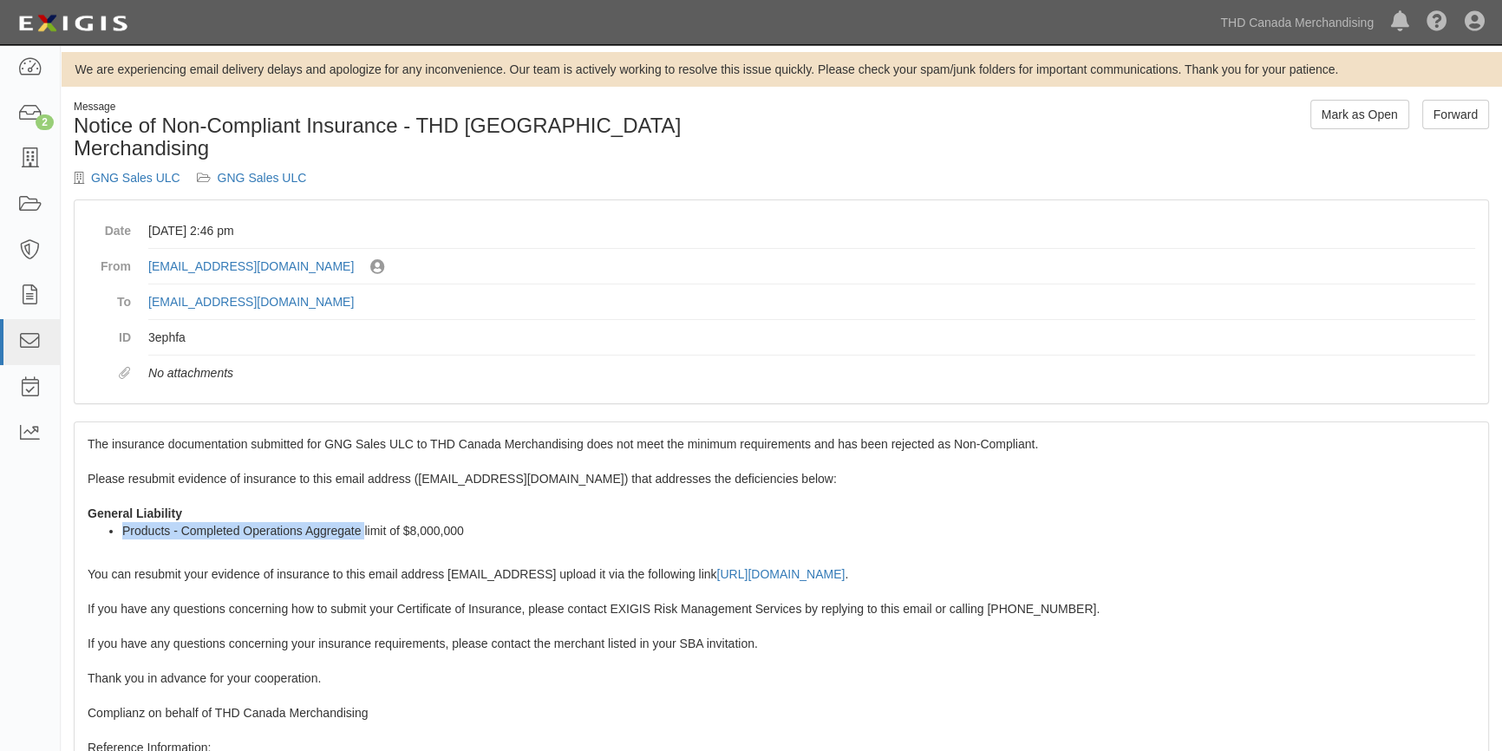
drag, startPoint x: 122, startPoint y: 507, endPoint x: 333, endPoint y: 511, distance: 210.8
click at [362, 522] on li "Products - Completed Operations Aggregate limit of $8,000,000" at bounding box center [798, 530] width 1353 height 17
copy li "Products - Completed Operations Aggregate"
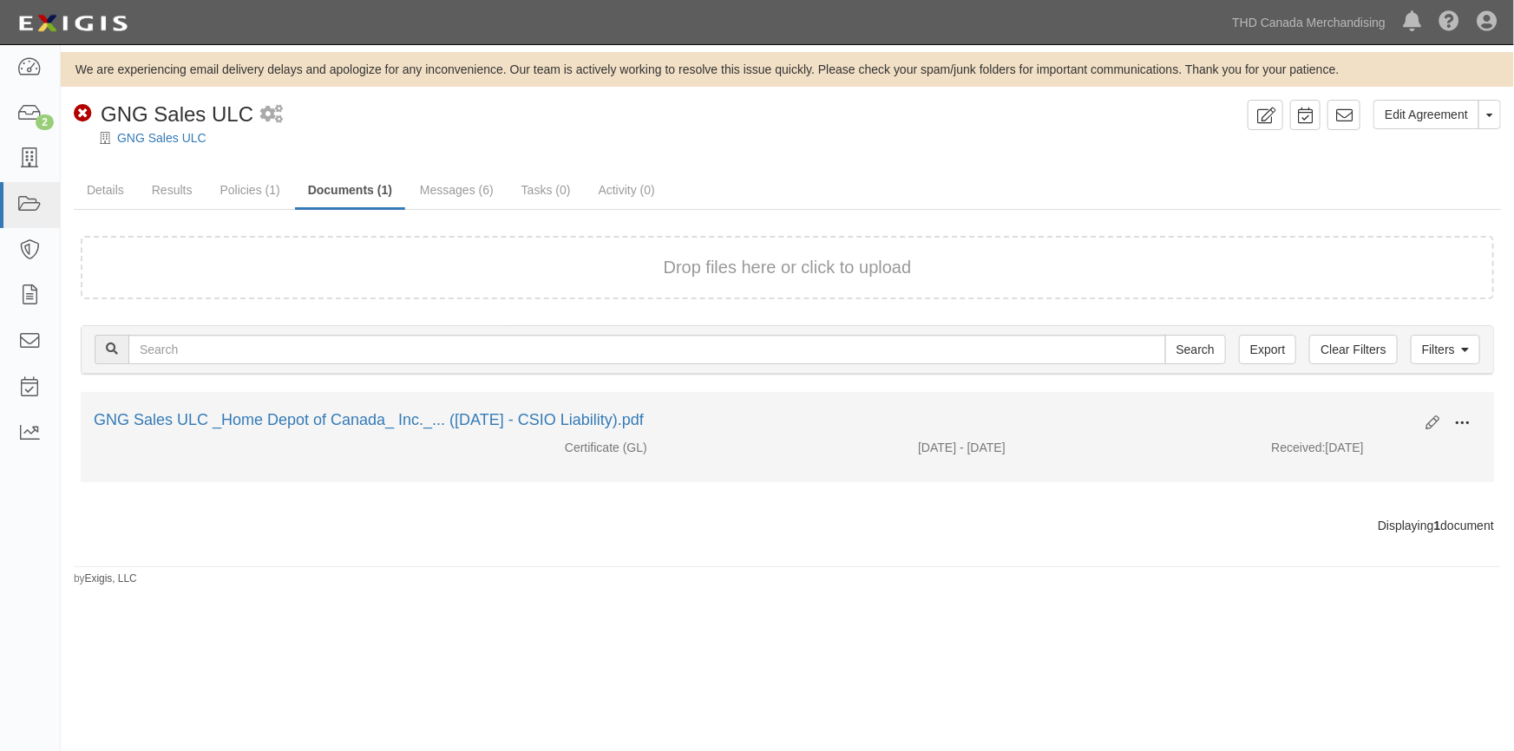
click at [1468, 421] on span at bounding box center [1462, 424] width 16 height 16
click at [1373, 444] on link "View" at bounding box center [1377, 448] width 137 height 31
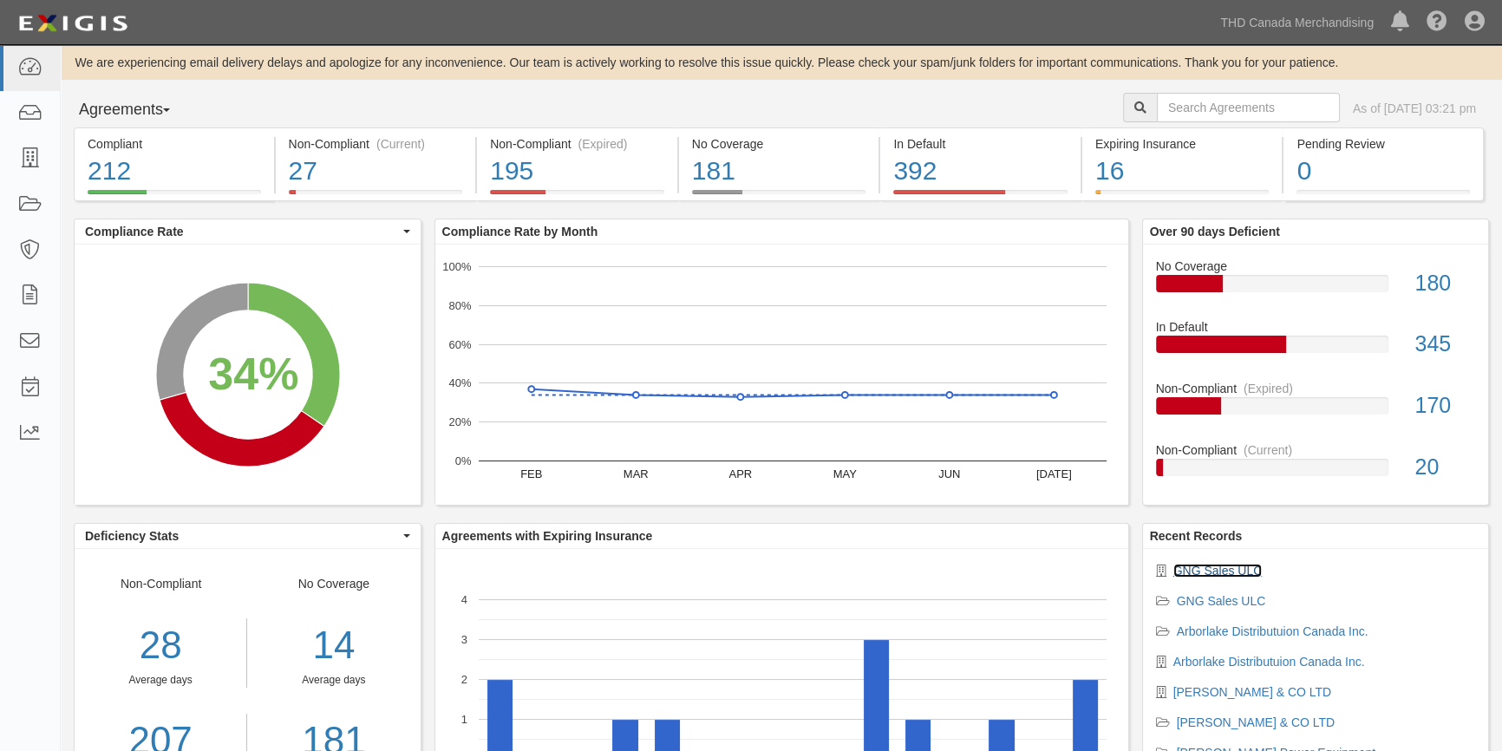
click at [1223, 567] on link "GNG Sales ULC" at bounding box center [1218, 571] width 89 height 14
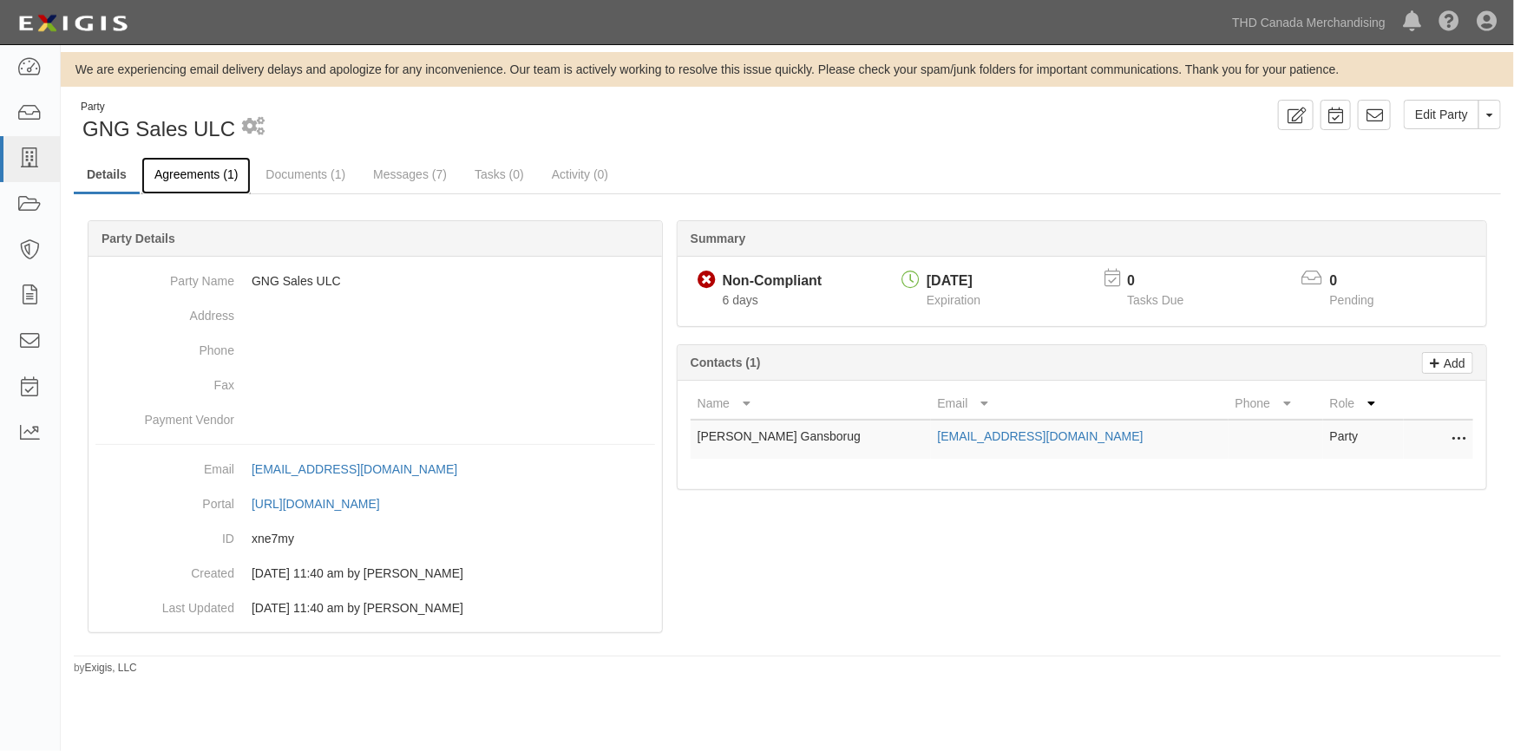
click at [189, 177] on link "Agreements (1)" at bounding box center [195, 175] width 109 height 37
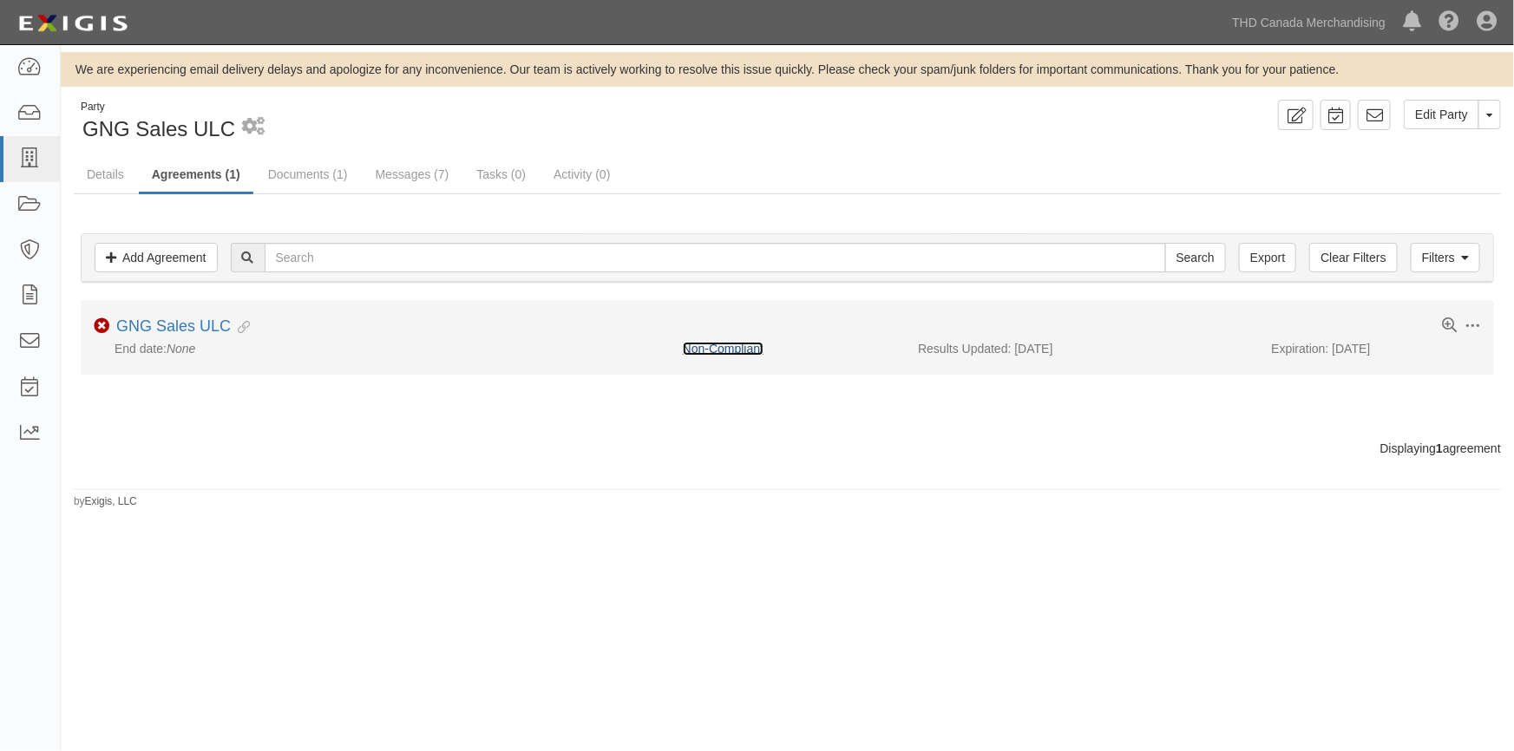
click at [729, 347] on link "Non-Compliant" at bounding box center [723, 349] width 81 height 14
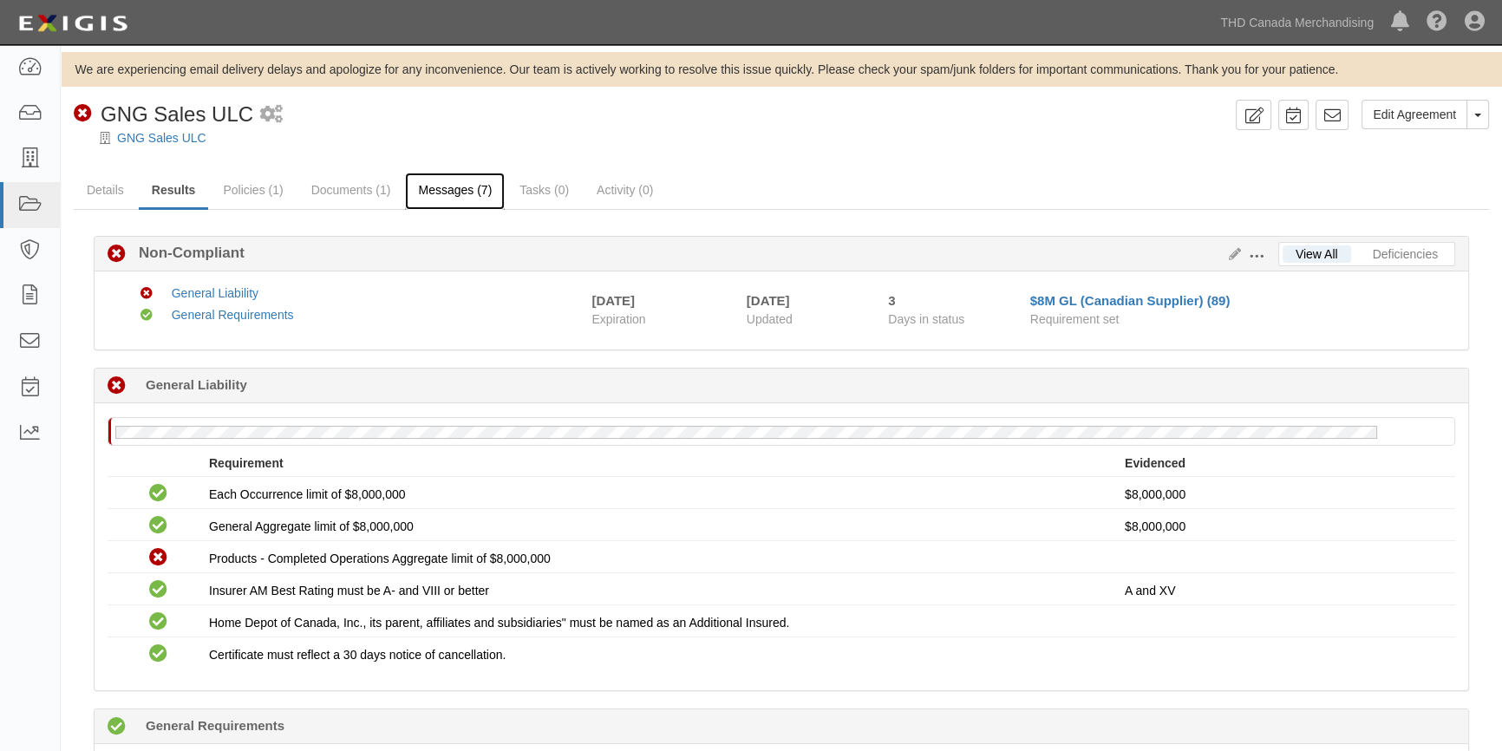
click at [468, 191] on link "Messages (7)" at bounding box center [455, 191] width 100 height 37
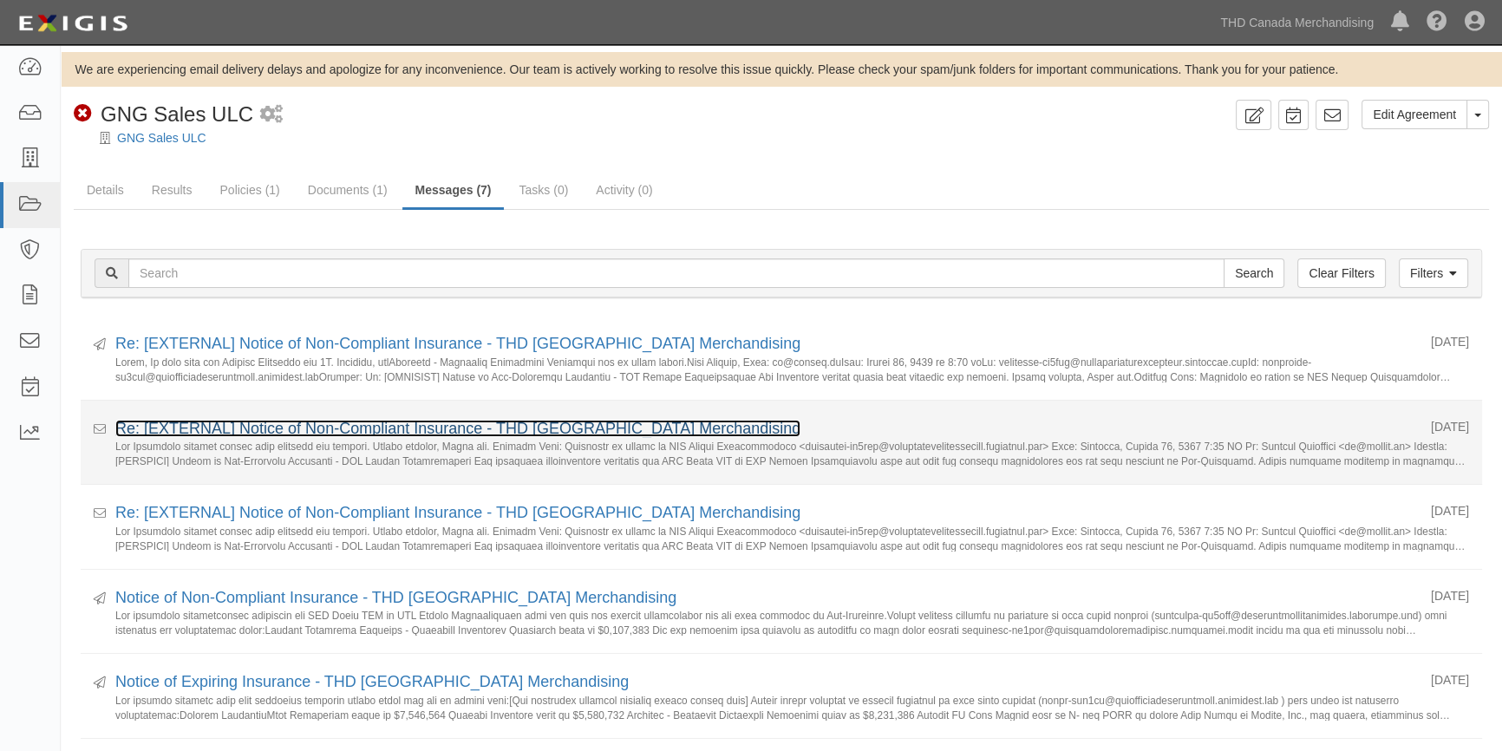
click at [332, 420] on link "Re: [EXTERNAL] Notice of Non-Compliant Insurance - THD [GEOGRAPHIC_DATA] Mercha…" at bounding box center [457, 428] width 685 height 17
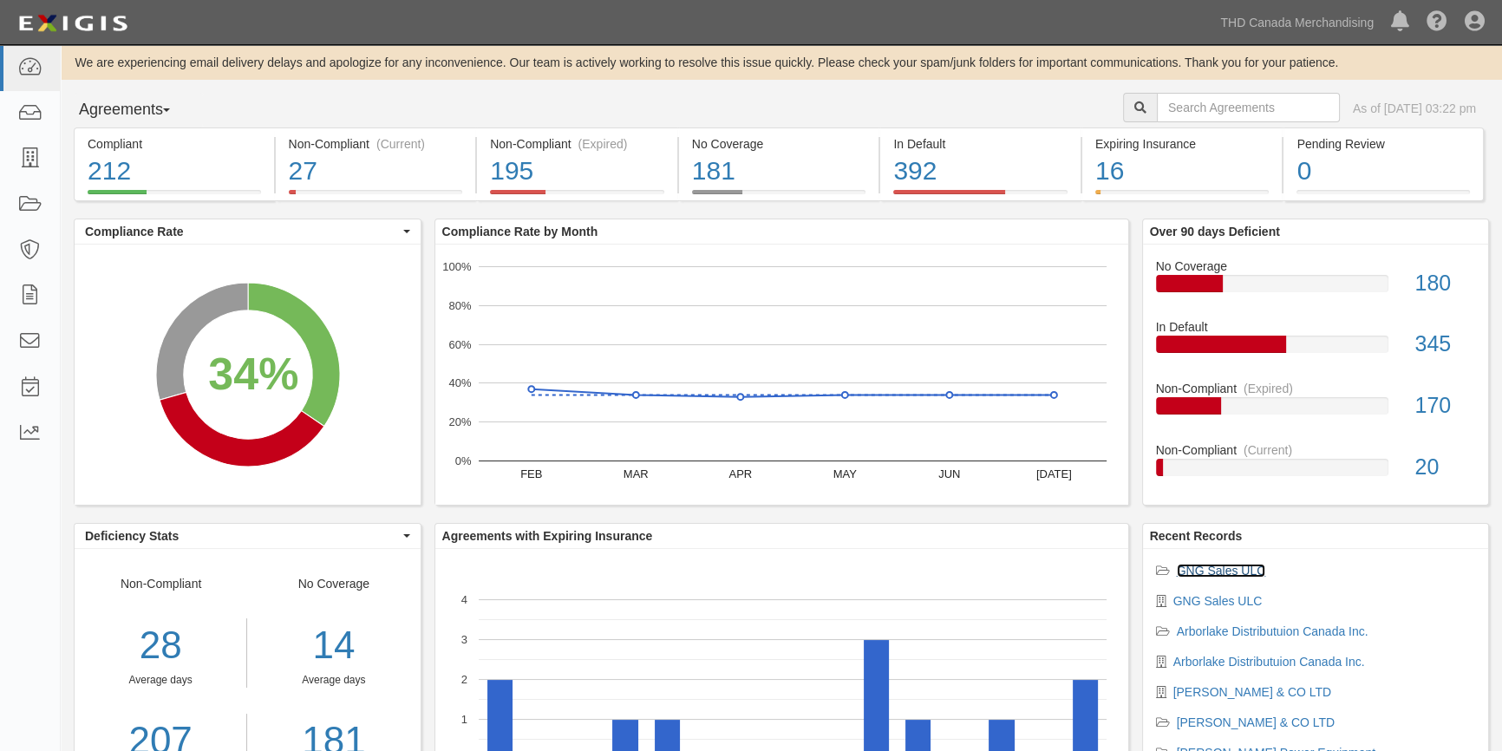
click at [1228, 571] on link "GNG Sales ULC" at bounding box center [1221, 571] width 89 height 14
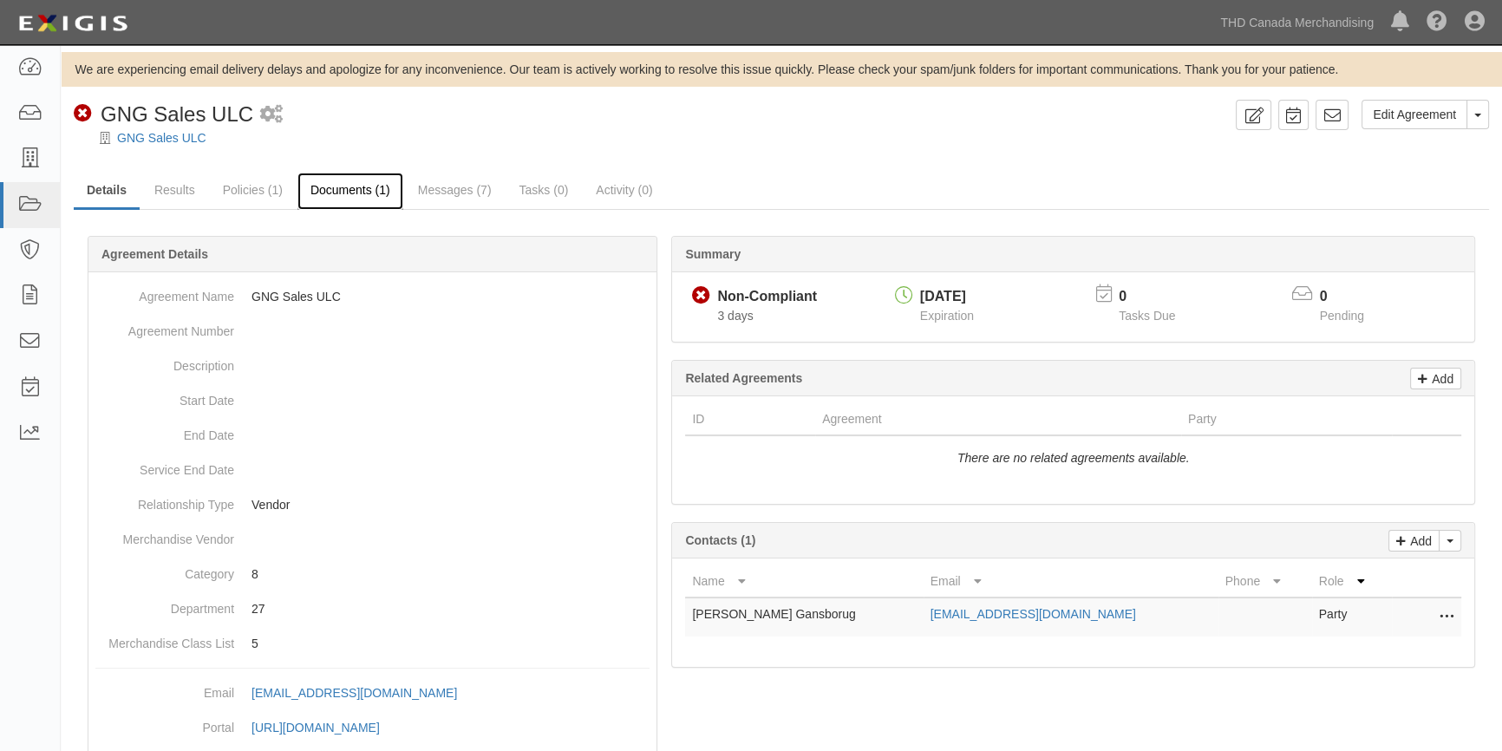
click at [333, 195] on link "Documents (1)" at bounding box center [351, 191] width 106 height 37
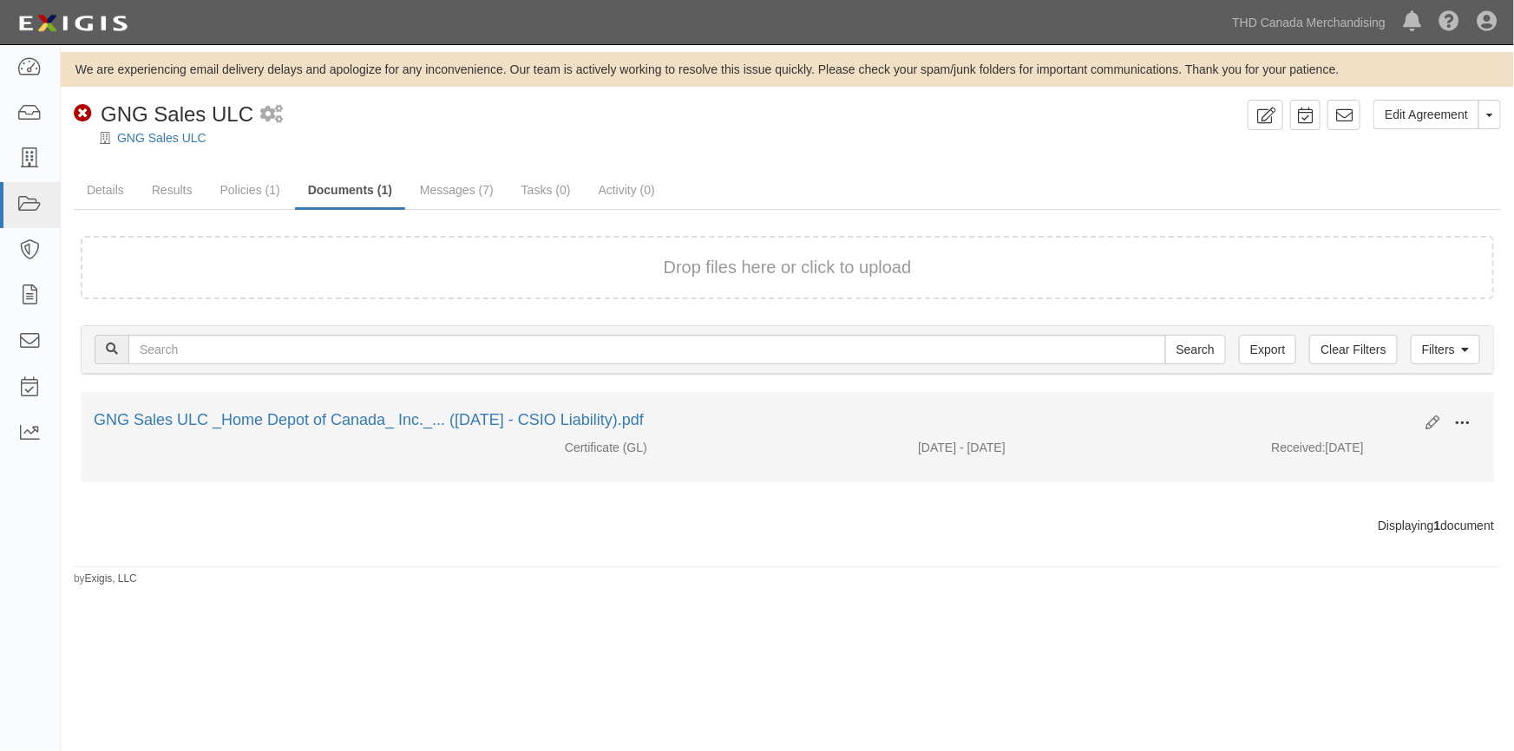
click at [1470, 424] on span at bounding box center [1462, 424] width 16 height 16
click at [1397, 448] on link "View" at bounding box center [1377, 448] width 137 height 31
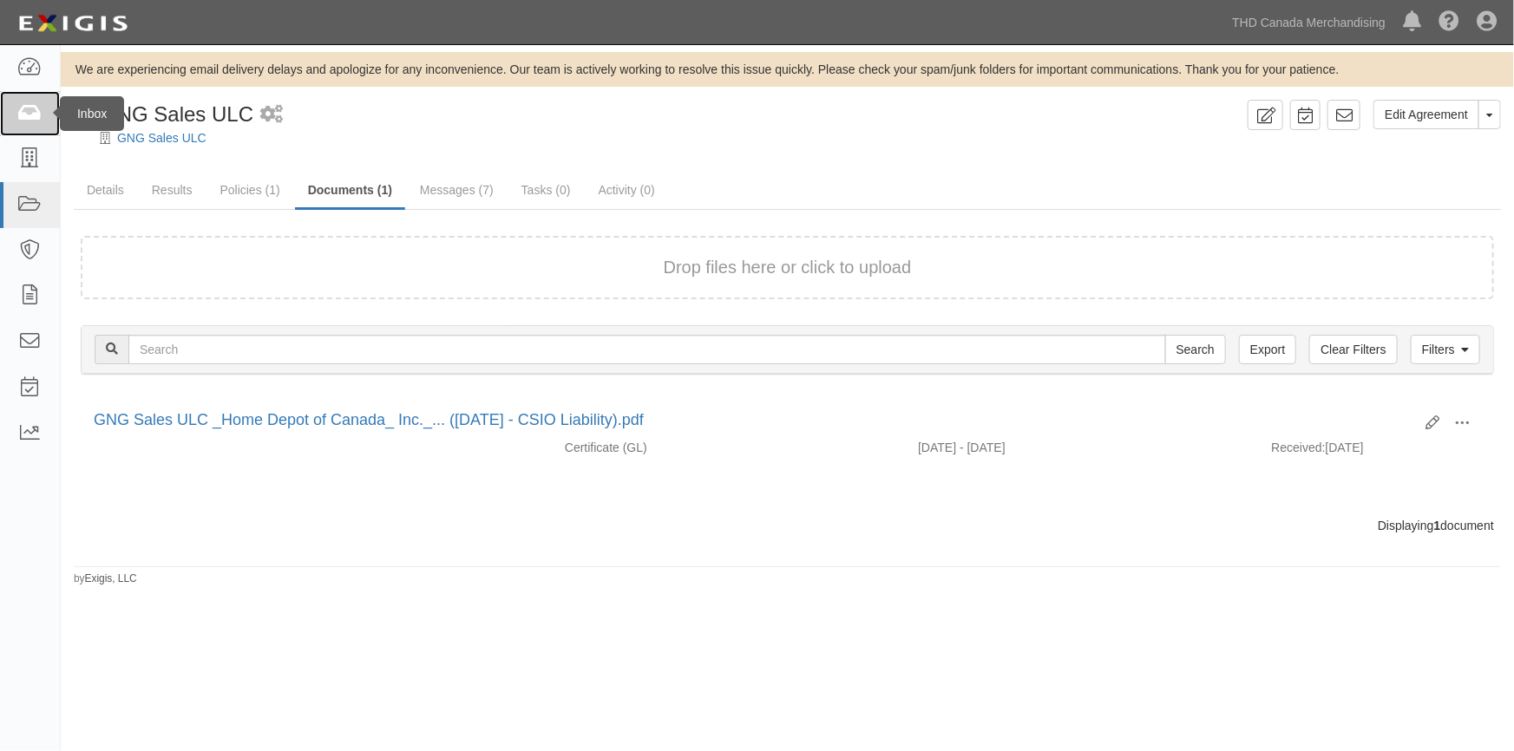
click at [28, 104] on icon at bounding box center [29, 114] width 24 height 20
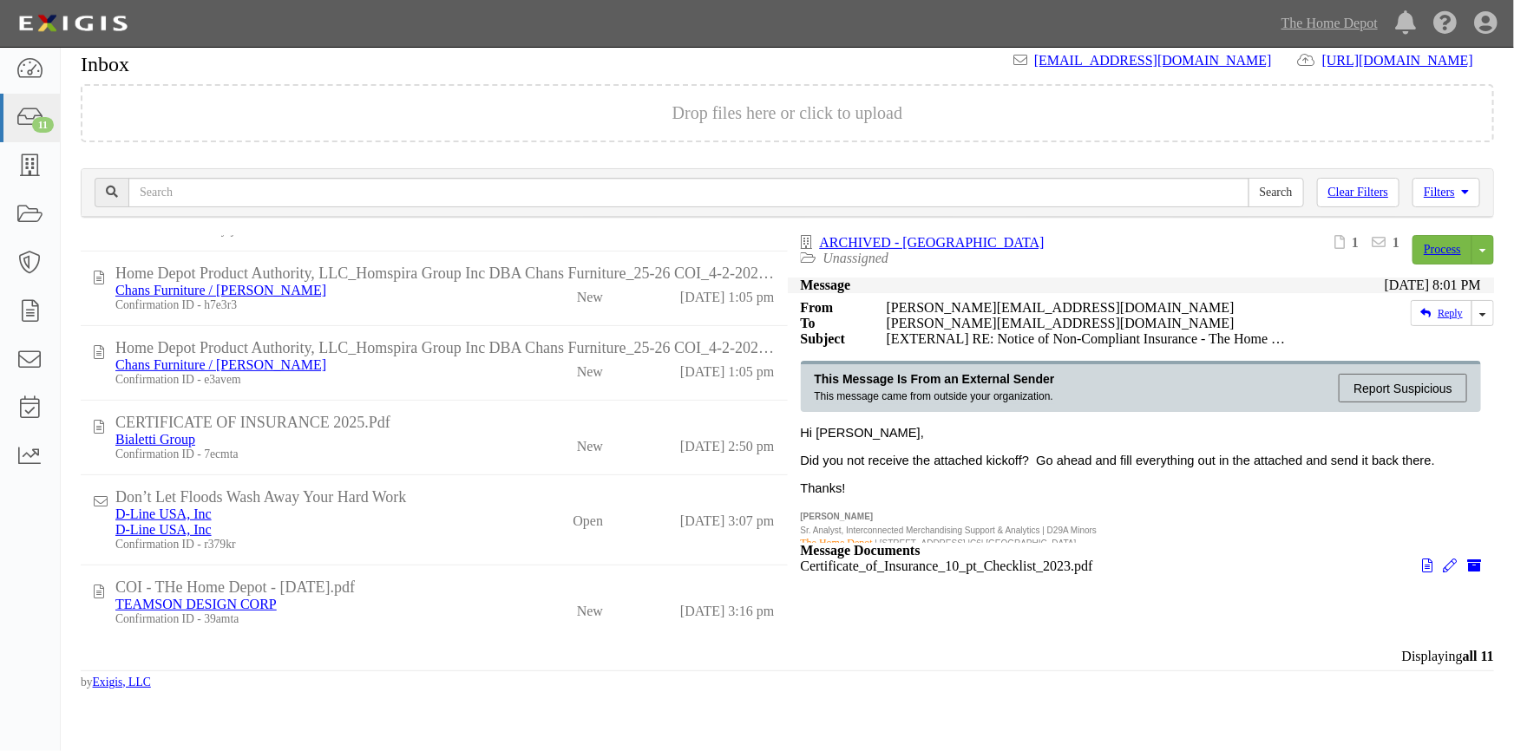
scroll to position [501, 0]
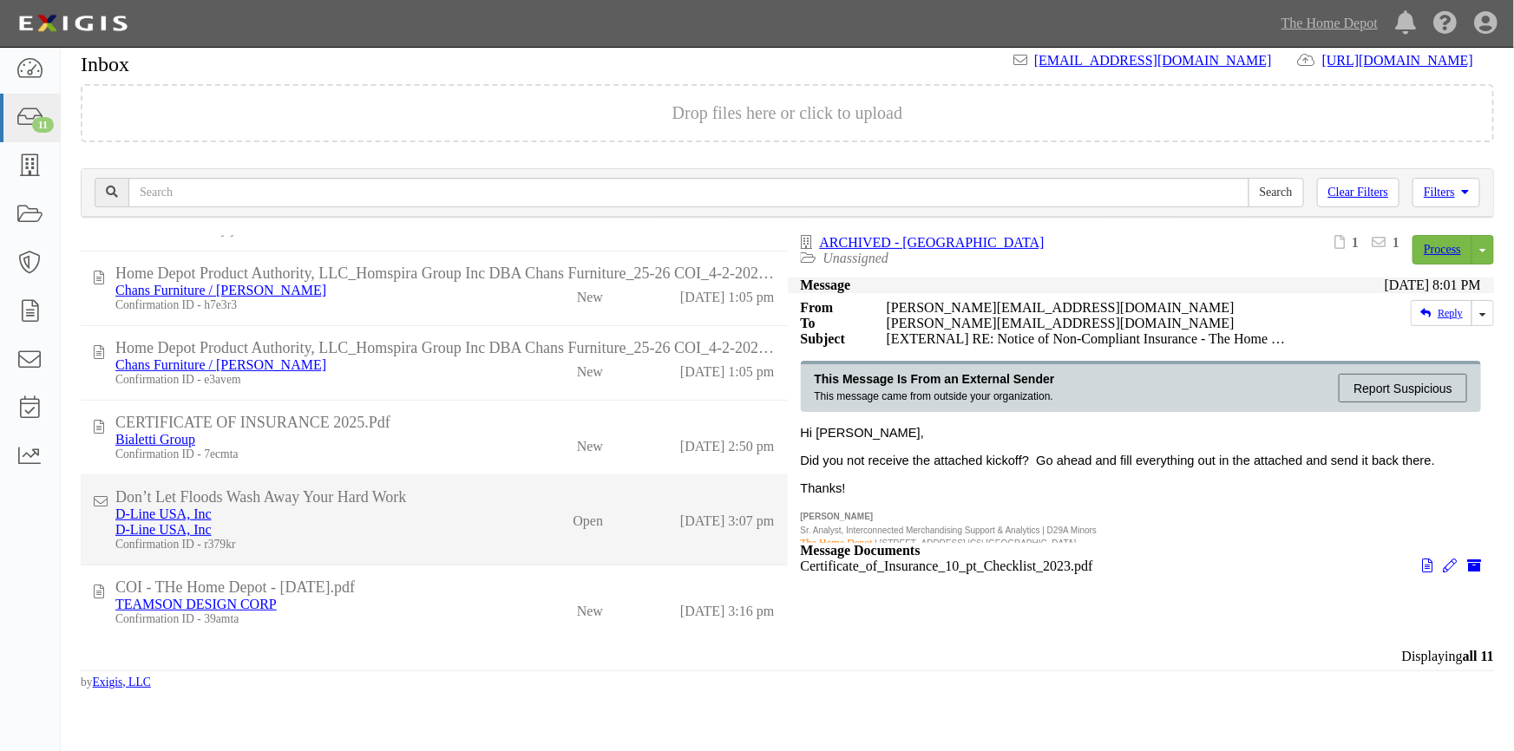
click at [398, 527] on div "D-Line USA, Inc" at bounding box center [302, 530] width 374 height 16
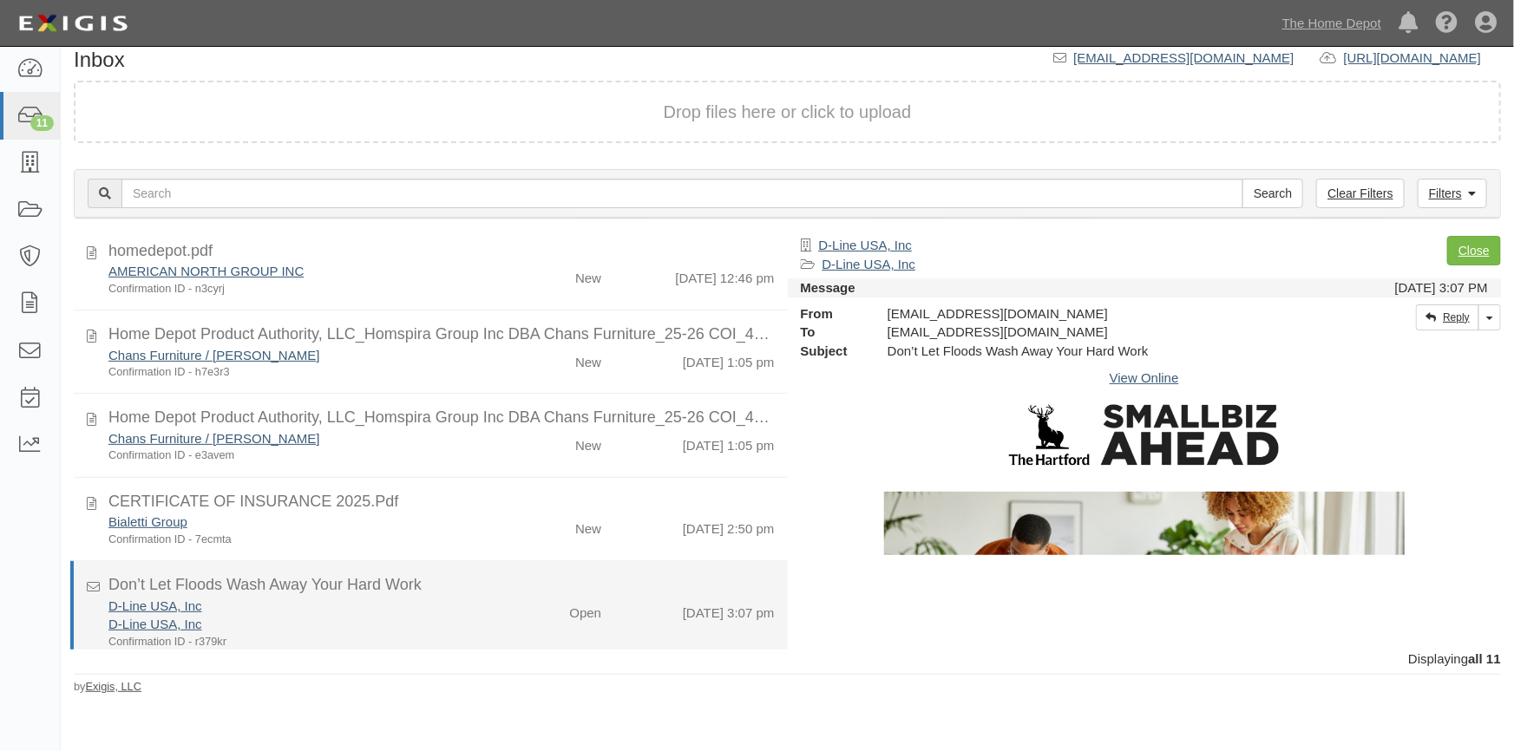
scroll to position [558, 0]
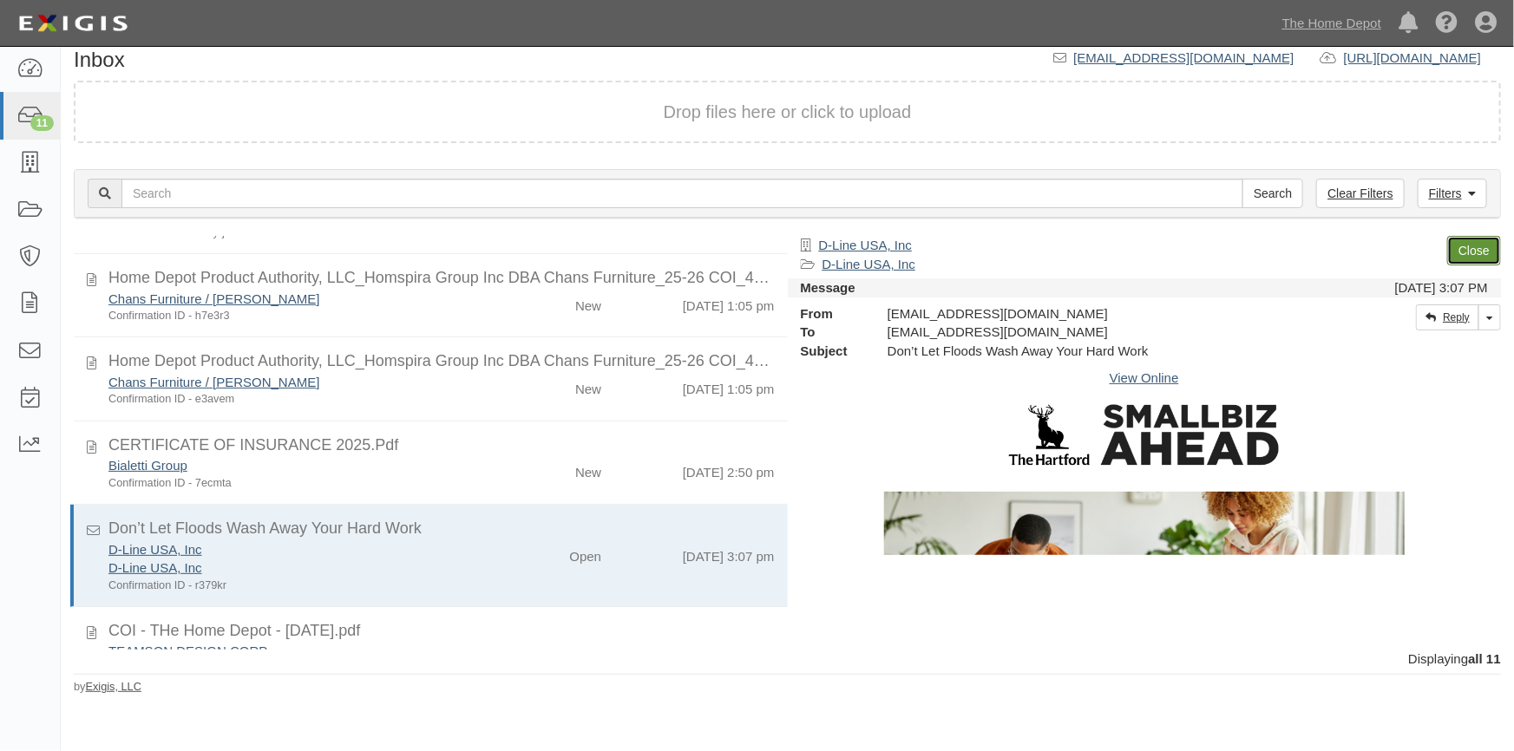
click at [1466, 249] on link "Close" at bounding box center [1474, 250] width 54 height 29
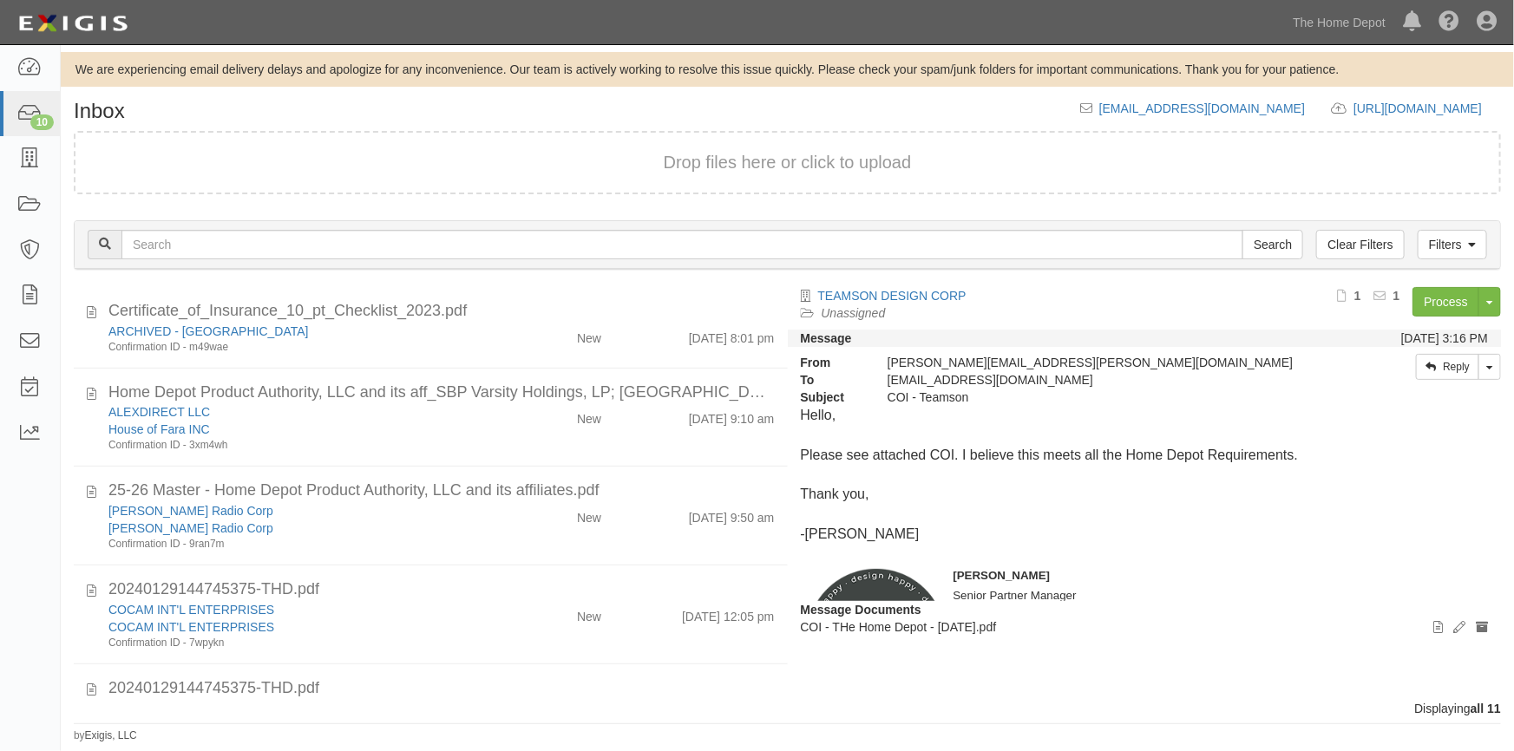
scroll to position [475, 0]
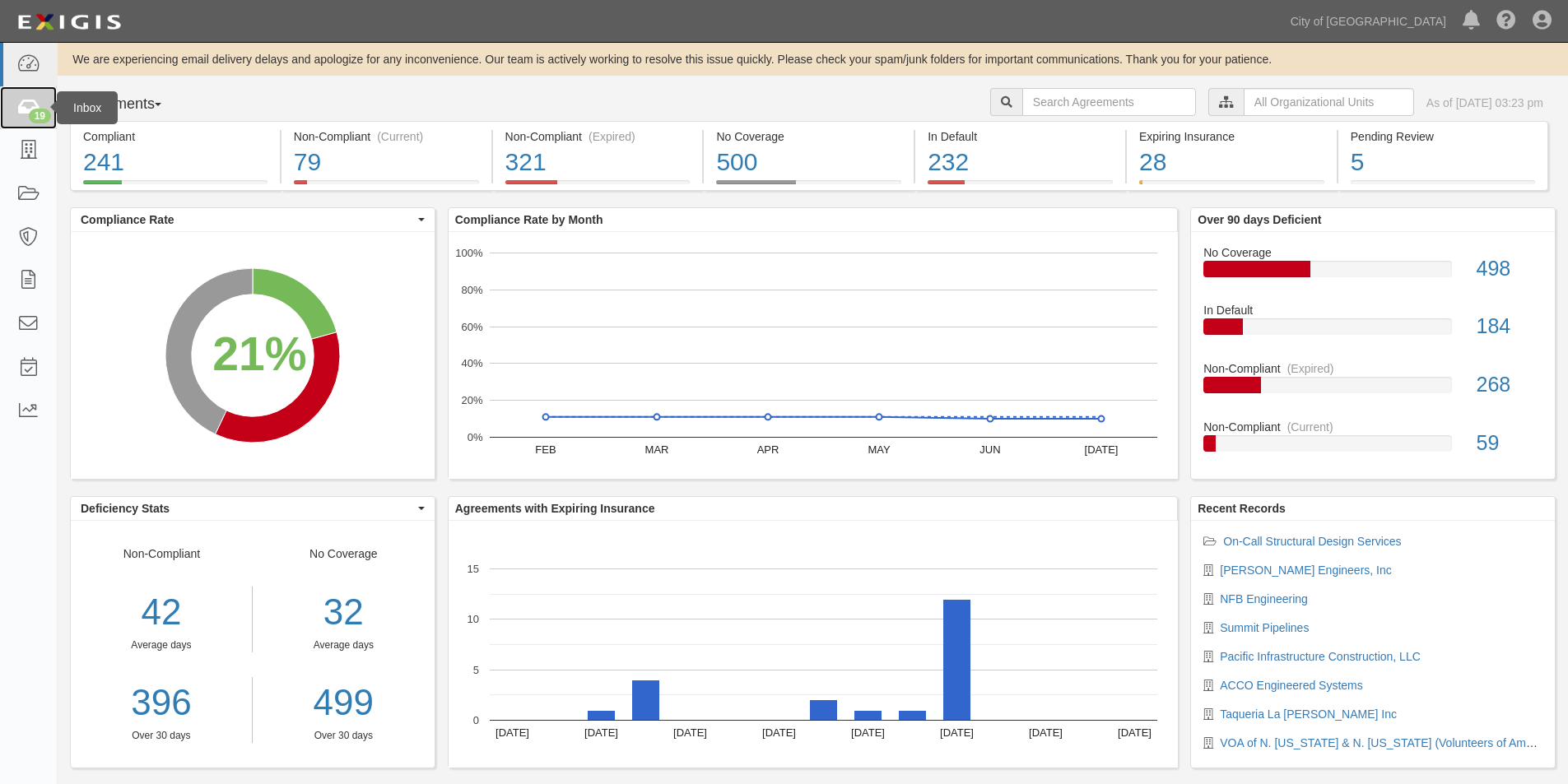
click at [23, 118] on link "19" at bounding box center [28, 108] width 57 height 44
